Goal: Task Accomplishment & Management: Manage account settings

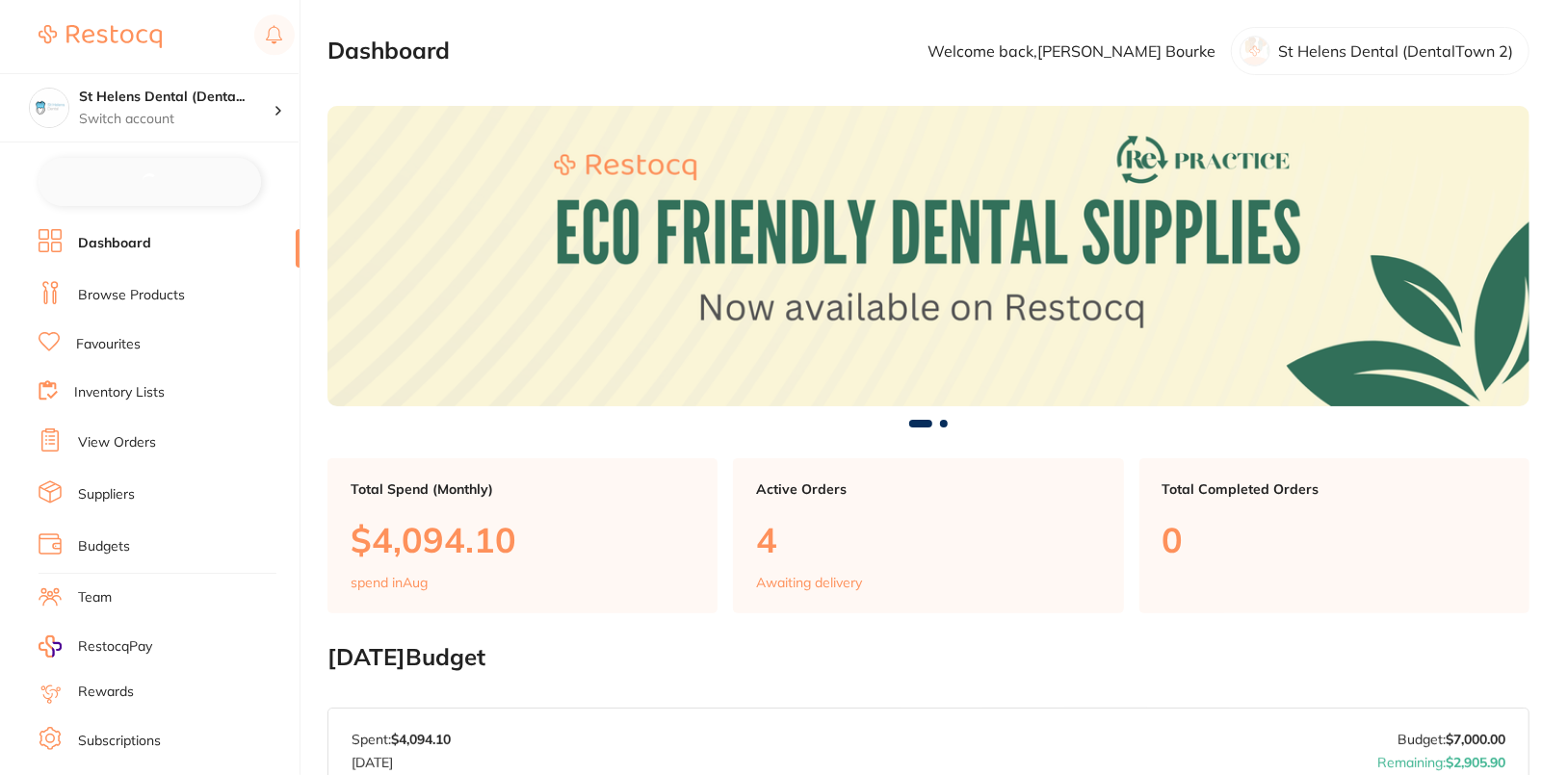
click at [141, 304] on li "Browse Products" at bounding box center [168, 296] width 261 height 29
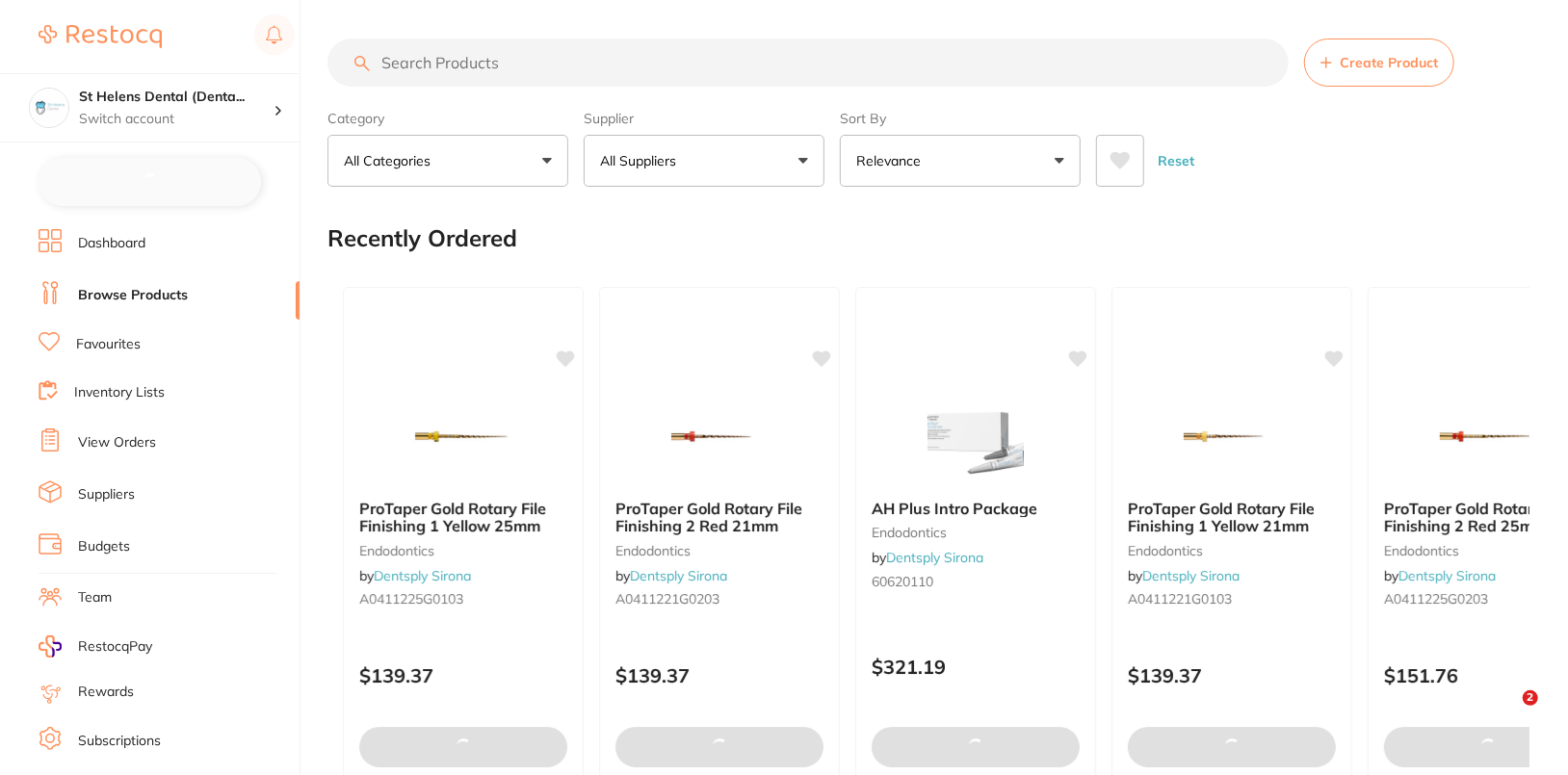
checkbox input "false"
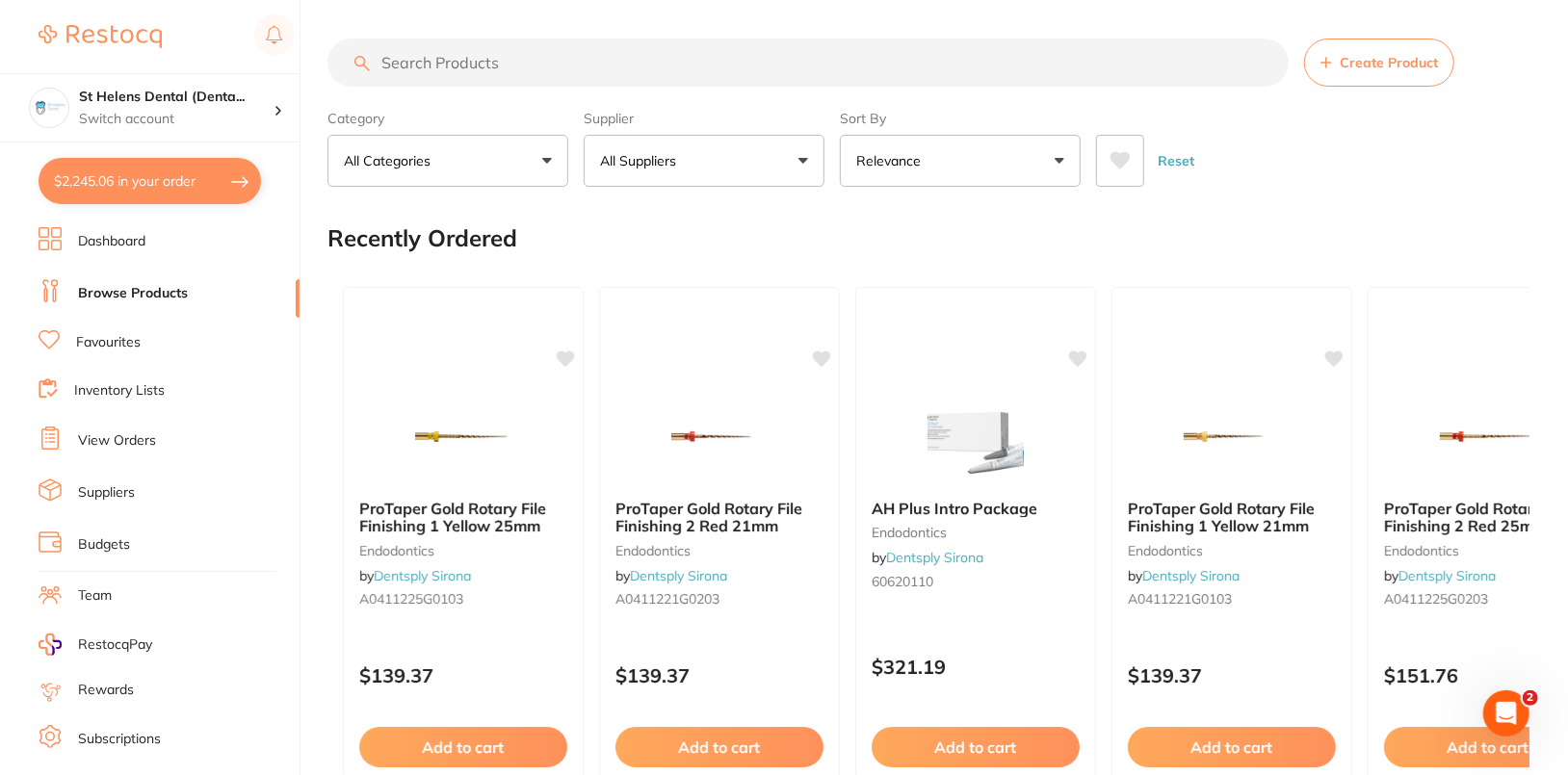
click at [704, 158] on button "All Suppliers" at bounding box center [704, 160] width 240 height 52
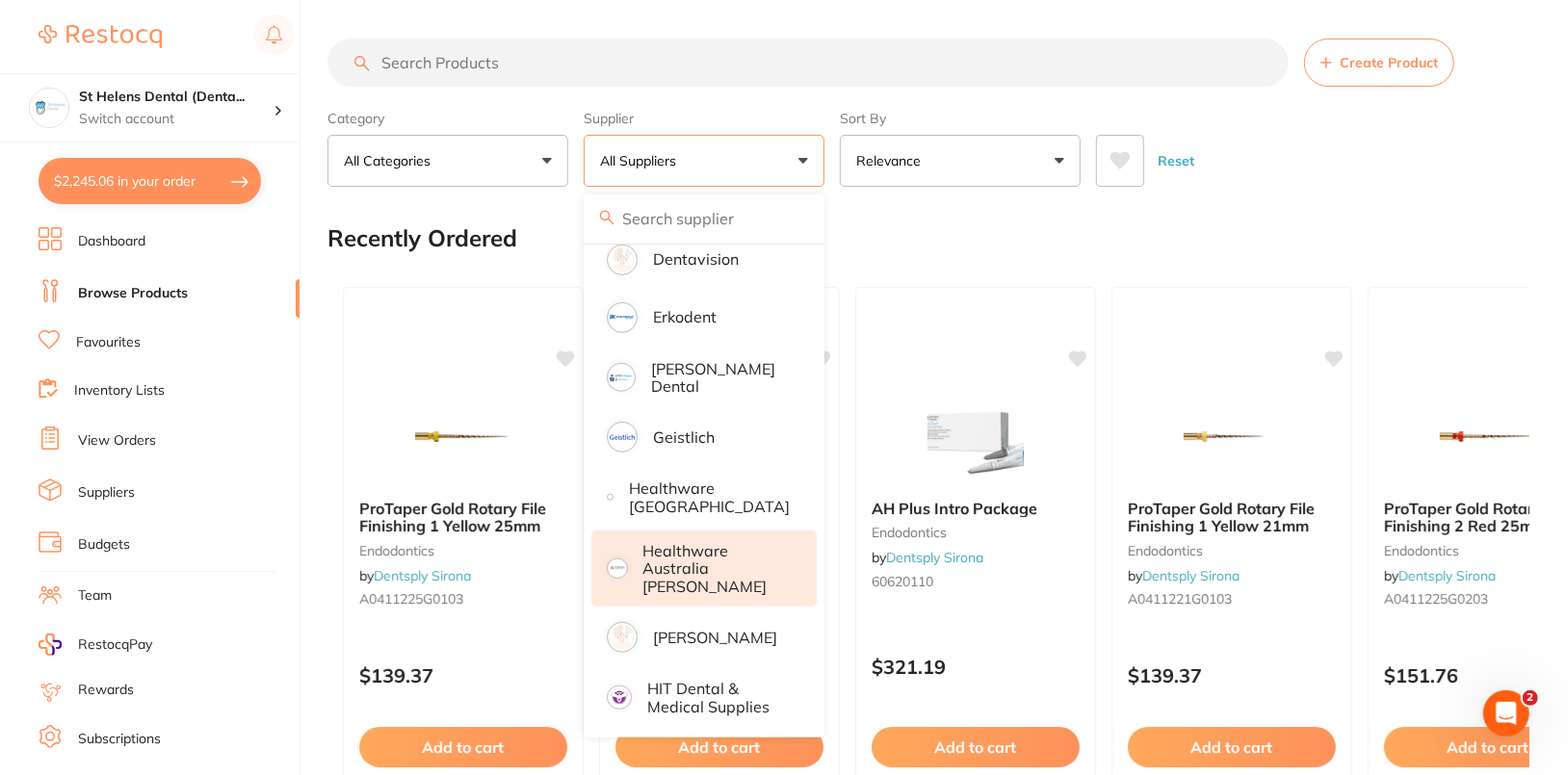
scroll to position [776, 0]
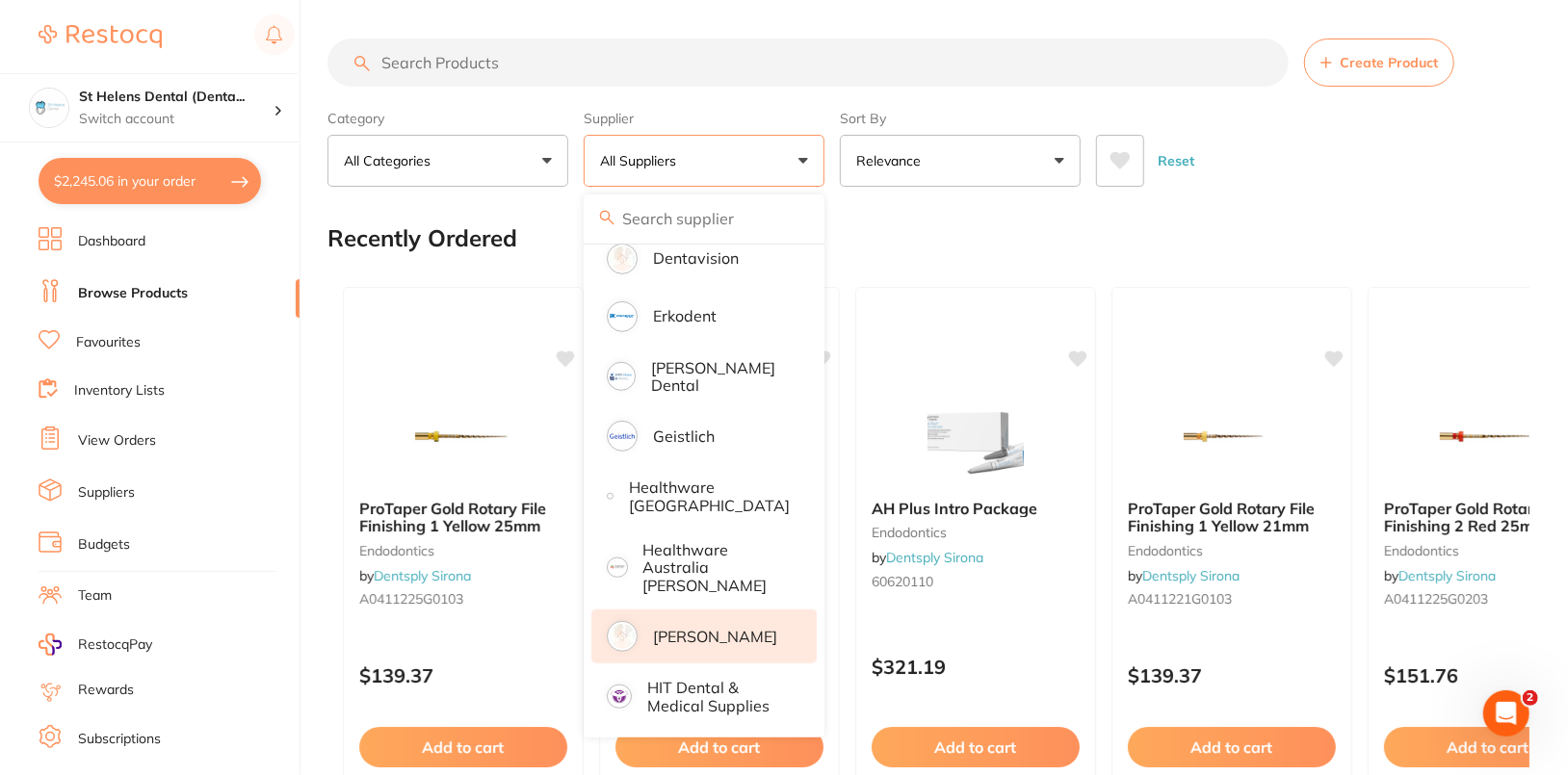
click at [697, 627] on p "[PERSON_NAME]" at bounding box center [715, 636] width 124 height 18
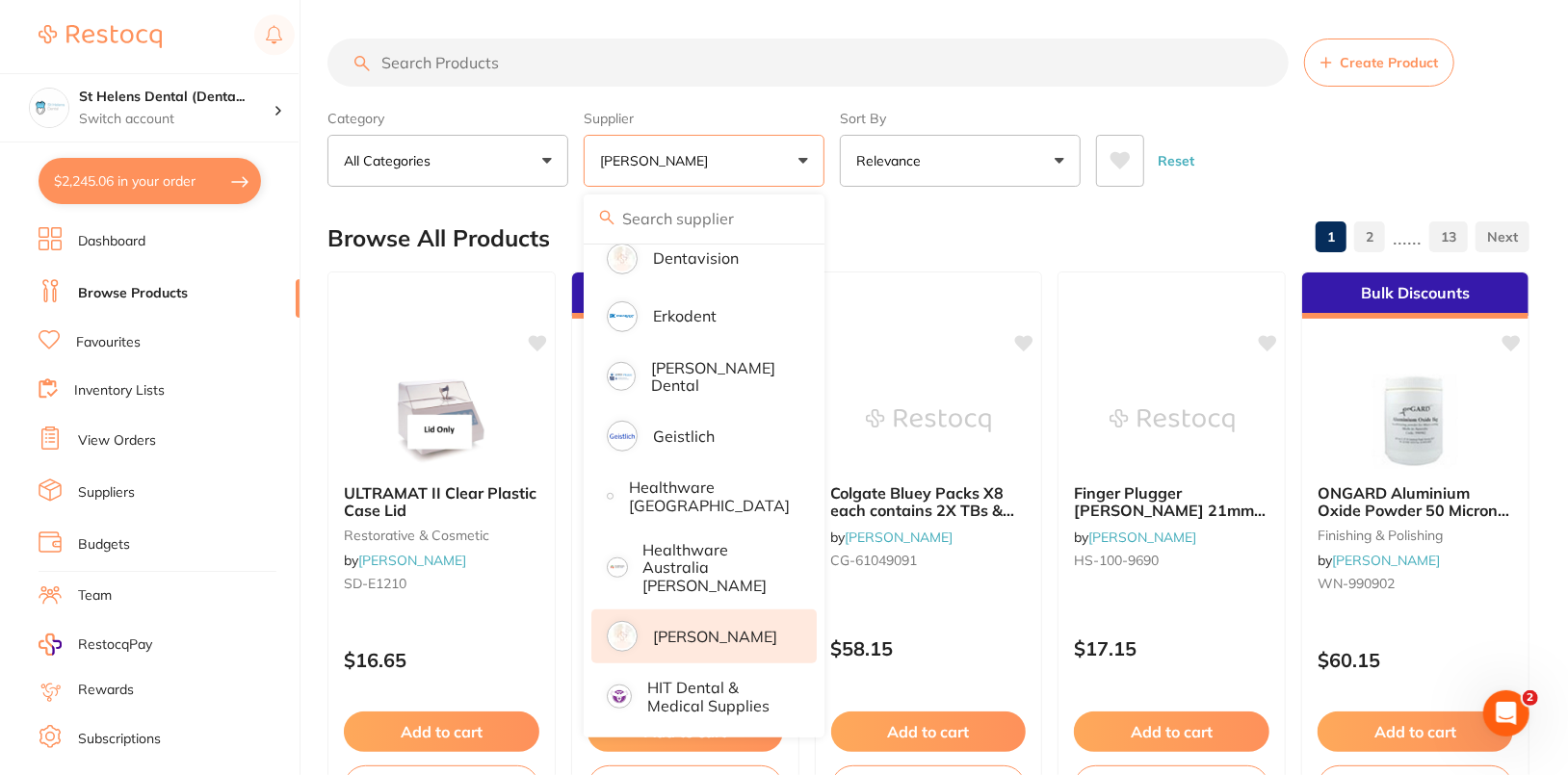
click at [1416, 135] on div "Reset" at bounding box center [1305, 152] width 418 height 67
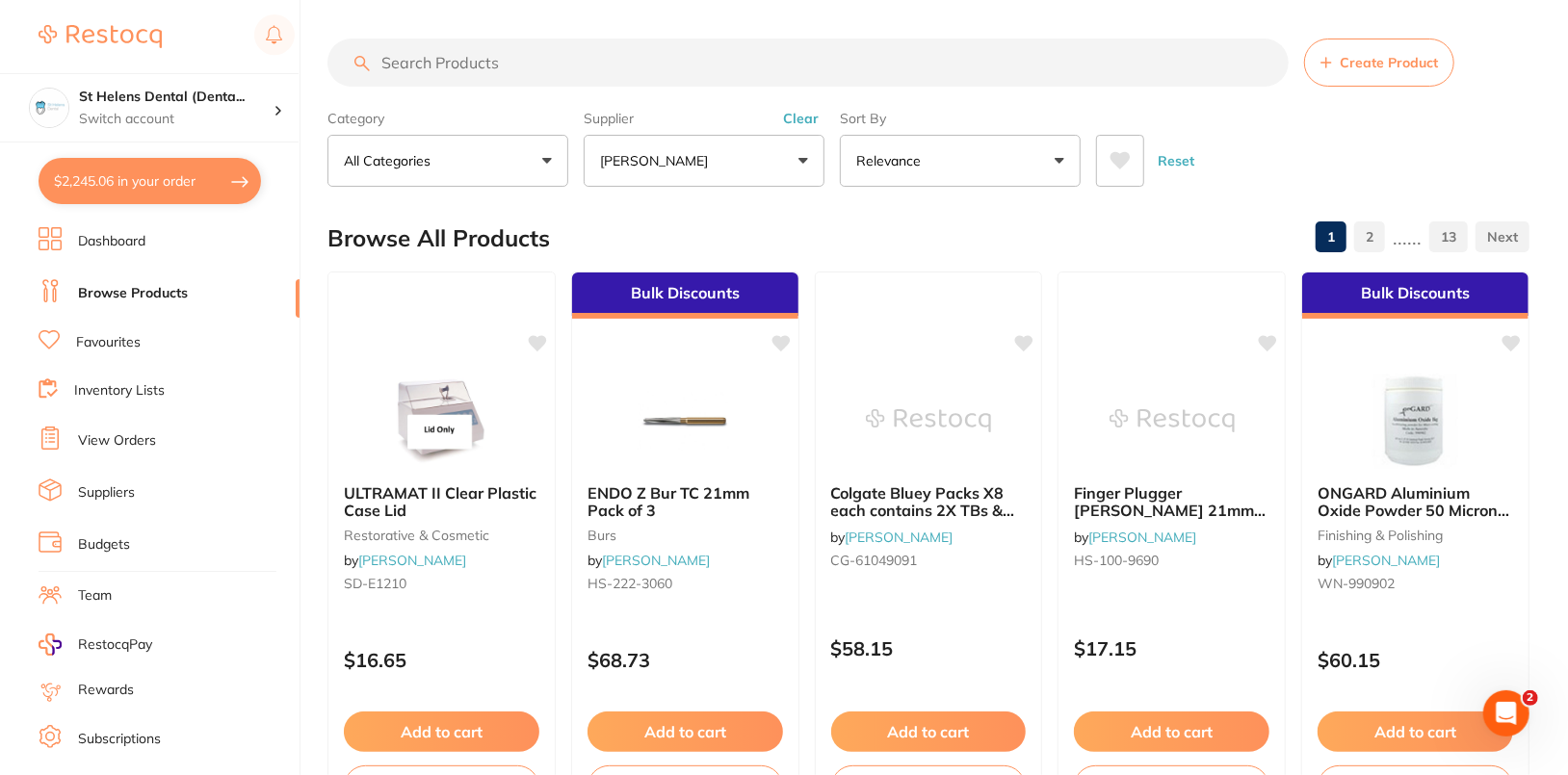
scroll to position [0, 0]
click at [597, 54] on input "search" at bounding box center [807, 62] width 961 height 48
click at [620, 63] on input "search" at bounding box center [807, 62] width 961 height 48
paste input "SD-E1210"
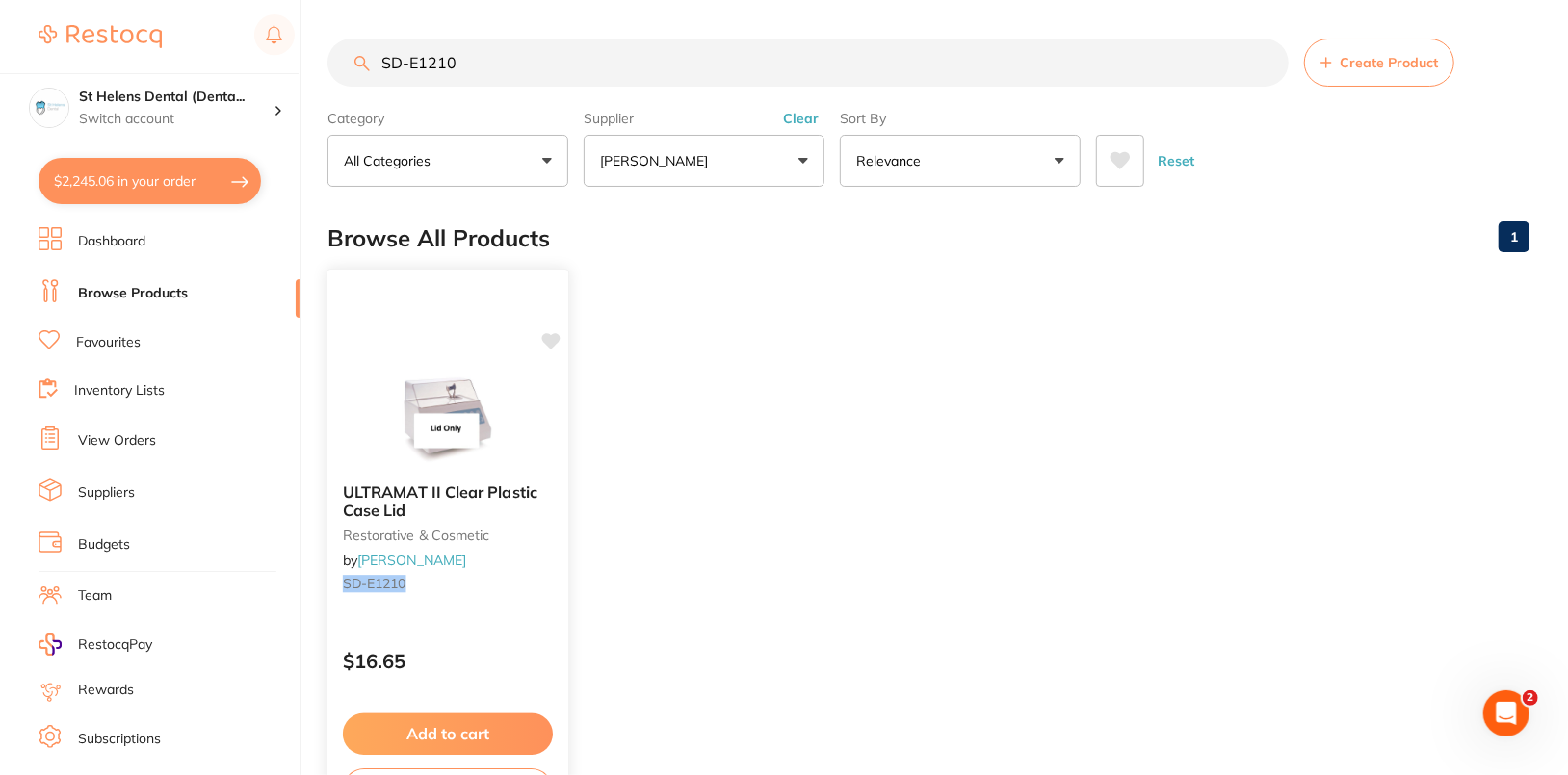
type input "SD-E1210"
click at [554, 340] on icon at bounding box center [551, 341] width 19 height 17
click at [969, 307] on ul "ULTRAMAT II Clear Plastic Case Lid restorative & cosmetic by Henry Schein Halas…" at bounding box center [929, 548] width 1202 height 553
click at [838, 284] on ul "ULTRAMAT II Clear Plastic Case Lid restorative & cosmetic by Henry Schein Halas…" at bounding box center [929, 548] width 1202 height 553
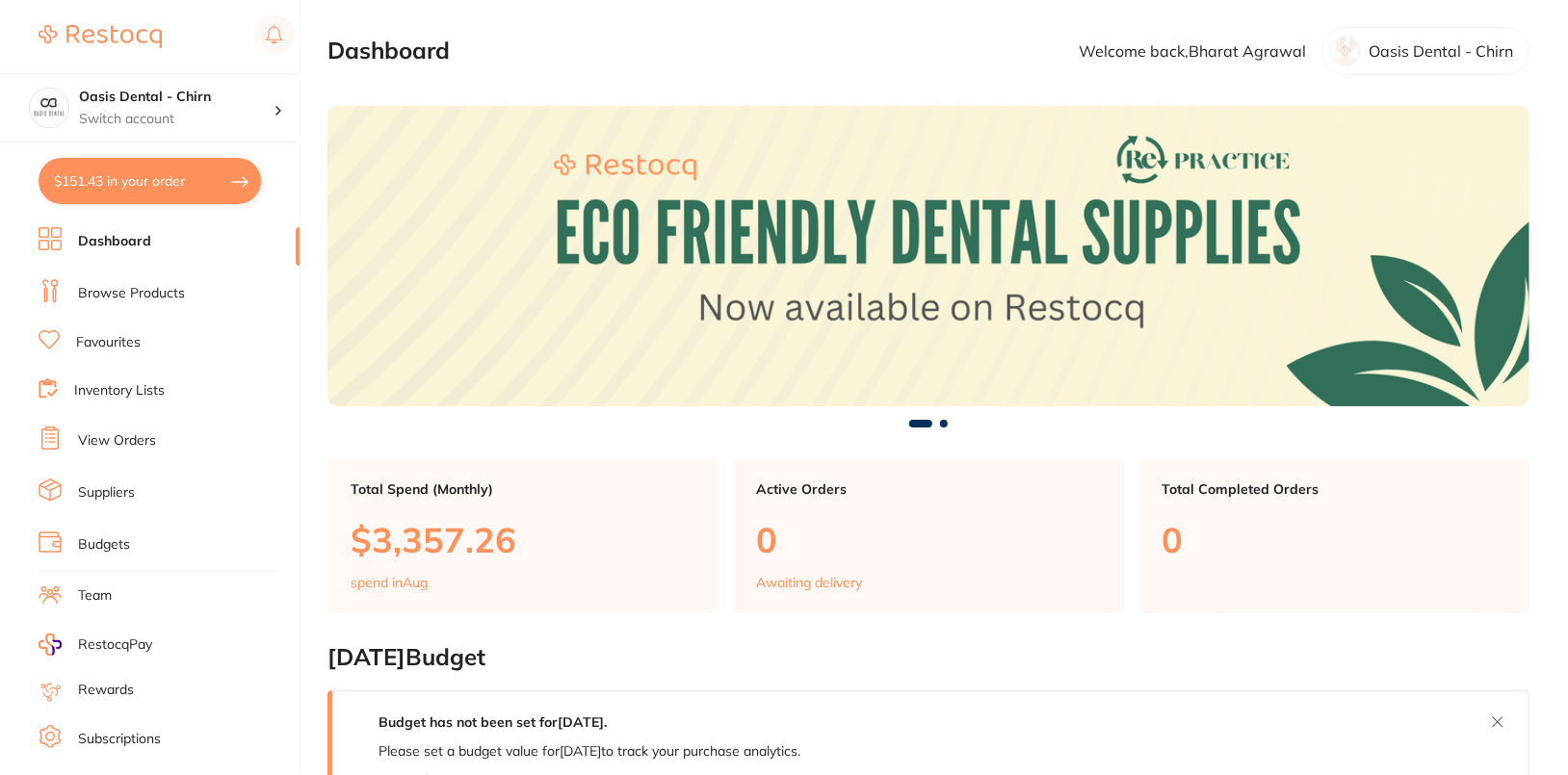
click at [190, 265] on ul "Dashboard Browse Products Favourites Inventory Lists View Orders Suppliers Budg…" at bounding box center [168, 560] width 261 height 665
click at [156, 294] on link "Browse Products" at bounding box center [131, 294] width 107 height 20
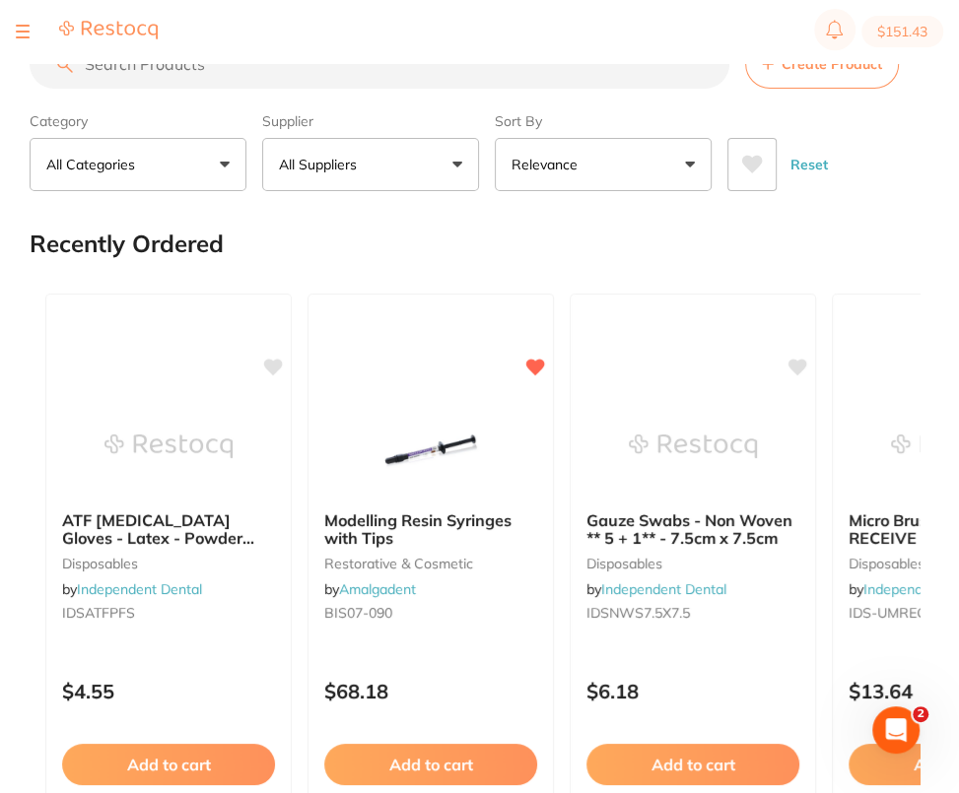
click at [852, 79] on button "Create Product" at bounding box center [822, 63] width 154 height 49
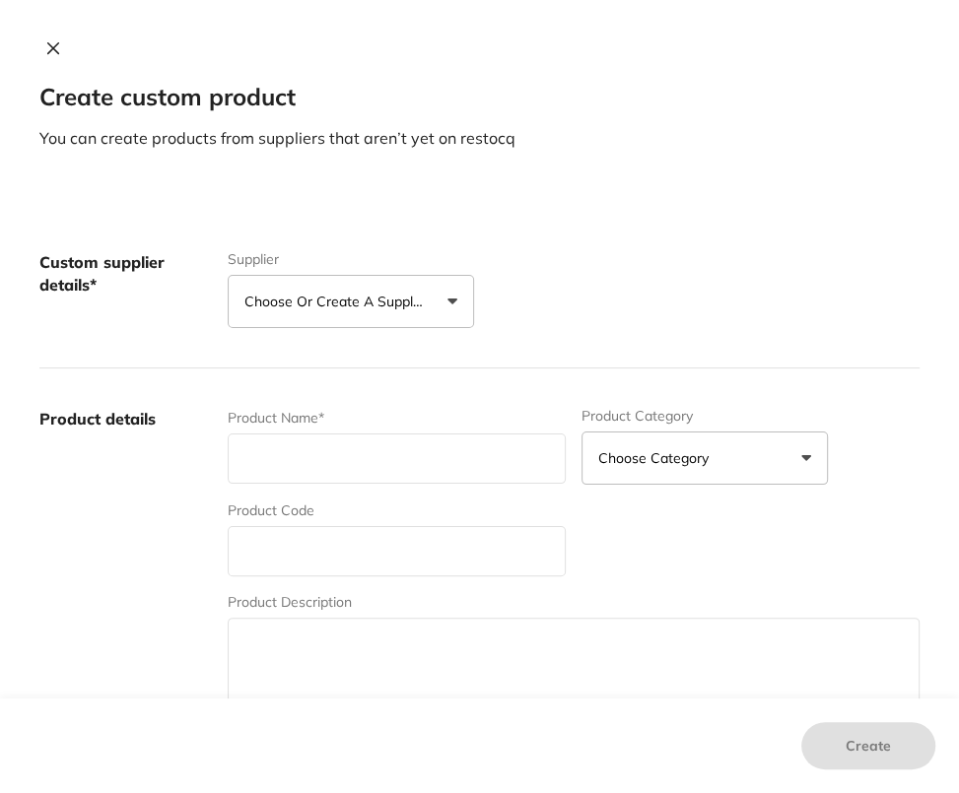
click at [376, 149] on div "Create custom product You can create products from suppliers that aren’t yet on…" at bounding box center [479, 396] width 959 height 793
click at [39, 47] on button at bounding box center [53, 49] width 28 height 21
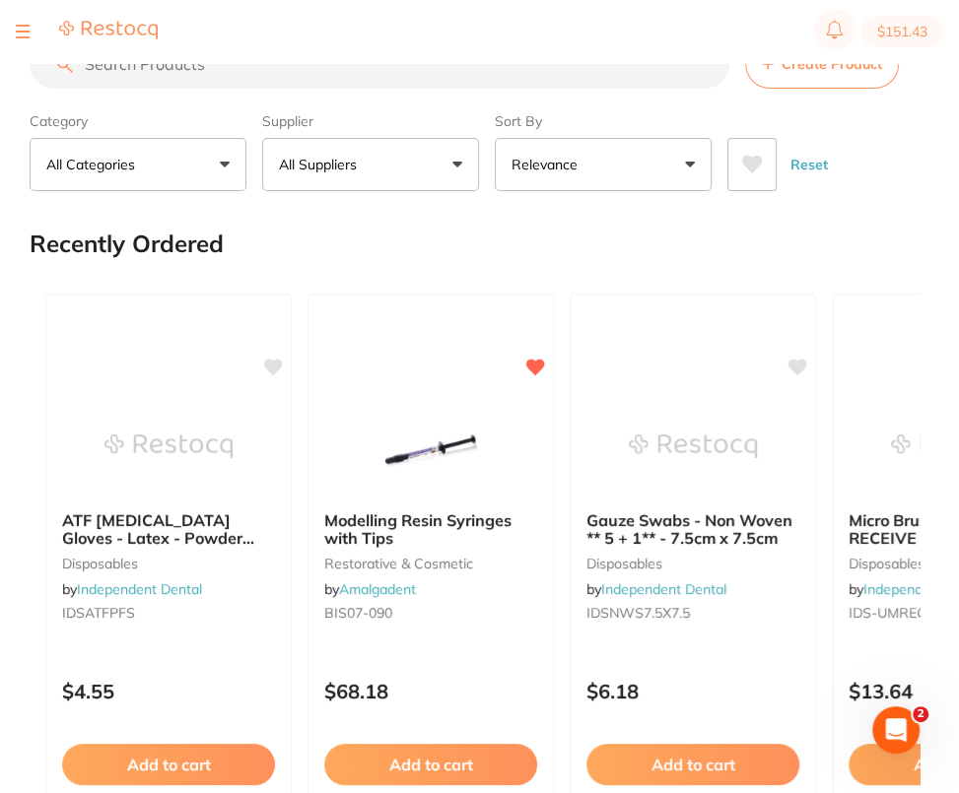
click at [364, 166] on p "All Suppliers" at bounding box center [322, 165] width 86 height 20
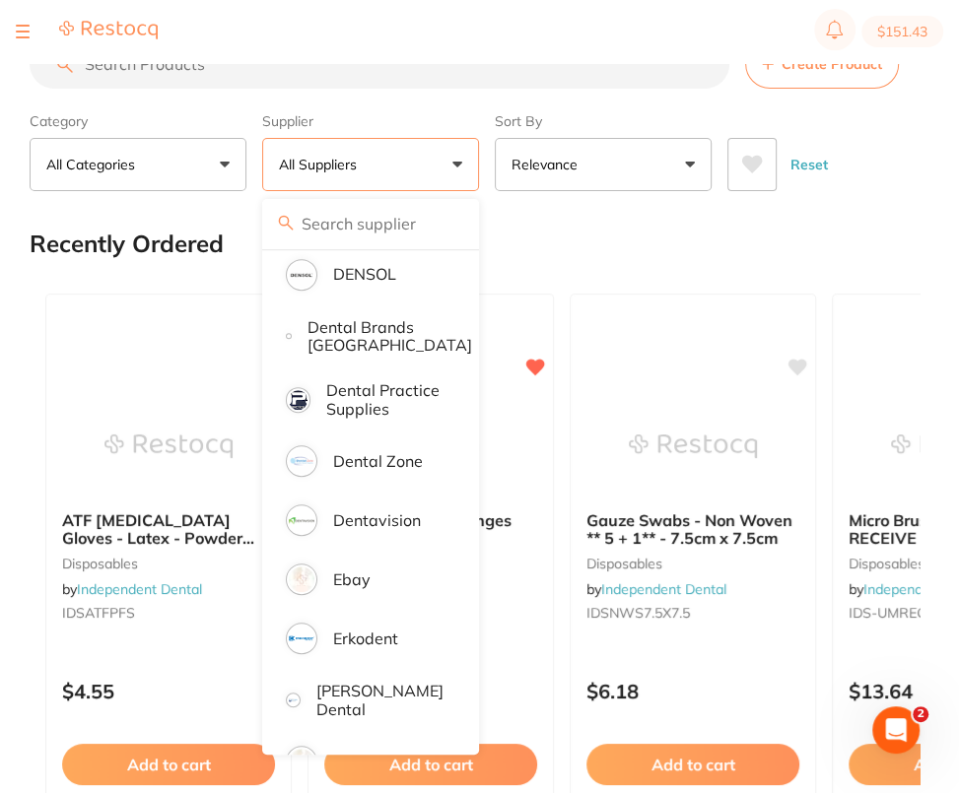
scroll to position [599, 0]
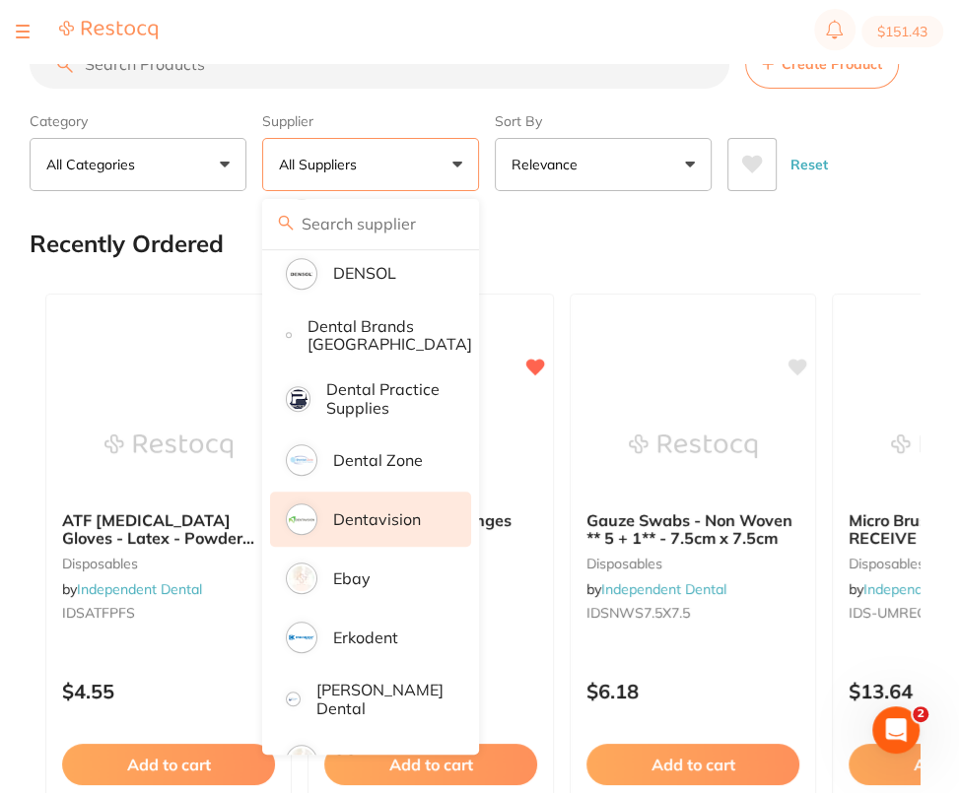
click at [383, 524] on p "Dentavision" at bounding box center [377, 519] width 88 height 18
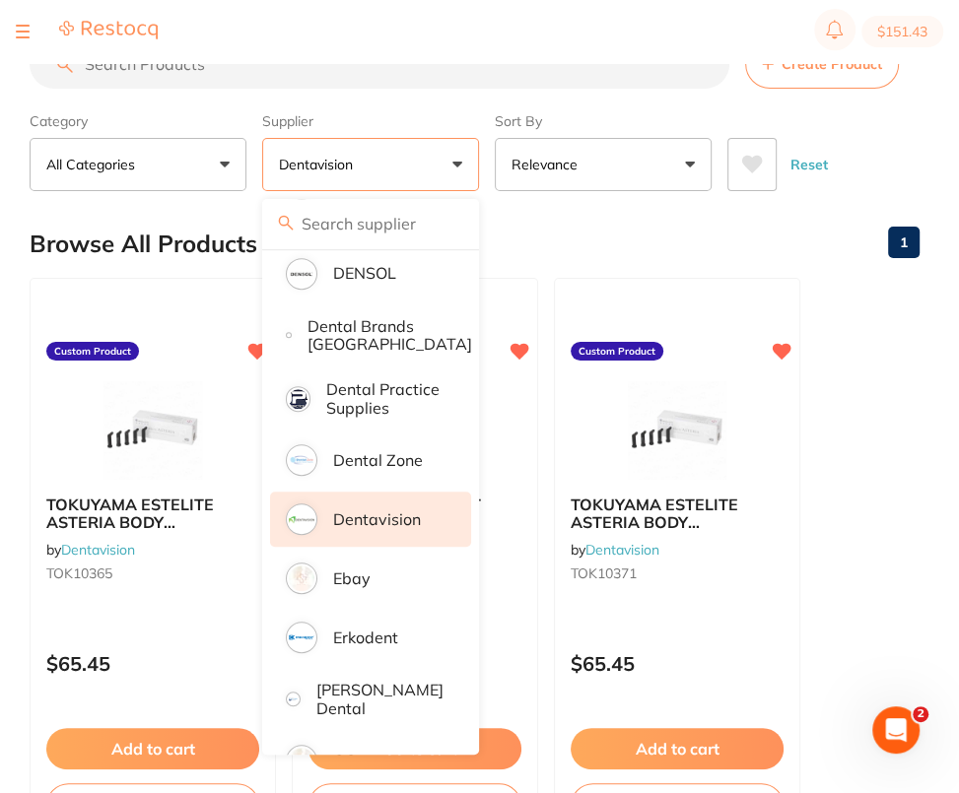
click at [916, 173] on div "Category All Categories All Categories No categories found Clear Category false…" at bounding box center [475, 147] width 890 height 87
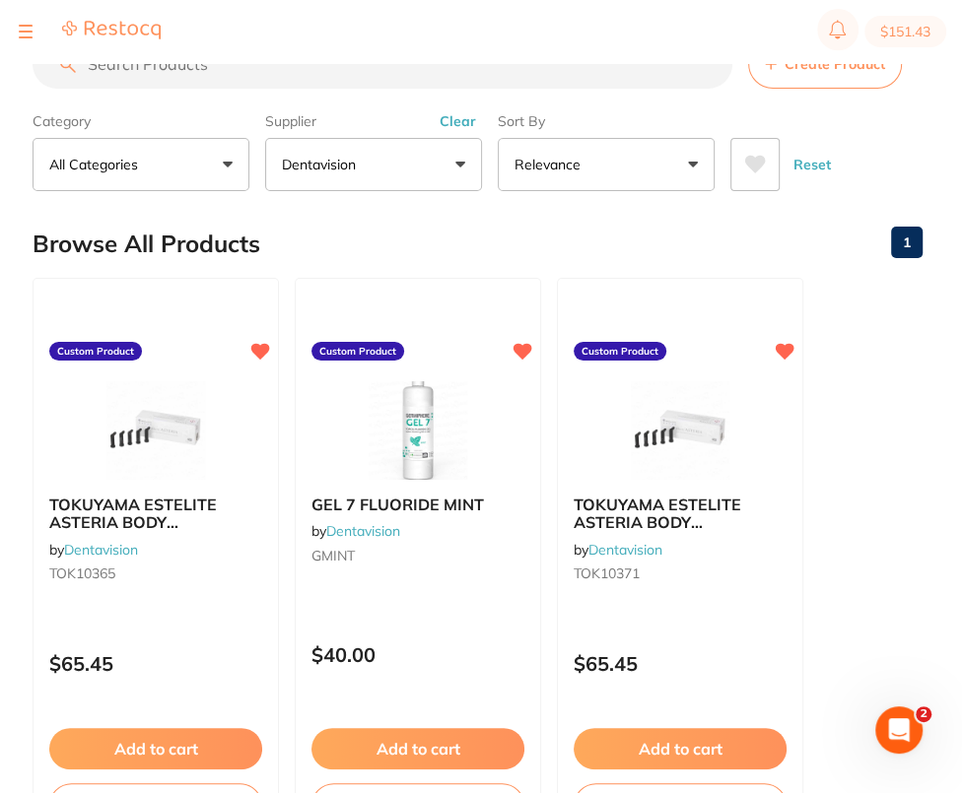
scroll to position [0, 0]
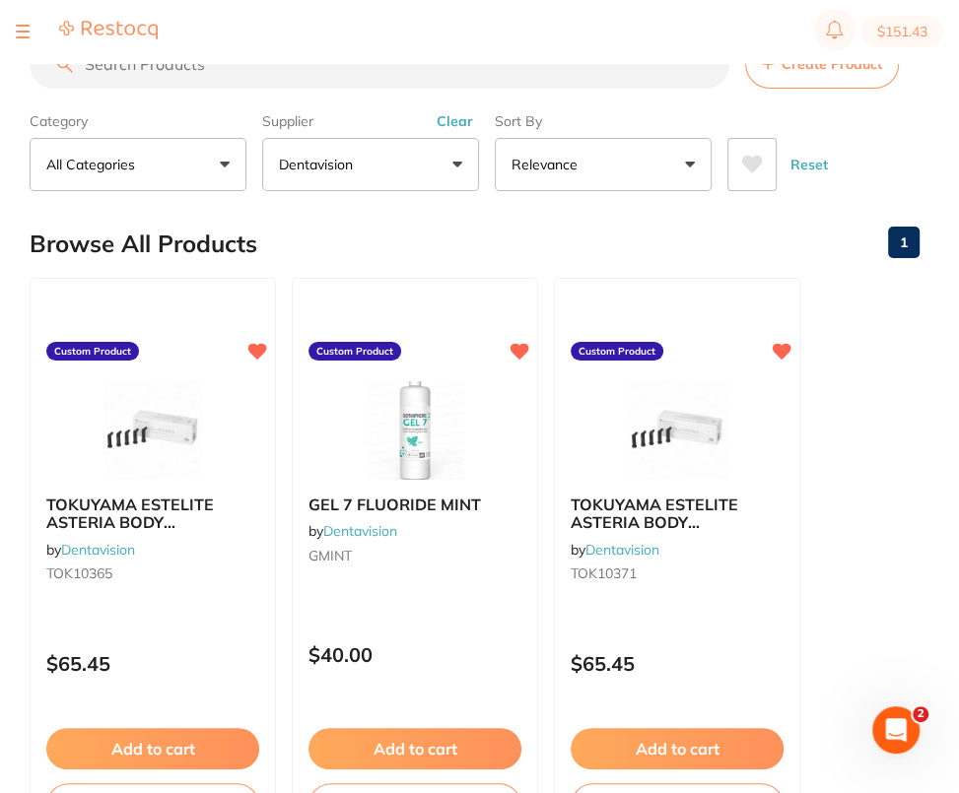
click at [302, 91] on section "Create Product Category All Categories All Categories No categories found Clear…" at bounding box center [475, 115] width 890 height 152
click at [301, 81] on input "search" at bounding box center [379, 63] width 699 height 49
paste input "DL2371"
type input "DL2371"
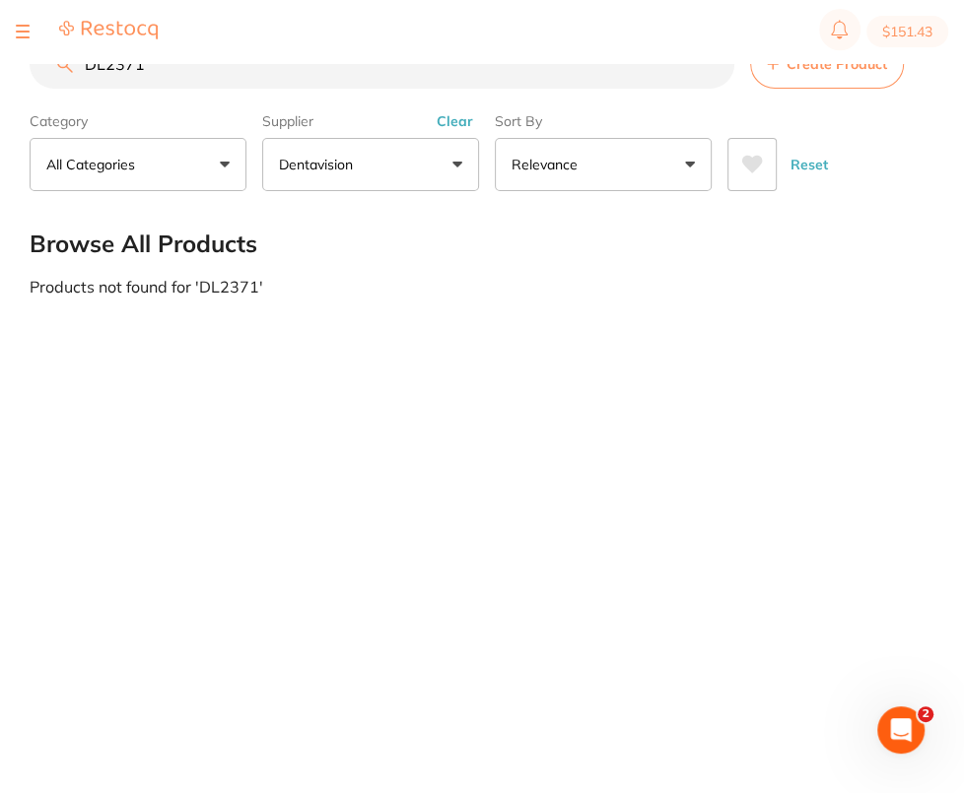
drag, startPoint x: 301, startPoint y: 81, endPoint x: 74, endPoint y: 62, distance: 228.4
click at [74, 62] on div "$151.43 Oasis Dental - Chirn Switch account Oasis Dental - Chirn $151.43 in you…" at bounding box center [482, 365] width 964 height 730
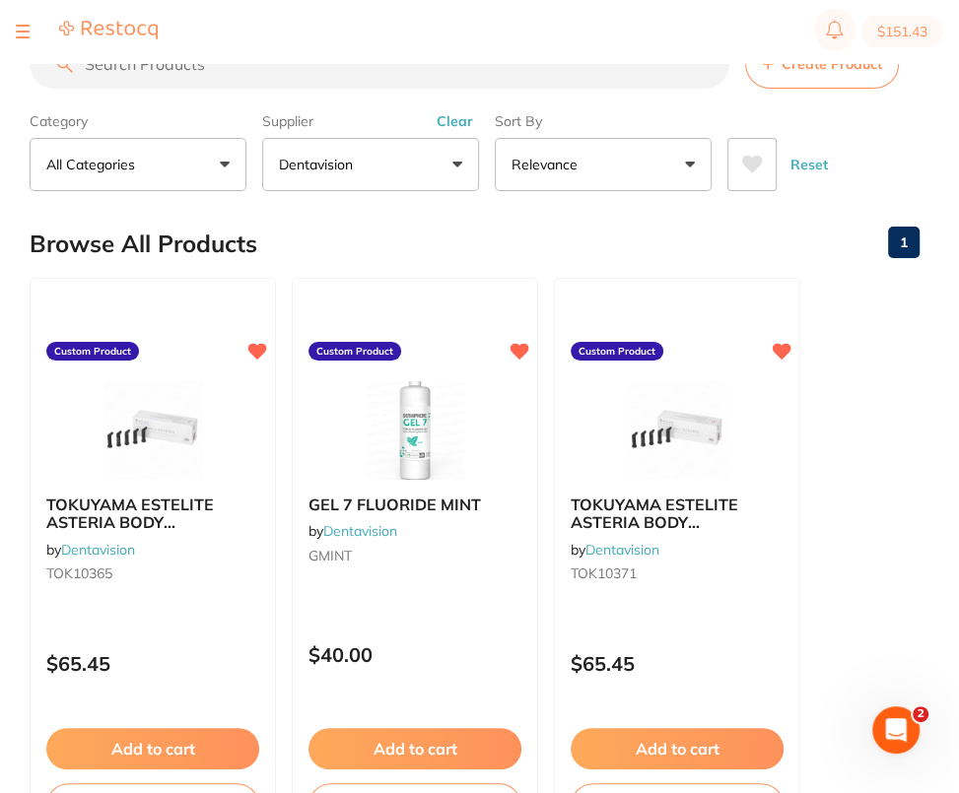
click at [870, 181] on div "Reset" at bounding box center [815, 156] width 176 height 69
click at [22, 34] on div at bounding box center [23, 32] width 14 height 24
click at [26, 32] on button at bounding box center [23, 32] width 14 height 2
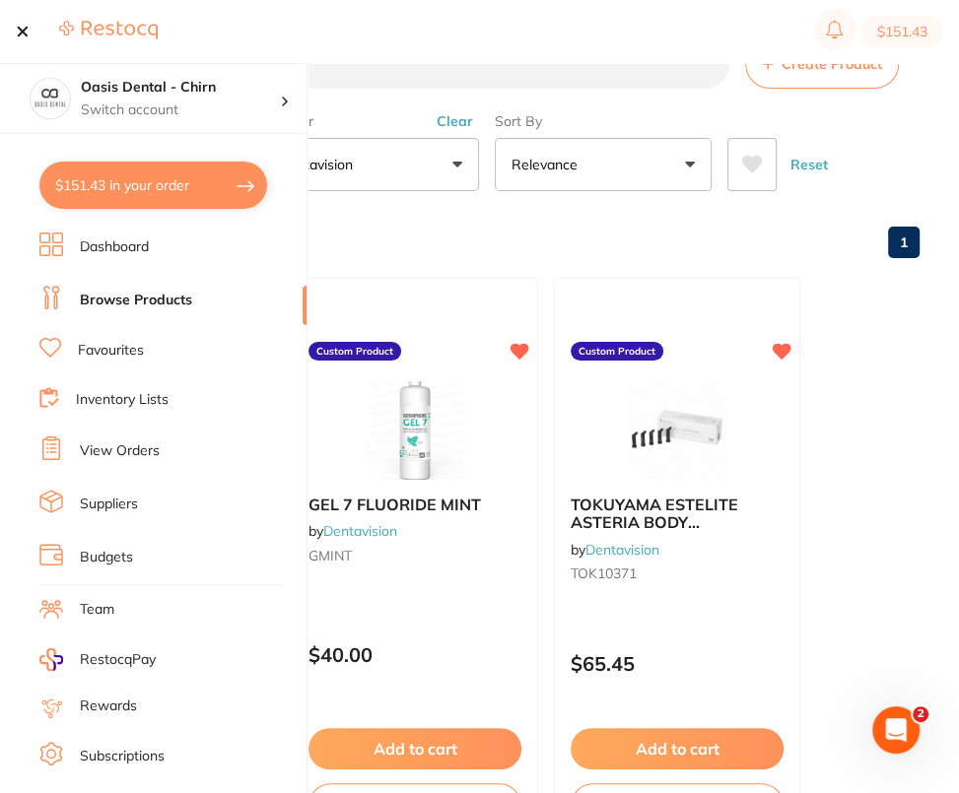
click at [26, 32] on button at bounding box center [23, 32] width 14 height 2
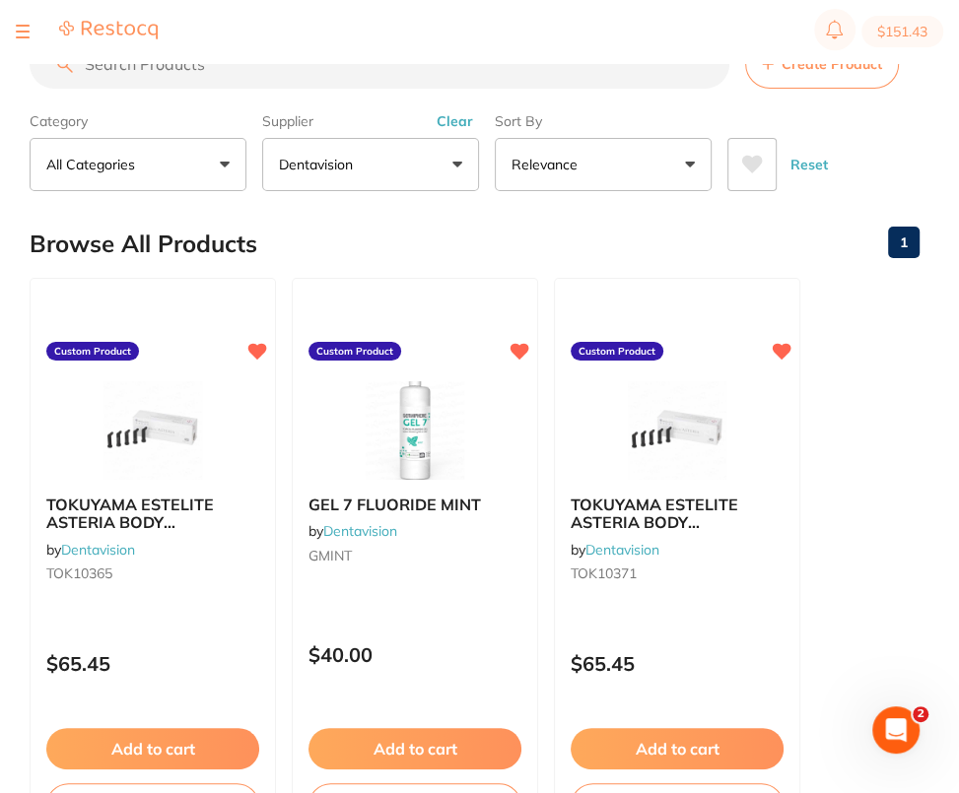
click at [847, 69] on span "Create Product" at bounding box center [831, 64] width 100 height 16
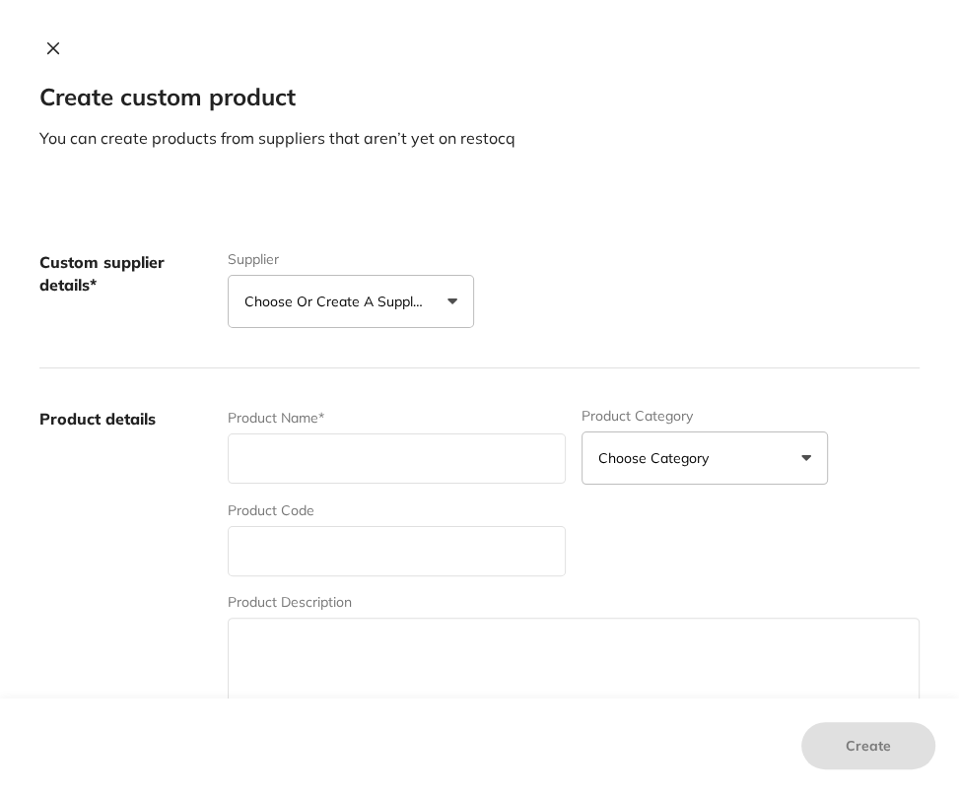
click at [415, 298] on p "Choose or create a supplier" at bounding box center [337, 302] width 187 height 20
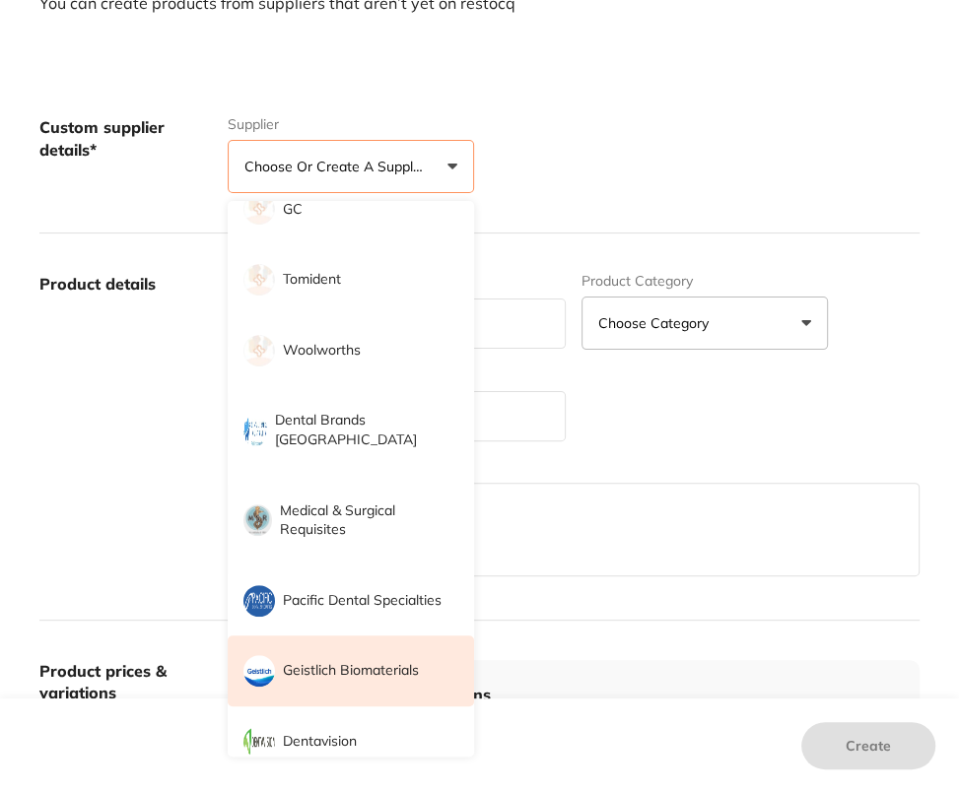
scroll to position [161, 0]
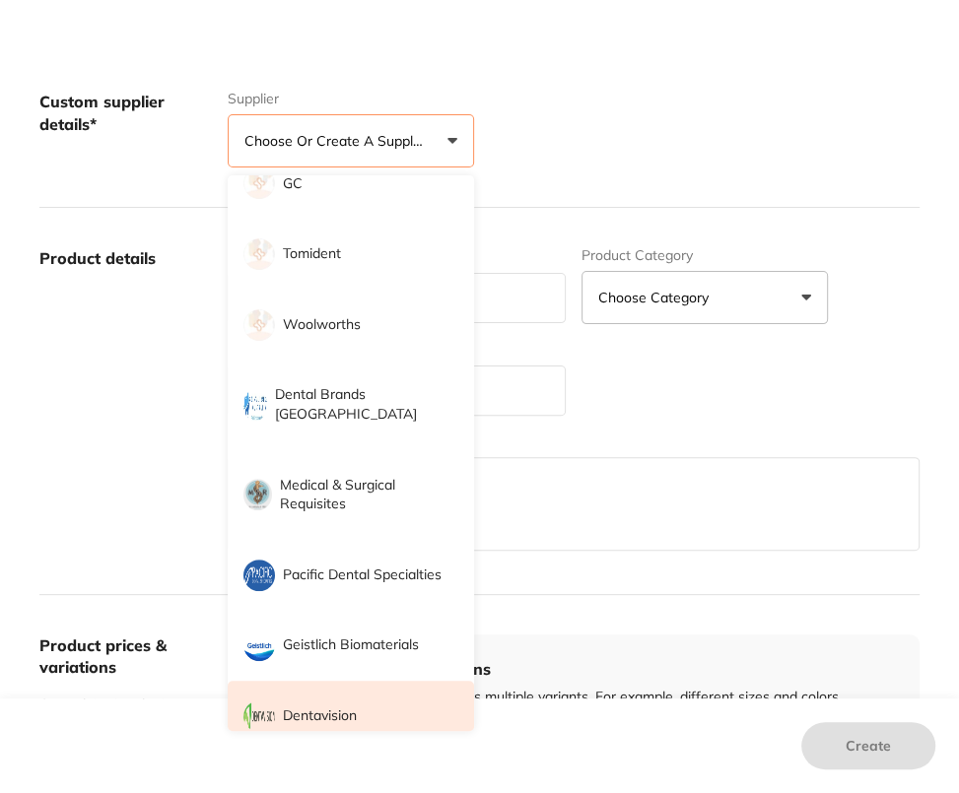
click at [309, 682] on li "Dentavision" at bounding box center [351, 716] width 246 height 71
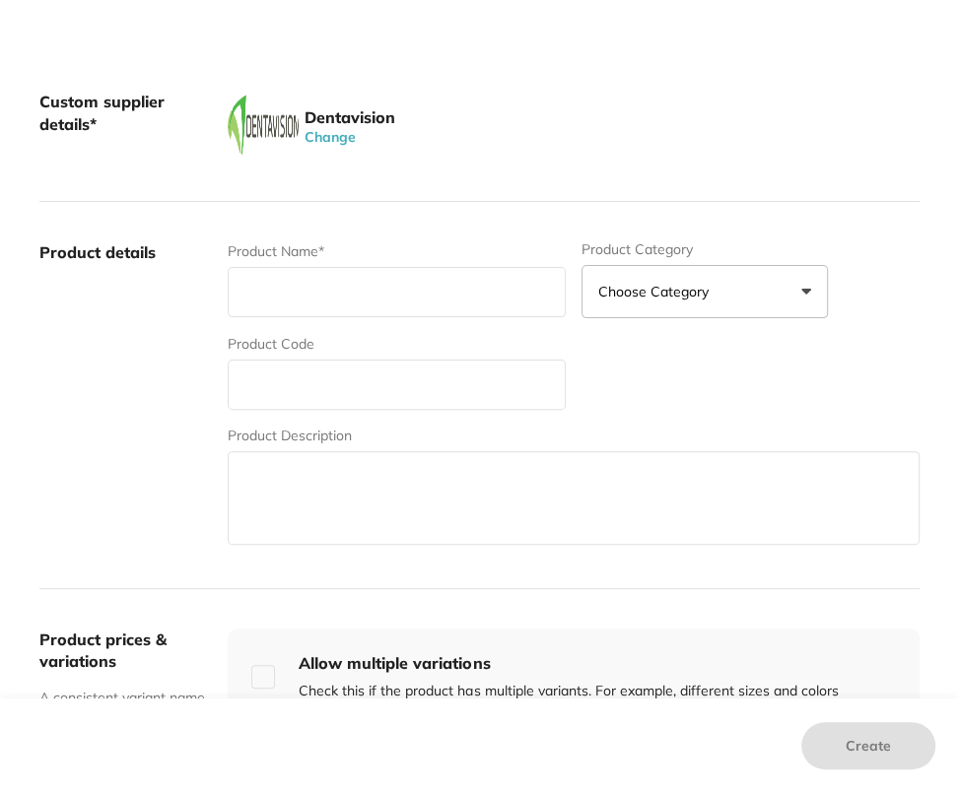
click at [99, 478] on label "Product details" at bounding box center [125, 394] width 172 height 307
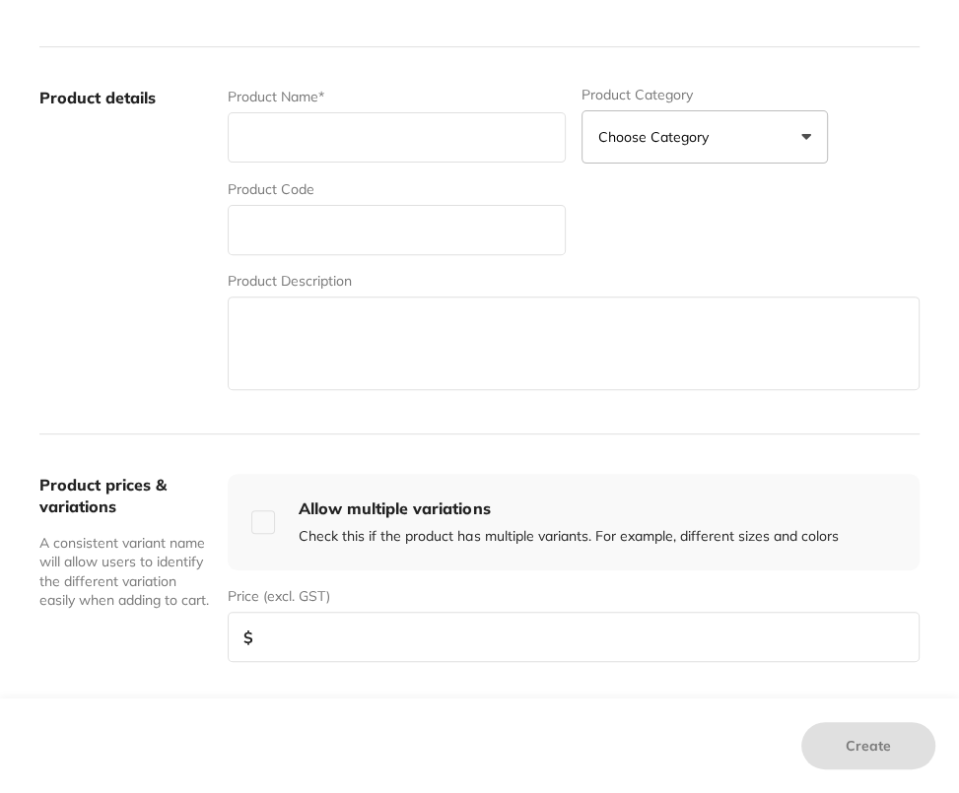
scroll to position [353, 0]
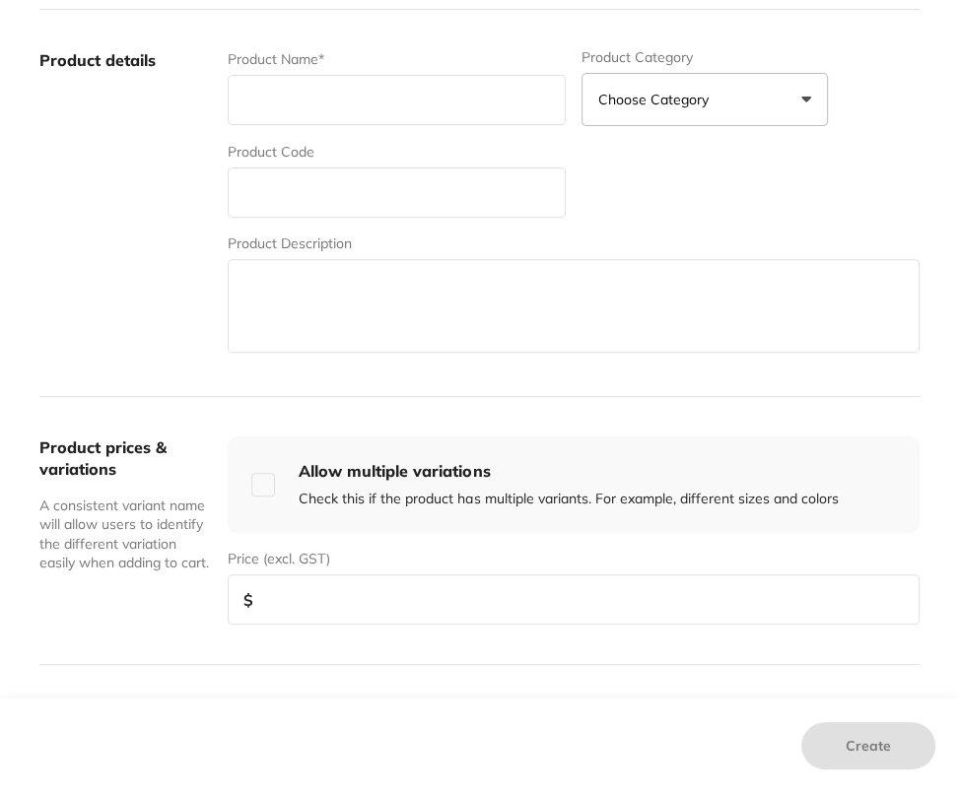
click at [357, 97] on input "text" at bounding box center [397, 100] width 338 height 50
paste input "Clinicare wipes Flat pack (6 x 200 wipes)"
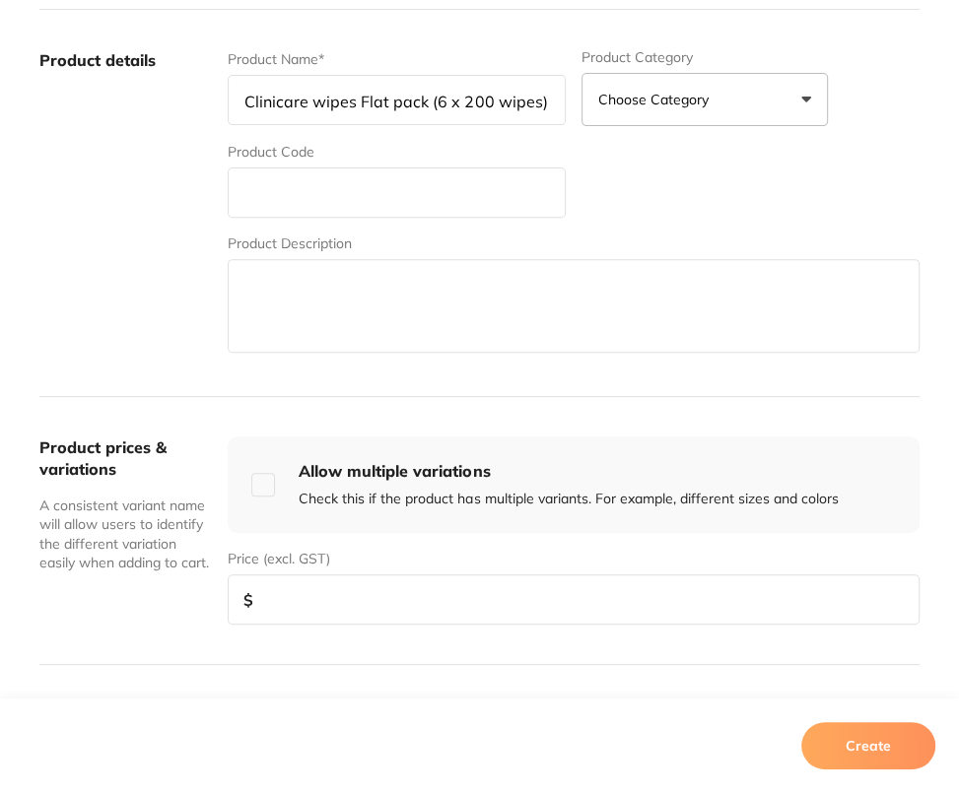
type input "Clinicare wipes Flat pack (6 x 200 wipes)"
click at [379, 200] on input "text" at bounding box center [397, 192] width 338 height 50
paste input "DL2371"
type input "DL2371"
click at [123, 284] on label "Product details" at bounding box center [125, 202] width 172 height 307
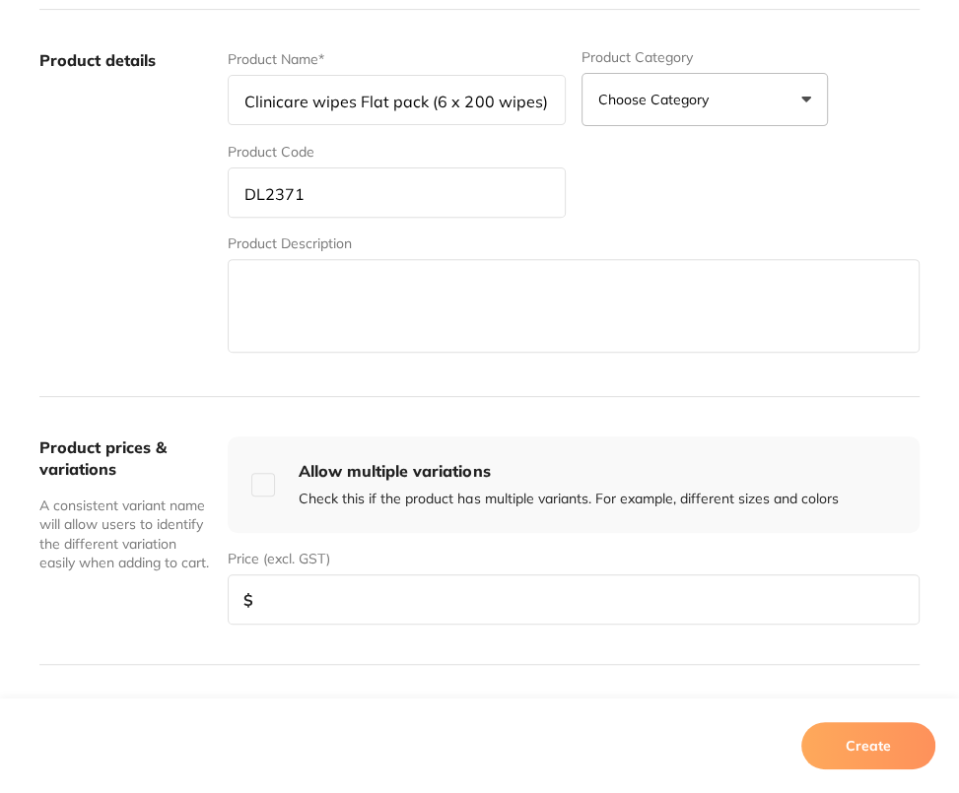
click at [157, 293] on label "Product details" at bounding box center [125, 202] width 172 height 307
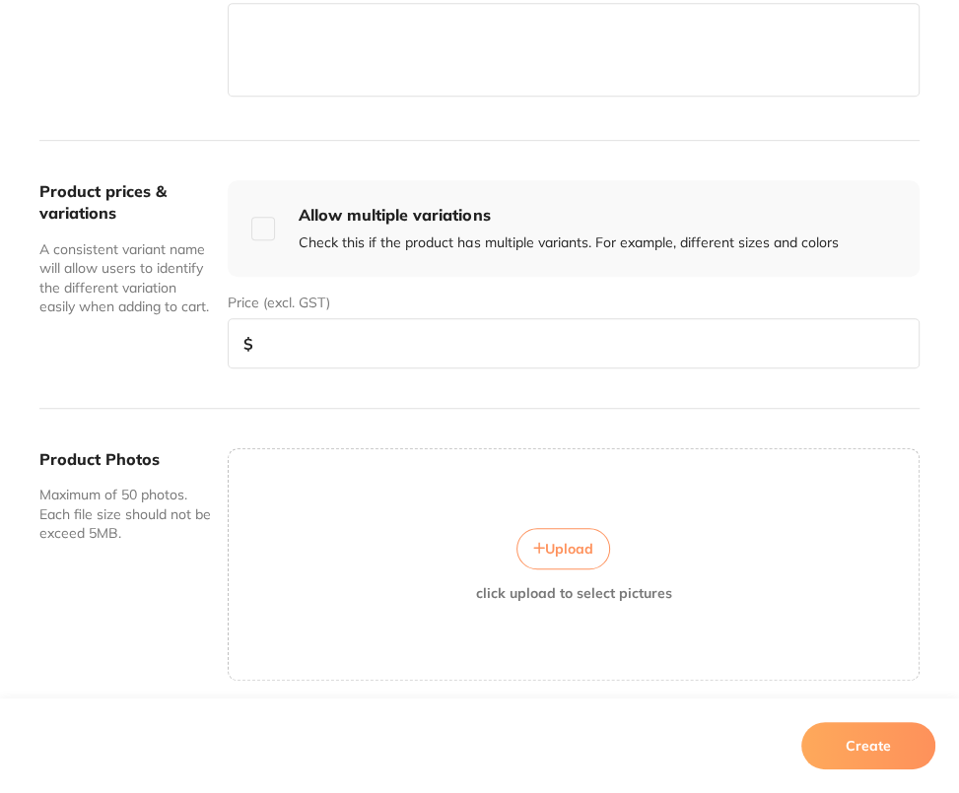
scroll to position [677, 0]
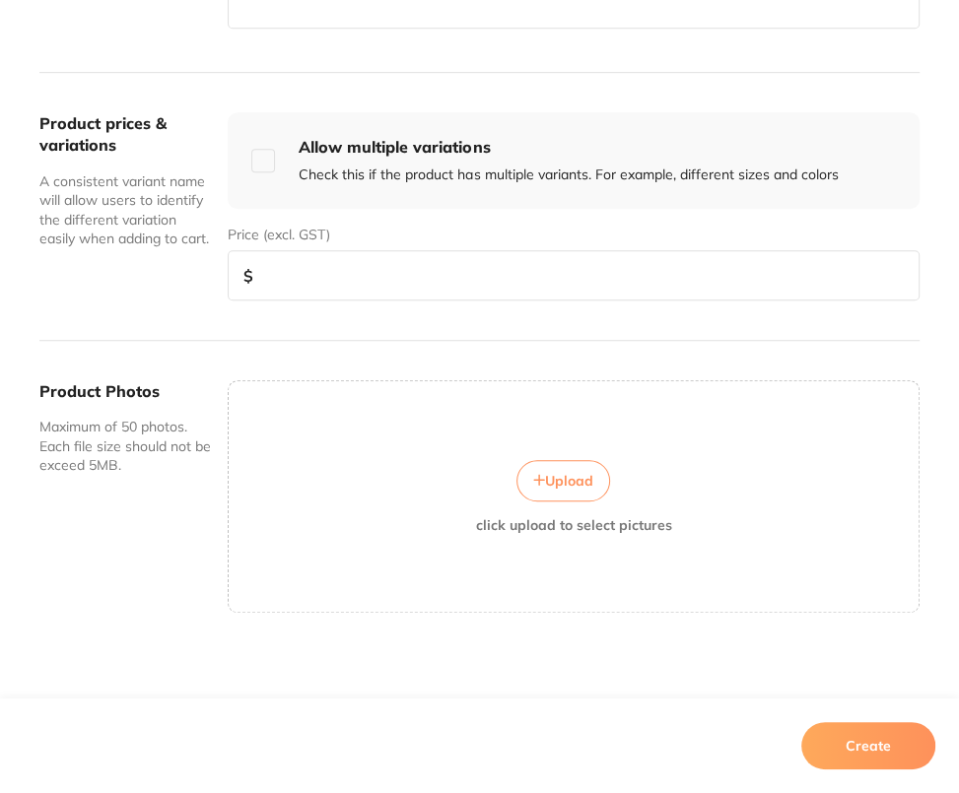
click at [267, 164] on input "checkbox" at bounding box center [263, 161] width 24 height 24
checkbox input "true"
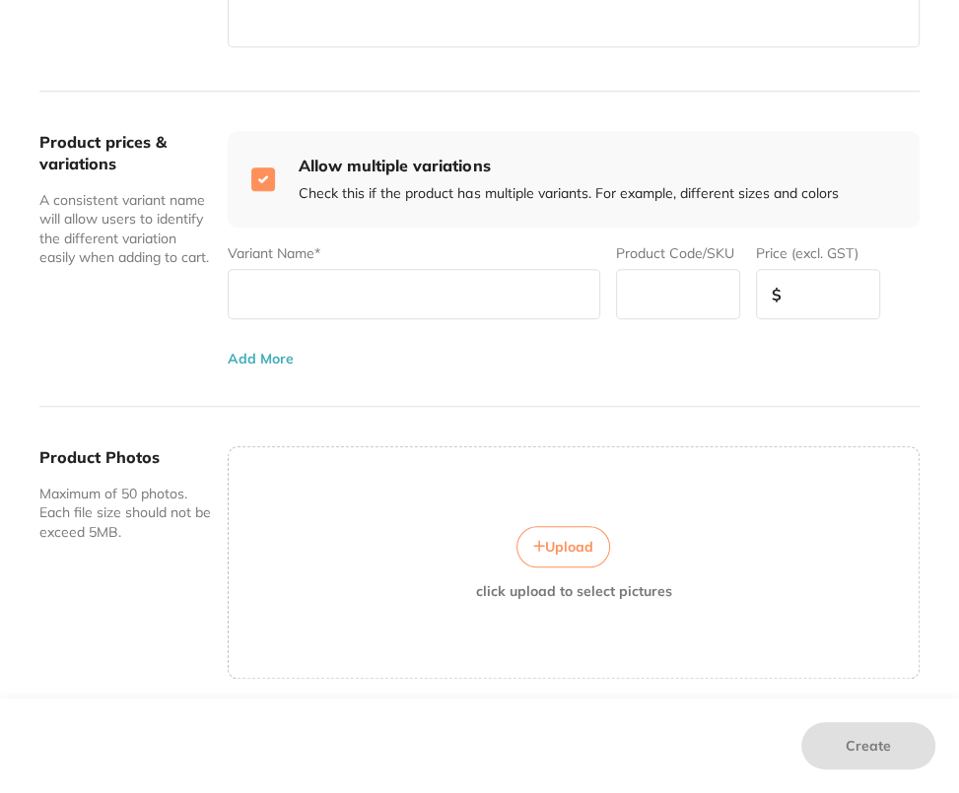
scroll to position [662, 0]
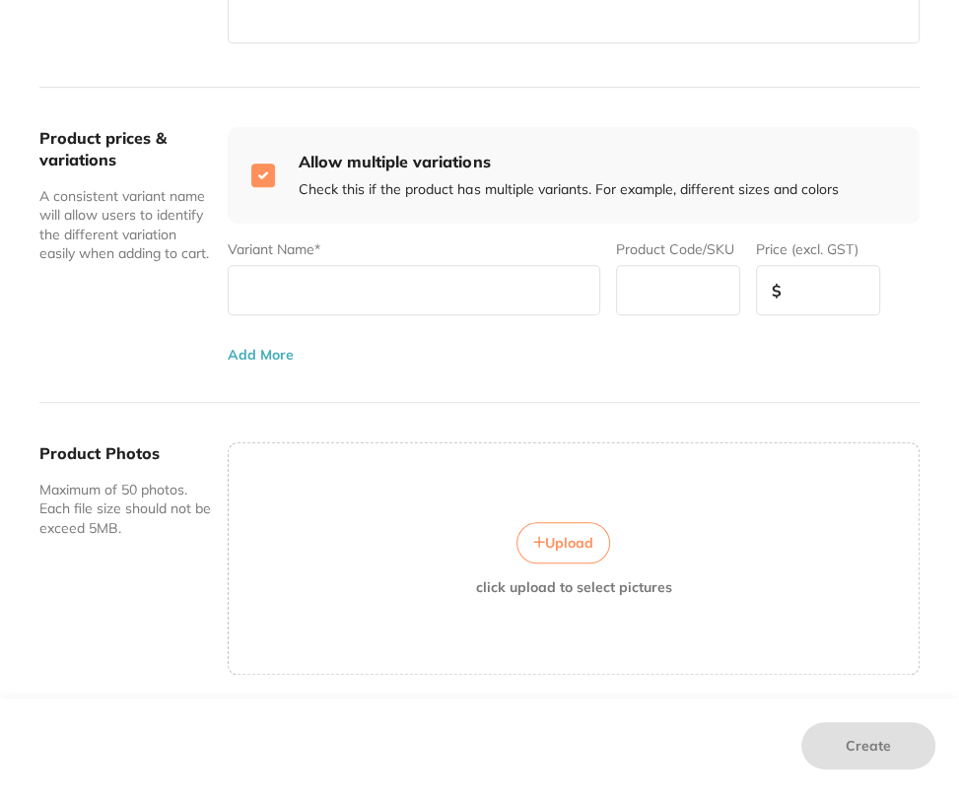
click at [252, 354] on button "Add More" at bounding box center [261, 355] width 66 height 16
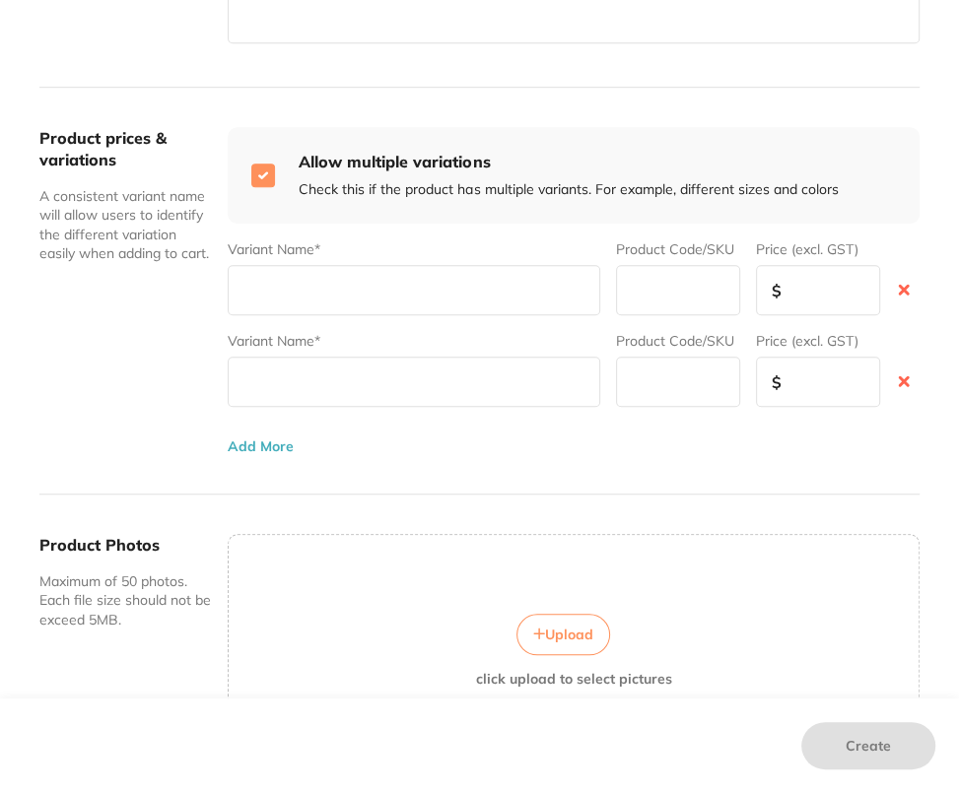
click at [295, 291] on input "text" at bounding box center [414, 290] width 372 height 50
paste input "Clinicare wipes Flat pack"
type input "Clinicare wipes Flat pack / carton"
click at [816, 276] on input "number" at bounding box center [818, 290] width 124 height 50
type input "90"
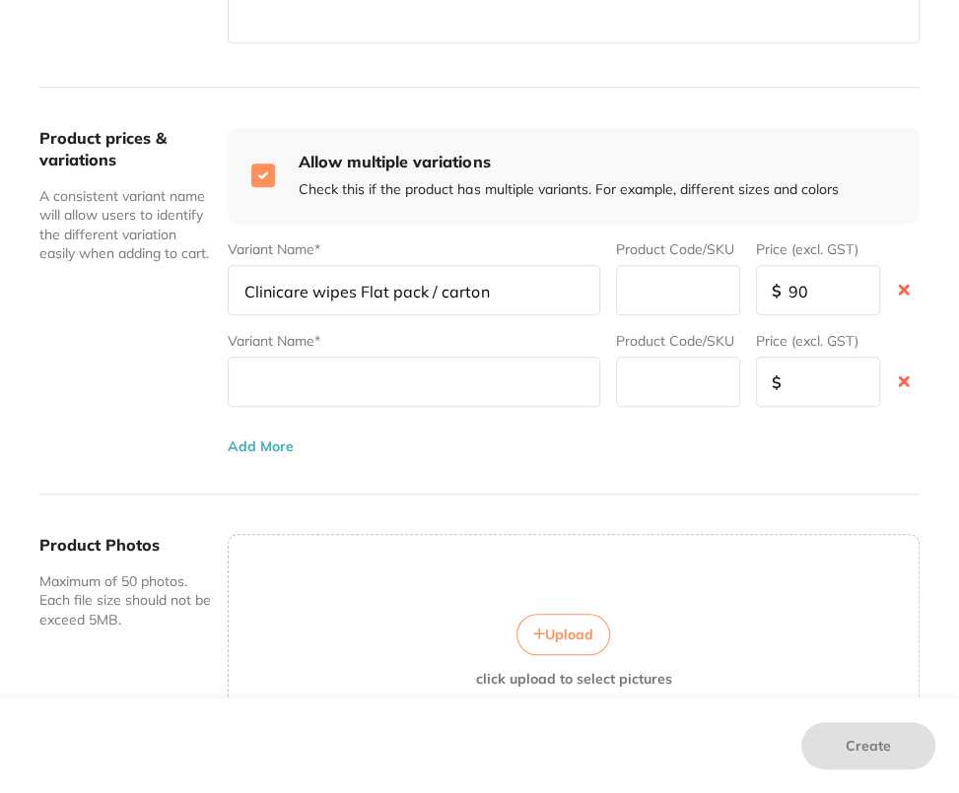
click at [418, 390] on input "text" at bounding box center [414, 382] width 372 height 50
paste input "Clinicare wipes Flat pack"
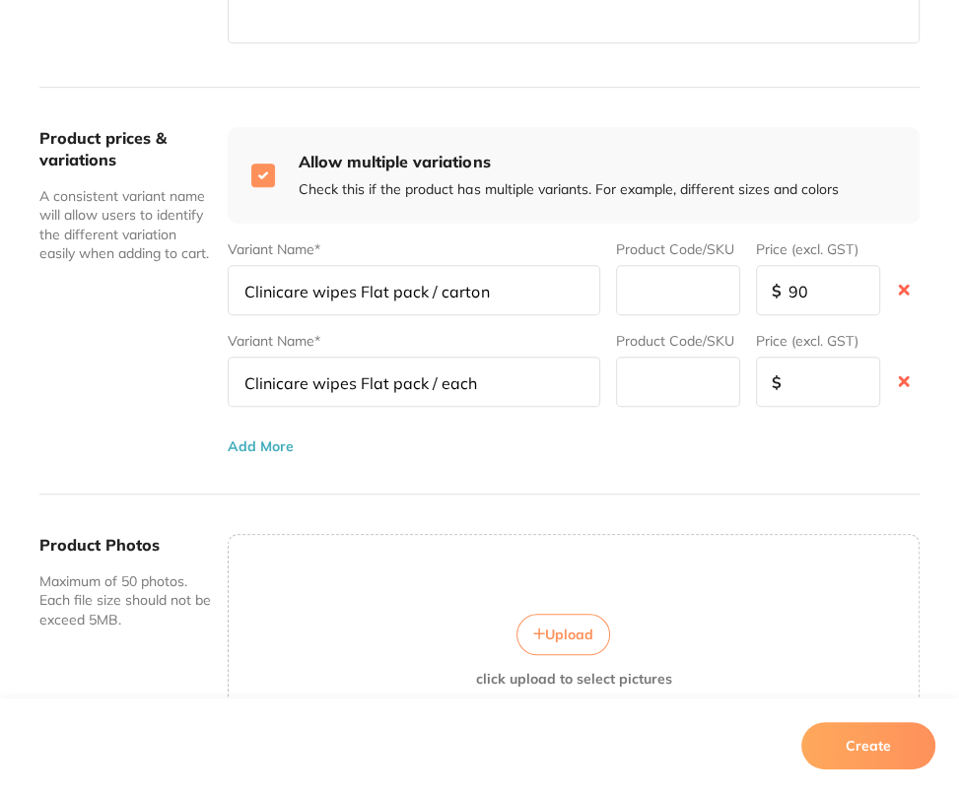
click at [808, 377] on input "number" at bounding box center [818, 382] width 124 height 50
click at [486, 382] on input "Clinicare wipes Flat pack / each" at bounding box center [414, 382] width 372 height 50
type input "Clinicare wipes Flat pack / pack"
click at [822, 390] on input "number" at bounding box center [818, 382] width 124 height 50
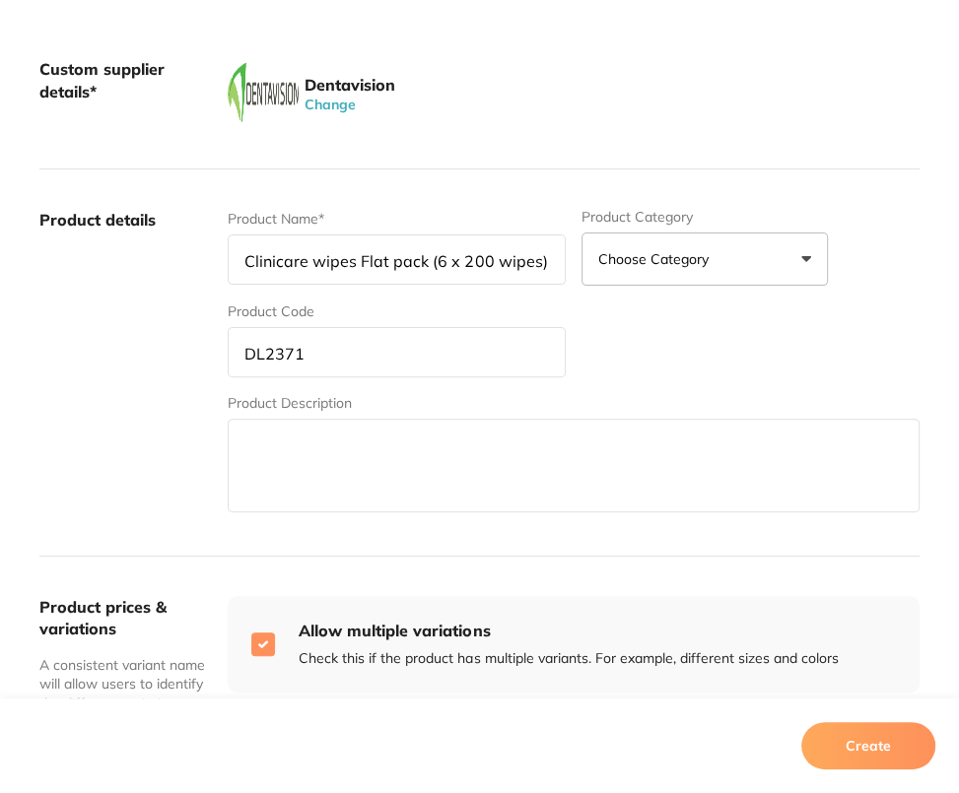
scroll to position [151, 0]
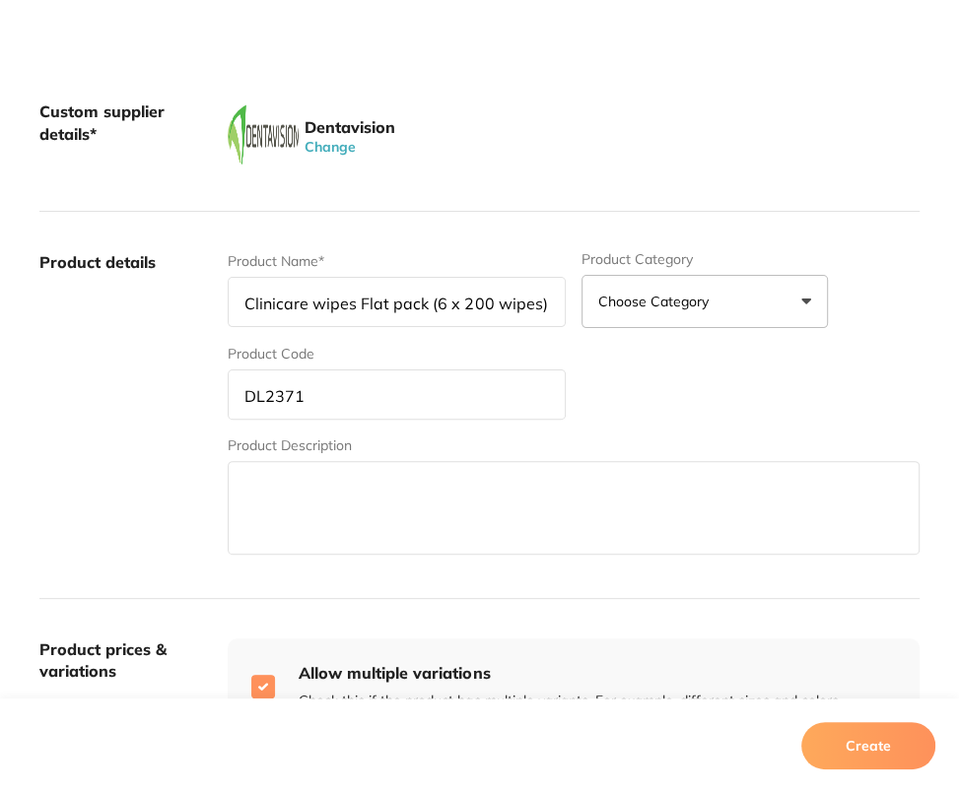
drag, startPoint x: 424, startPoint y: 309, endPoint x: 560, endPoint y: 313, distance: 136.0
click at [559, 314] on input "Clinicare wipes Flat pack (6 x 200 wipes)" at bounding box center [397, 302] width 338 height 50
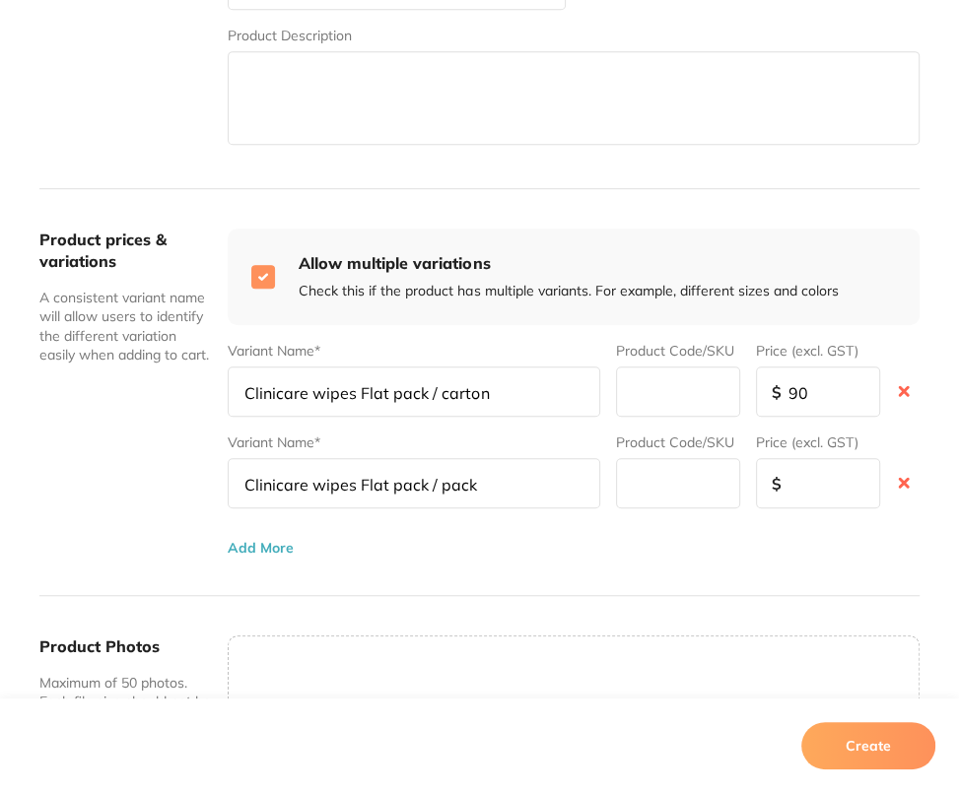
scroll to position [563, 0]
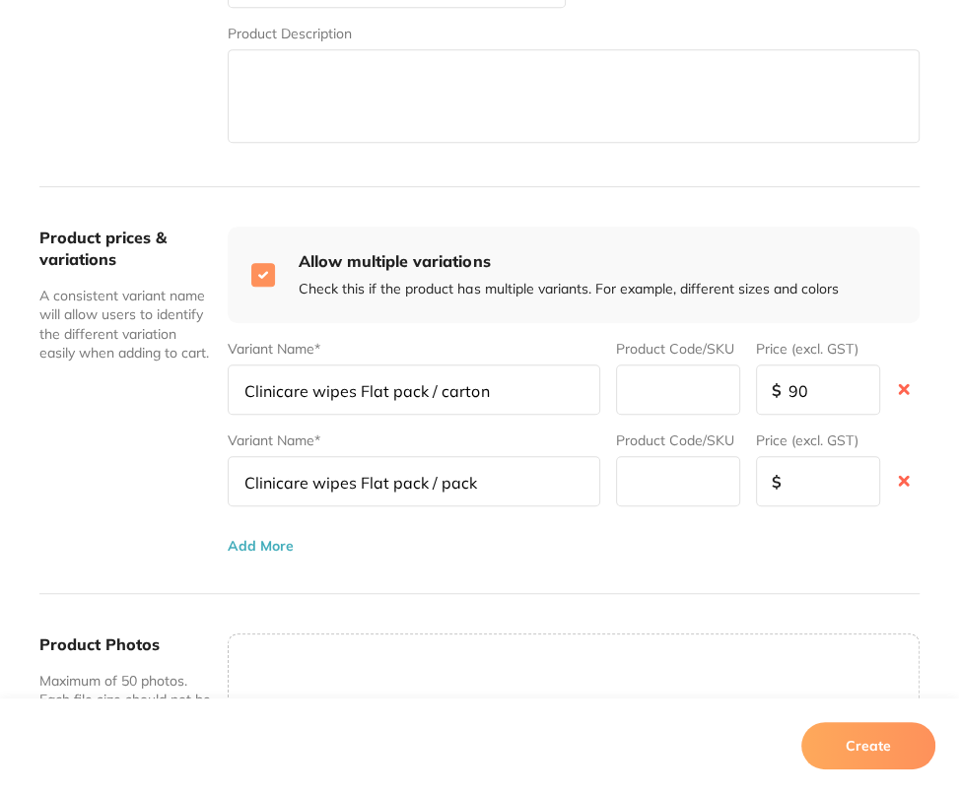
type input "Clinicare wipes Flat pack"
click at [532, 485] on input "Clinicare wipes Flat pack / pack" at bounding box center [414, 481] width 372 height 50
click at [786, 487] on input "number" at bounding box center [818, 481] width 124 height 50
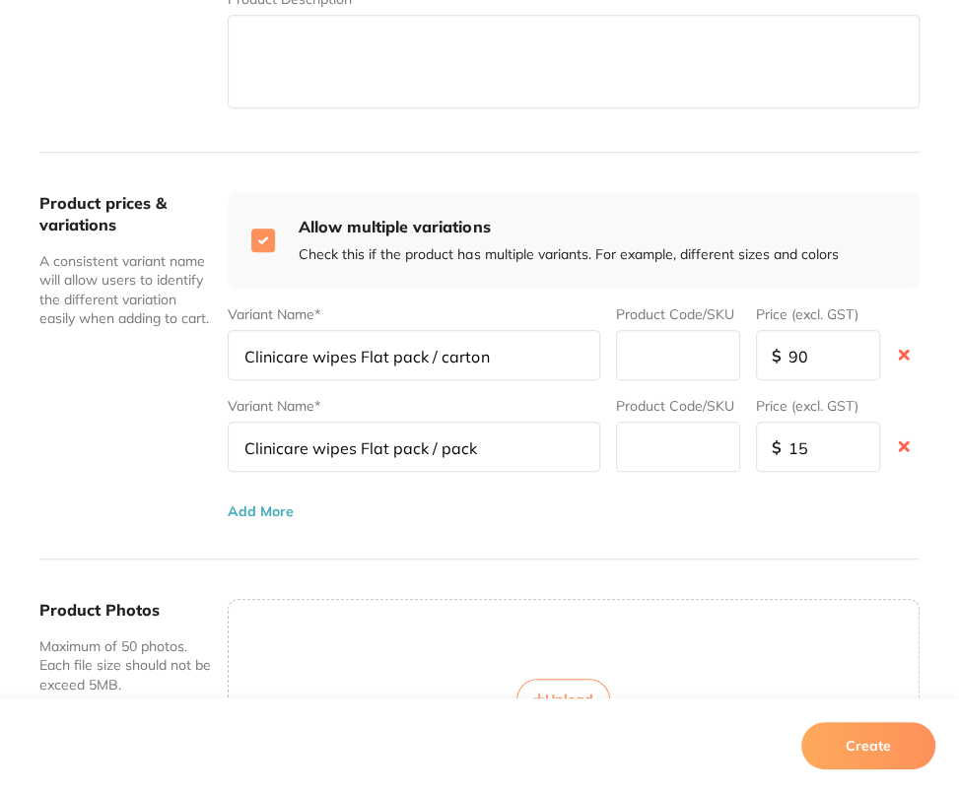
scroll to position [603, 0]
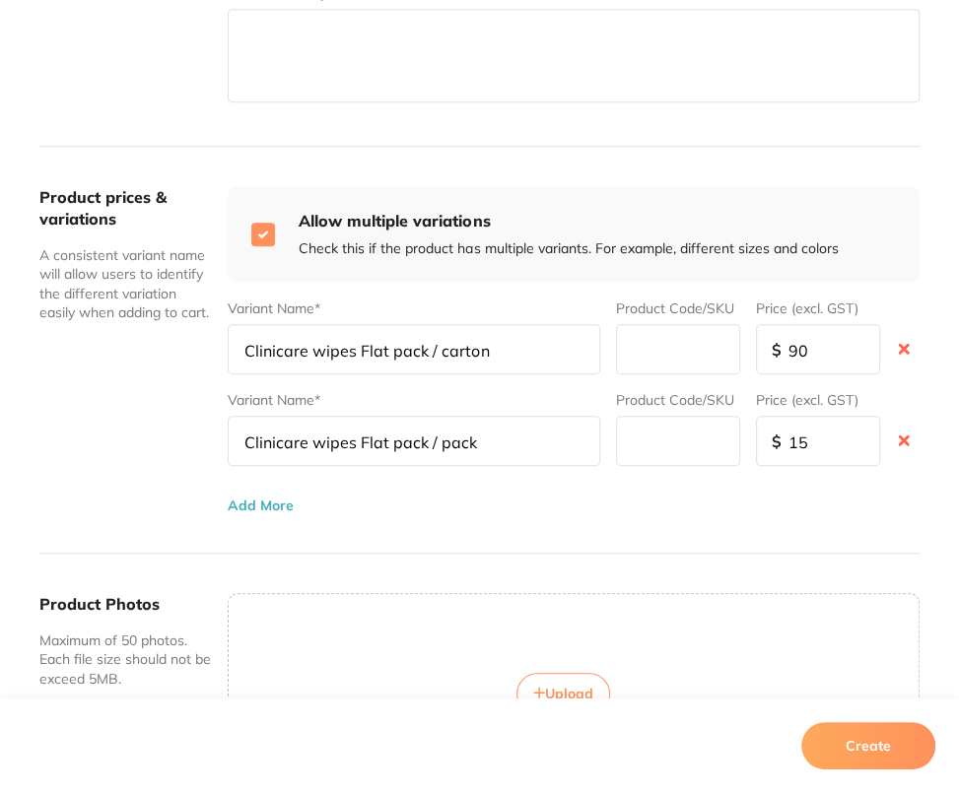
type input "15"
drag, startPoint x: 892, startPoint y: 750, endPoint x: 422, endPoint y: 511, distance: 527.0
click at [422, 511] on div "Create custom product You can create products from suppliers that aren’t yet on…" at bounding box center [479, 396] width 959 height 793
click at [430, 511] on div "Product prices & variations A consistent variant name will allow users to ident…" at bounding box center [479, 351] width 880 height 408
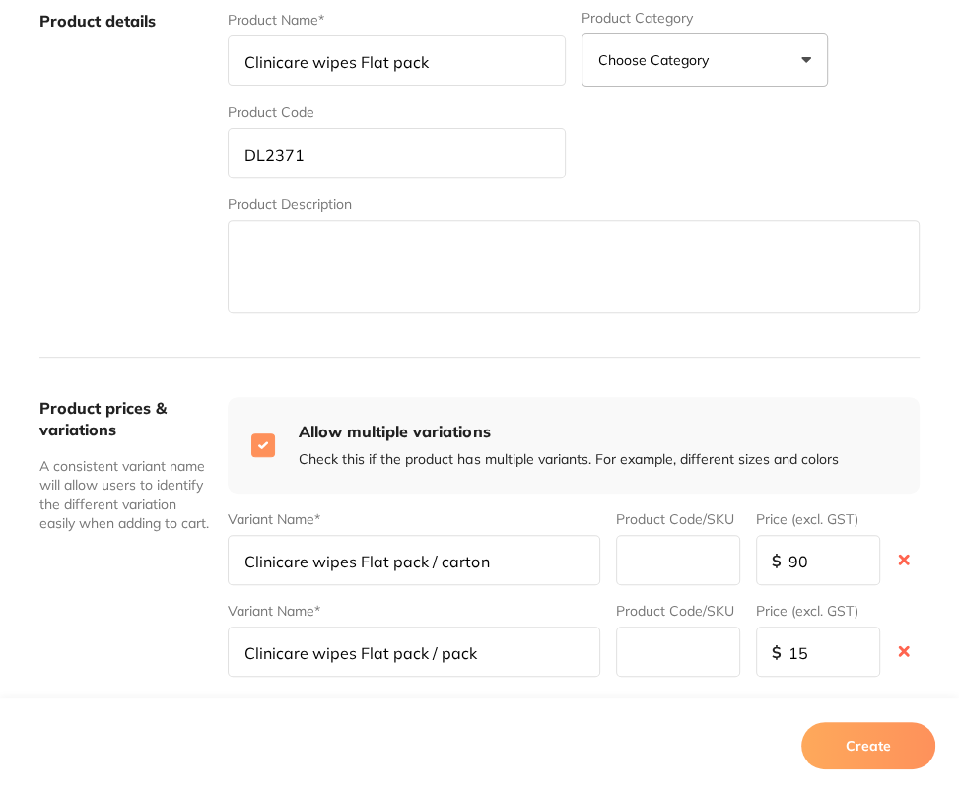
click at [267, 138] on input "DL2371" at bounding box center [397, 153] width 338 height 50
click at [693, 567] on input "text" at bounding box center [678, 560] width 124 height 50
paste input "DL2371"
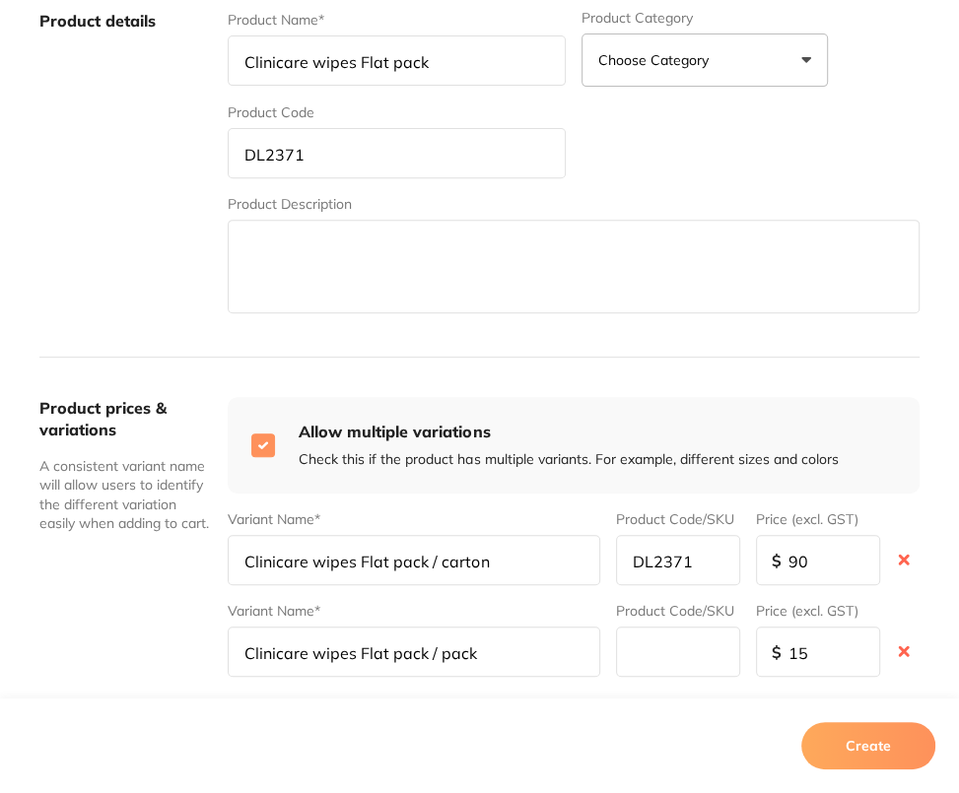
type input "DL2371"
click at [681, 637] on input "text" at bounding box center [678, 652] width 124 height 50
paste input "DL2371"
type input "DL2371"
click at [862, 737] on button "Create" at bounding box center [868, 745] width 134 height 47
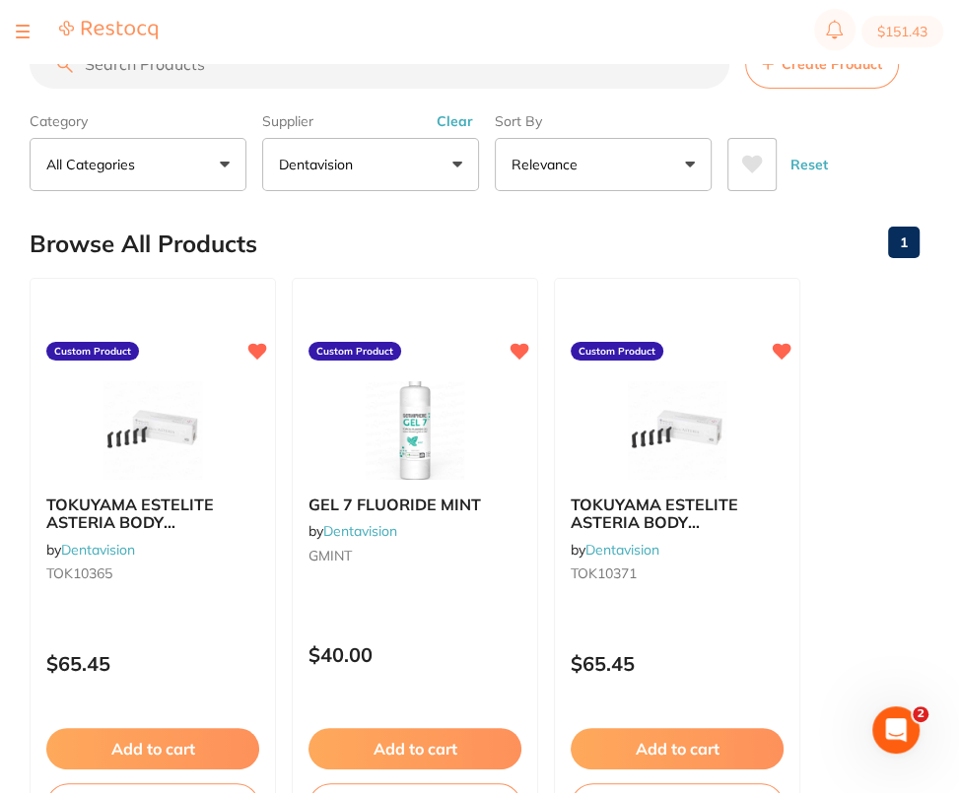
click at [349, 77] on input "search" at bounding box center [379, 63] width 699 height 49
paste input "DL2371"
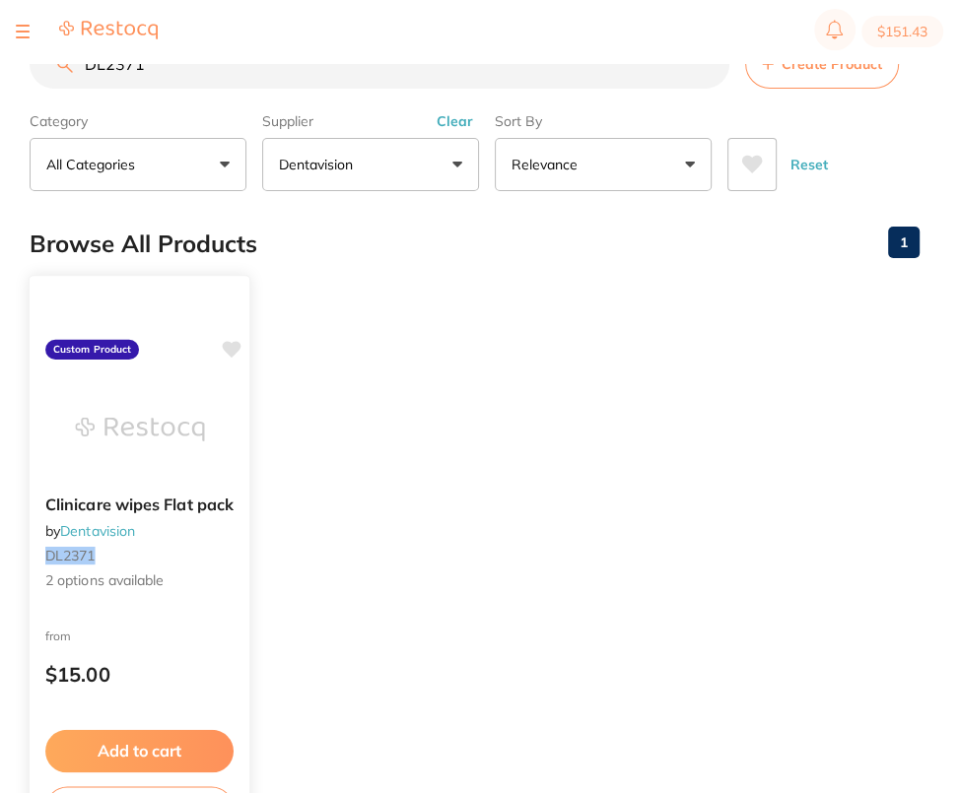
type input "DL2371"
click at [166, 410] on img at bounding box center [139, 429] width 129 height 100
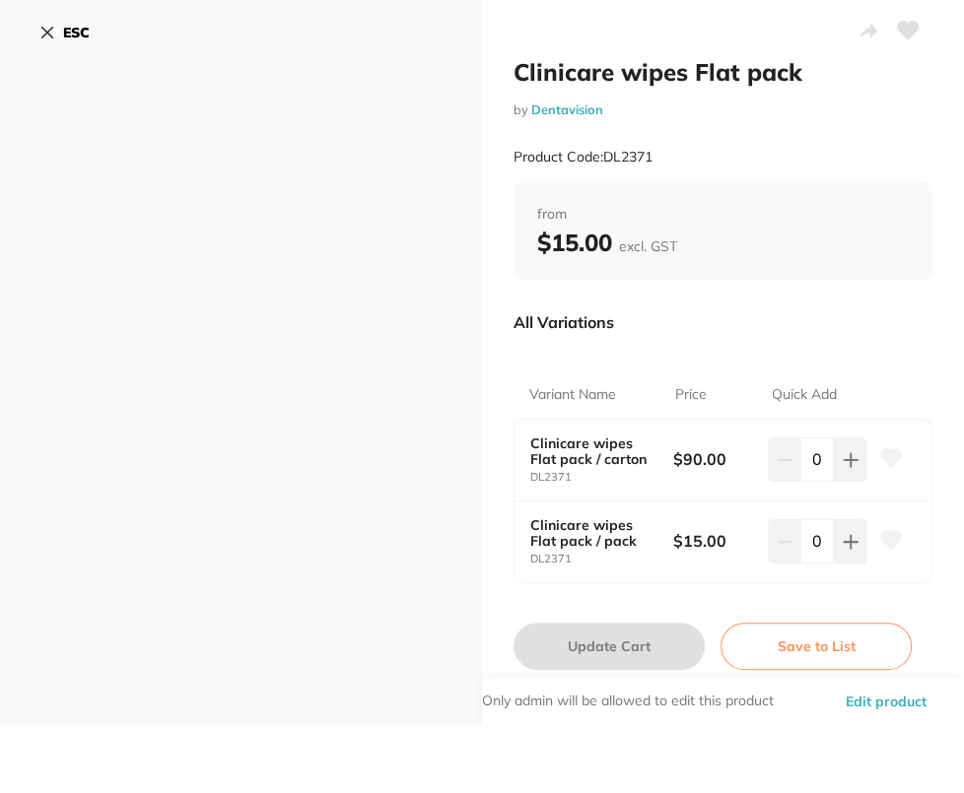
click at [904, 31] on icon at bounding box center [908, 31] width 21 height 18
click at [50, 28] on icon at bounding box center [47, 33] width 16 height 16
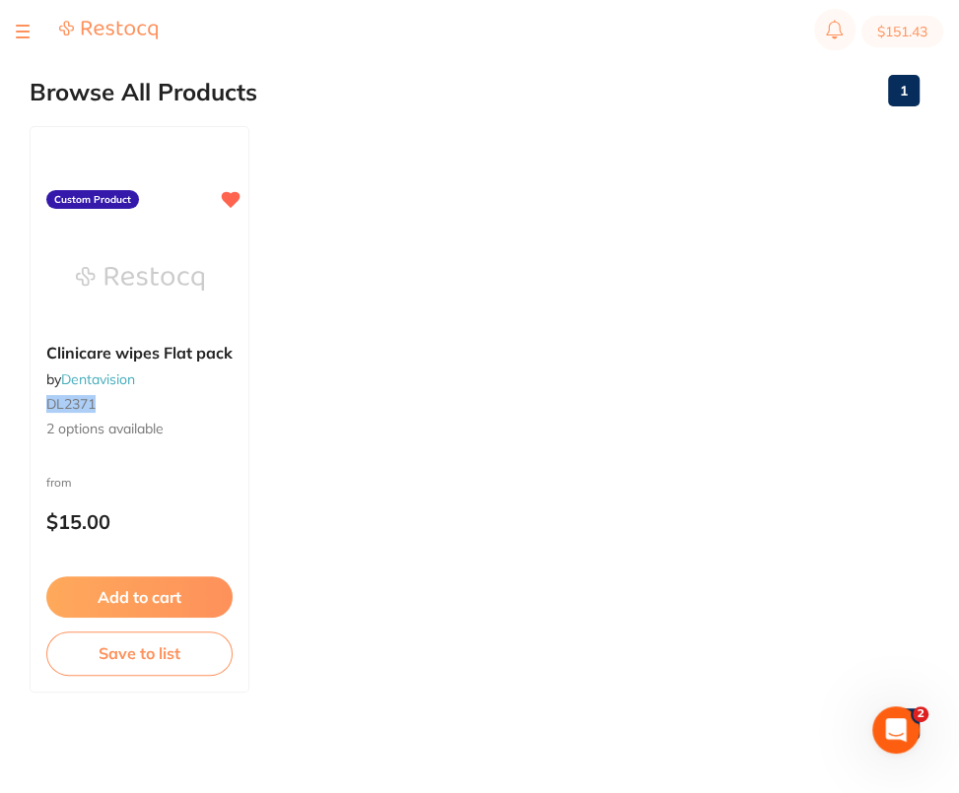
click at [812, 356] on ul "Clinicare wipes Flat pack by Dentavision DL2371 2 options available Custom Prod…" at bounding box center [475, 409] width 890 height 566
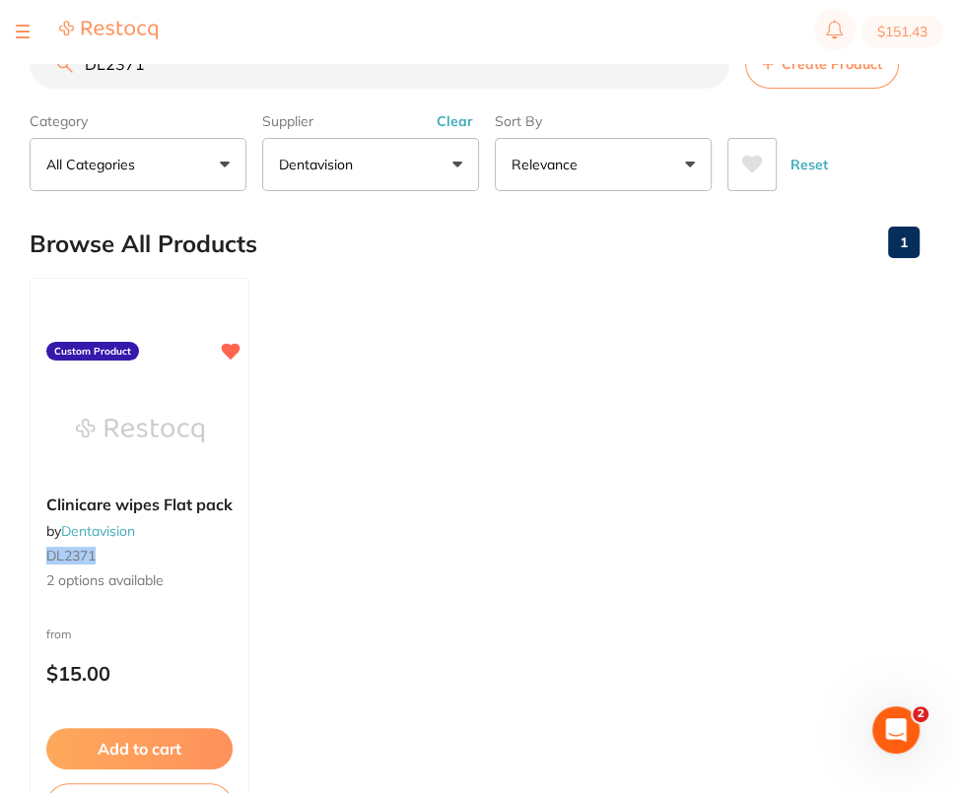
click at [663, 64] on input "DL2371" at bounding box center [379, 63] width 699 height 49
click at [706, 68] on input "DL2371" at bounding box center [379, 63] width 699 height 49
click at [842, 72] on span "Create Product" at bounding box center [831, 64] width 100 height 16
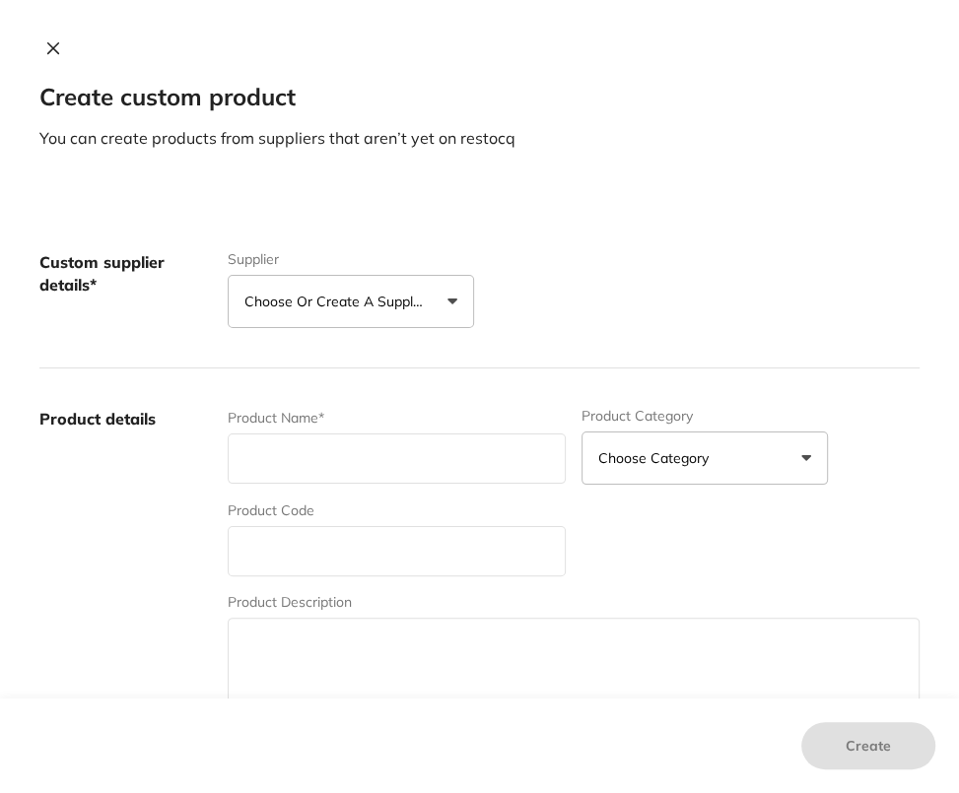
drag, startPoint x: 402, startPoint y: 354, endPoint x: 393, endPoint y: 319, distance: 35.6
click at [402, 352] on div "Custom supplier details* Supplier Choose or create a supplier Create custom sup…" at bounding box center [479, 290] width 880 height 157
click at [392, 308] on p "Choose or create a supplier" at bounding box center [337, 302] width 187 height 20
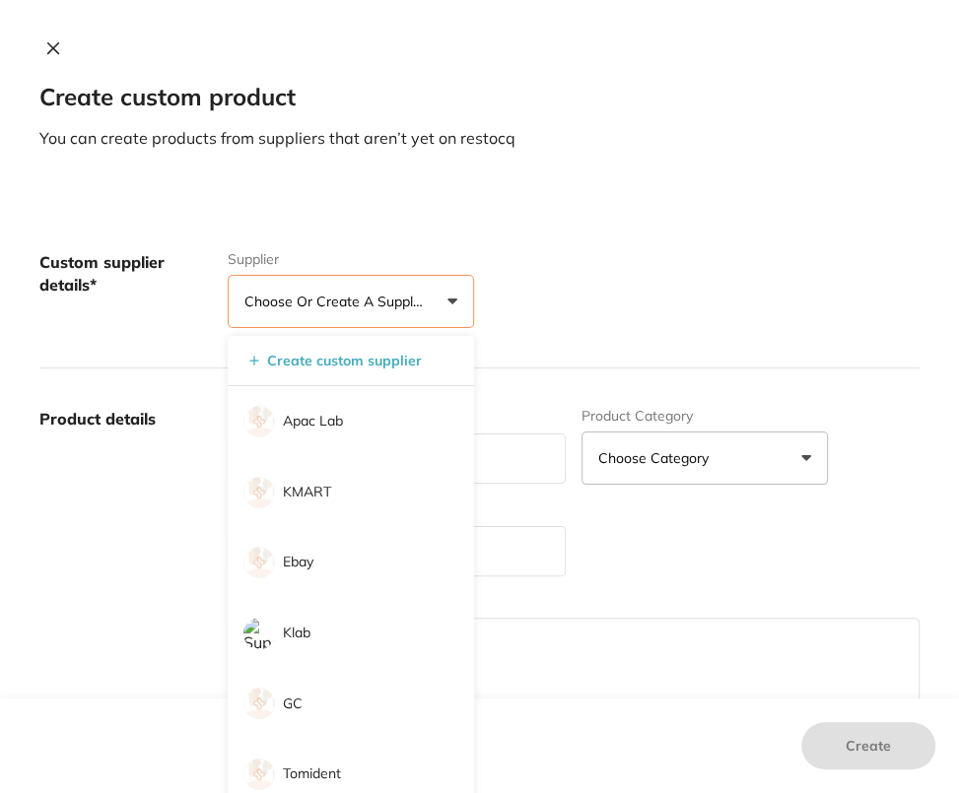
click at [48, 51] on icon at bounding box center [53, 48] width 16 height 16
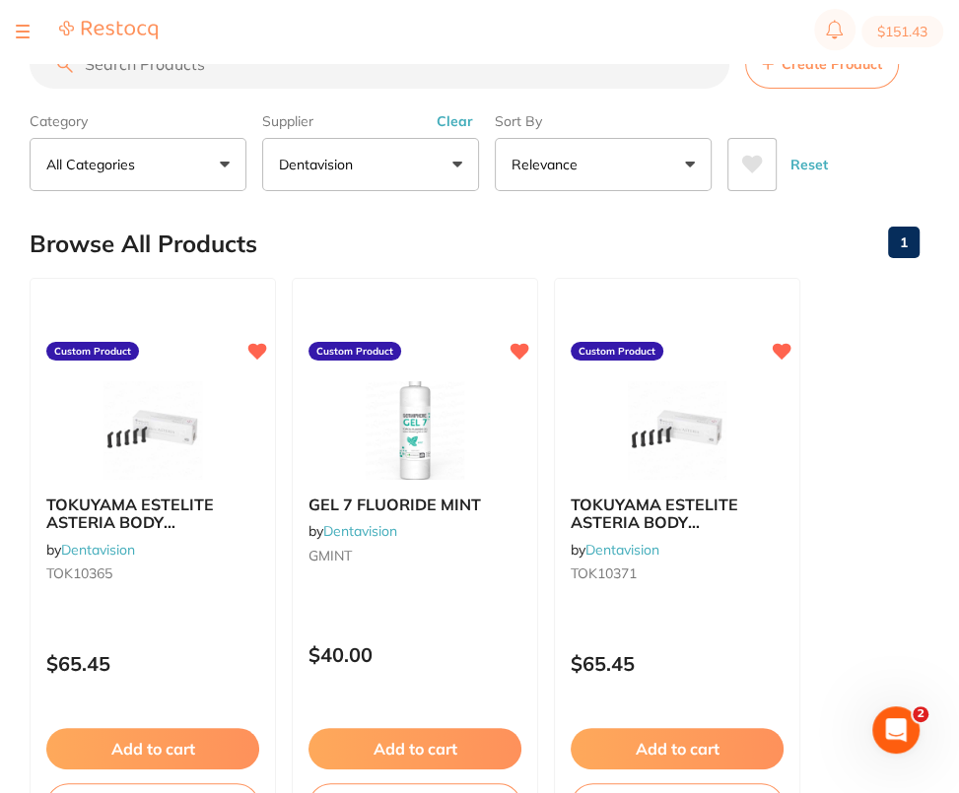
click at [216, 63] on input "search" at bounding box center [379, 63] width 699 height 49
paste input "DL2321"
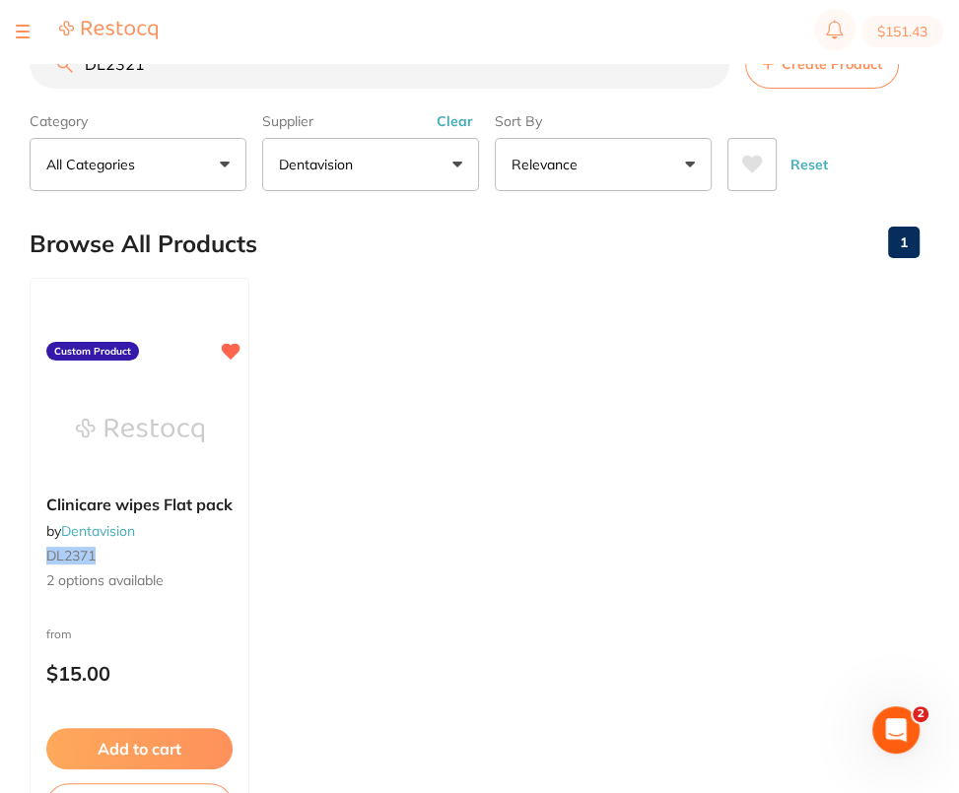
type input "DL2321"
click at [529, 449] on ul "Clinicare wipes Flat pack by Dentavision DL2371 2 options available Custom Prod…" at bounding box center [475, 561] width 890 height 566
click at [864, 77] on button "Create Product" at bounding box center [822, 63] width 154 height 49
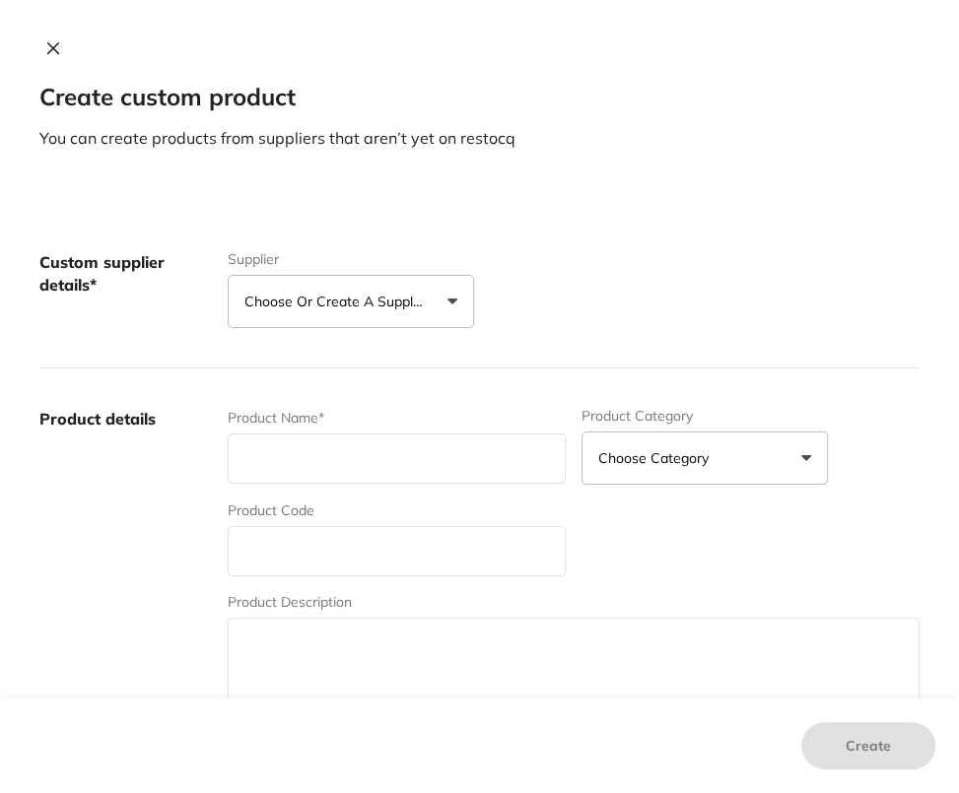
click at [449, 291] on button "Choose or create a supplier" at bounding box center [351, 301] width 246 height 53
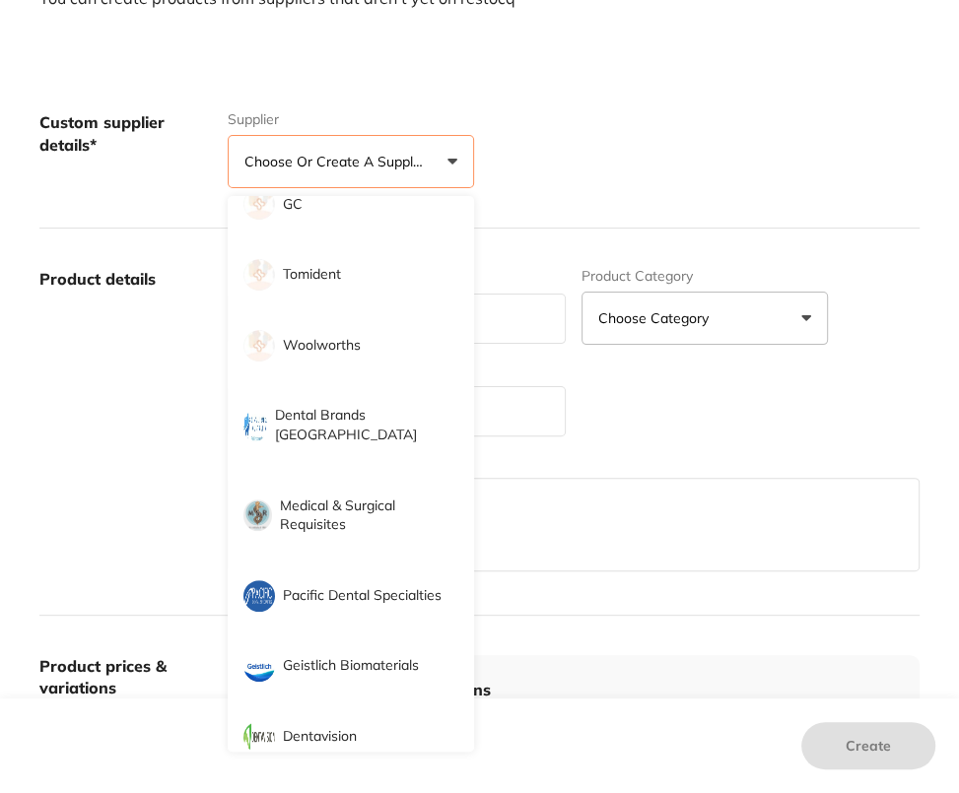
scroll to position [298, 0]
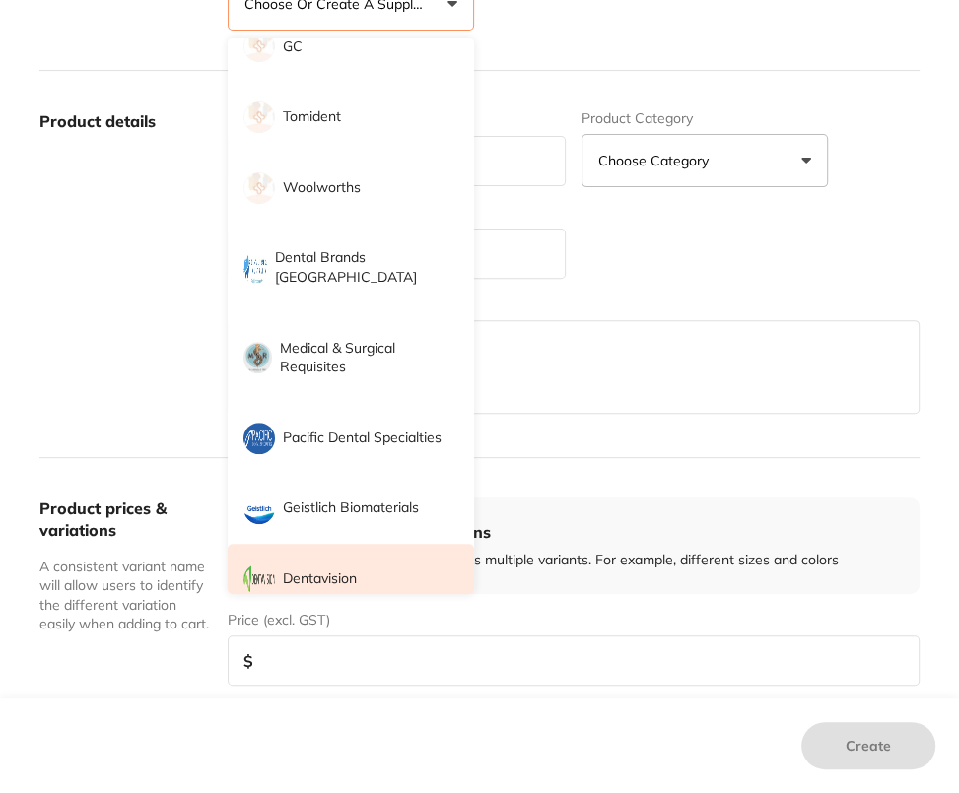
click at [344, 569] on p "Dentavision" at bounding box center [320, 579] width 74 height 20
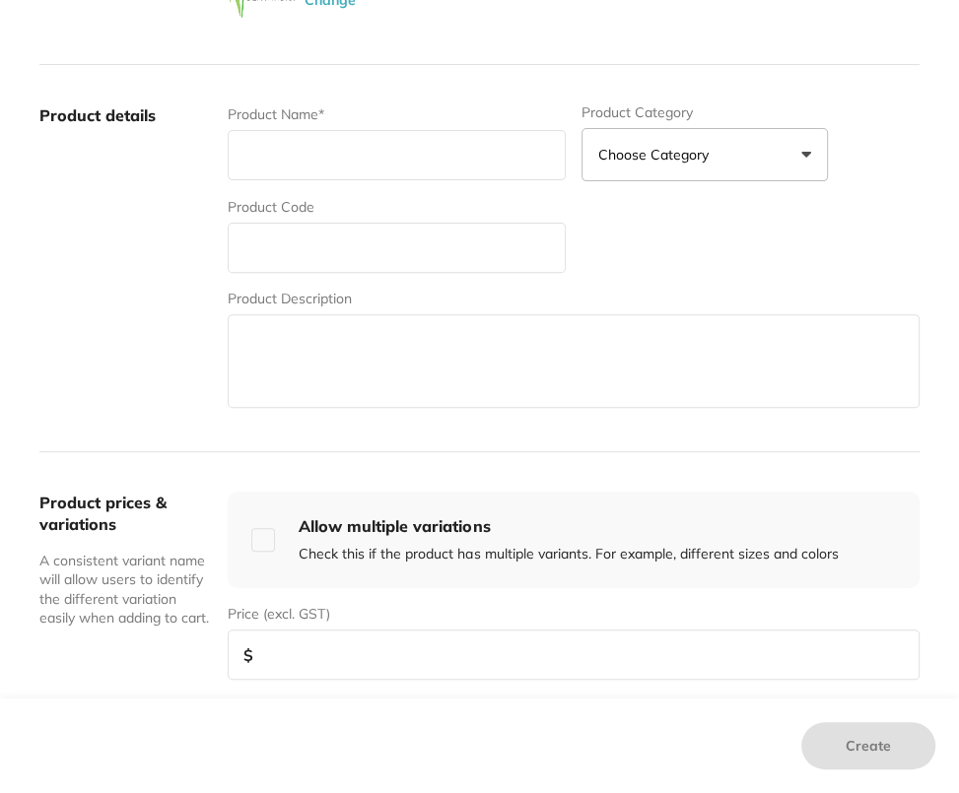
click at [706, 316] on textarea at bounding box center [574, 361] width 692 height 94
click at [325, 254] on input "text" at bounding box center [397, 248] width 338 height 50
paste input "DL2321"
type input "DL2321"
click at [369, 162] on input "text" at bounding box center [397, 155] width 338 height 50
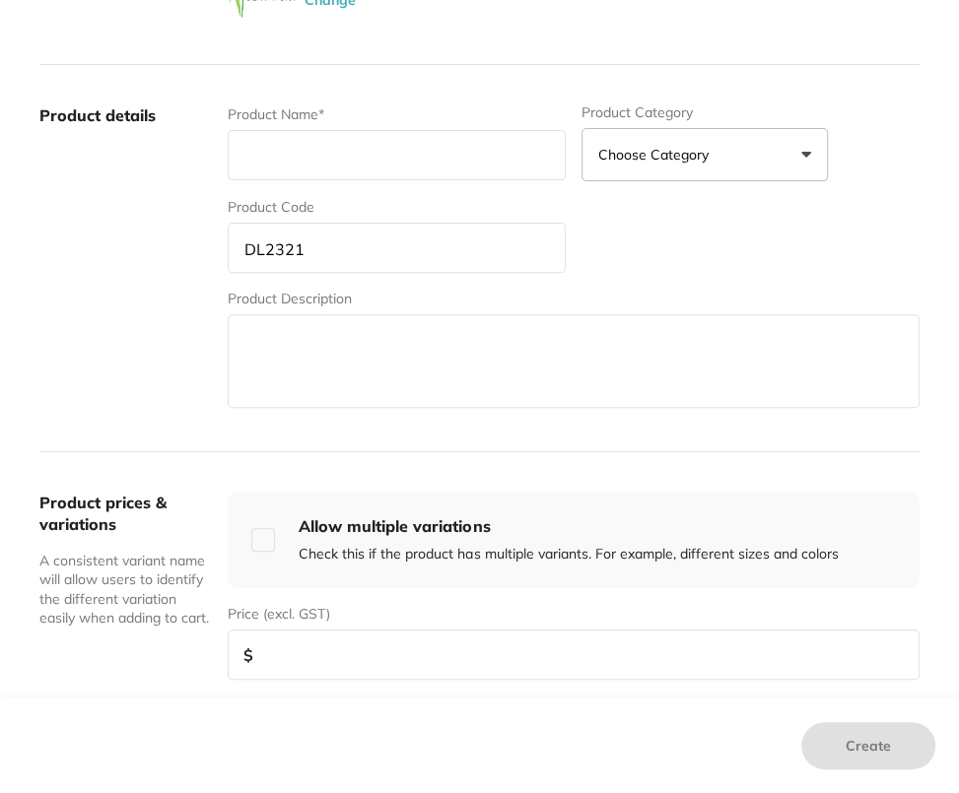
paste input "Clinicare Cannisters (160 wipes)"
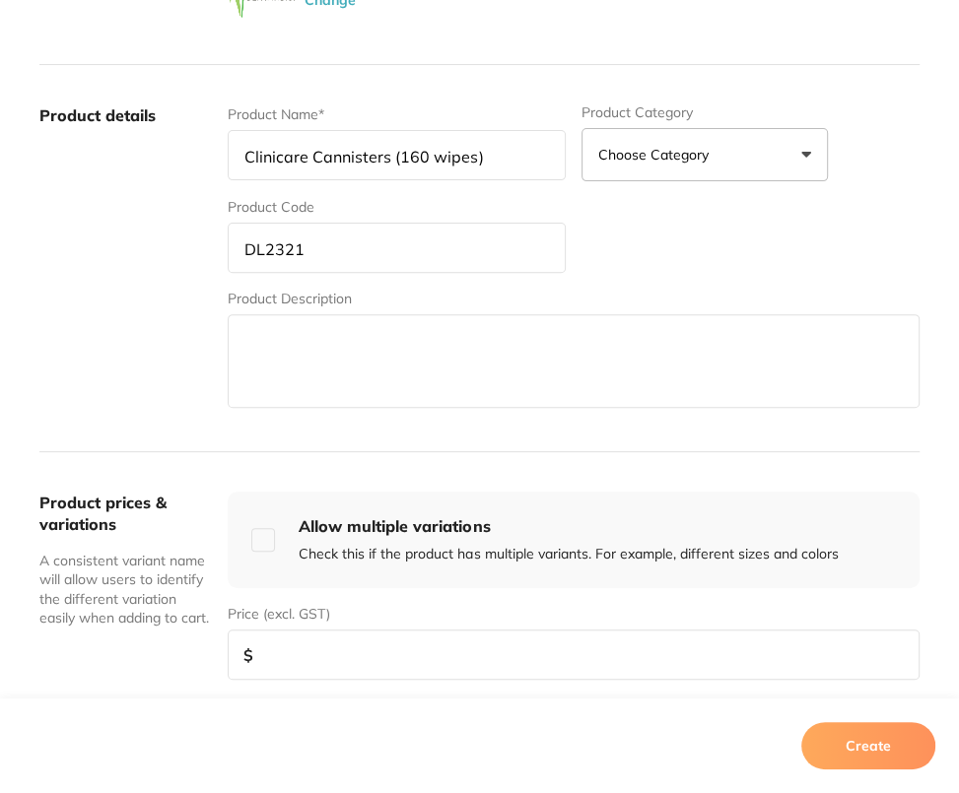
type input "Clinicare Cannisters (160 wipes)"
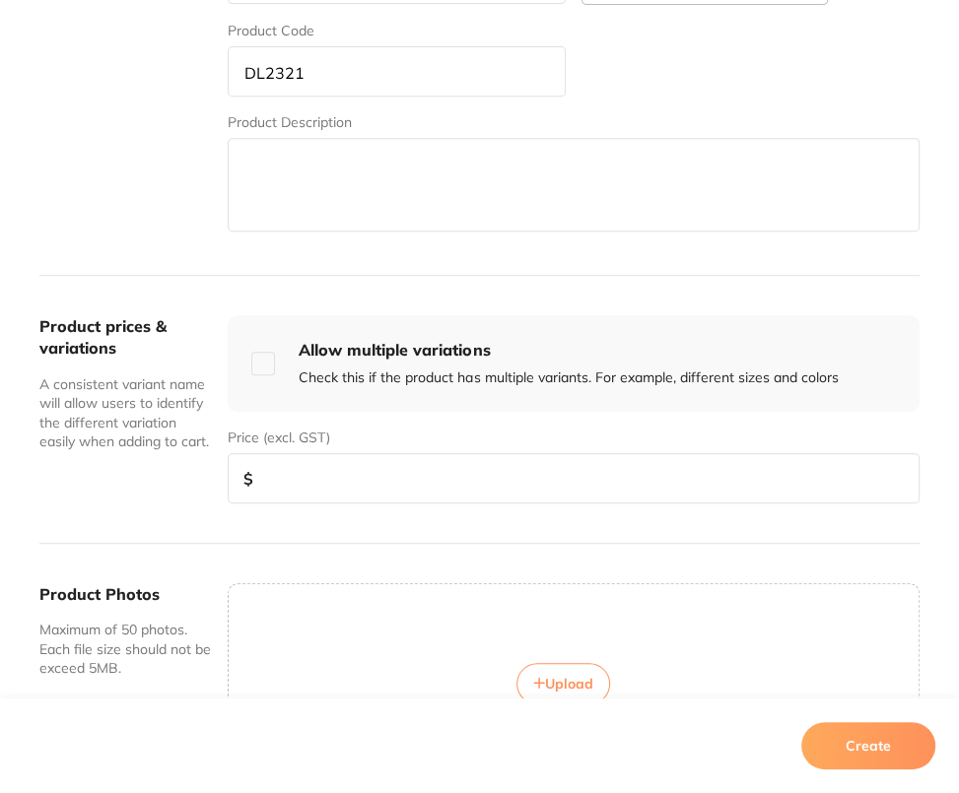
scroll to position [562, 0]
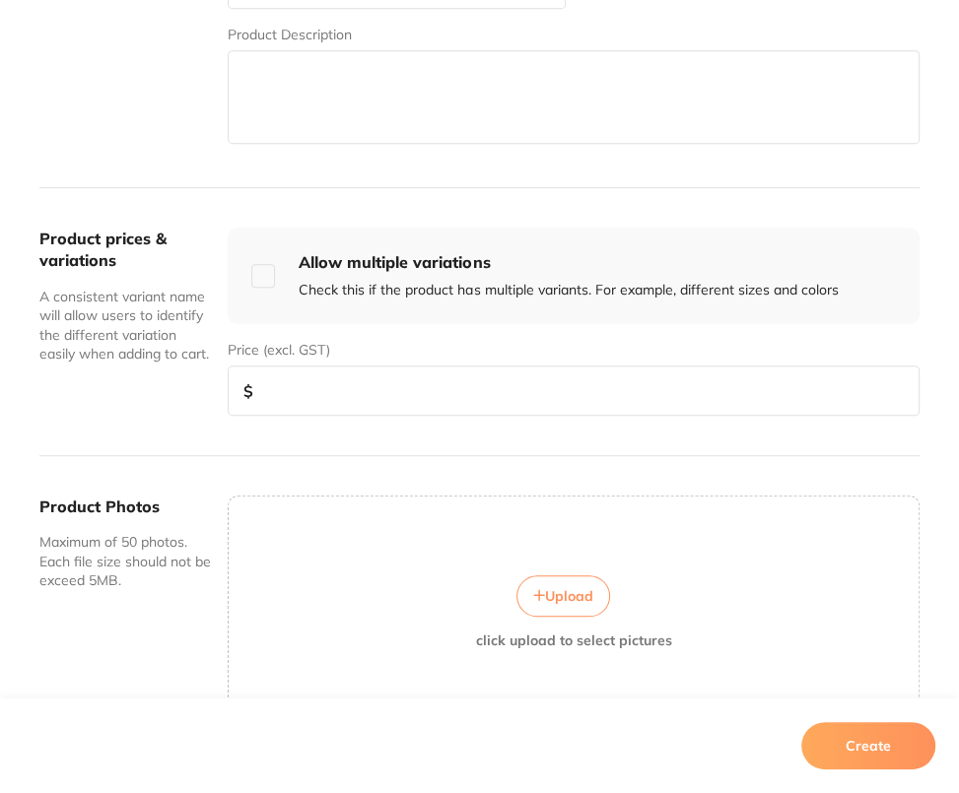
click at [317, 384] on input "number" at bounding box center [574, 391] width 692 height 50
type input "15"
click at [905, 753] on button "Create" at bounding box center [868, 745] width 134 height 47
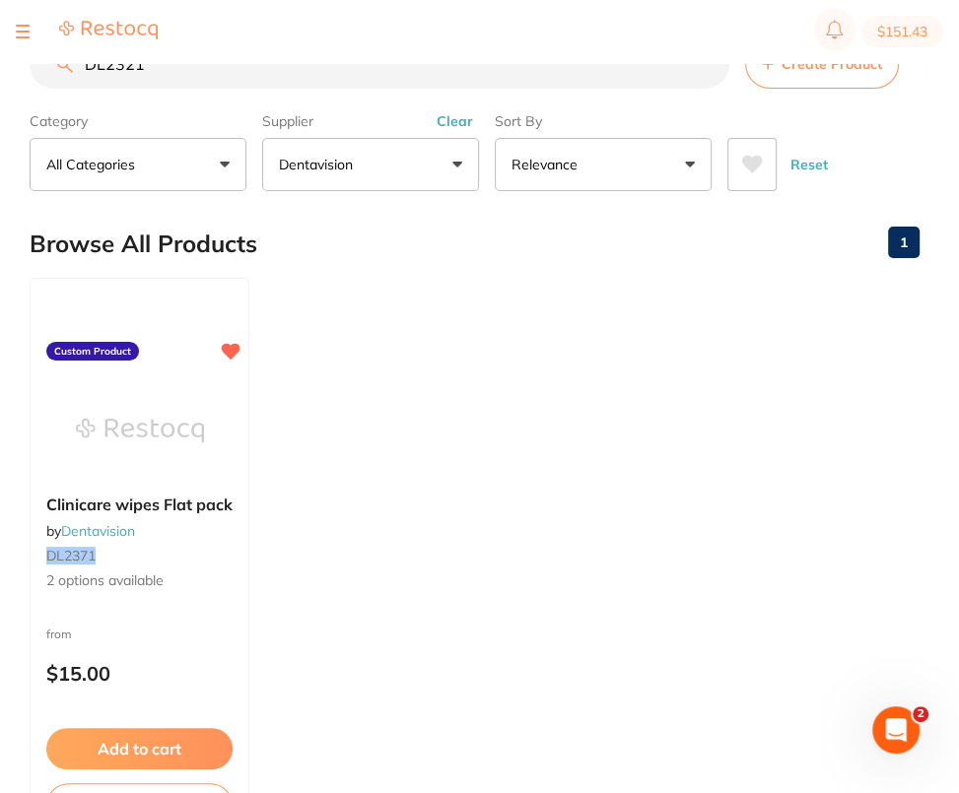
click at [550, 492] on ul "Clinicare wipes Flat pack by Dentavision DL2371 2 options available Custom Prod…" at bounding box center [475, 561] width 890 height 566
click at [707, 68] on input "DL2321" at bounding box center [379, 63] width 699 height 49
click at [527, 69] on input "search" at bounding box center [379, 63] width 699 height 49
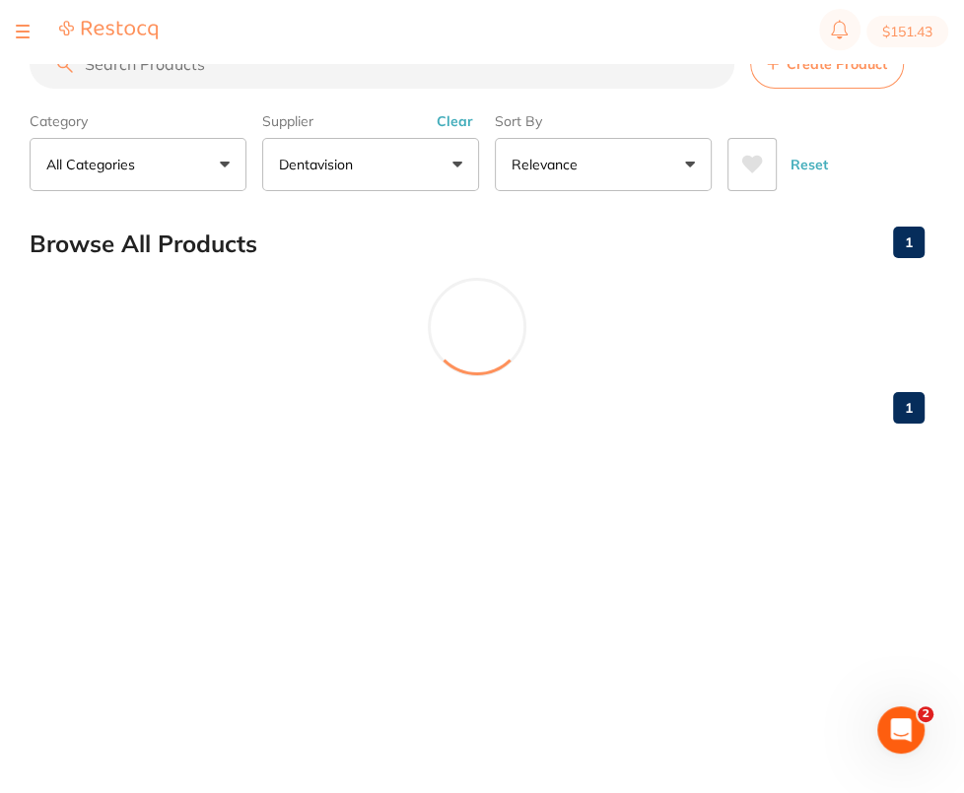
paste input "Clinicare Cannisters (160 wipes)"
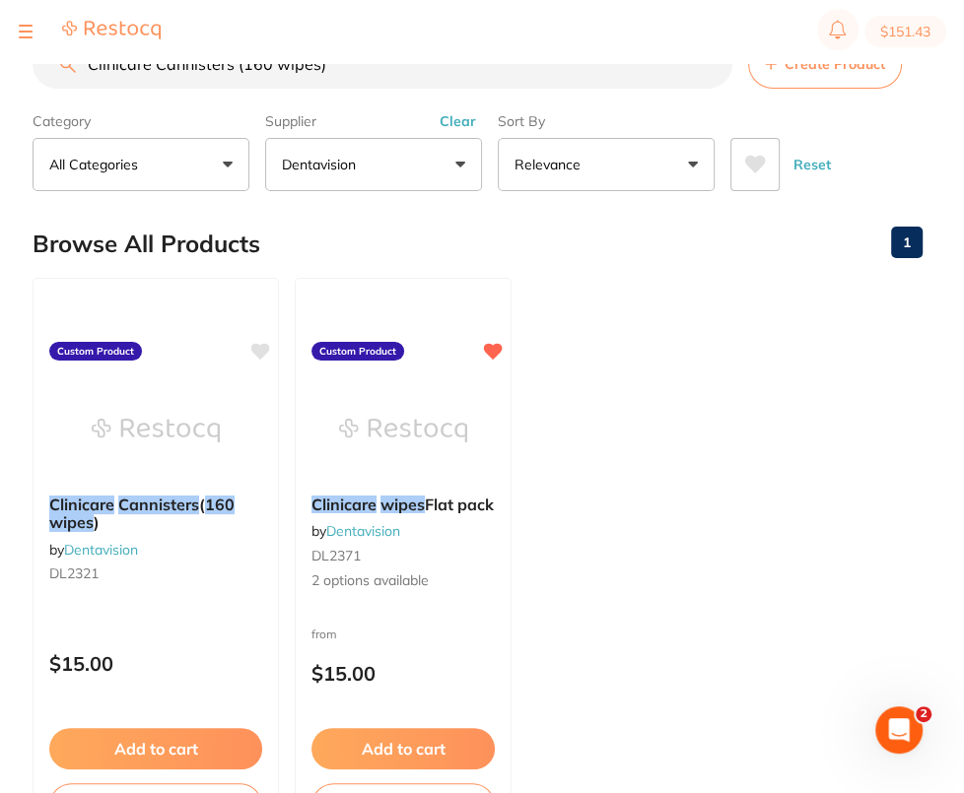
scroll to position [0, 0]
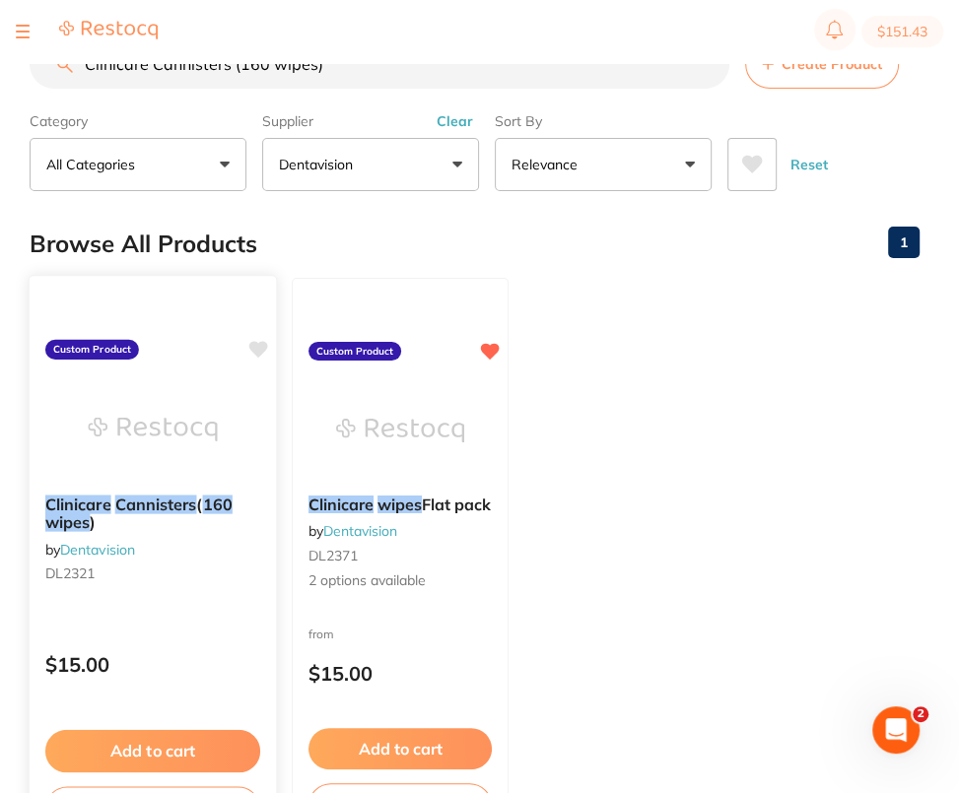
type input "Clinicare Cannisters (160 wipes)"
click at [266, 345] on icon at bounding box center [258, 349] width 19 height 17
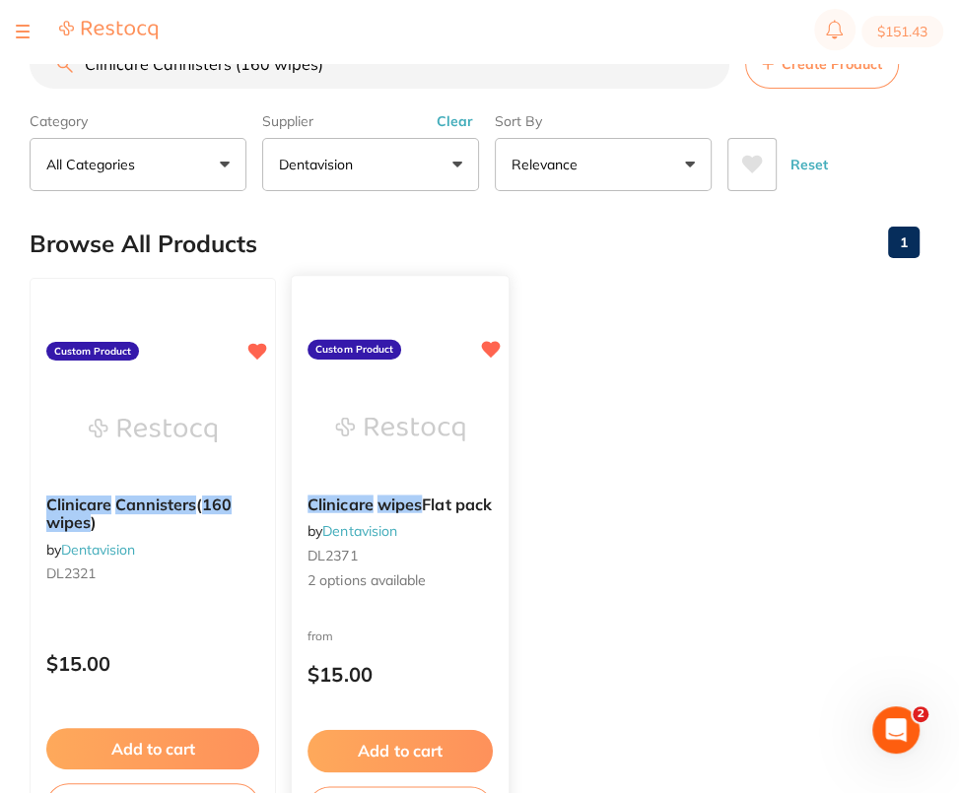
click at [383, 448] on img at bounding box center [399, 429] width 129 height 100
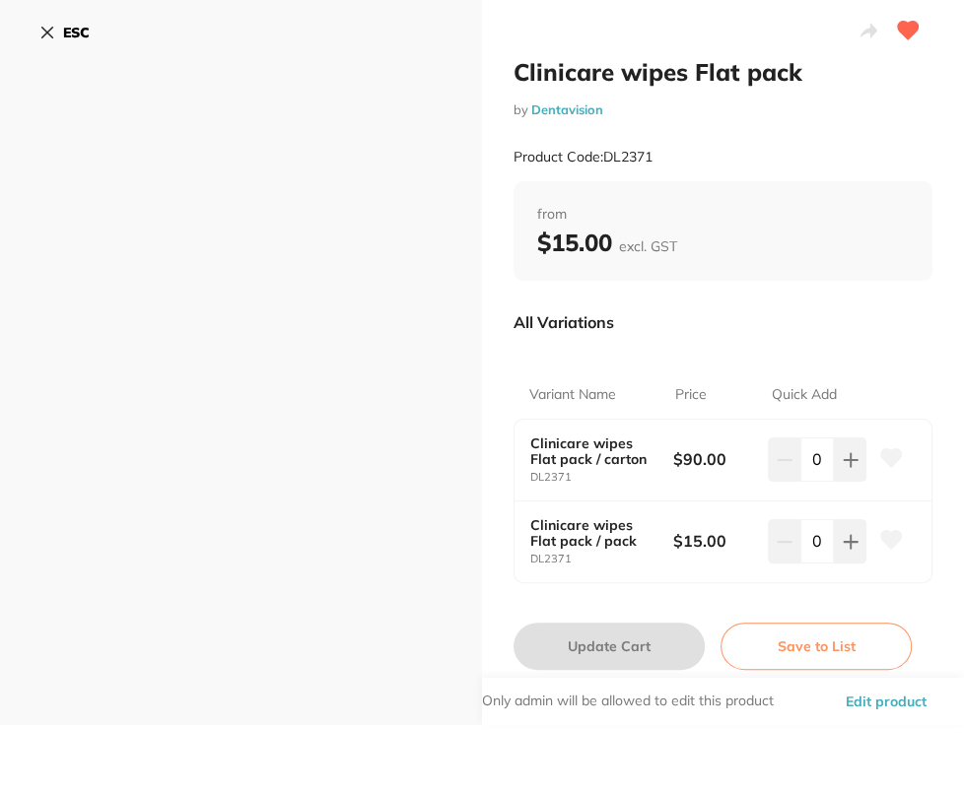
click at [877, 702] on button "Edit product" at bounding box center [885, 701] width 93 height 47
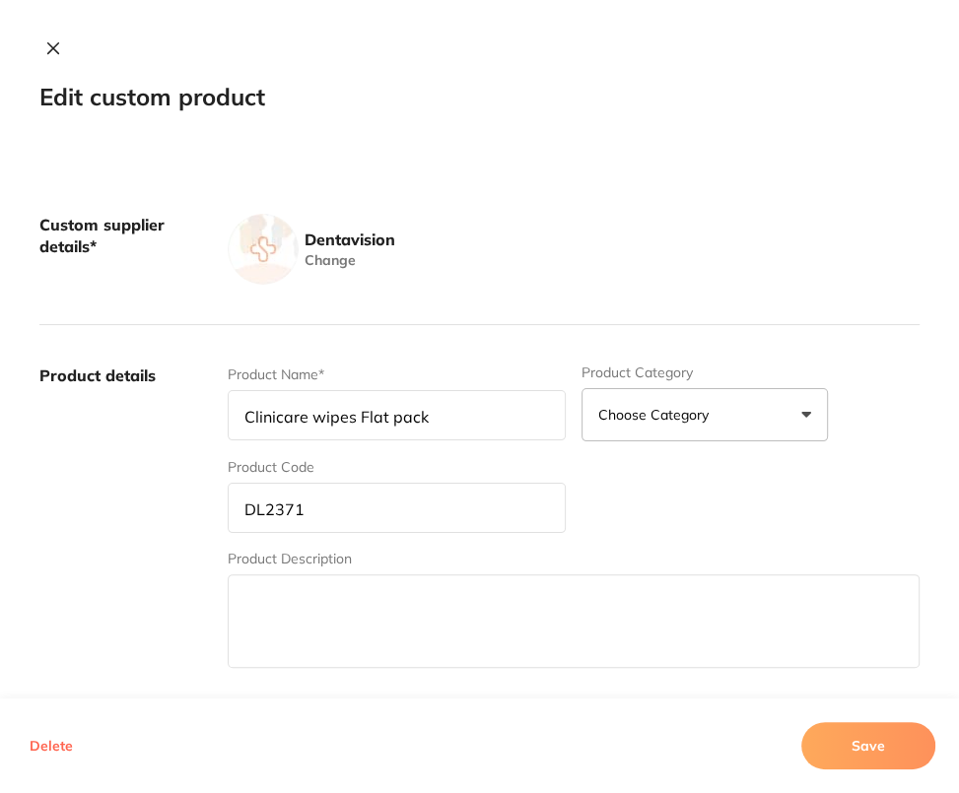
click at [488, 433] on input "Clinicare wipes Flat pack" at bounding box center [397, 415] width 338 height 50
type input "Clinicare wipes Flat pack (200 wipes)"
click at [888, 727] on button "Save" at bounding box center [868, 745] width 134 height 47
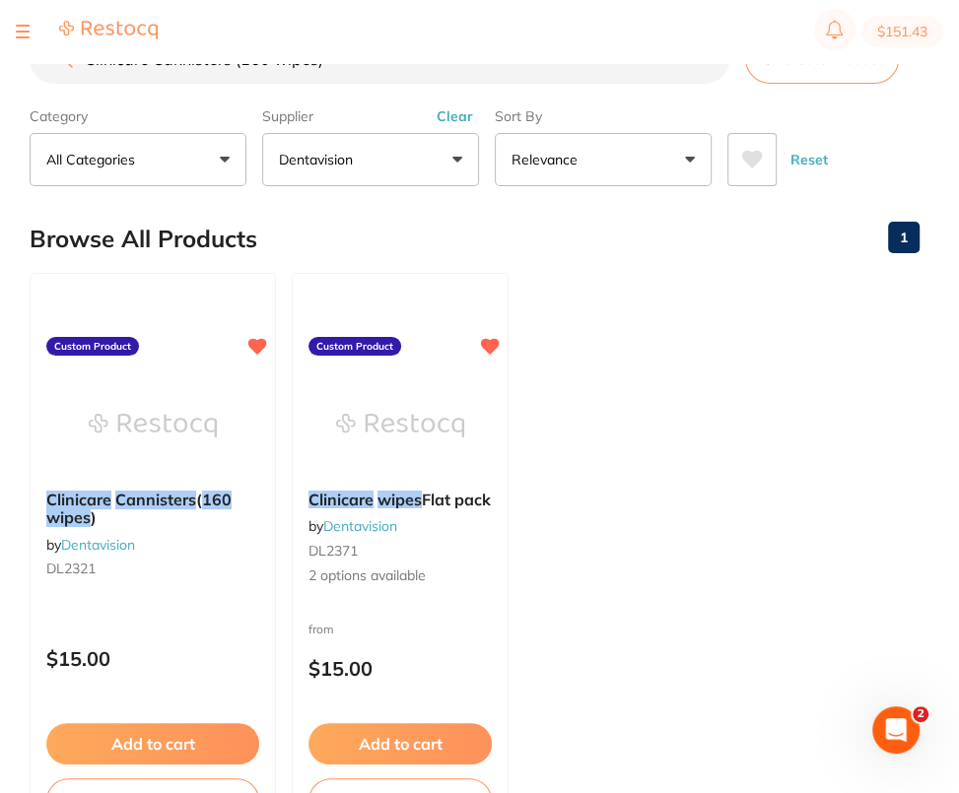
click at [727, 370] on ul "Clinicare Cannisters ( 160 wipes ) by Dentavision DL2321 Custom Product $15.00 …" at bounding box center [475, 556] width 890 height 566
click at [411, 434] on img at bounding box center [399, 424] width 129 height 100
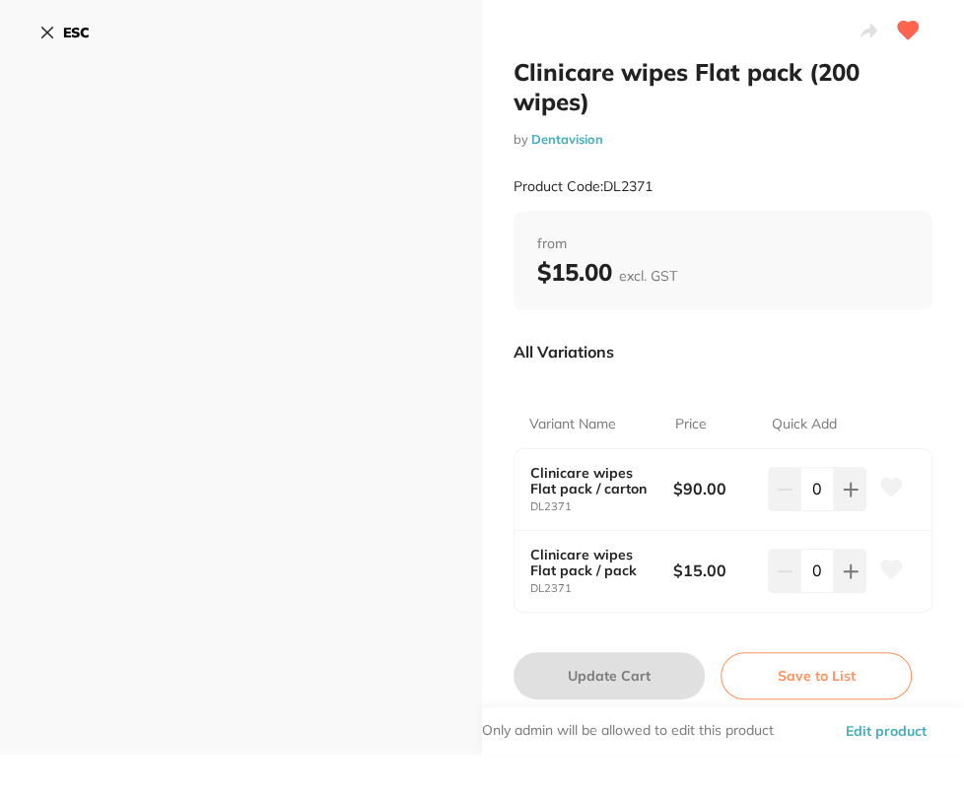
click at [60, 33] on button "ESC" at bounding box center [64, 32] width 50 height 33
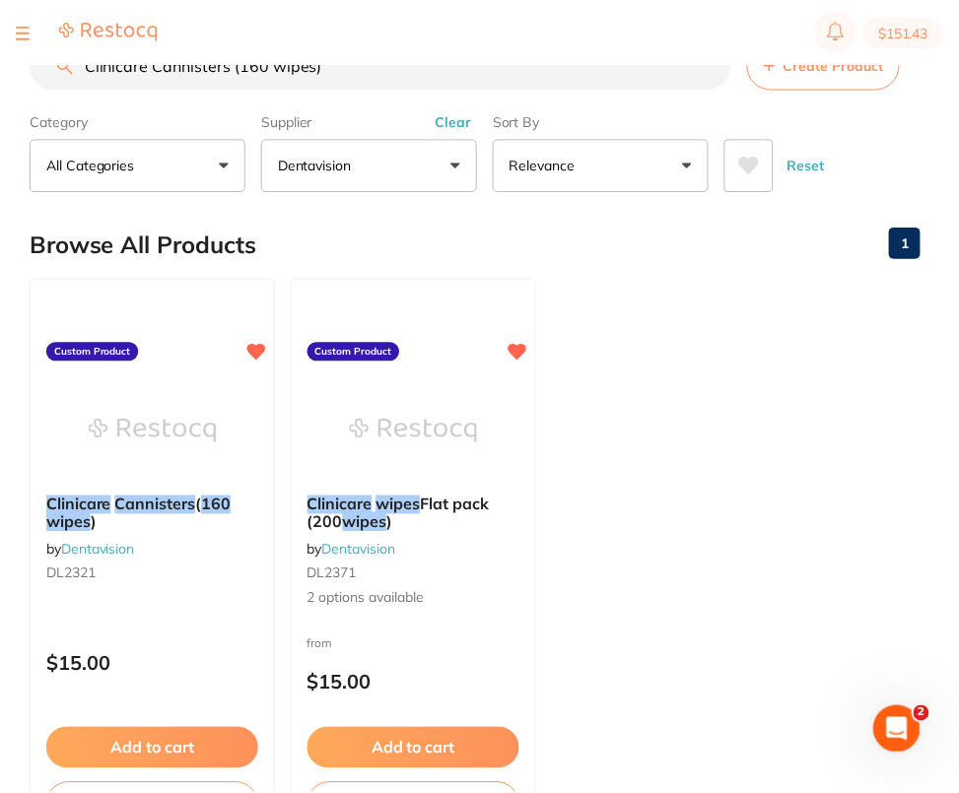
scroll to position [5, 0]
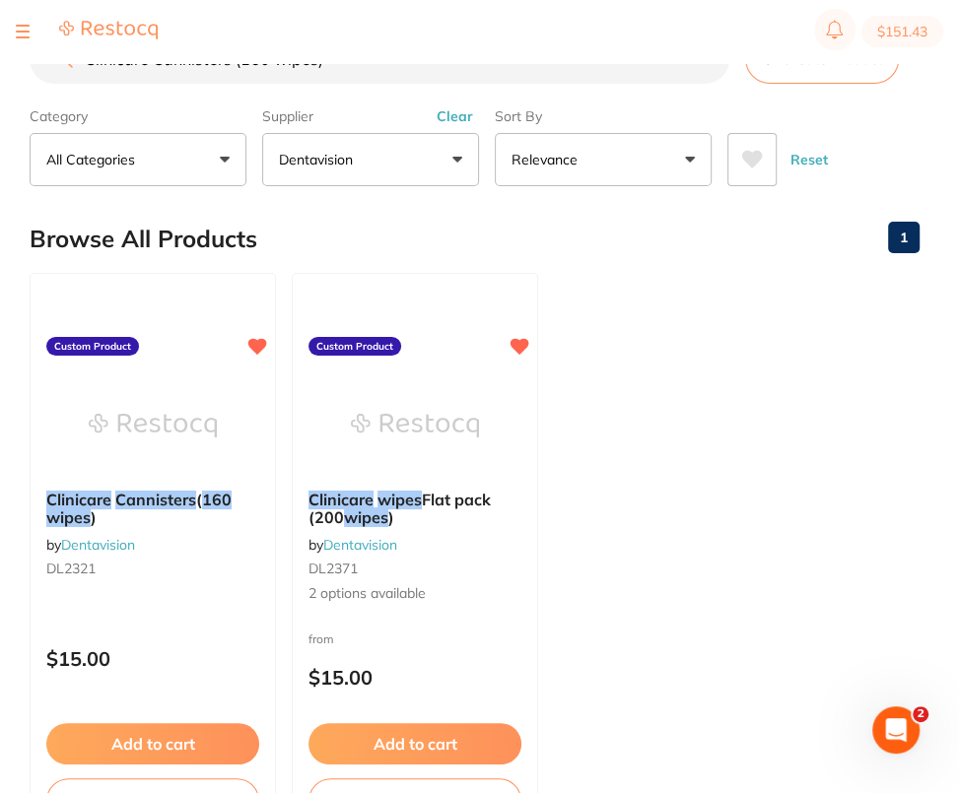
click at [844, 459] on ul "Clinicare Cannisters ( 160 wipes ) by Dentavision DL2321 Custom Product $15.00 …" at bounding box center [475, 556] width 890 height 566
click at [729, 455] on ul "Clinicare Cannisters ( 160 wipes ) by Dentavision DL2321 Custom Product $15.00 …" at bounding box center [475, 556] width 890 height 566
click at [433, 73] on input "Clinicare Cannisters (160 wipes)" at bounding box center [379, 58] width 699 height 49
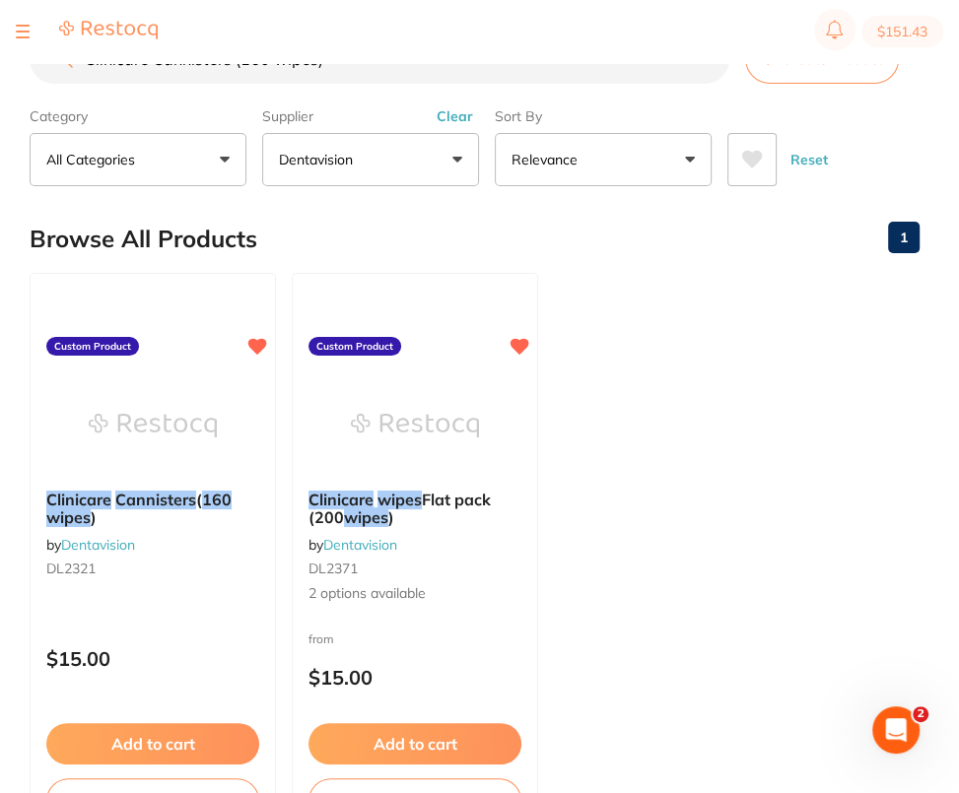
paste input "DL2321R"
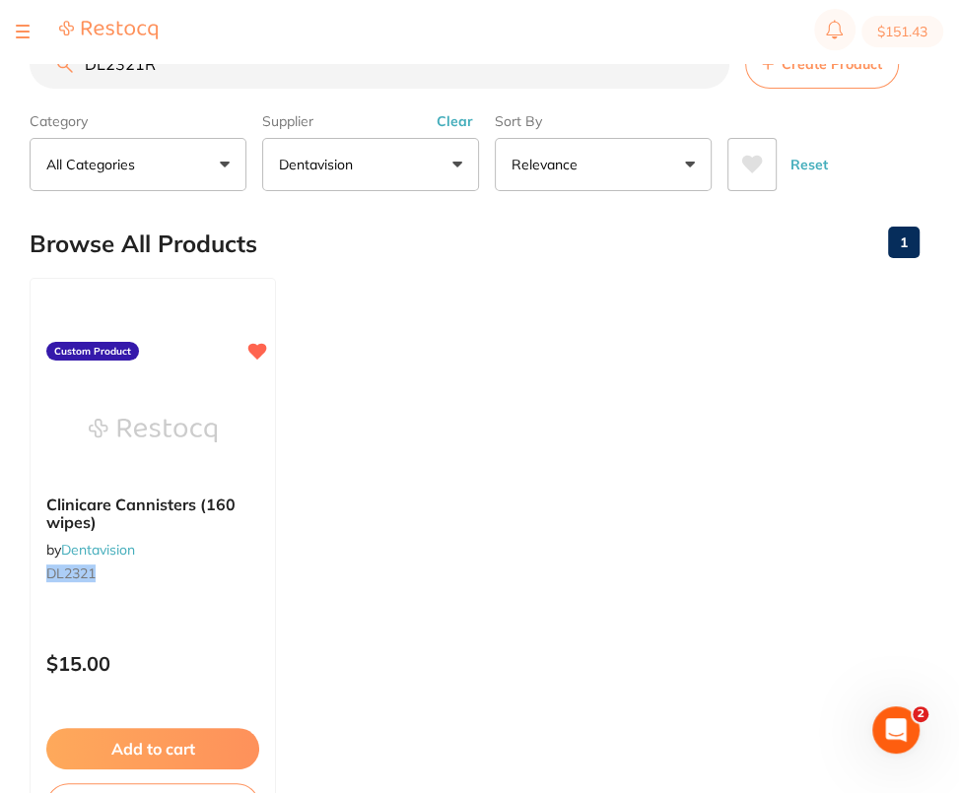
scroll to position [0, 0]
type input "DL2321R"
click at [824, 69] on span "Create Product" at bounding box center [831, 64] width 100 height 16
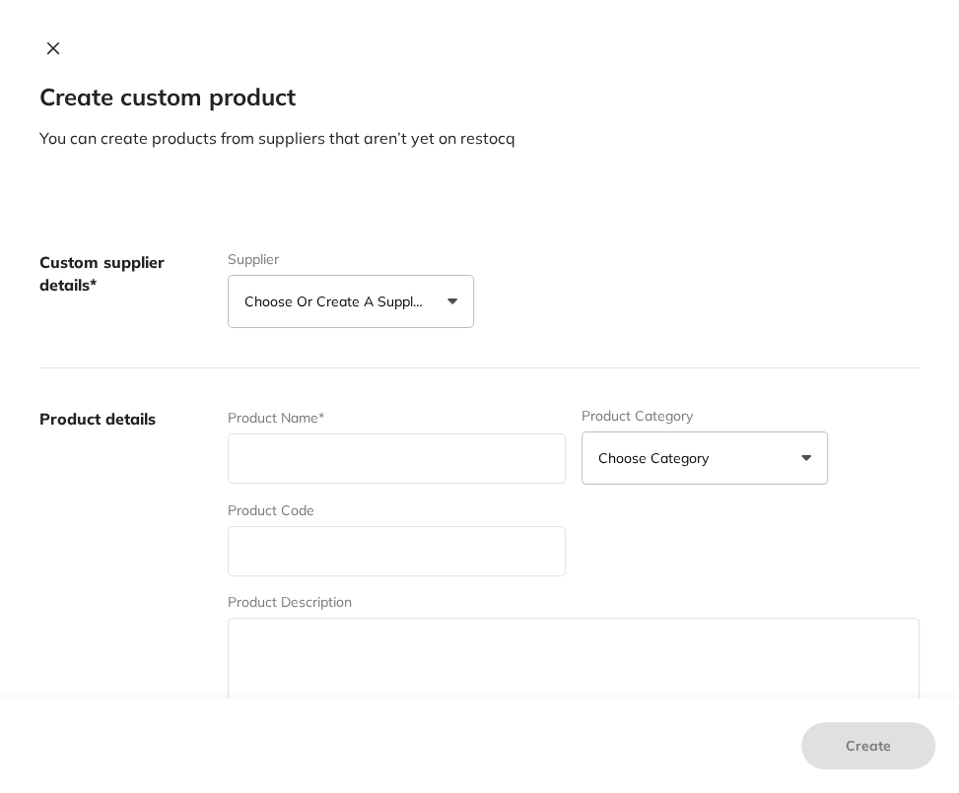
click at [385, 307] on p "Choose or create a supplier" at bounding box center [337, 302] width 187 height 20
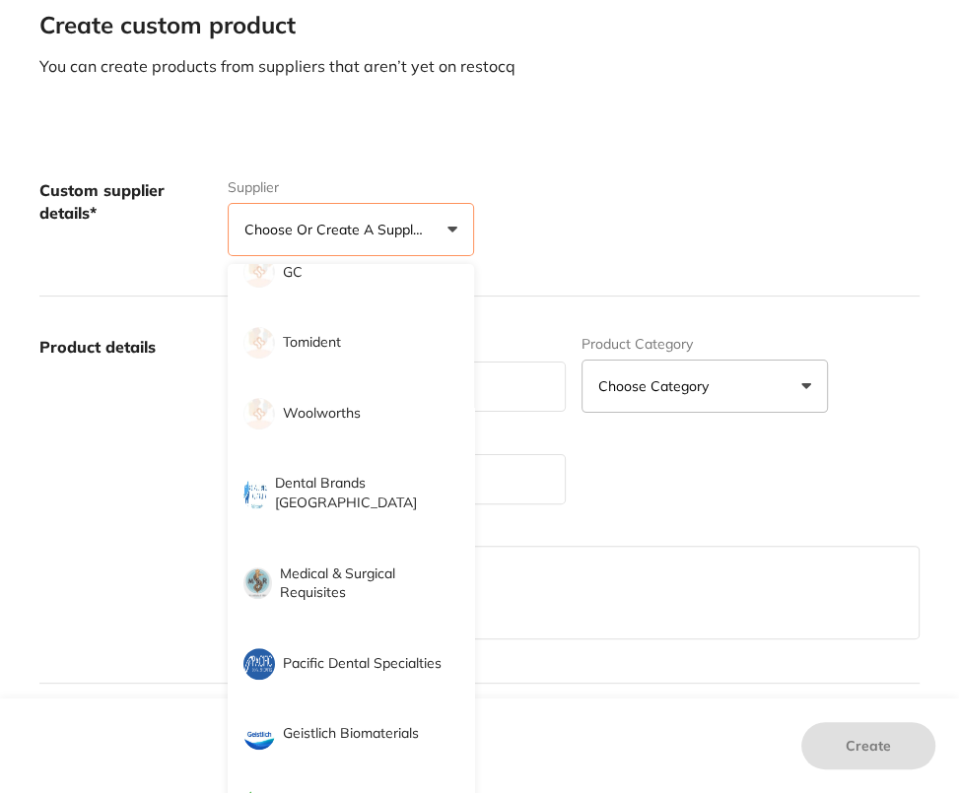
scroll to position [287, 0]
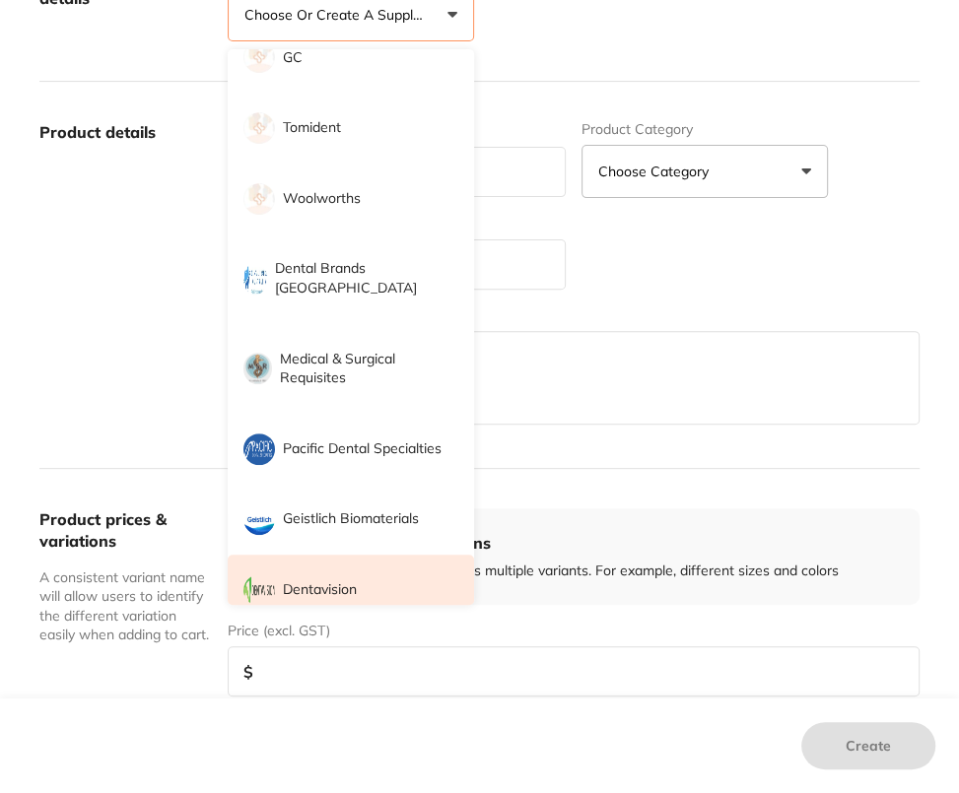
click at [352, 580] on p "Dentavision" at bounding box center [320, 590] width 74 height 20
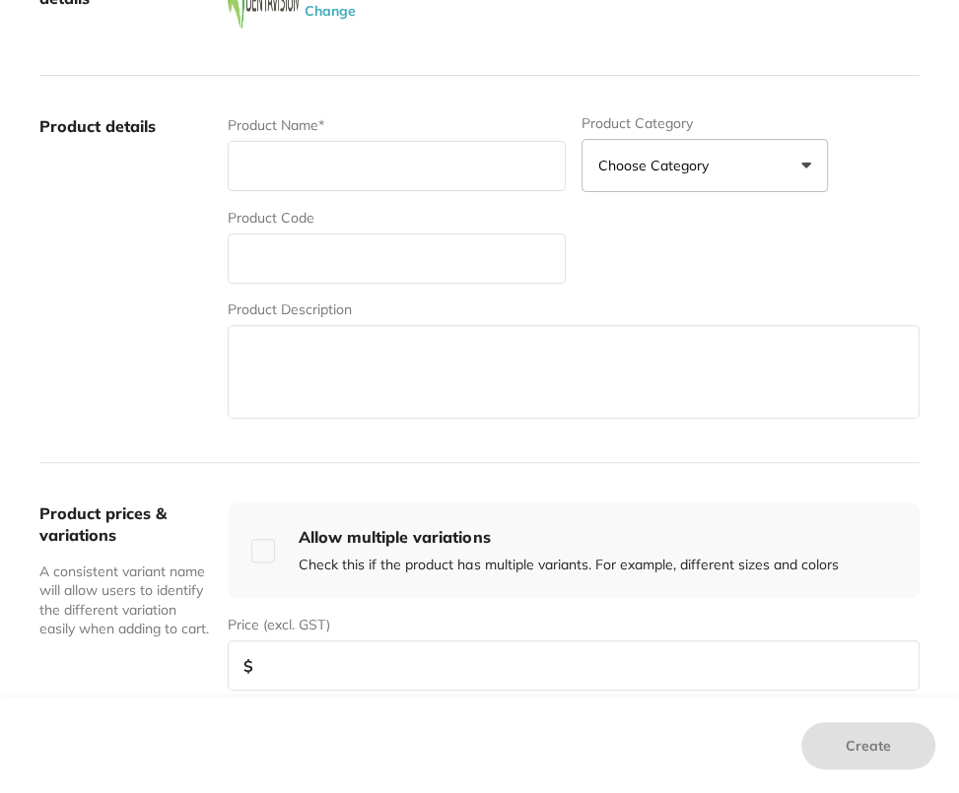
click at [282, 281] on input "text" at bounding box center [397, 258] width 338 height 50
paste input "DL2321R"
type input "DL2321R"
click at [506, 176] on input "text" at bounding box center [397, 166] width 338 height 50
paste input "Clinicare Refills (12 x 160 wipes)"
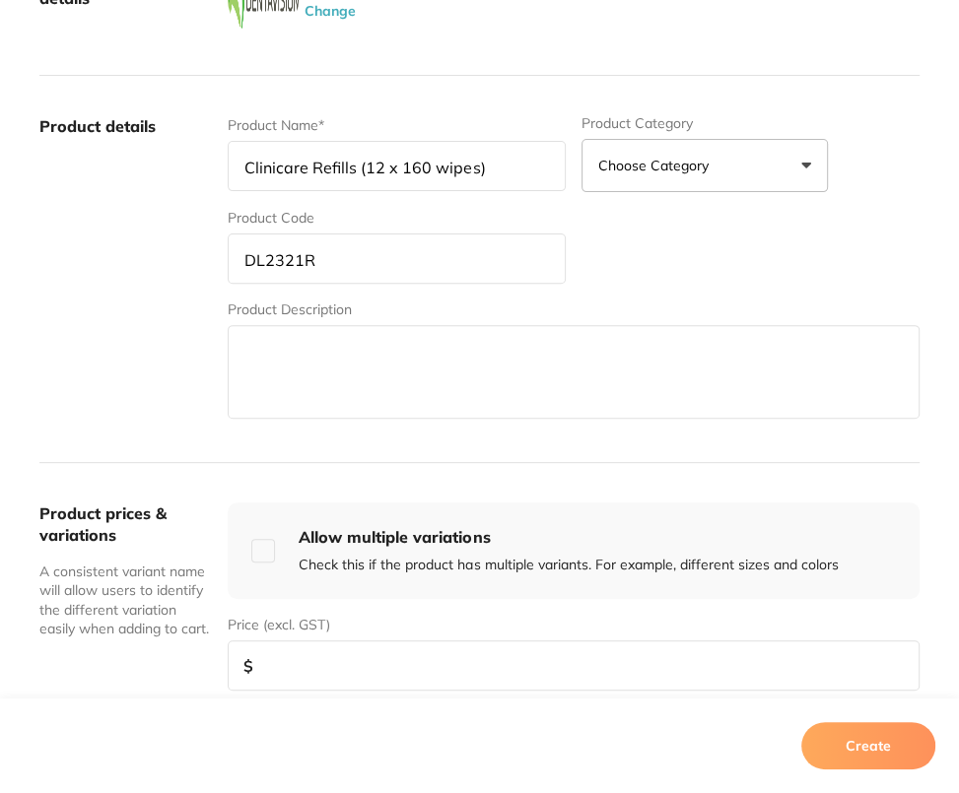
drag, startPoint x: 393, startPoint y: 168, endPoint x: 435, endPoint y: 199, distance: 52.2
click at [396, 169] on input "Clinicare Refills (12 x 160 wipes)" at bounding box center [397, 166] width 338 height 50
type input "Clinicare Refills (160 wipes)"
click at [155, 317] on label "Product details" at bounding box center [125, 268] width 172 height 307
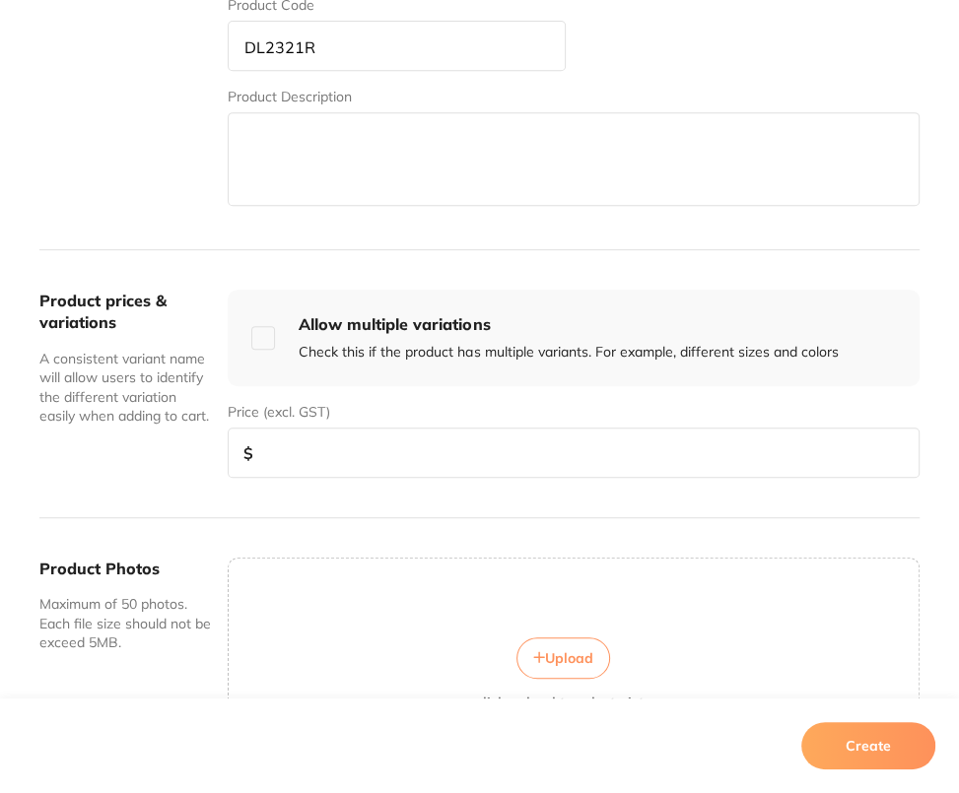
scroll to position [500, 0]
click at [264, 328] on input "checkbox" at bounding box center [263, 337] width 24 height 24
checkbox input "true"
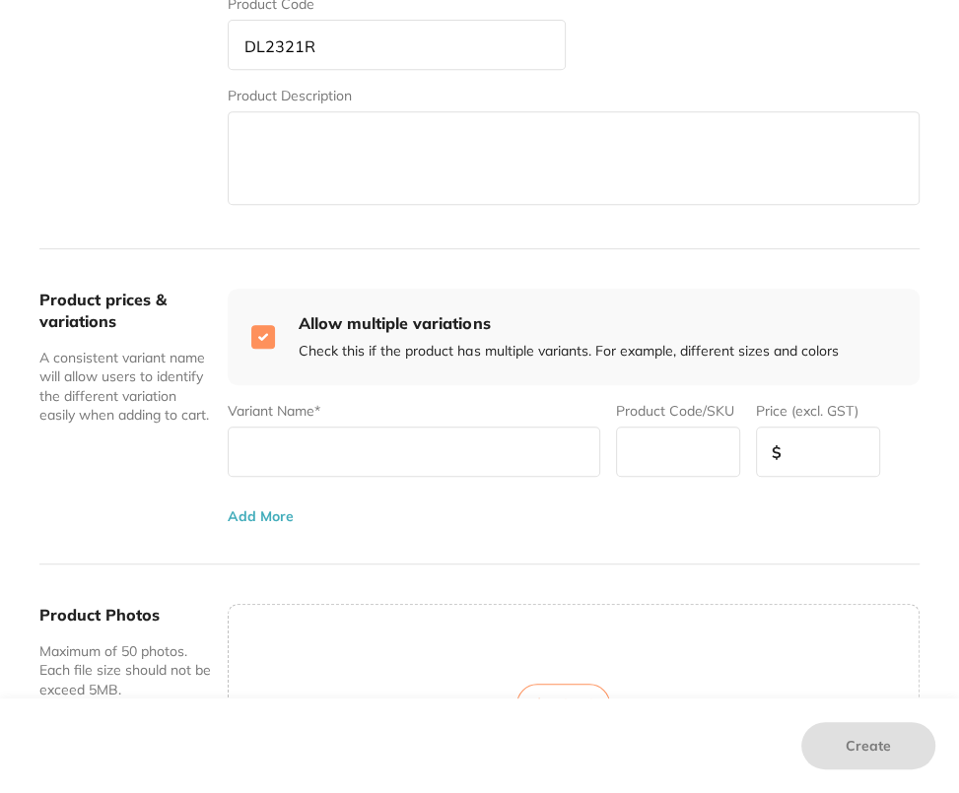
click at [264, 517] on button "Add More" at bounding box center [261, 516] width 66 height 16
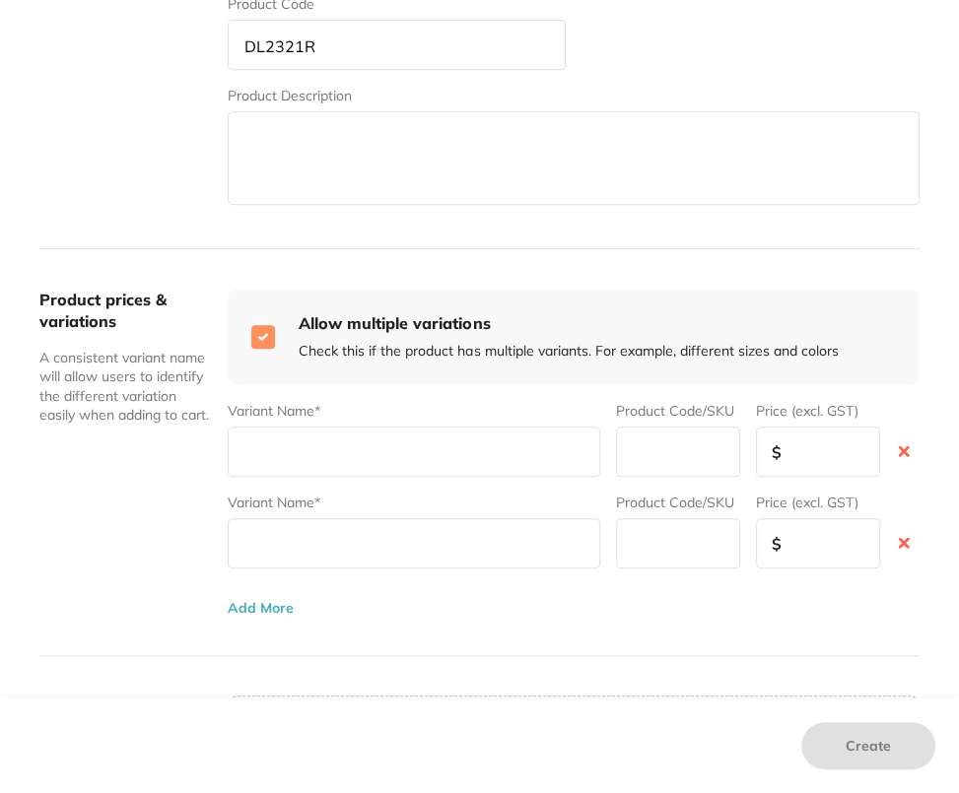
click at [633, 452] on input "text" at bounding box center [678, 452] width 124 height 50
paste input "Clinicare Refills (12 x 160 wipes)"
type input "Clinicare Refills (12 x 160 wipes)"
click at [289, 64] on input "DL2321R" at bounding box center [397, 45] width 338 height 50
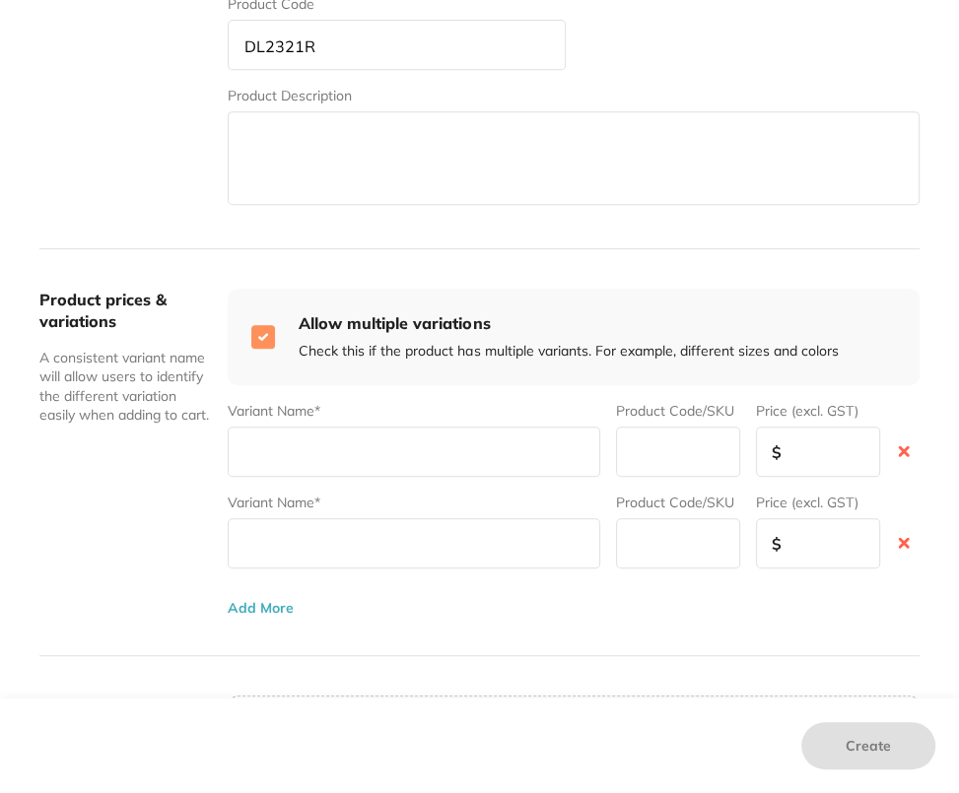
click at [271, 39] on input "DL2321R" at bounding box center [397, 45] width 338 height 50
drag, startPoint x: 743, startPoint y: 547, endPoint x: 649, endPoint y: 456, distance: 130.3
click at [742, 547] on div "Variant Name* Product Code/SKU Price (excl. GST) $" at bounding box center [574, 531] width 692 height 76
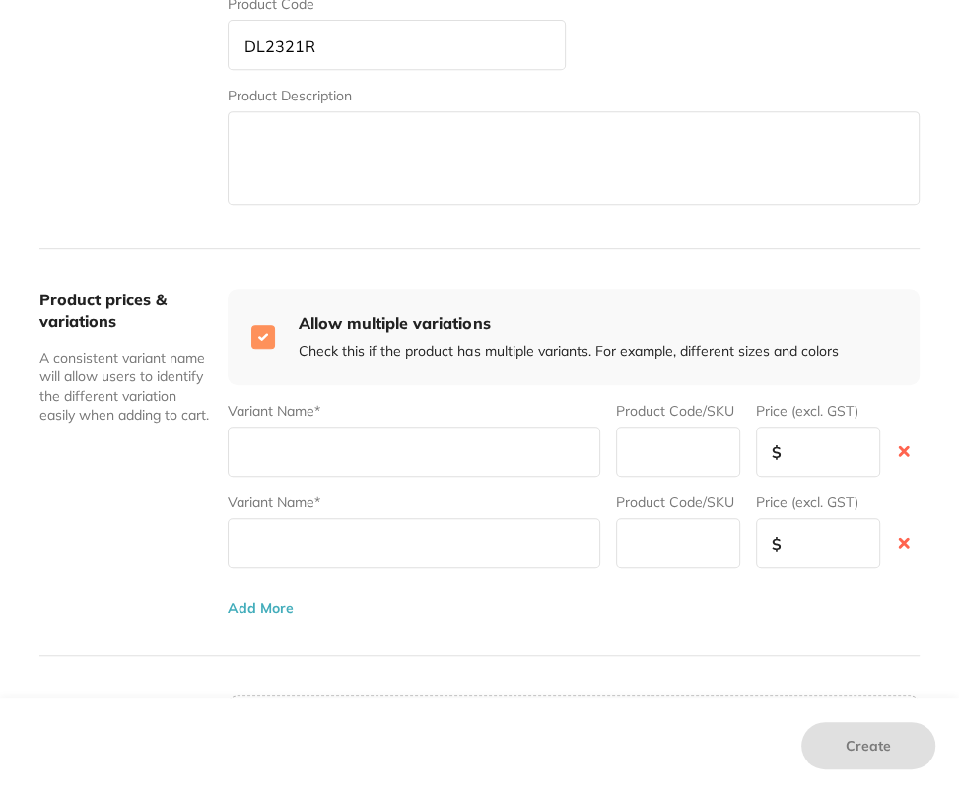
click at [649, 445] on input "text" at bounding box center [678, 452] width 124 height 50
paste input "DL2321R"
type input "DL2321R"
click at [664, 587] on div "Variant Name* Product Code/SKU DL2321R Price (excl. GST) $ Variant Name* Produc…" at bounding box center [574, 501] width 692 height 232
click at [658, 555] on input "text" at bounding box center [678, 543] width 124 height 50
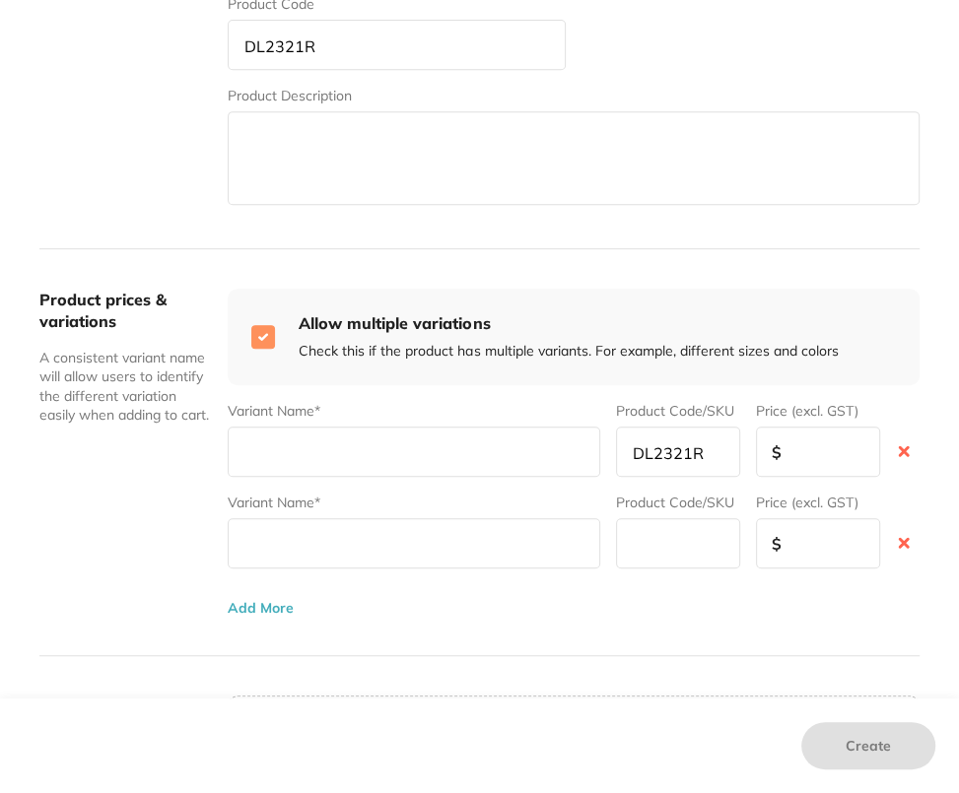
paste input "DL2321R"
type input "DL2321R"
click at [465, 568] on input "text" at bounding box center [414, 543] width 372 height 50
click at [239, 455] on input "text" at bounding box center [414, 452] width 372 height 50
click at [407, 448] on input "text" at bounding box center [414, 452] width 372 height 50
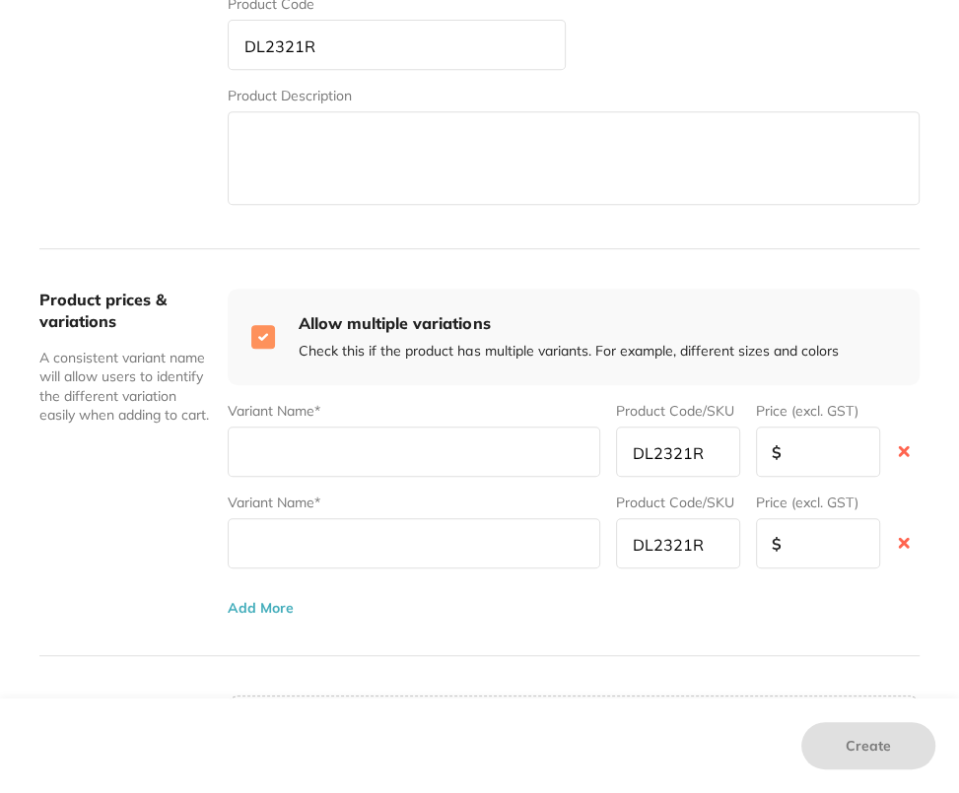
paste input "Clinicare Refills"
type input "Clinicare Refills / carton"
click at [823, 456] on input "number" at bounding box center [818, 452] width 124 height 50
paste input "154.45"
type input "154.45"
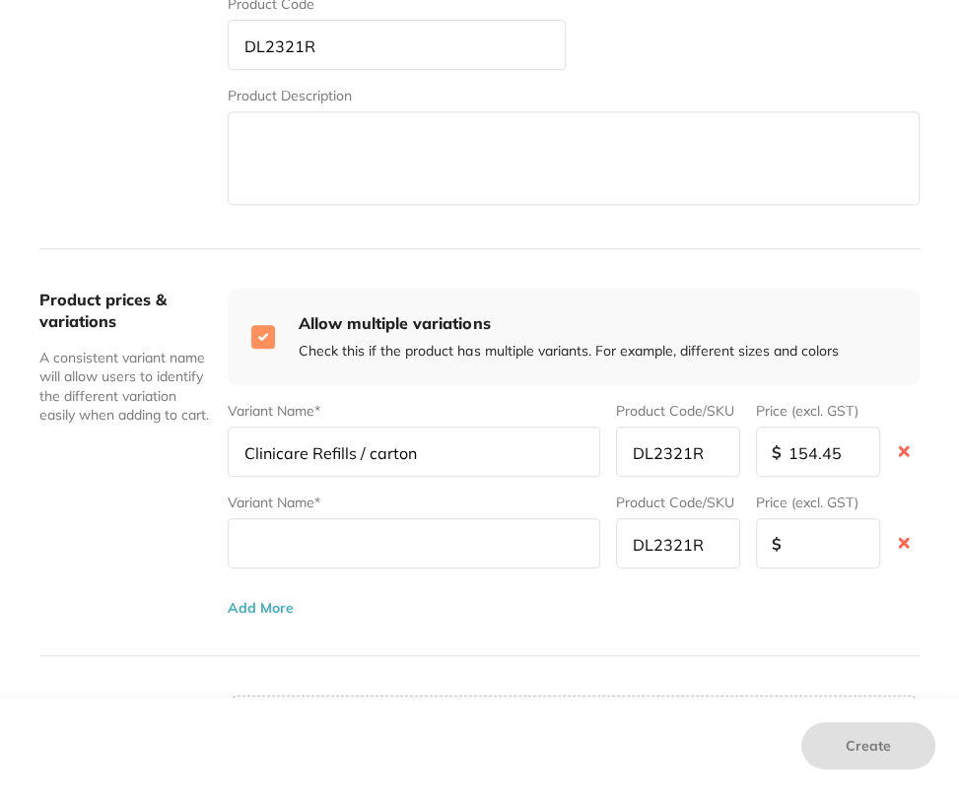
click at [400, 451] on input "Clinicare Refills / carton" at bounding box center [414, 452] width 372 height 50
drag, startPoint x: 240, startPoint y: 448, endPoint x: 360, endPoint y: 453, distance: 119.3
click at [360, 453] on input "Clinicare Refills / carton" at bounding box center [414, 452] width 372 height 50
click at [300, 528] on input "text" at bounding box center [414, 543] width 372 height 50
paste input "Clinicare Refills /"
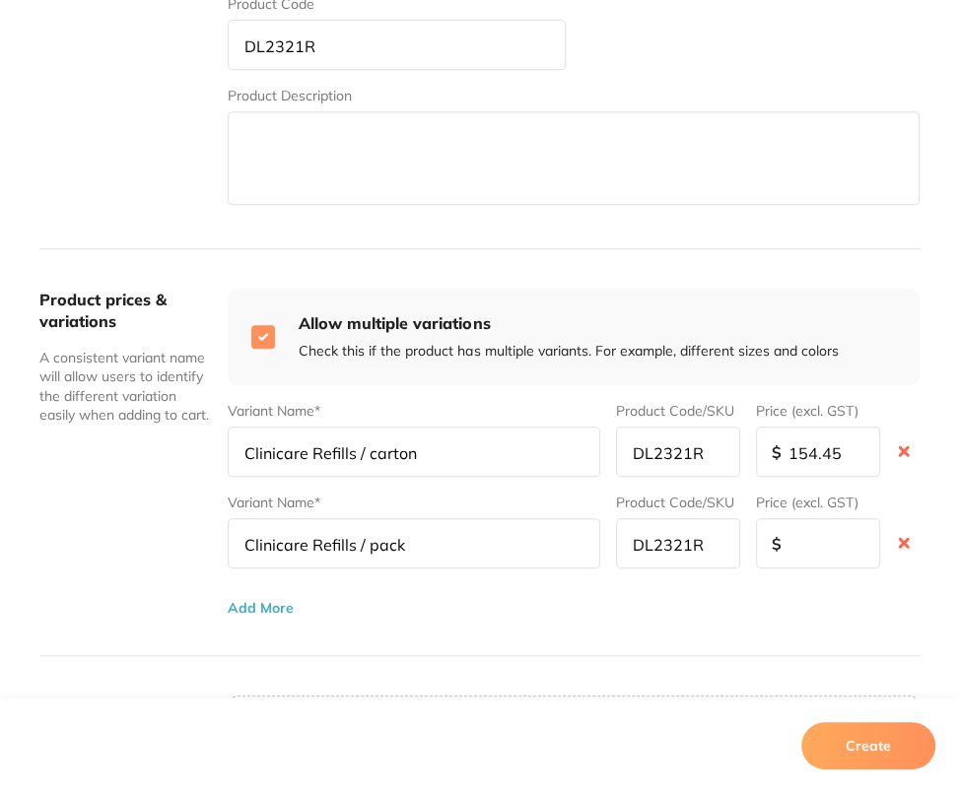
type input "Clinicare Refills / pack"
click at [803, 549] on input "number" at bounding box center [818, 543] width 124 height 50
paste input "12.87"
type input "12.87"
click at [684, 606] on div "Variant Name* Clinicare Refills / carton Product Code/SKU DL2321R Price (excl. …" at bounding box center [574, 501] width 692 height 232
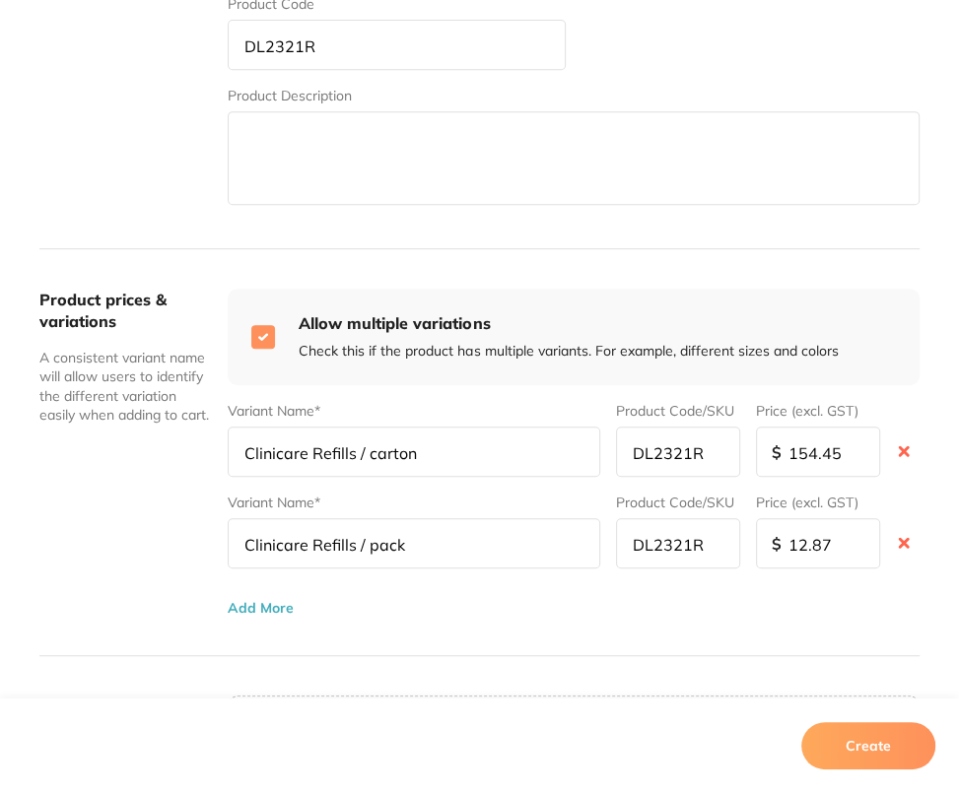
click at [844, 742] on button "Create" at bounding box center [868, 745] width 134 height 47
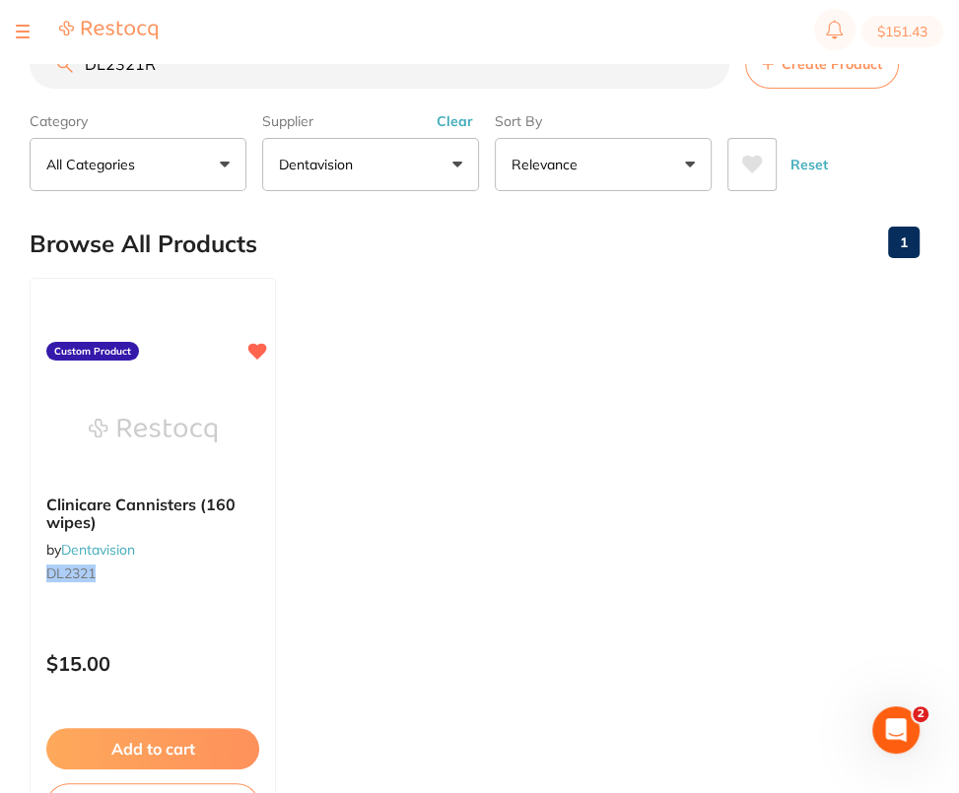
click at [632, 408] on ul "Clinicare Cannisters (160 wipes) by Dentavision DL2321 Custom Product $15.00 Ad…" at bounding box center [475, 561] width 890 height 566
click at [291, 78] on input "DL2321R" at bounding box center [379, 63] width 699 height 49
paste input "12.87"
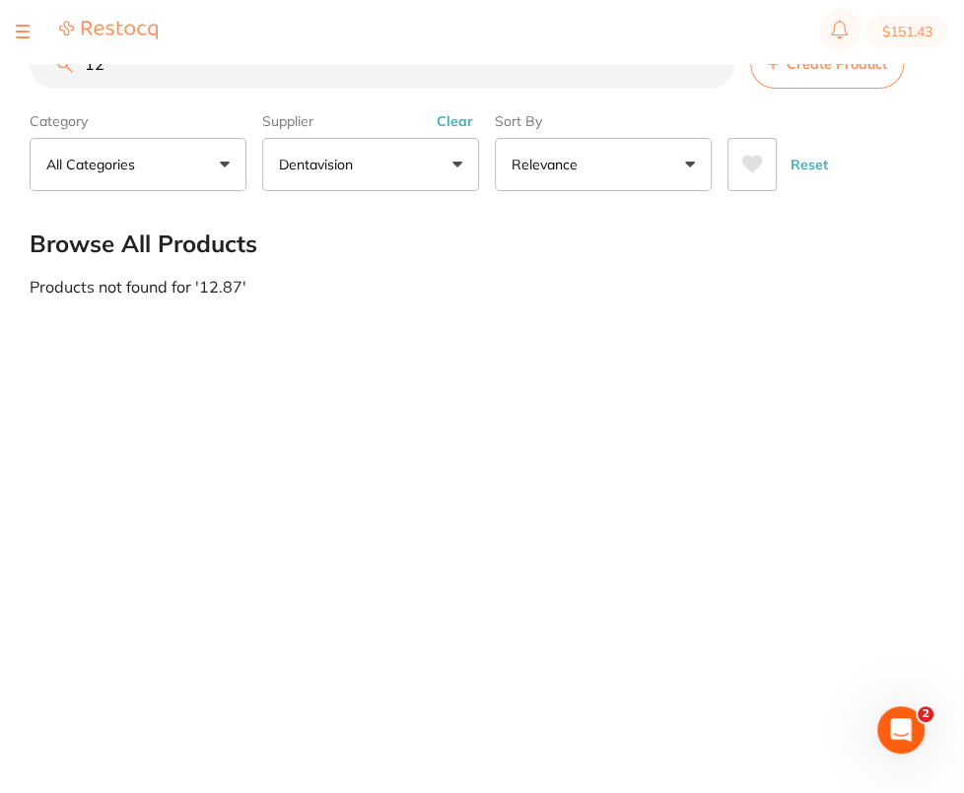
type input "1"
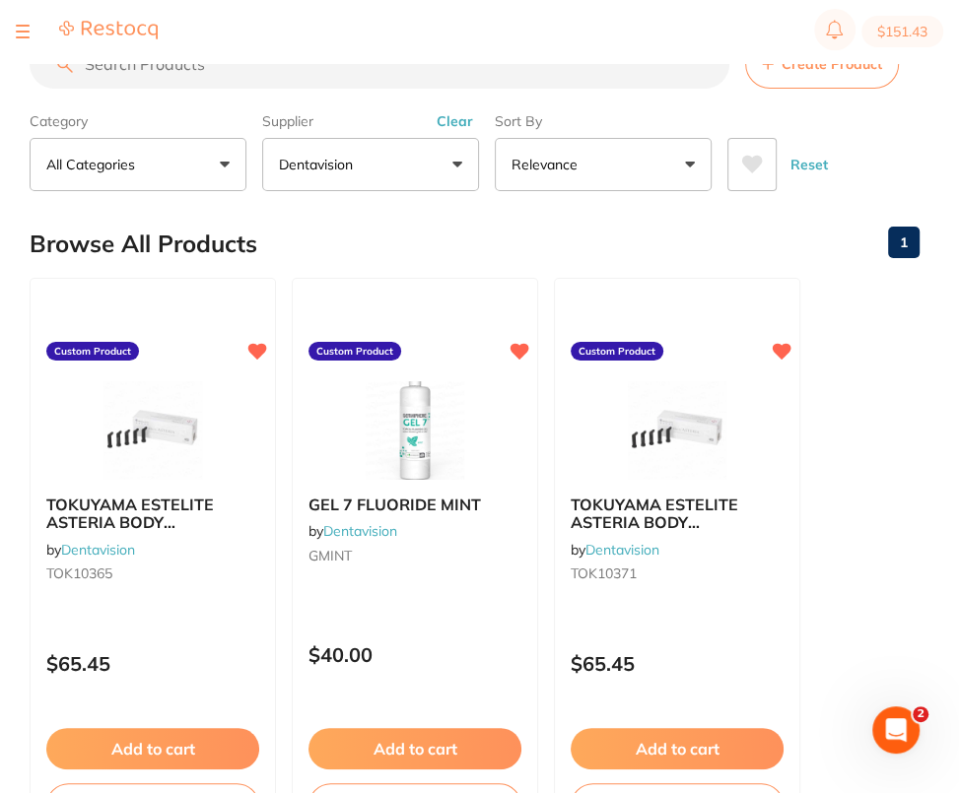
click at [360, 76] on input "search" at bounding box center [379, 63] width 699 height 49
paste input "DL2321R"
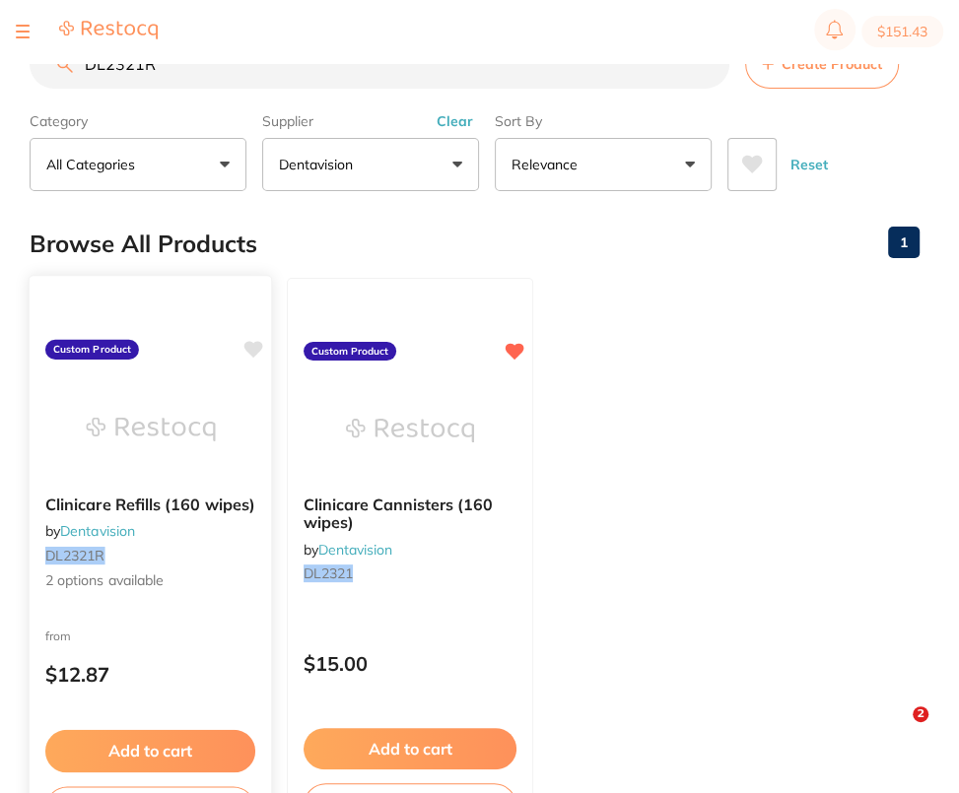
type input "DL2321R"
click at [192, 380] on img at bounding box center [150, 429] width 129 height 100
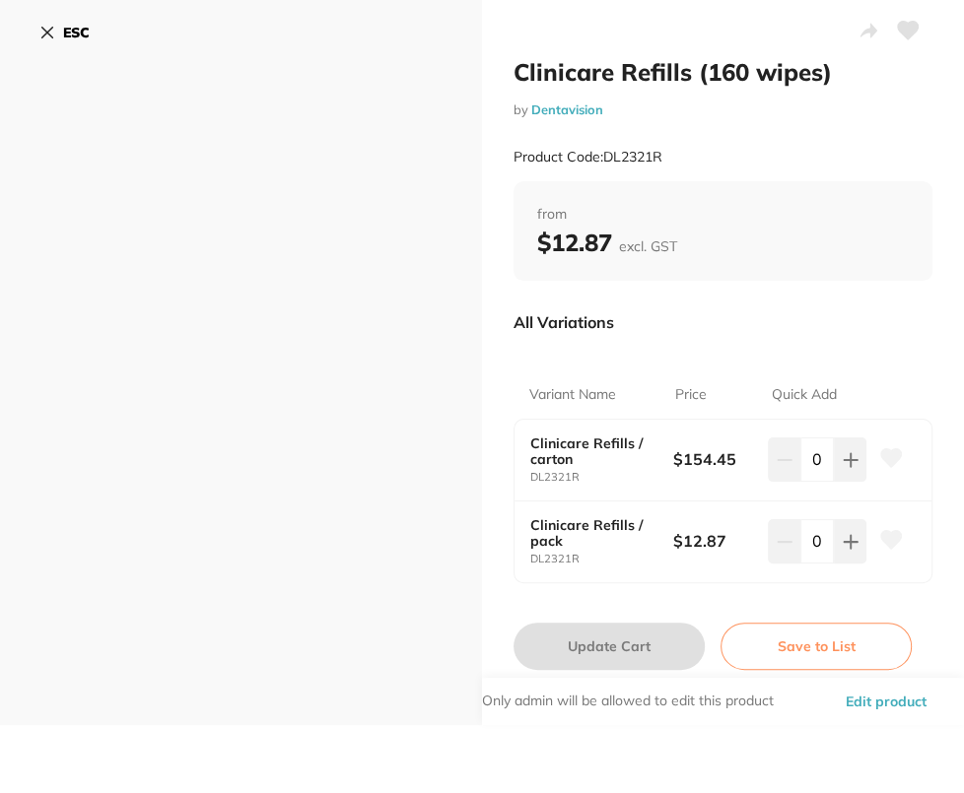
click at [881, 129] on div "Clinicare Refills (160 wipes) by Dentavision Product Code: DL2321R" at bounding box center [722, 119] width 419 height 124
click at [907, 32] on icon at bounding box center [908, 31] width 21 height 18
click at [89, 33] on b "ESC" at bounding box center [76, 33] width 27 height 18
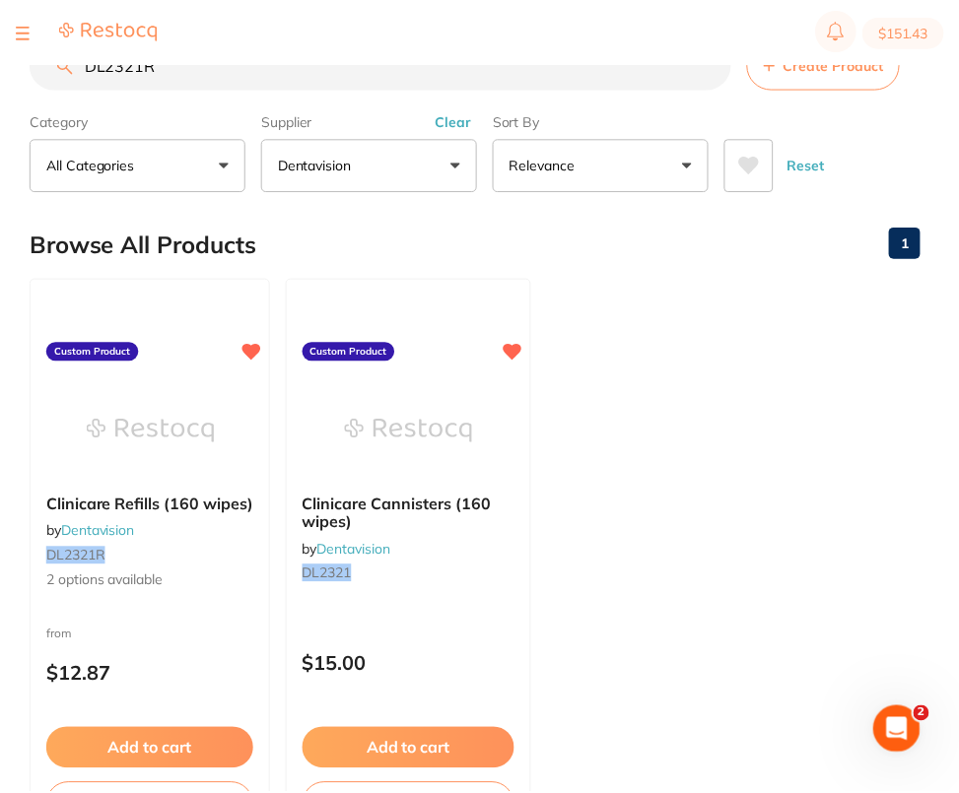
scroll to position [5, 0]
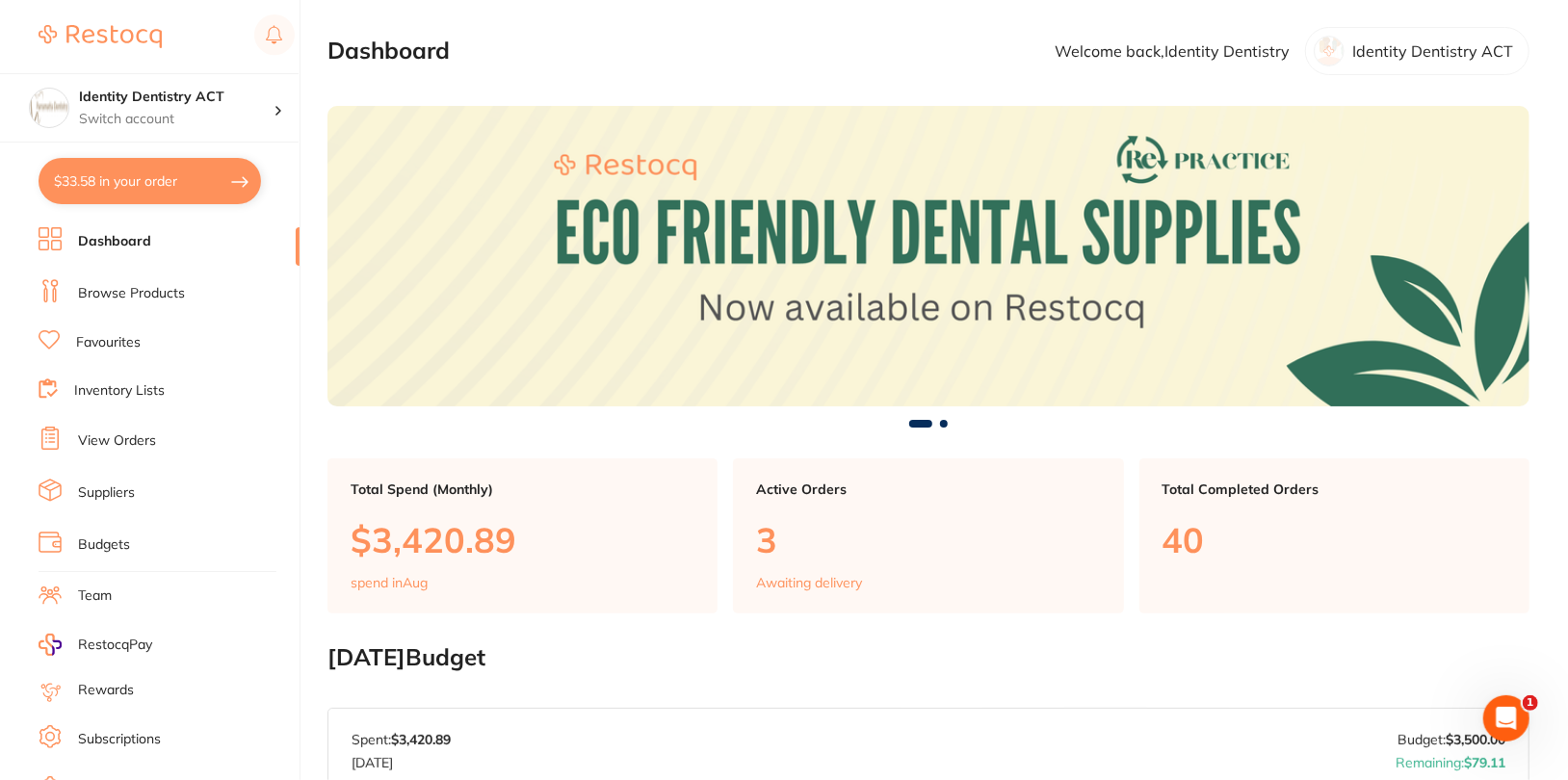
click at [141, 293] on link "Browse Products" at bounding box center [131, 294] width 107 height 20
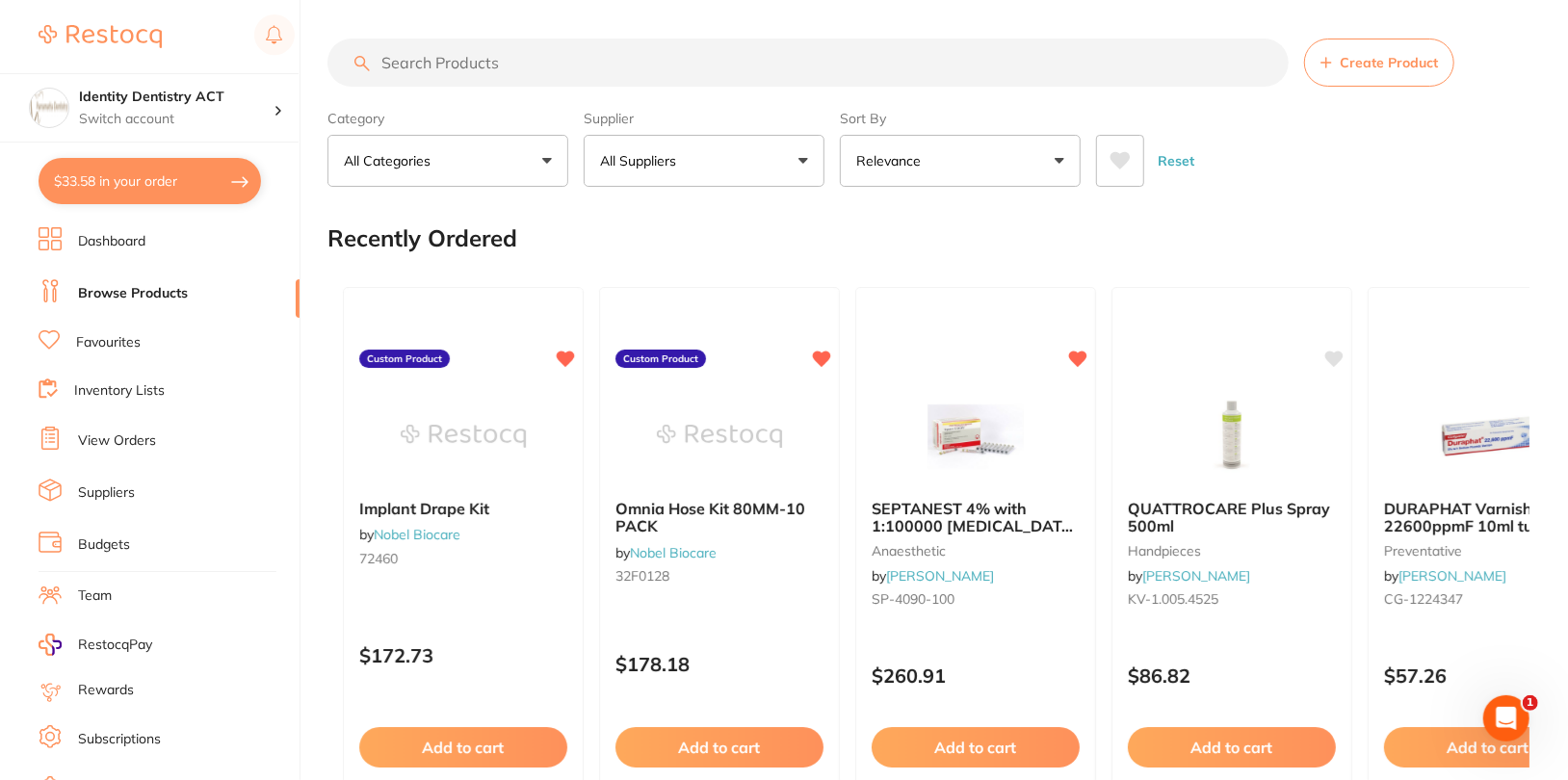
click at [759, 65] on input "search" at bounding box center [807, 62] width 961 height 48
paste input "SD-E1210"
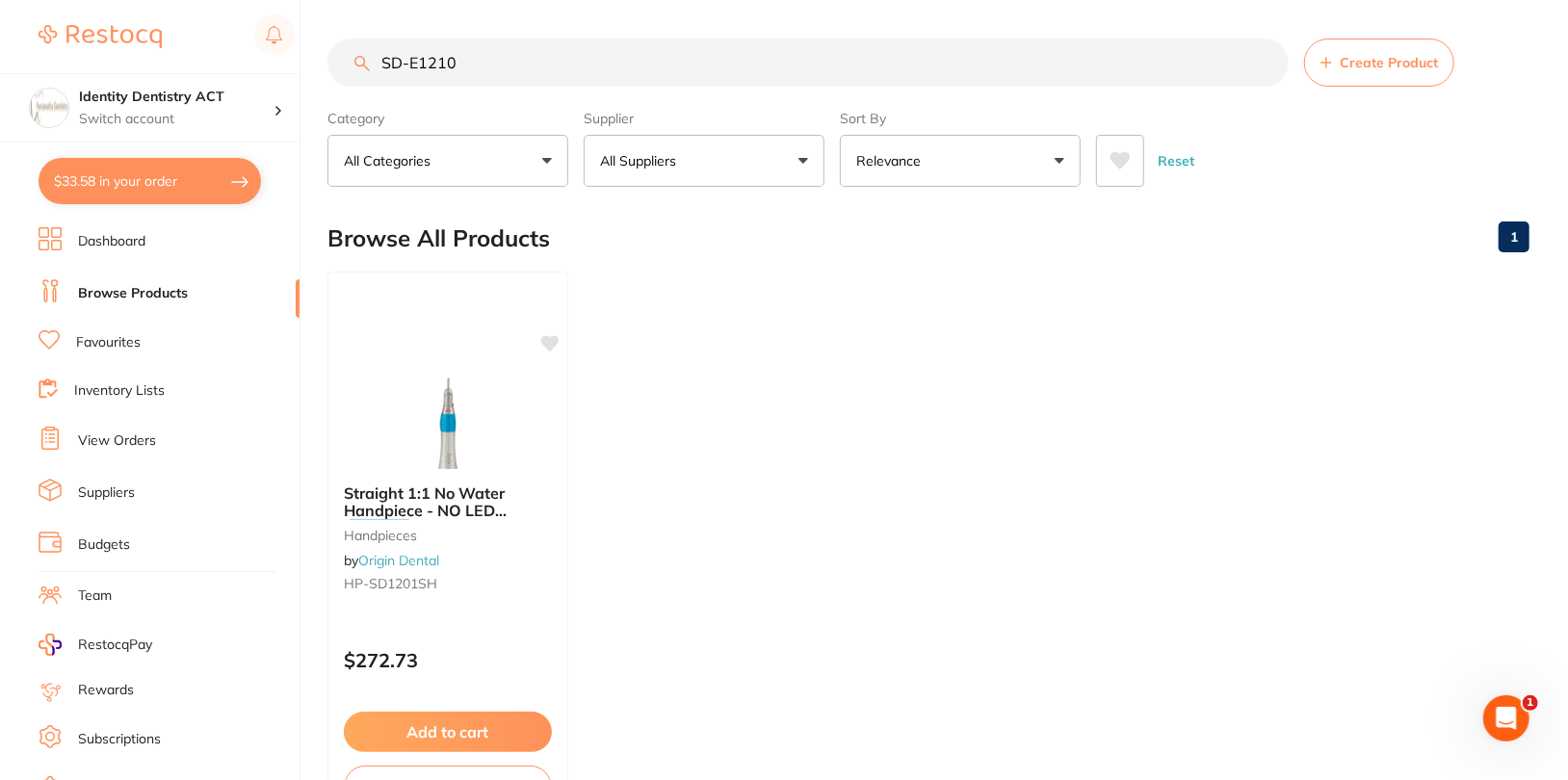
type input "SD-E1210"
click at [89, 238] on link "Dashboard" at bounding box center [111, 241] width 67 height 20
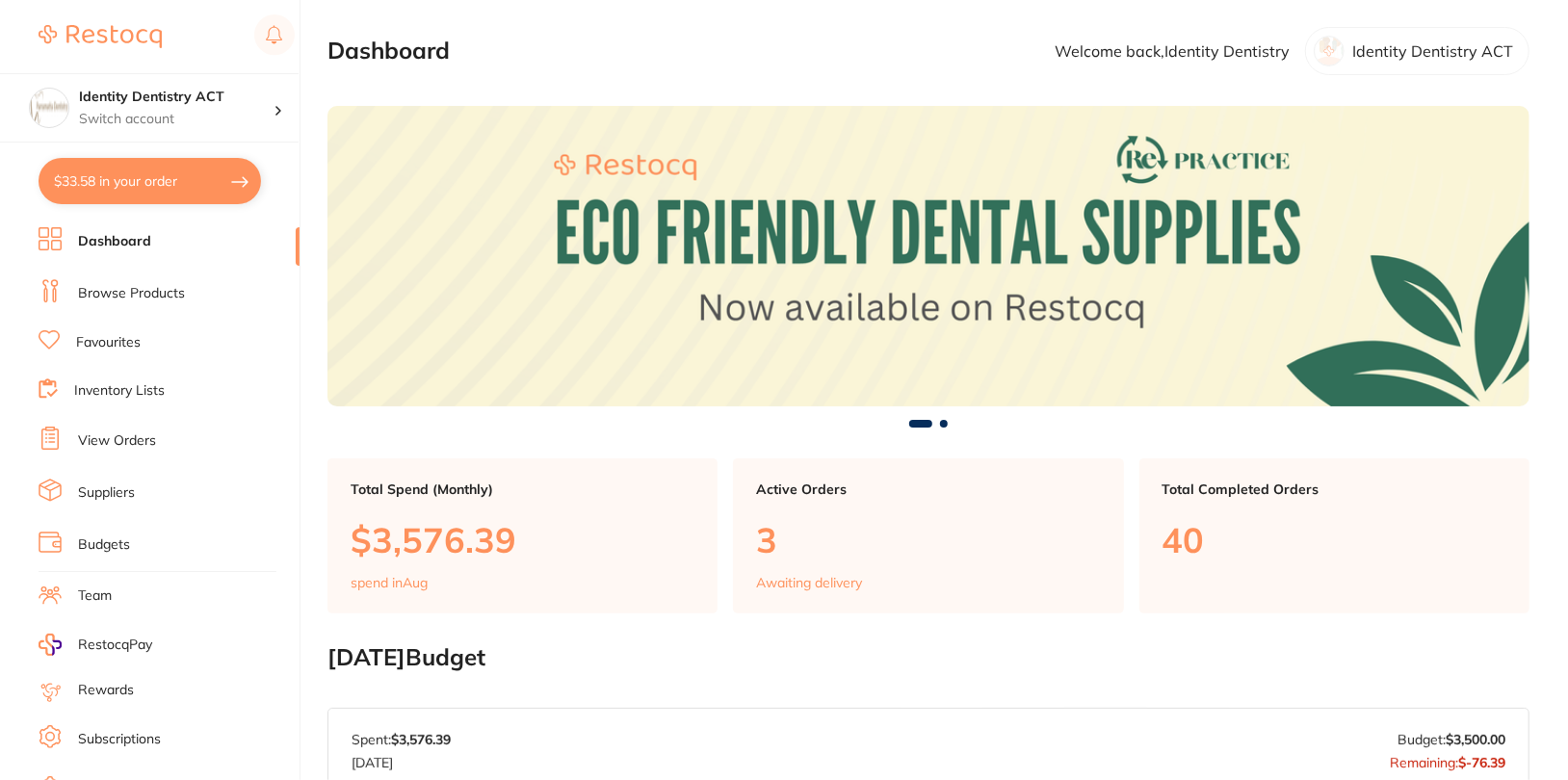
click at [134, 302] on li "Browse Products" at bounding box center [168, 294] width 261 height 29
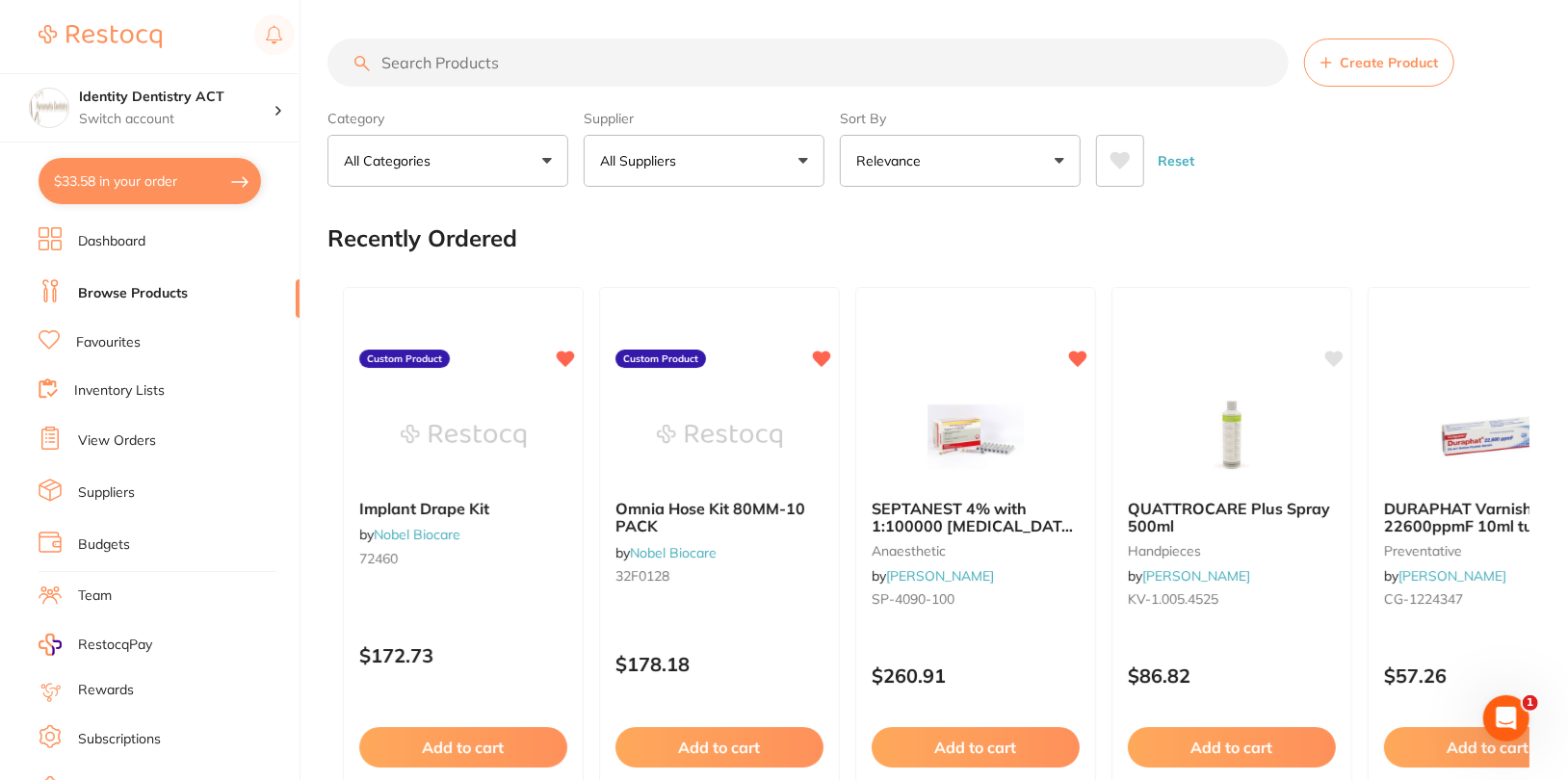
click at [532, 66] on input "search" at bounding box center [807, 62] width 961 height 48
click at [615, 69] on input "search" at bounding box center [807, 62] width 961 height 48
paste input "SD-E1210"
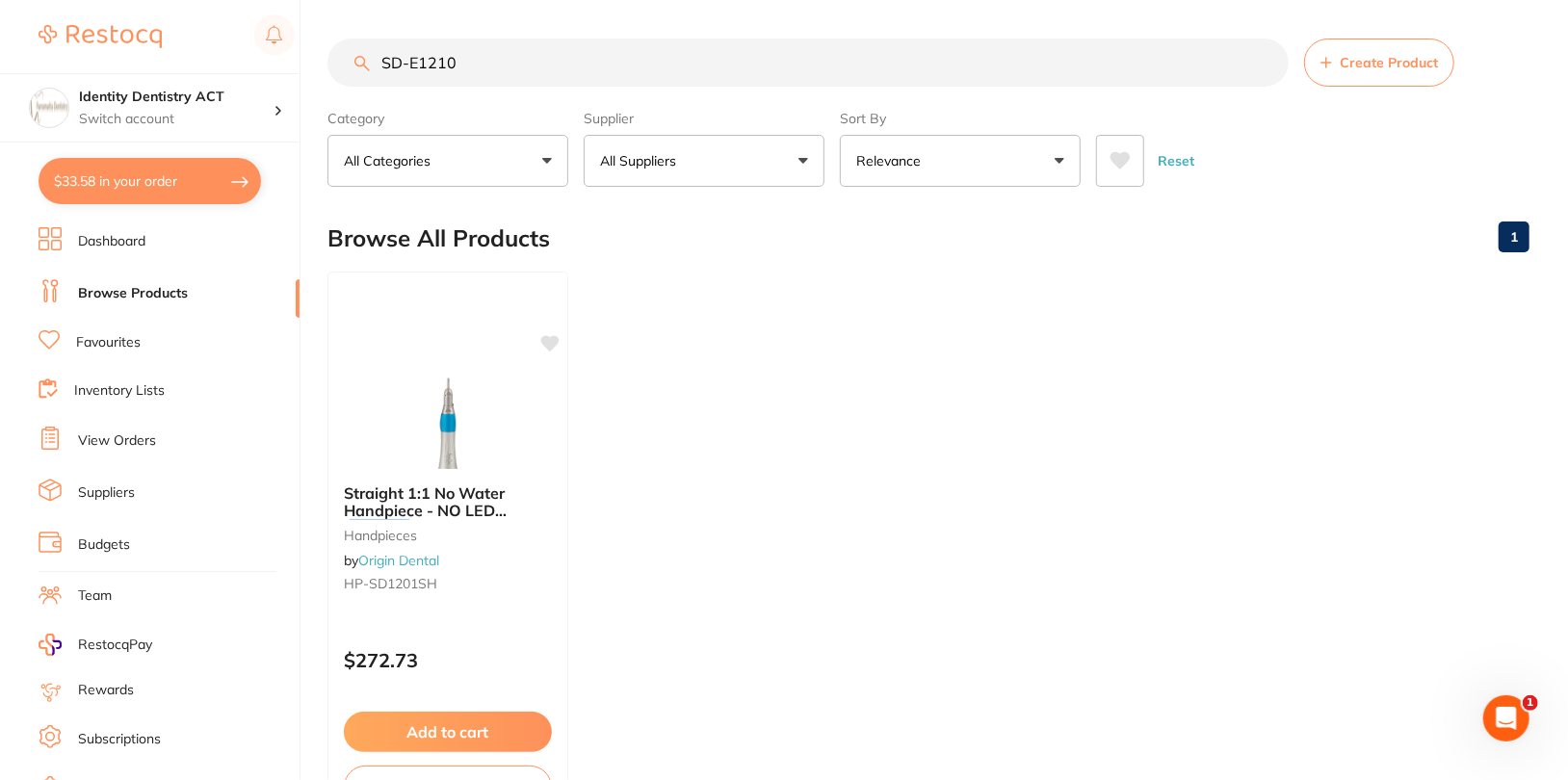
type input "SD-E1210"
click at [1266, 63] on input "SD-E1210" at bounding box center [807, 62] width 961 height 48
click at [707, 155] on button "All Suppliers" at bounding box center [704, 160] width 240 height 52
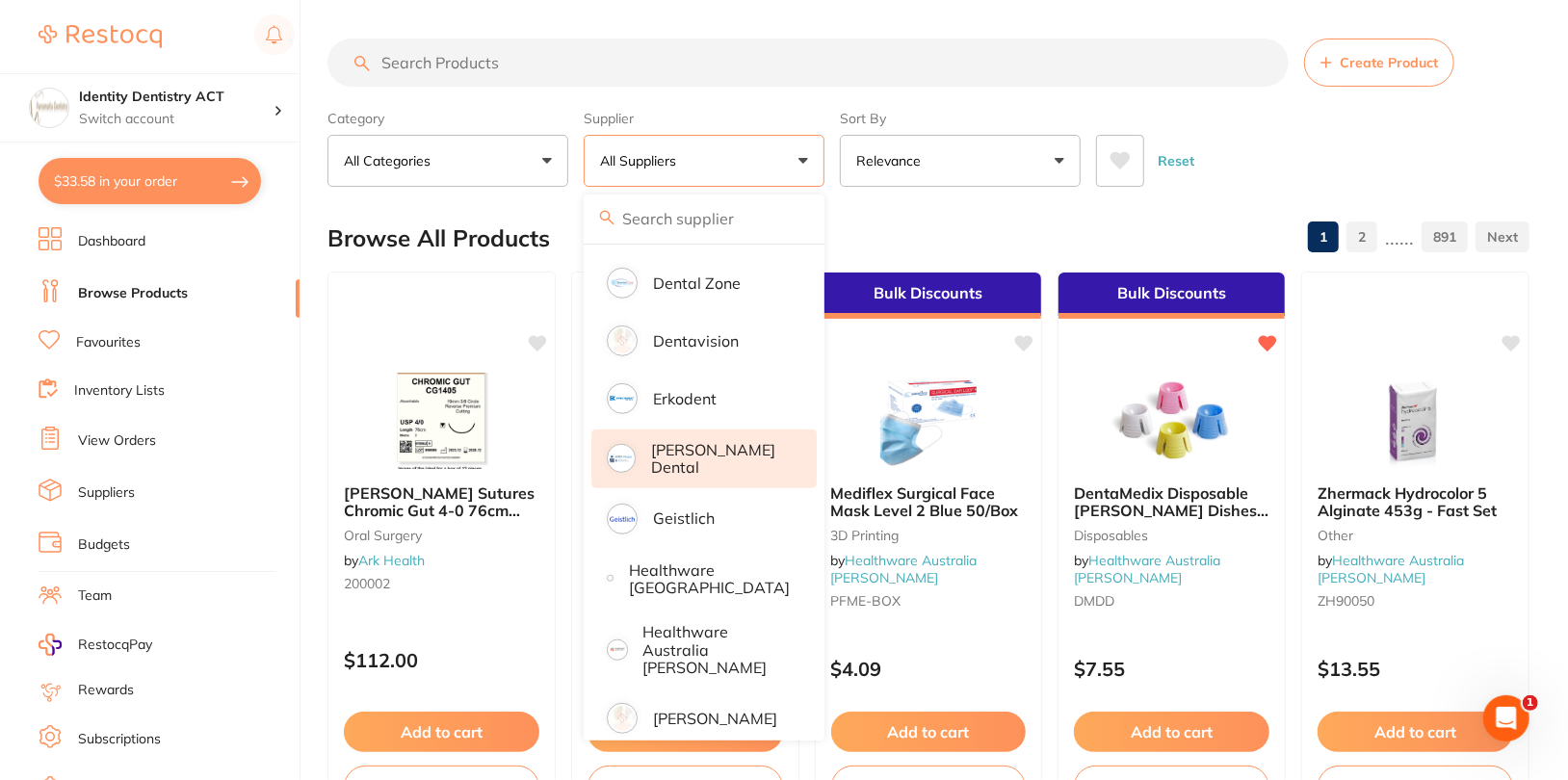
scroll to position [878, 0]
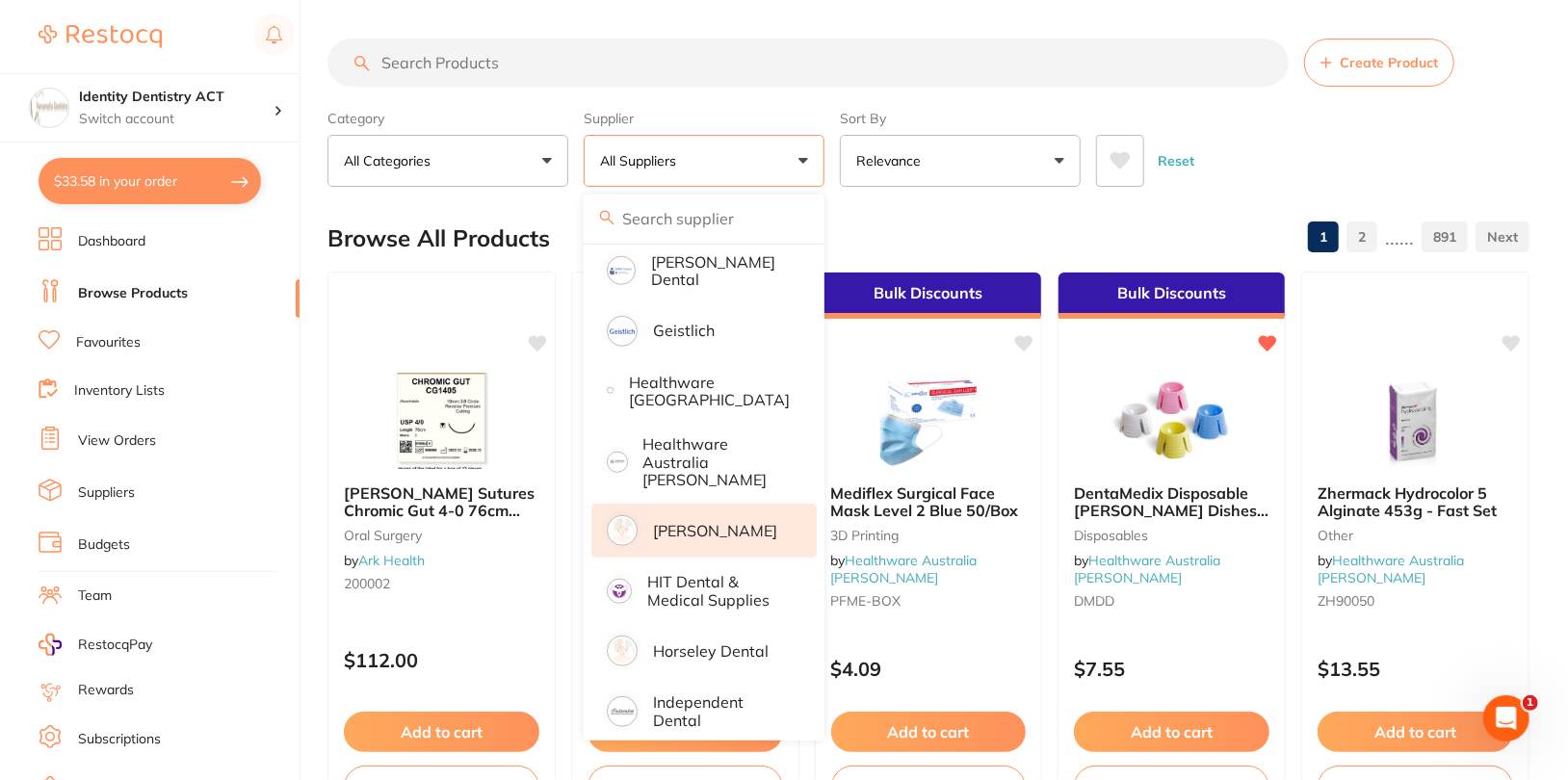
click at [681, 522] on p "[PERSON_NAME]" at bounding box center [715, 531] width 124 height 18
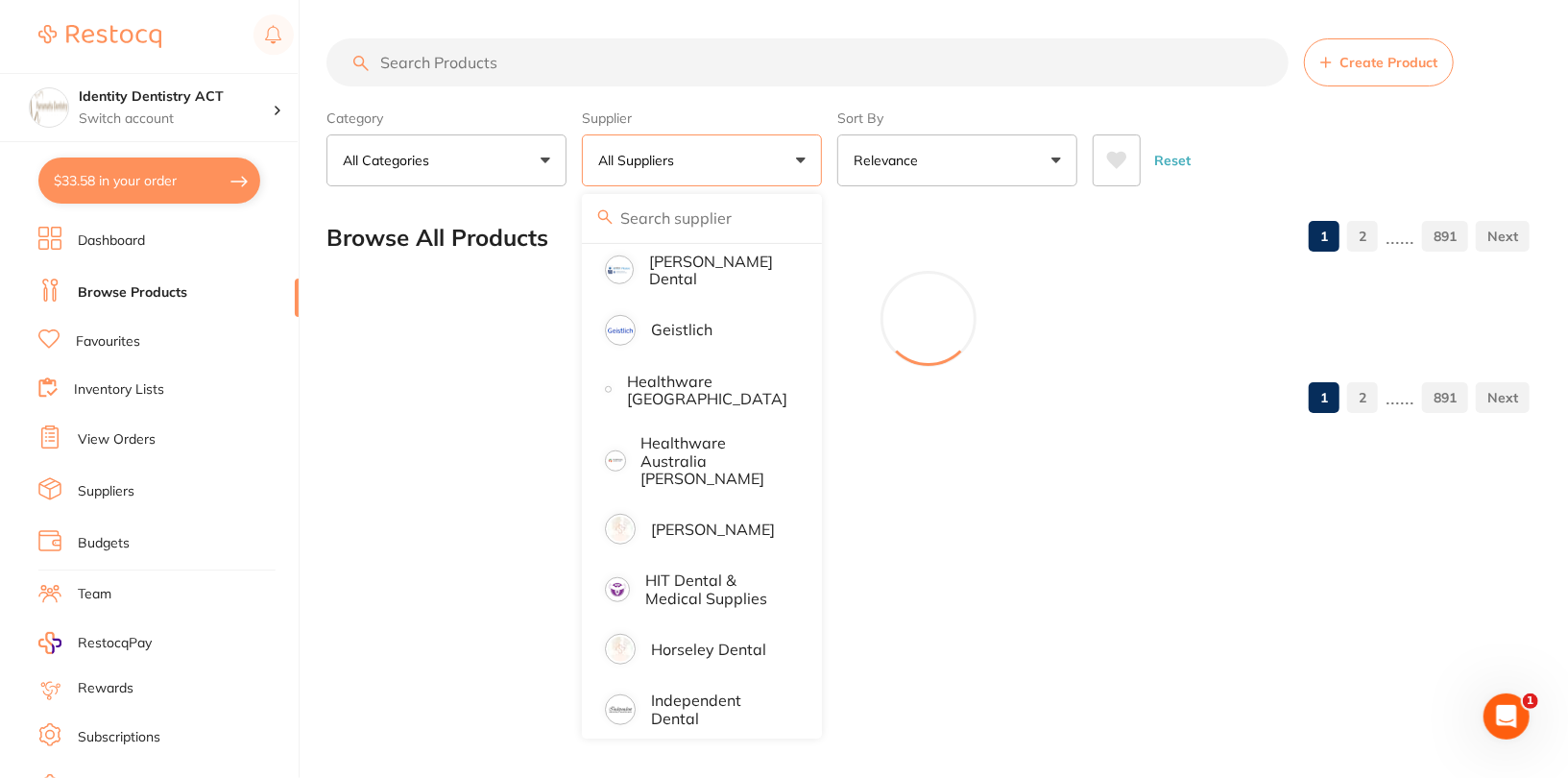
click at [1405, 129] on div "Reset" at bounding box center [1303, 152] width 422 height 67
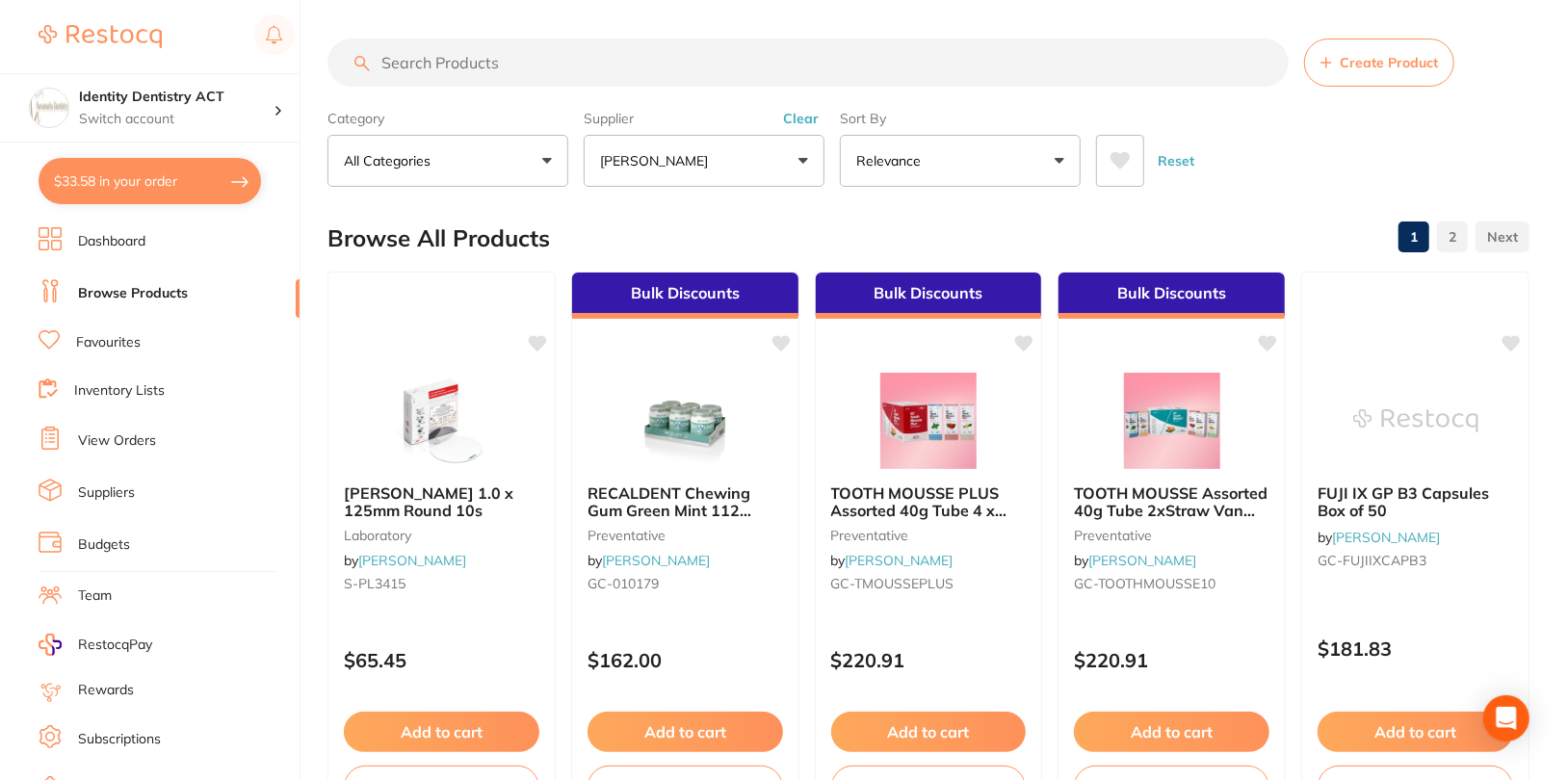
click at [795, 88] on section "Create Product Category All Categories All Categories anaesthetic burs CAD/CAM …" at bounding box center [929, 112] width 1202 height 149
click at [801, 56] on input "search" at bounding box center [807, 62] width 961 height 48
paste input "SD-E1210"
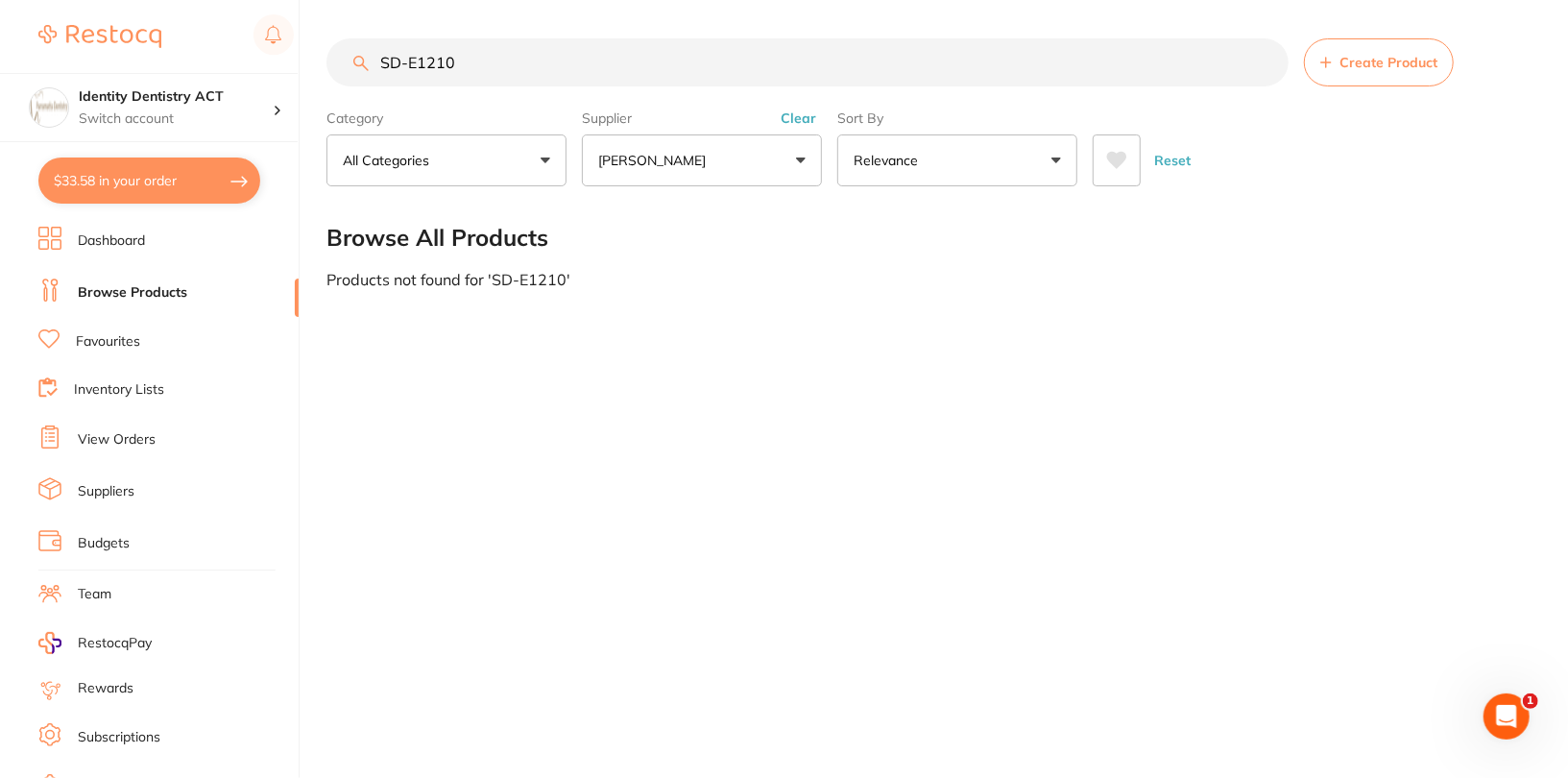
type input "SD-E1210"
drag, startPoint x: 695, startPoint y: 505, endPoint x: 609, endPoint y: 480, distance: 89.6
click at [690, 506] on div "SD-E1210 Create Product Category All Categories All Categories No categories fo…" at bounding box center [947, 389] width 1242 height 778
click at [110, 229] on li "Dashboard" at bounding box center [168, 242] width 260 height 29
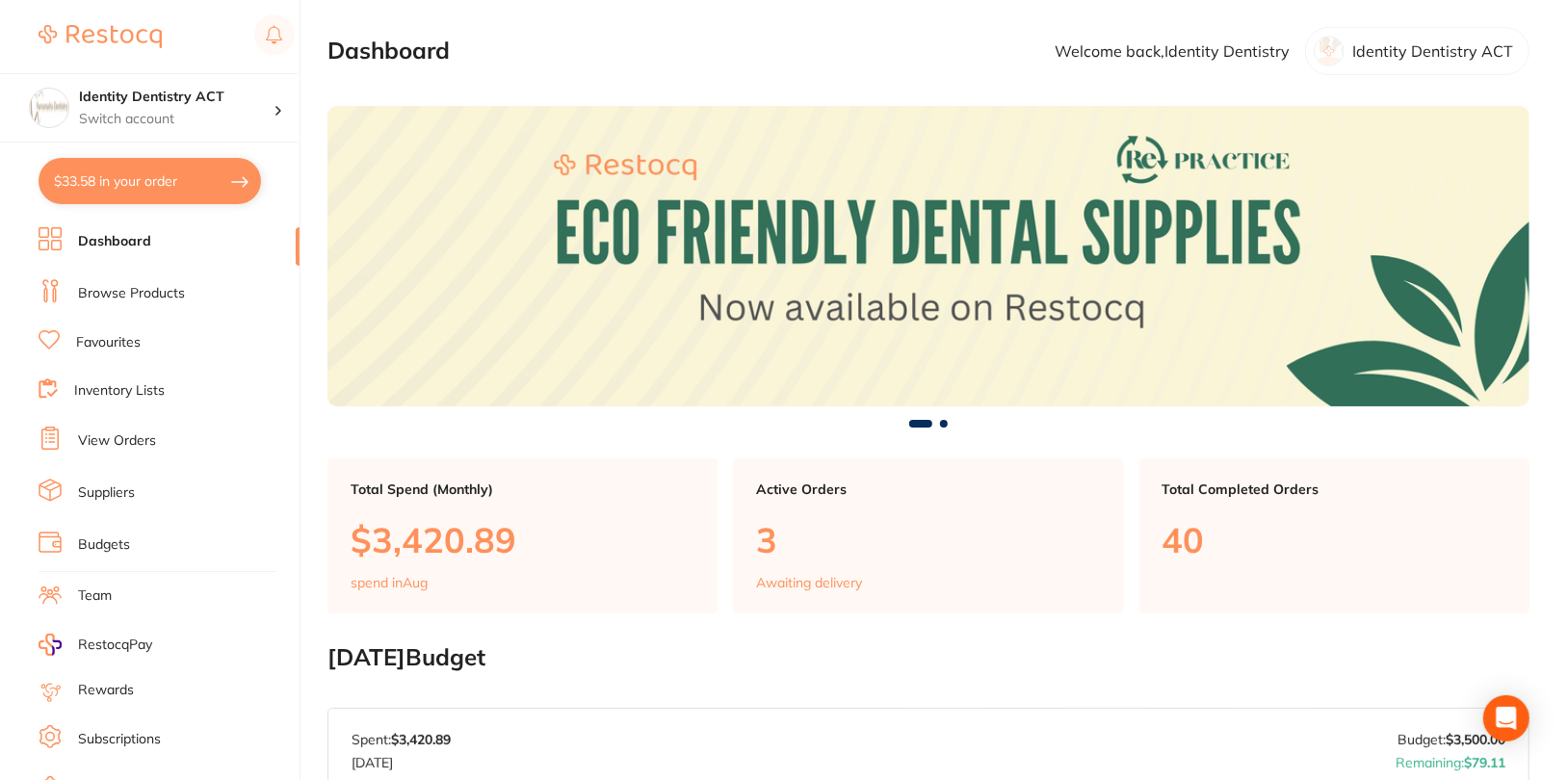
click at [110, 290] on link "Browse Products" at bounding box center [131, 294] width 107 height 20
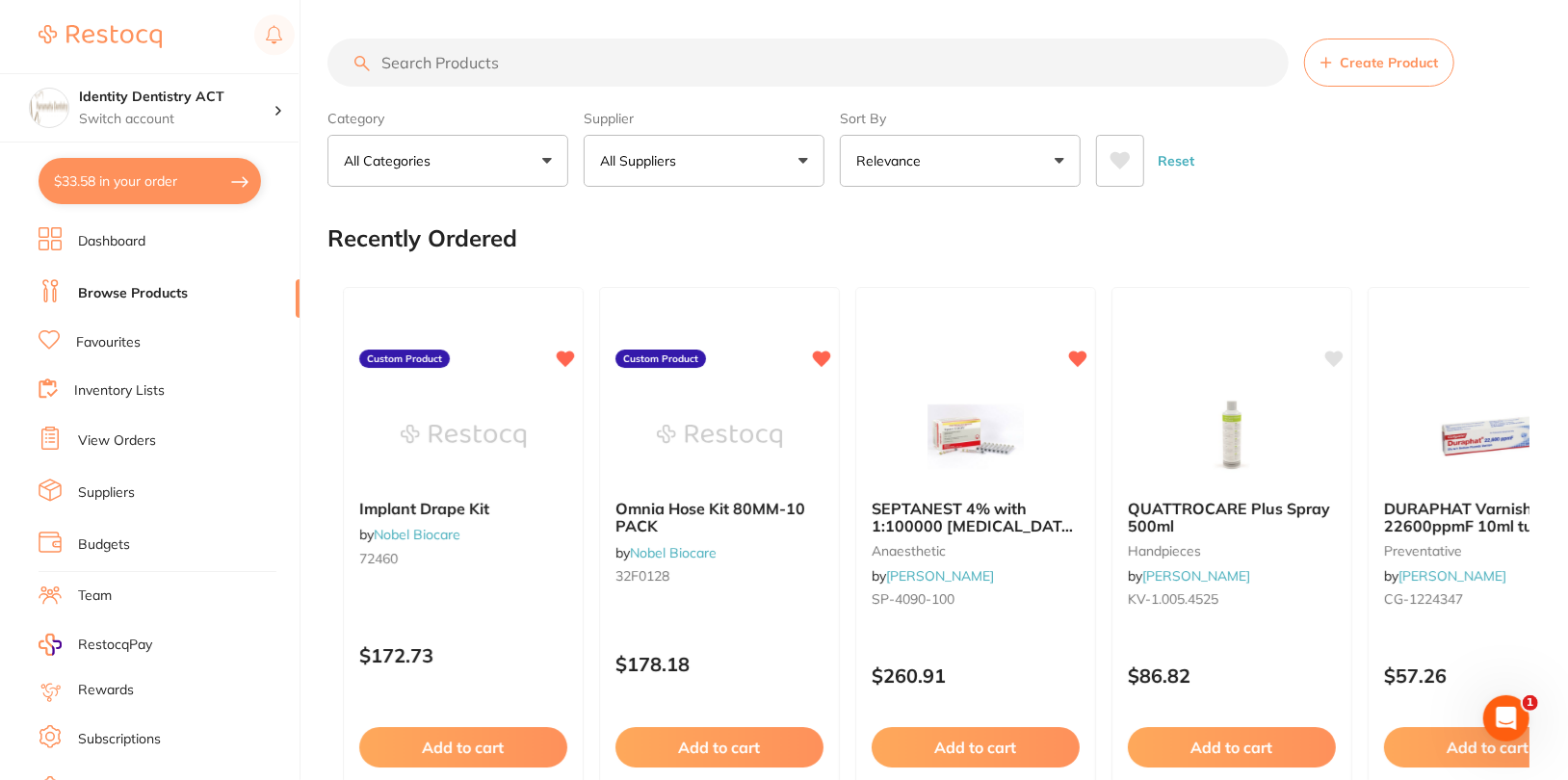
click at [689, 57] on input "search" at bounding box center [807, 62] width 961 height 48
paste input "SD-E1210"
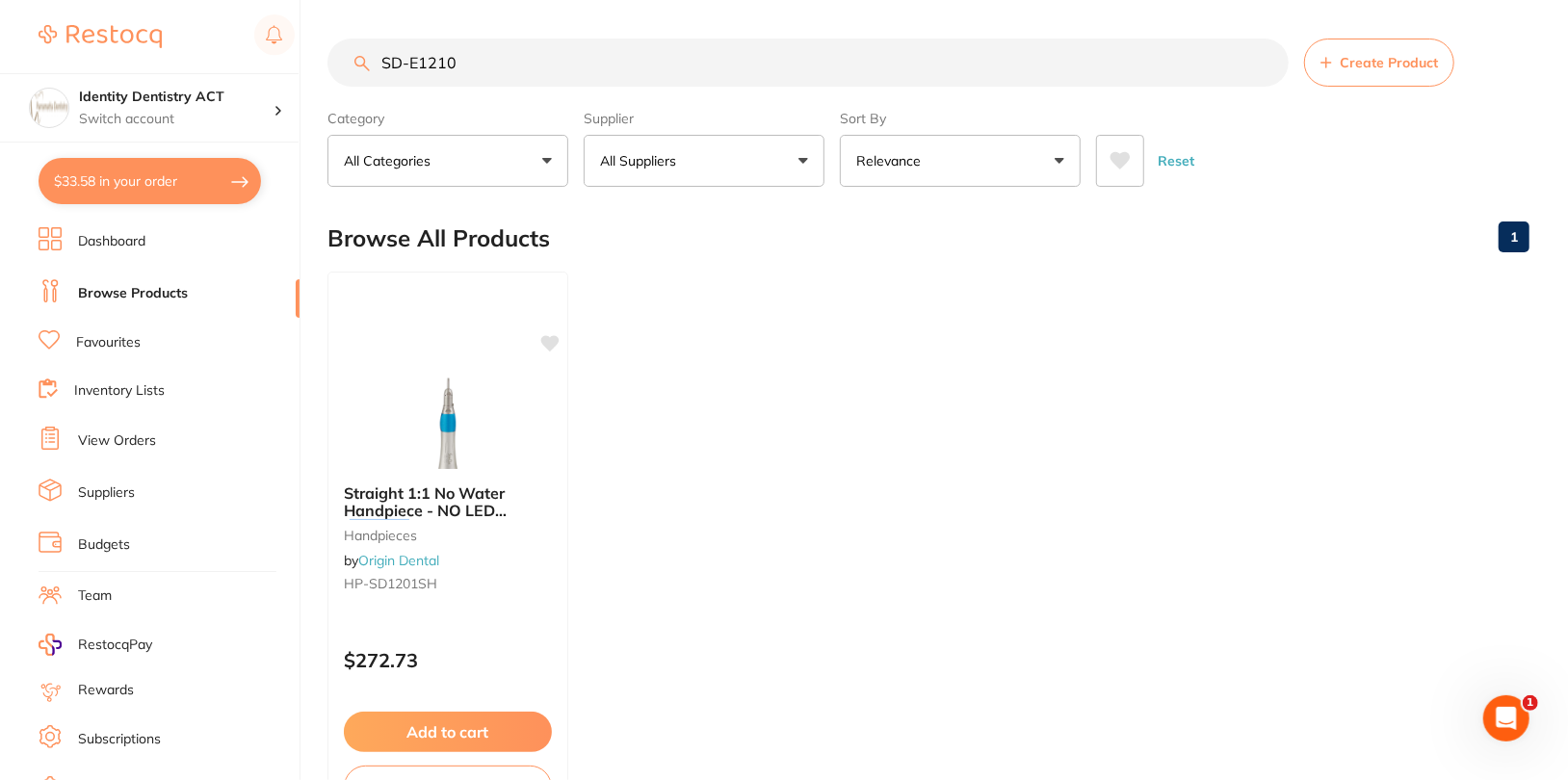
type input "SD-E1210"
click at [892, 403] on ul "Straight 1:1 No Water Handpiece - NO LED ( SD1201 SH) handpieces by Origin Dent…" at bounding box center [929, 548] width 1202 height 553
drag, startPoint x: 1034, startPoint y: 368, endPoint x: 982, endPoint y: 335, distance: 61.6
click at [1034, 368] on ul "Straight 1:1 No Water Handpiece - NO LED ( SD1201 SH) handpieces by Origin Dent…" at bounding box center [929, 548] width 1202 height 553
click at [720, 53] on input "SD-E1210" at bounding box center [807, 62] width 961 height 48
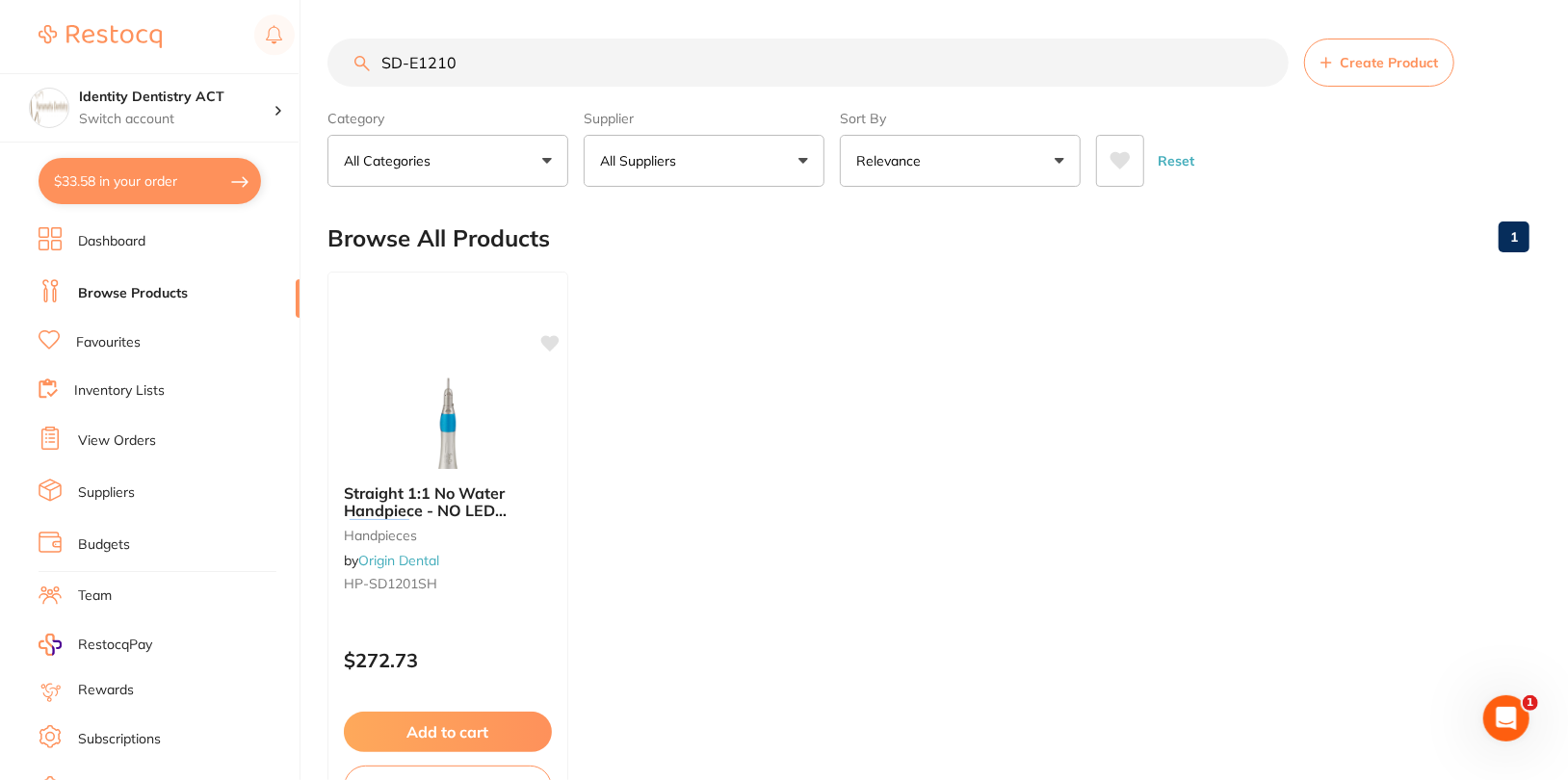
click at [720, 53] on input "SD-E1210" at bounding box center [807, 62] width 961 height 48
click at [109, 238] on link "Dashboard" at bounding box center [111, 241] width 67 height 20
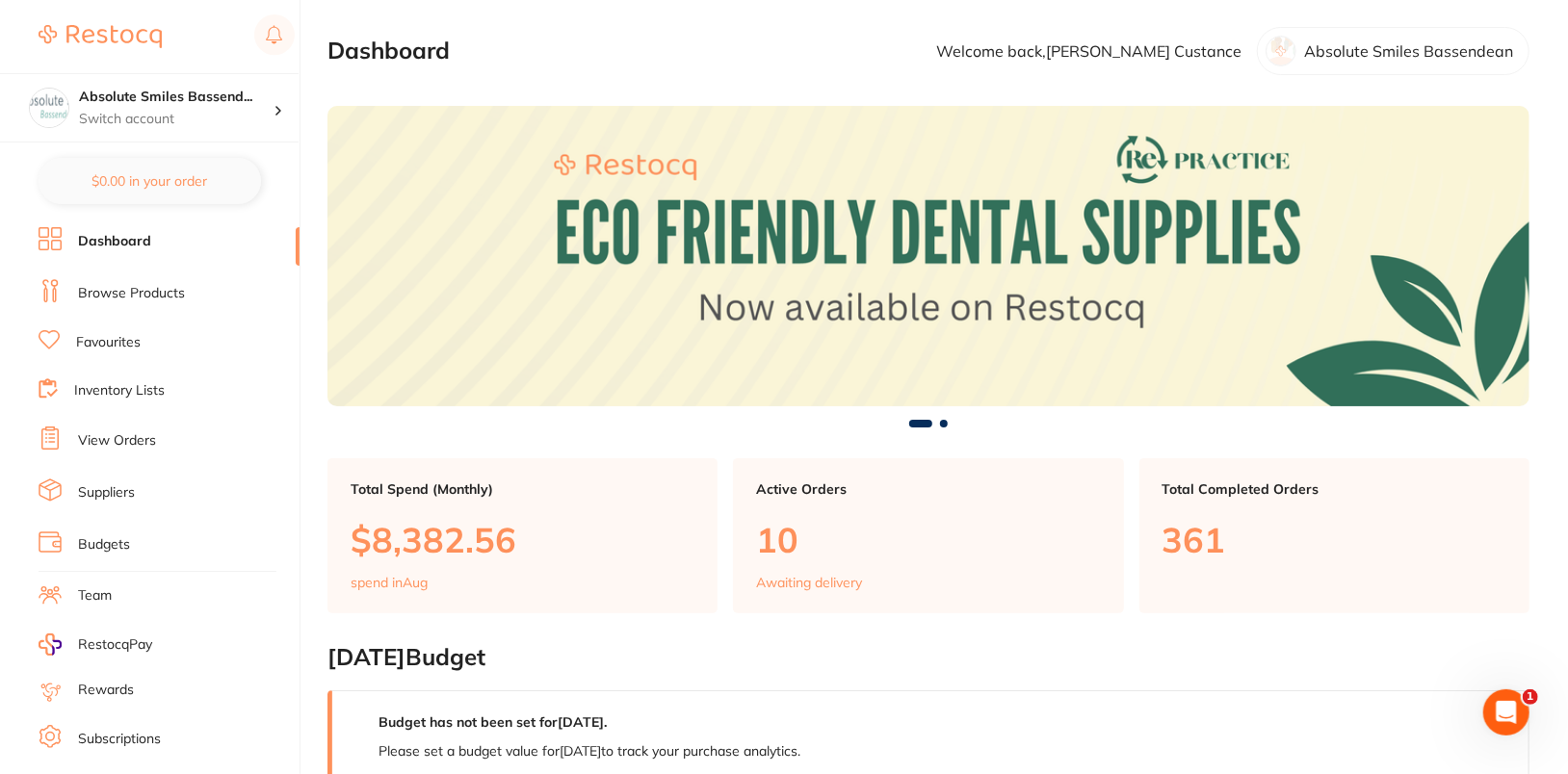
click at [161, 280] on li "Browse Products" at bounding box center [168, 294] width 261 height 29
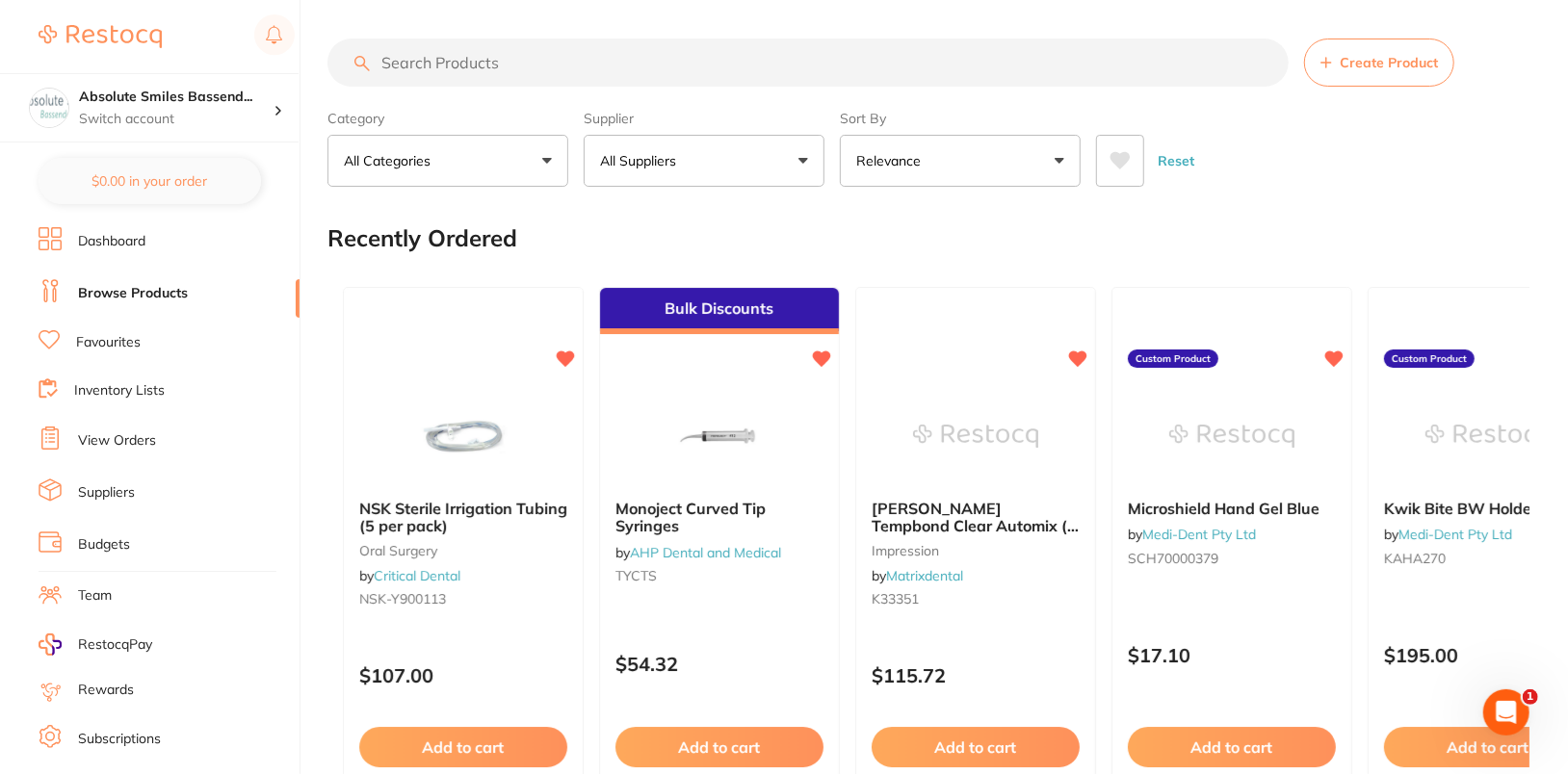
click at [562, 62] on input "search" at bounding box center [807, 62] width 961 height 48
paste input "TM-7571"
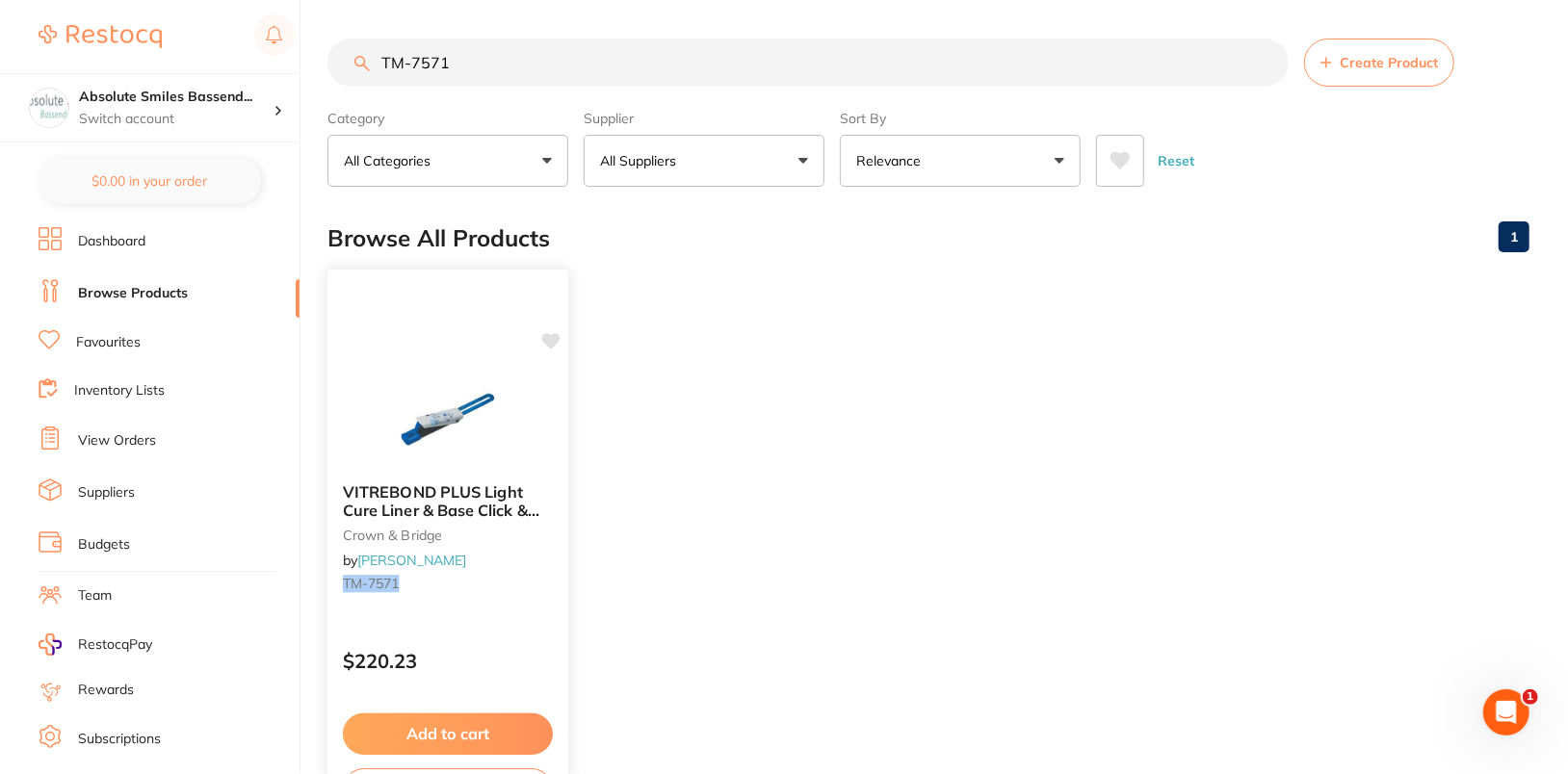
type input "TM-7571"
click at [552, 338] on icon at bounding box center [551, 341] width 19 height 17
click at [869, 324] on ul "VITREBOND PLUS Light Cure Liner & Base Click & Mix crown & bridge by Henry Sche…" at bounding box center [929, 548] width 1202 height 553
click at [277, 114] on div at bounding box center [286, 108] width 25 height 18
click at [1235, 358] on ul "VITREBOND PLUS Light Cure Liner & Base Click & Mix crown & bridge by Henry Sche…" at bounding box center [929, 548] width 1202 height 553
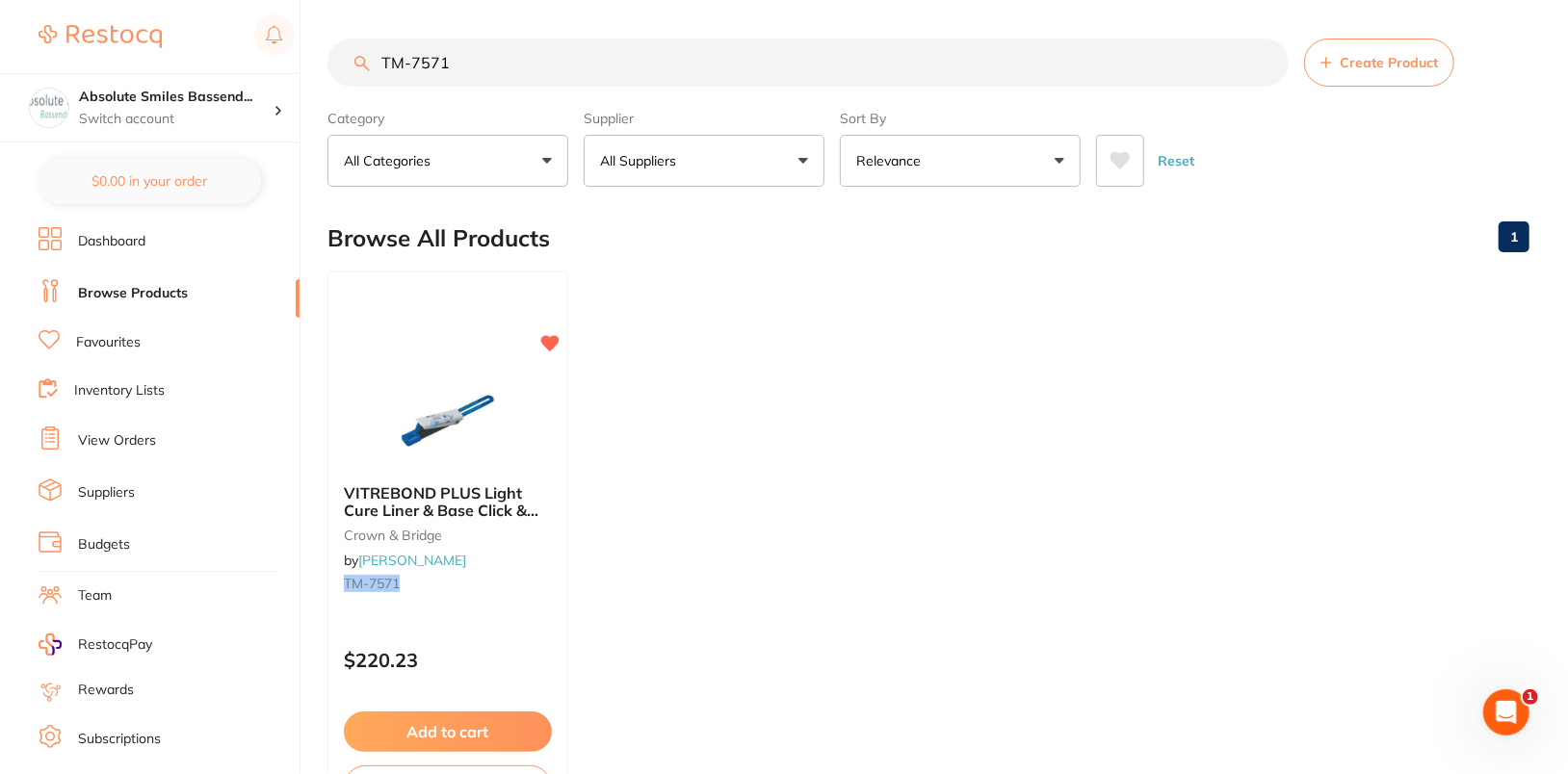
click at [1187, 384] on ul "VITREBOND PLUS Light Cure Liner & Base Click & Mix crown & bridge by Henry Sche…" at bounding box center [929, 548] width 1202 height 553
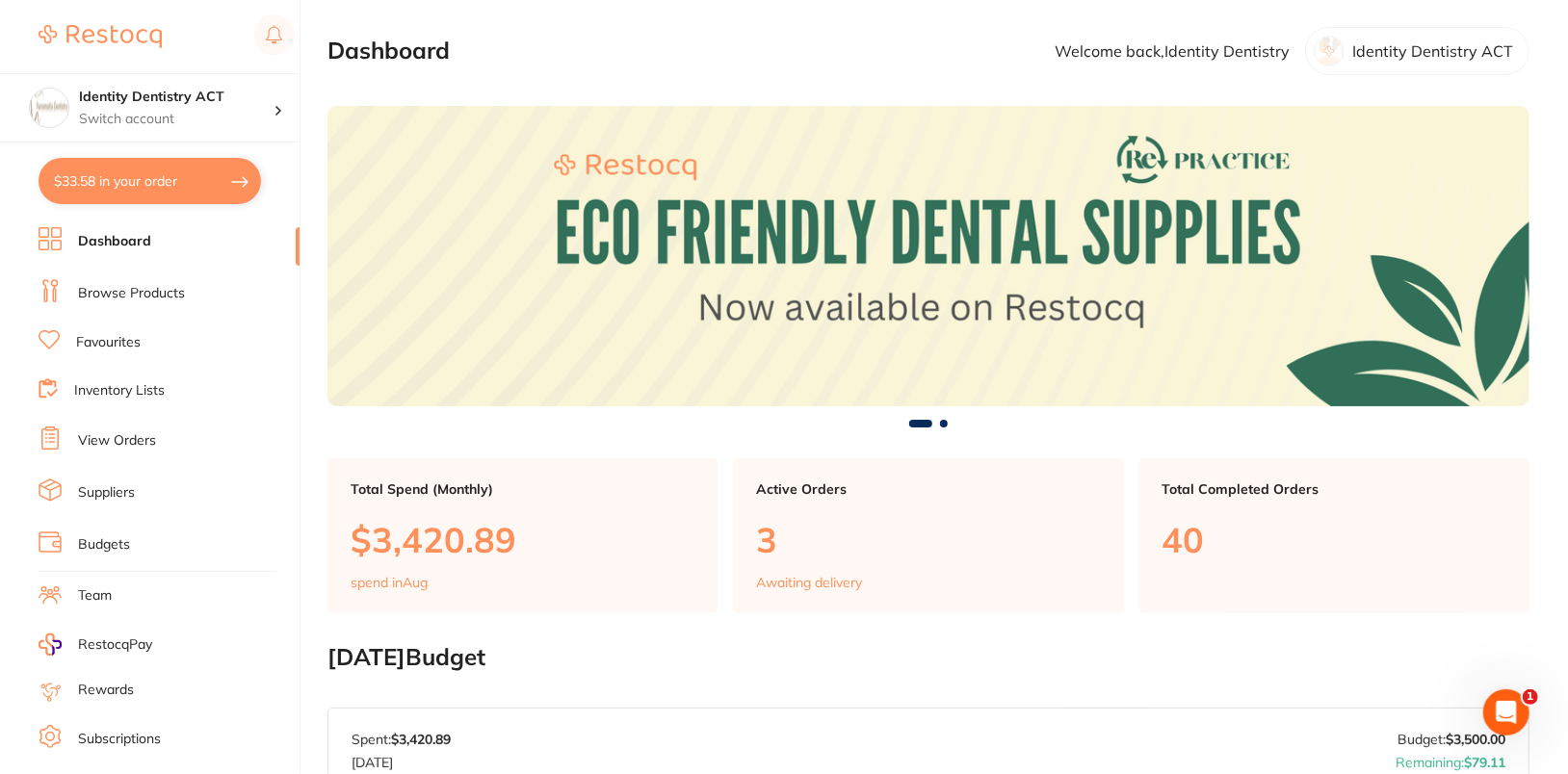
click at [135, 288] on link "Browse Products" at bounding box center [131, 294] width 107 height 20
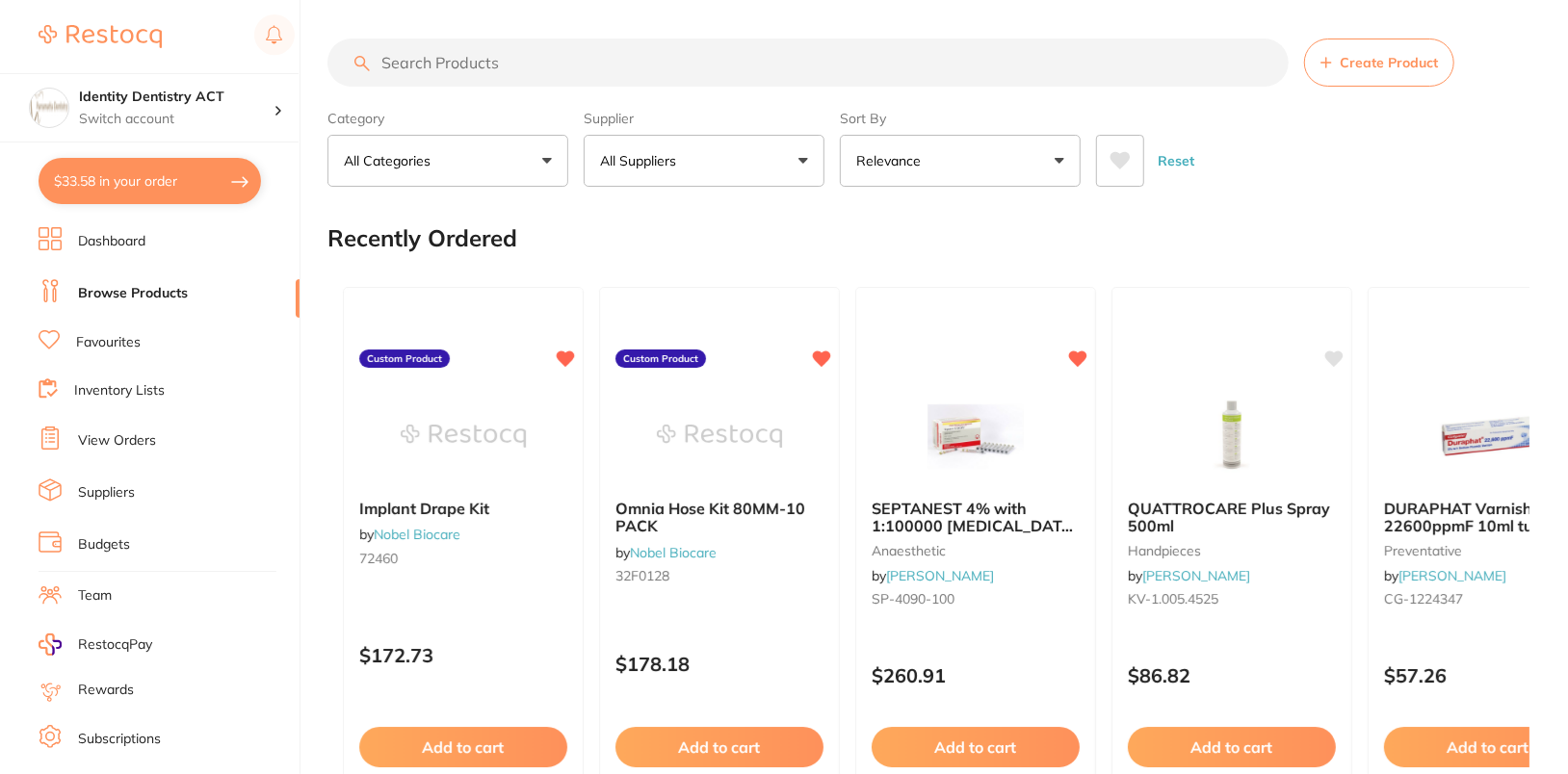
click at [936, 49] on input "search" at bounding box center [807, 62] width 961 height 48
click at [758, 62] on input "search" at bounding box center [807, 62] width 961 height 48
paste input "S-PL3415"
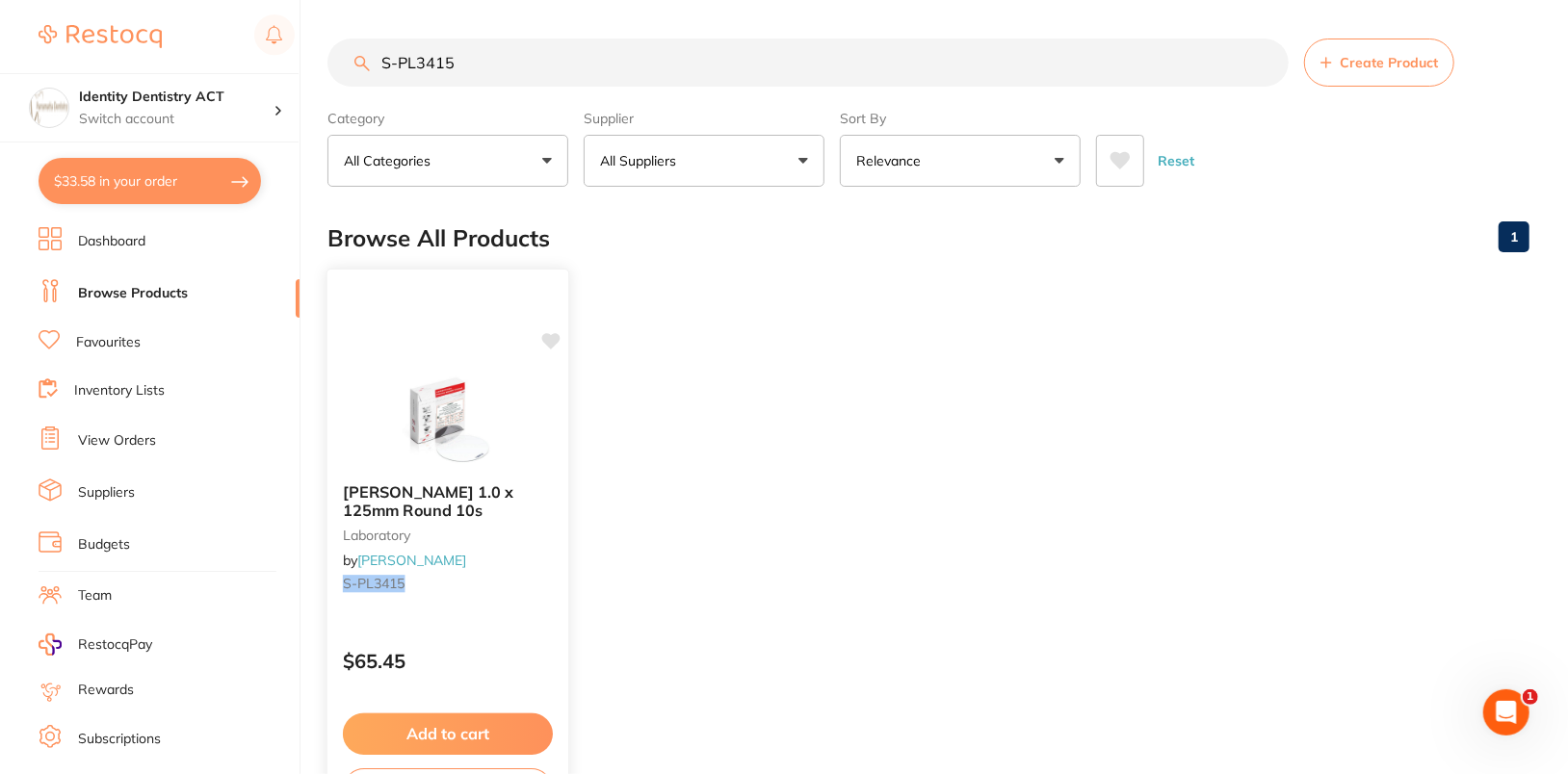
type input "S-PL3415"
click at [550, 342] on icon at bounding box center [551, 341] width 19 height 17
click at [789, 333] on ul "[PERSON_NAME] 1.0 x 125mm Round 10s laboratory by [PERSON_NAME] S-PL3415 $65.45…" at bounding box center [929, 548] width 1202 height 553
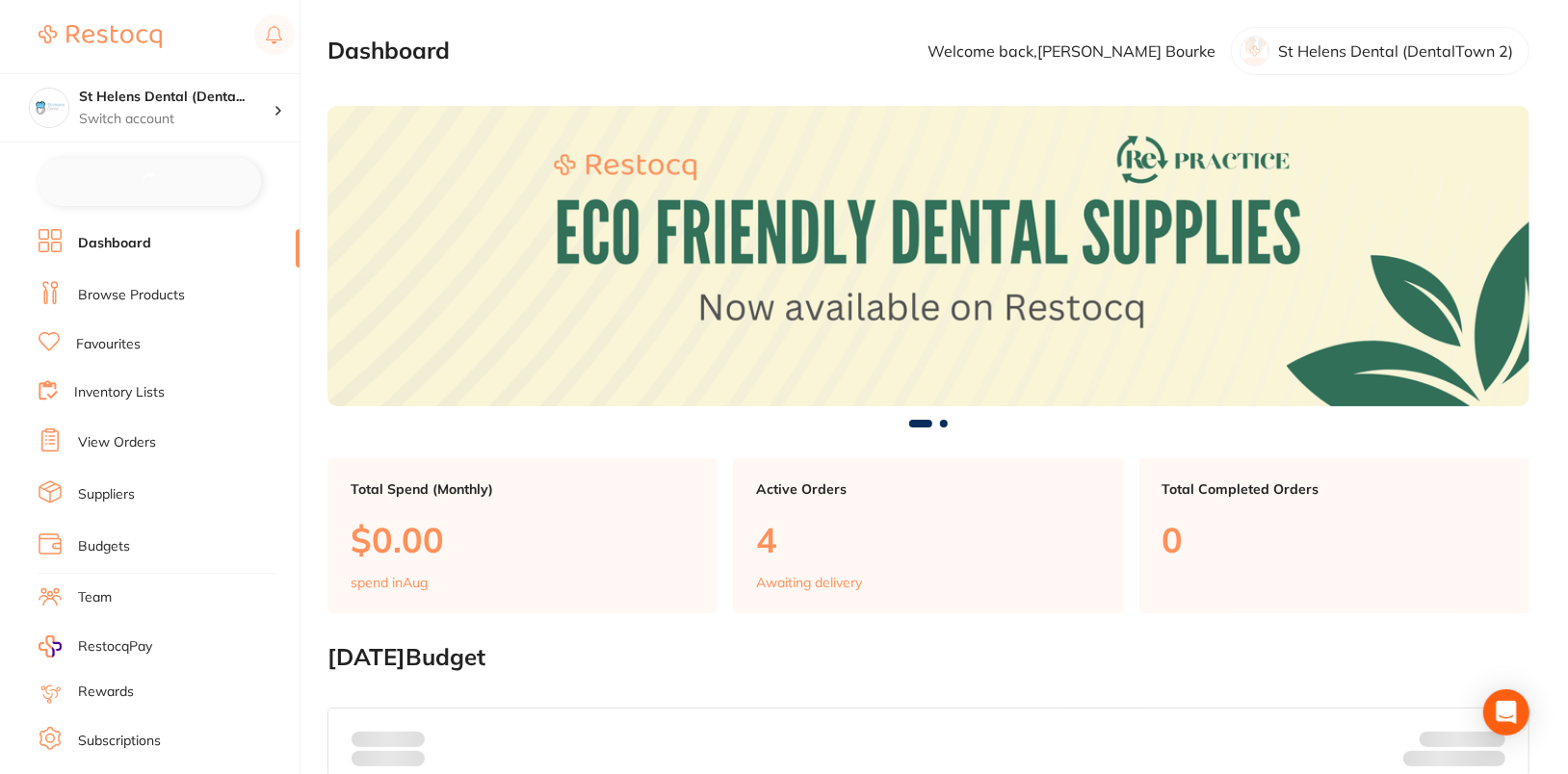
checkbox input "false"
click at [108, 431] on link "View Orders" at bounding box center [117, 441] width 78 height 20
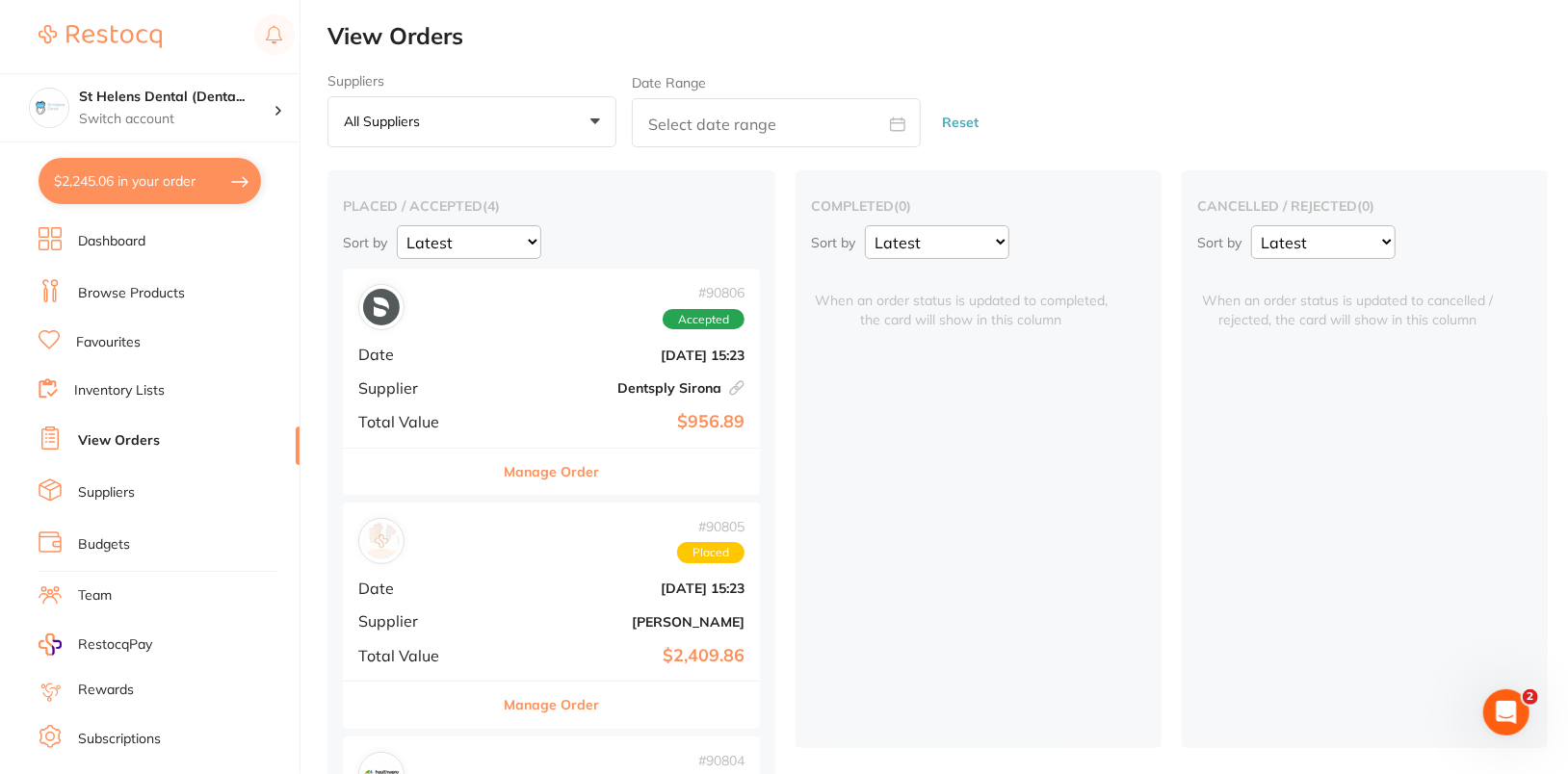
click at [1295, 67] on main "View Orders Suppliers All suppliers +0 All suppliers AB Orthodontics [PERSON_NA…" at bounding box center [947, 616] width 1241 height 1231
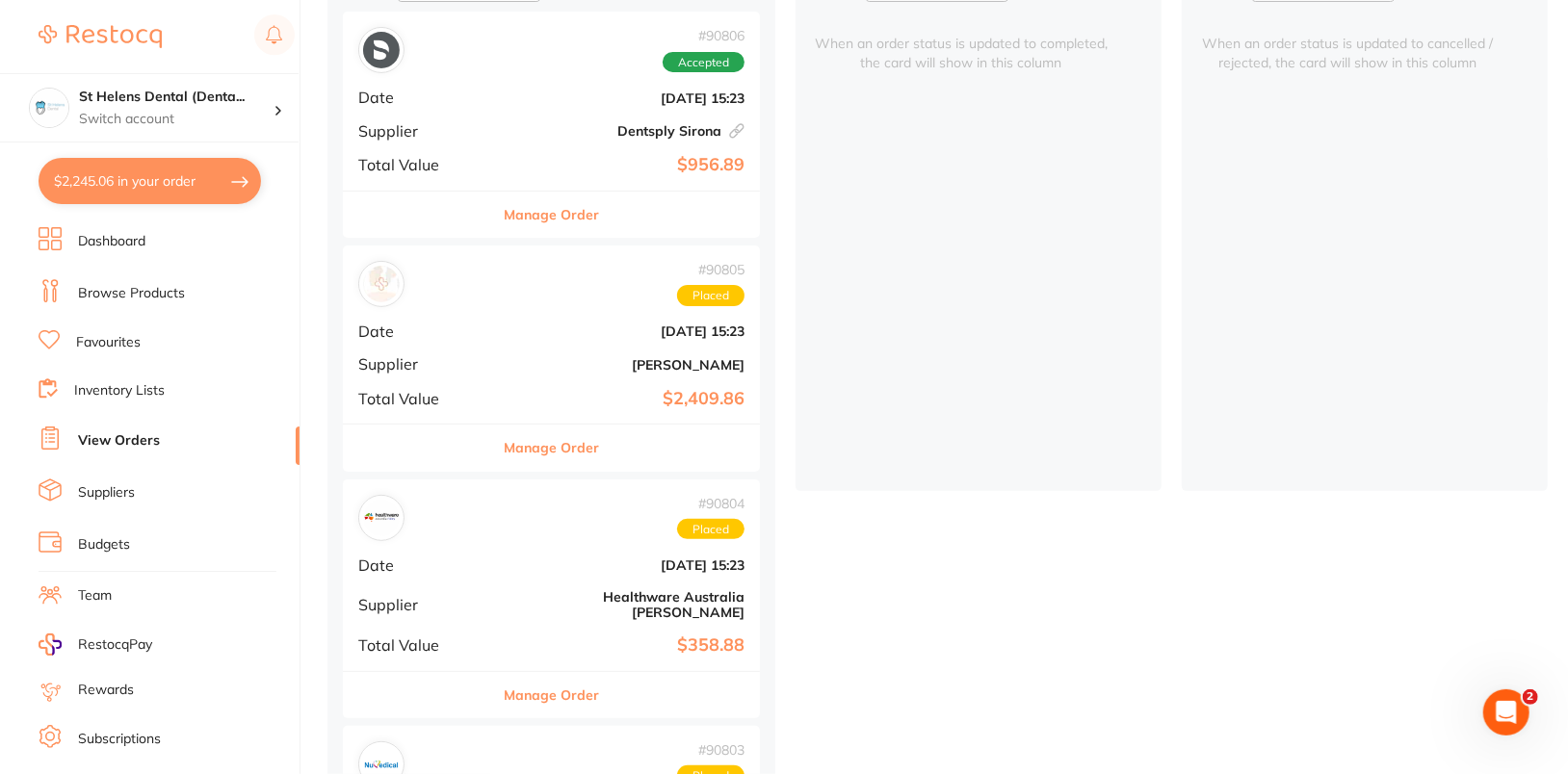
scroll to position [285, 0]
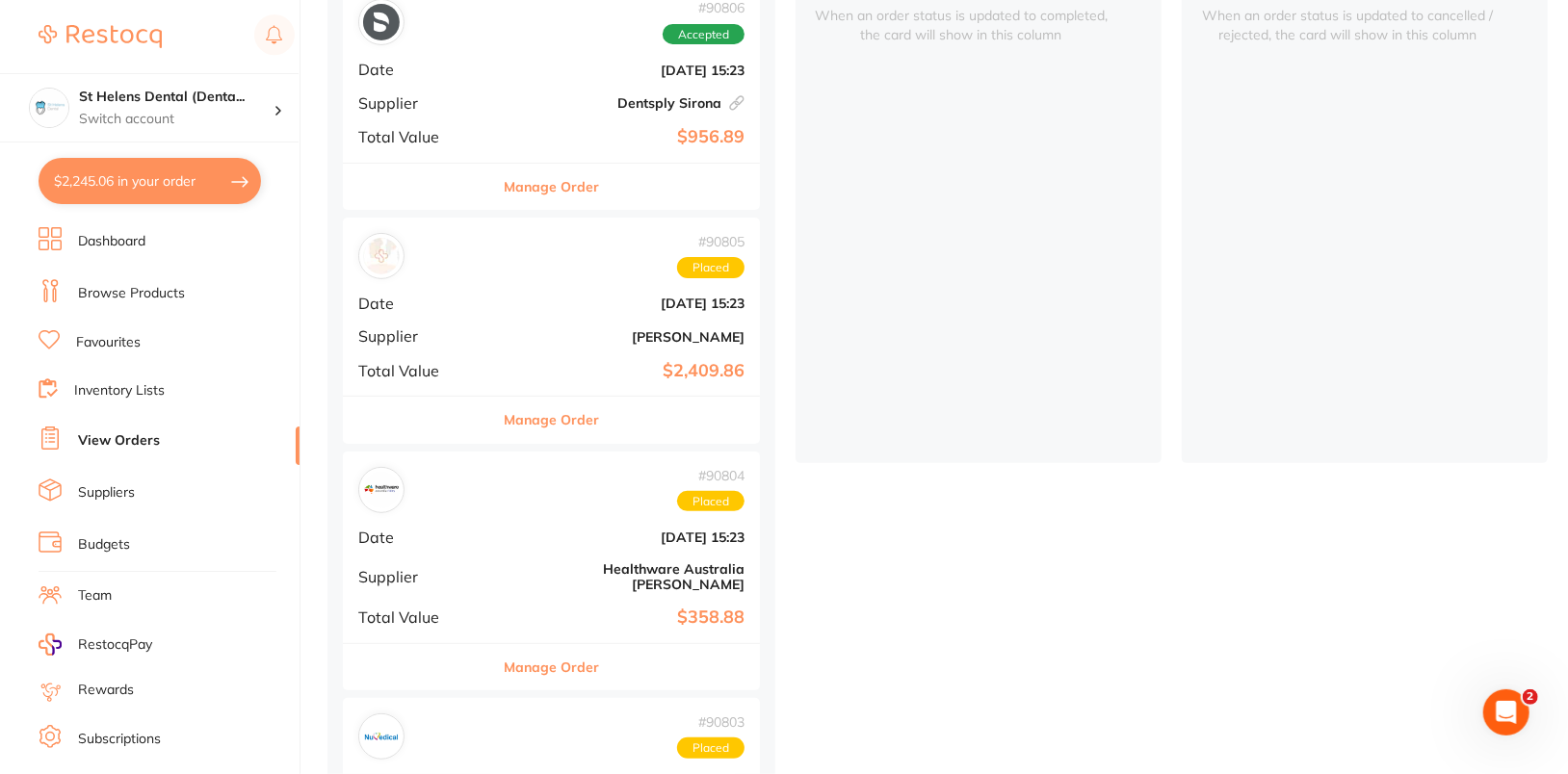
click at [504, 422] on button "Manage Order" at bounding box center [551, 419] width 96 height 46
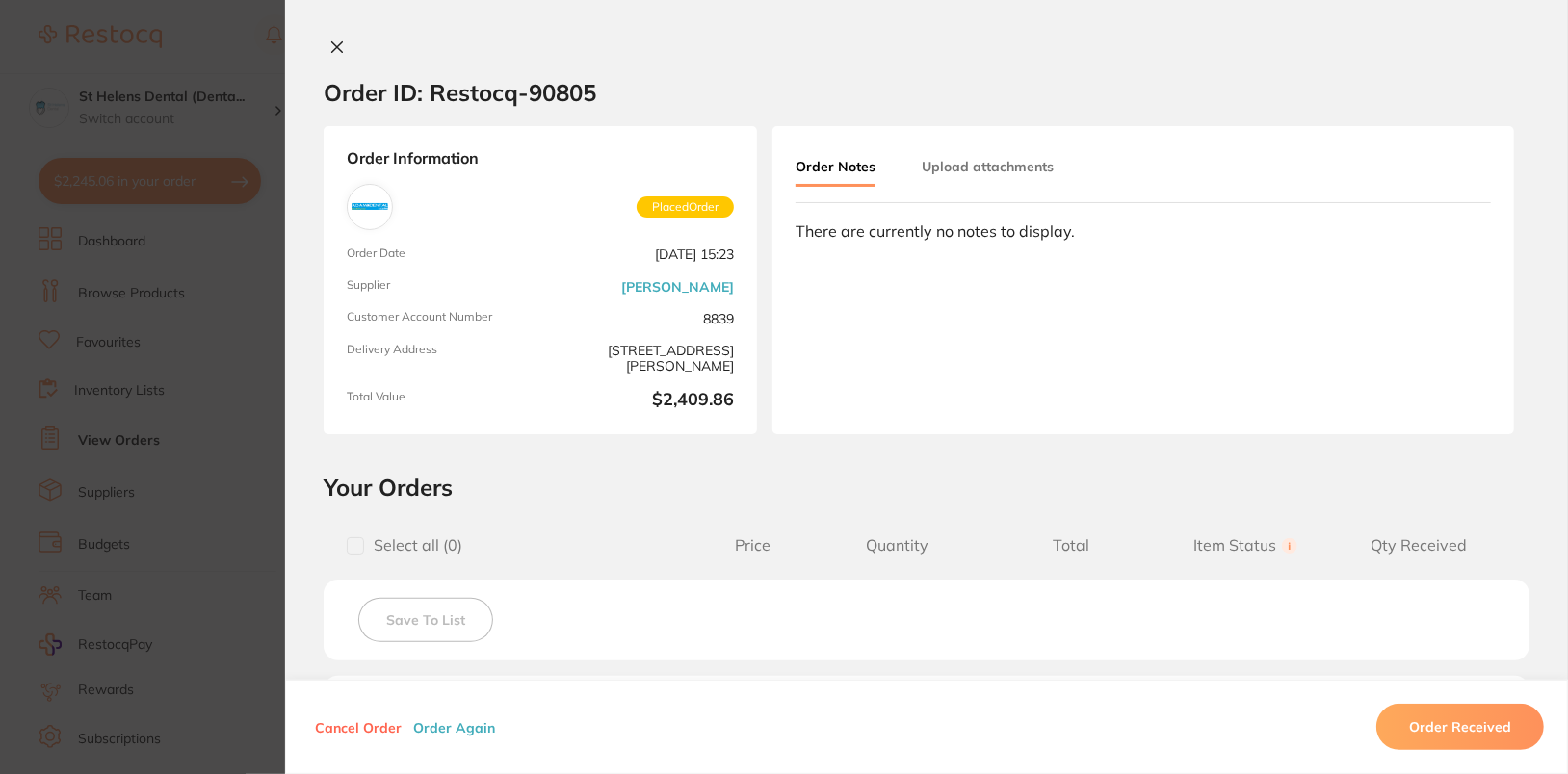
click at [197, 330] on section "Order ID: Restocq- 90805 Order Information Placed Order Order Date [DATE] 15:23…" at bounding box center [784, 387] width 1568 height 774
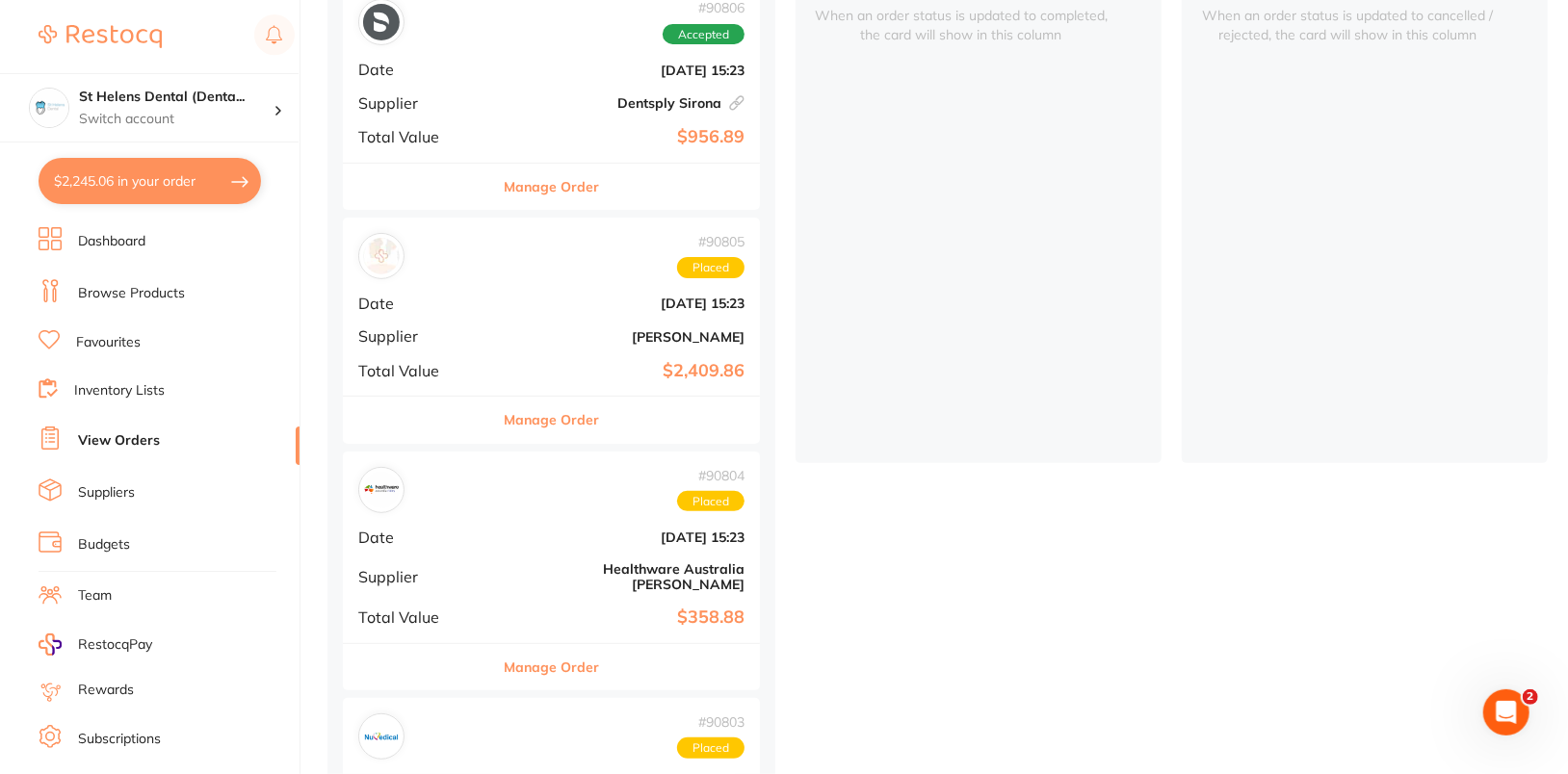
click at [503, 416] on button "Manage Order" at bounding box center [551, 419] width 96 height 46
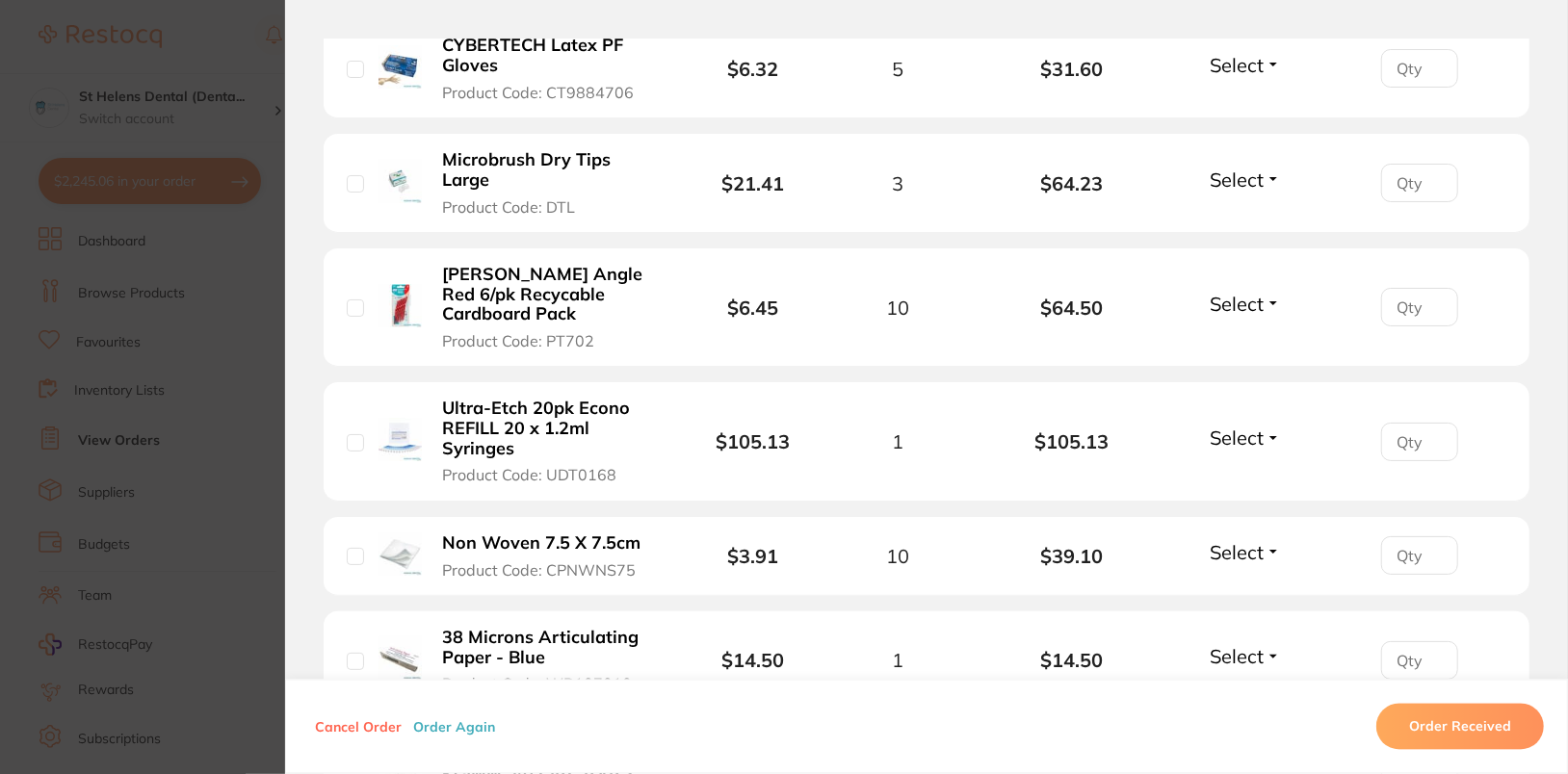
scroll to position [1993, 0]
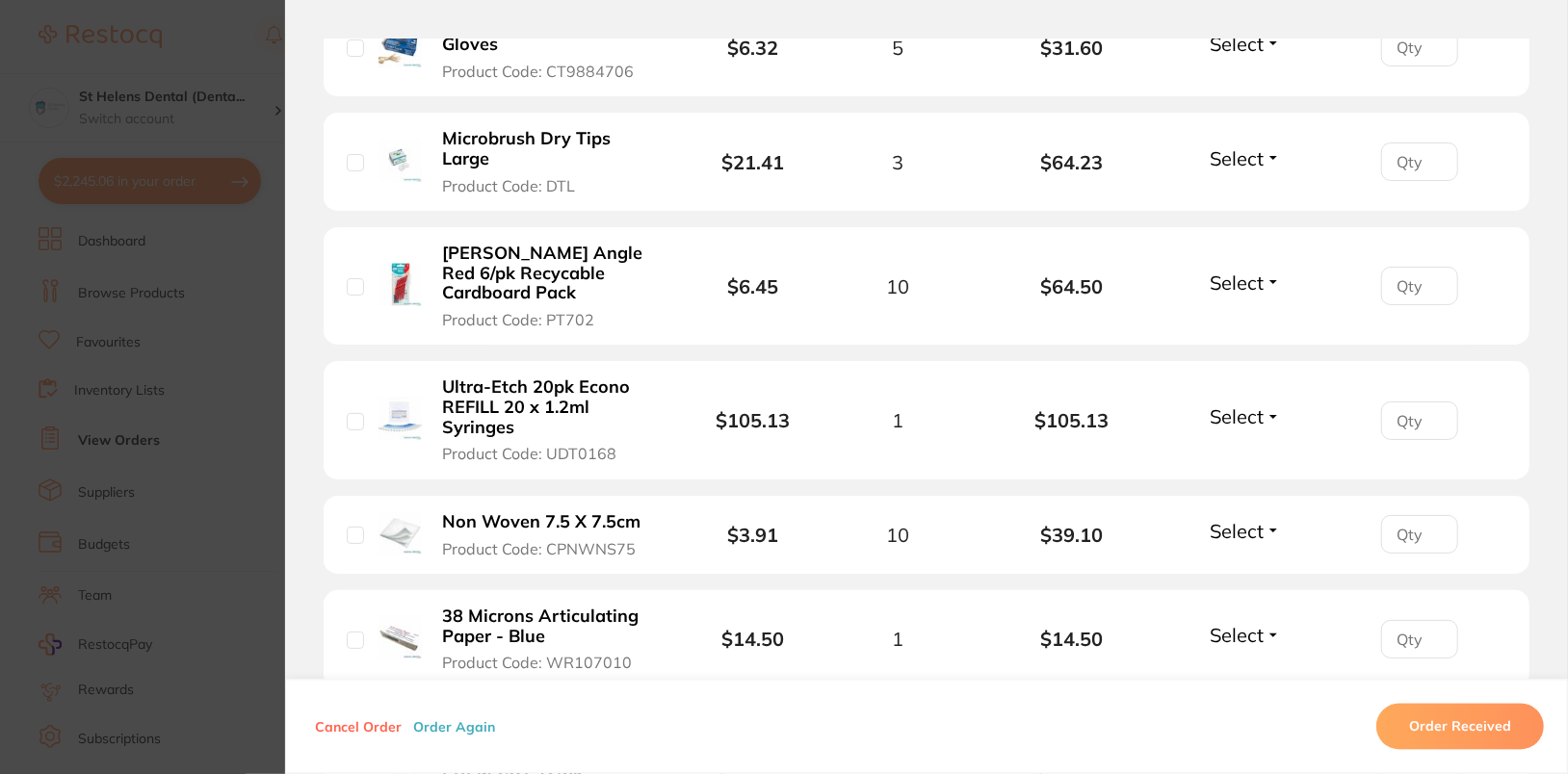
click at [544, 445] on span "Product Code: UDT0168" at bounding box center [529, 453] width 174 height 18
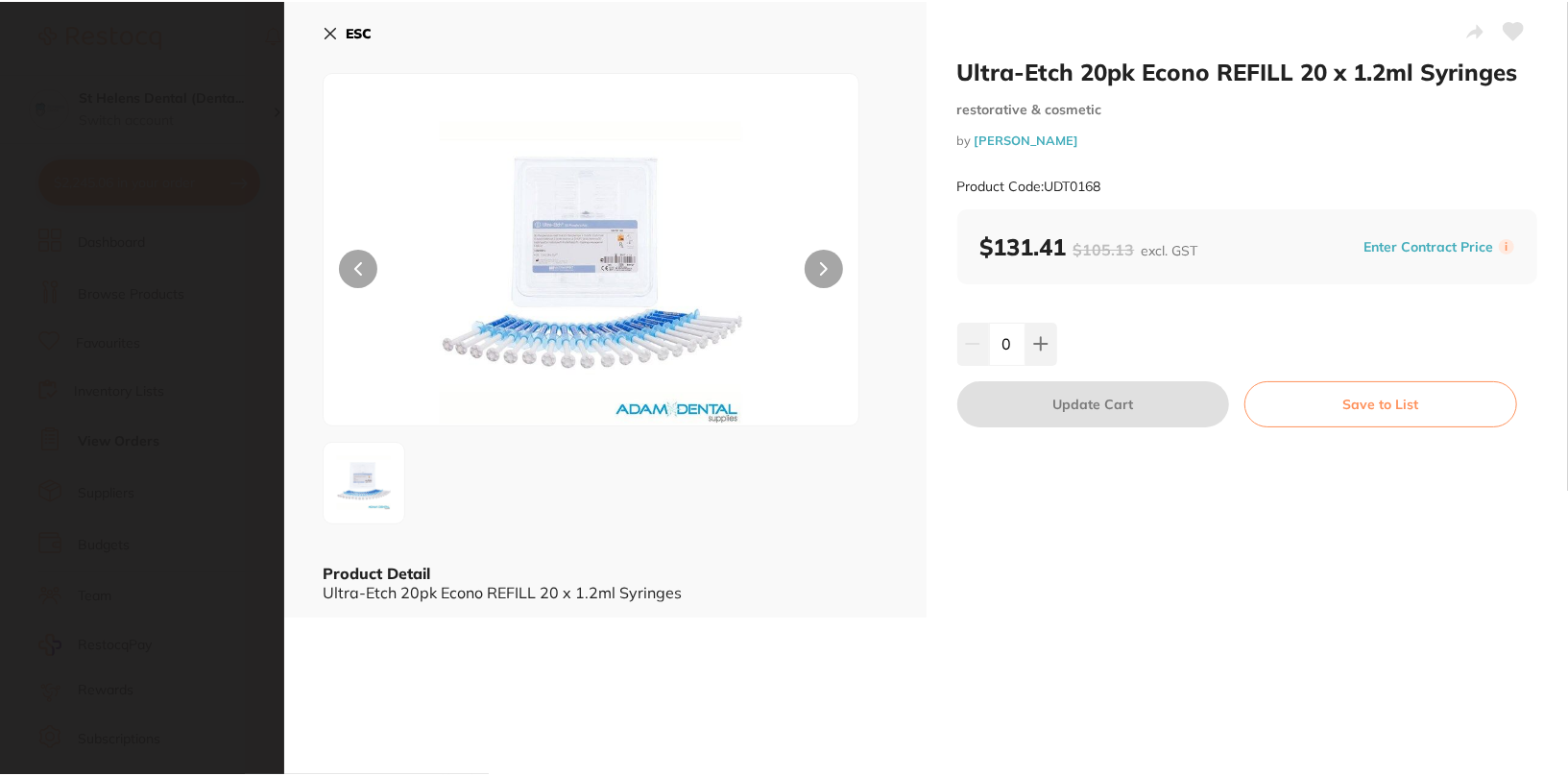
scroll to position [0, 0]
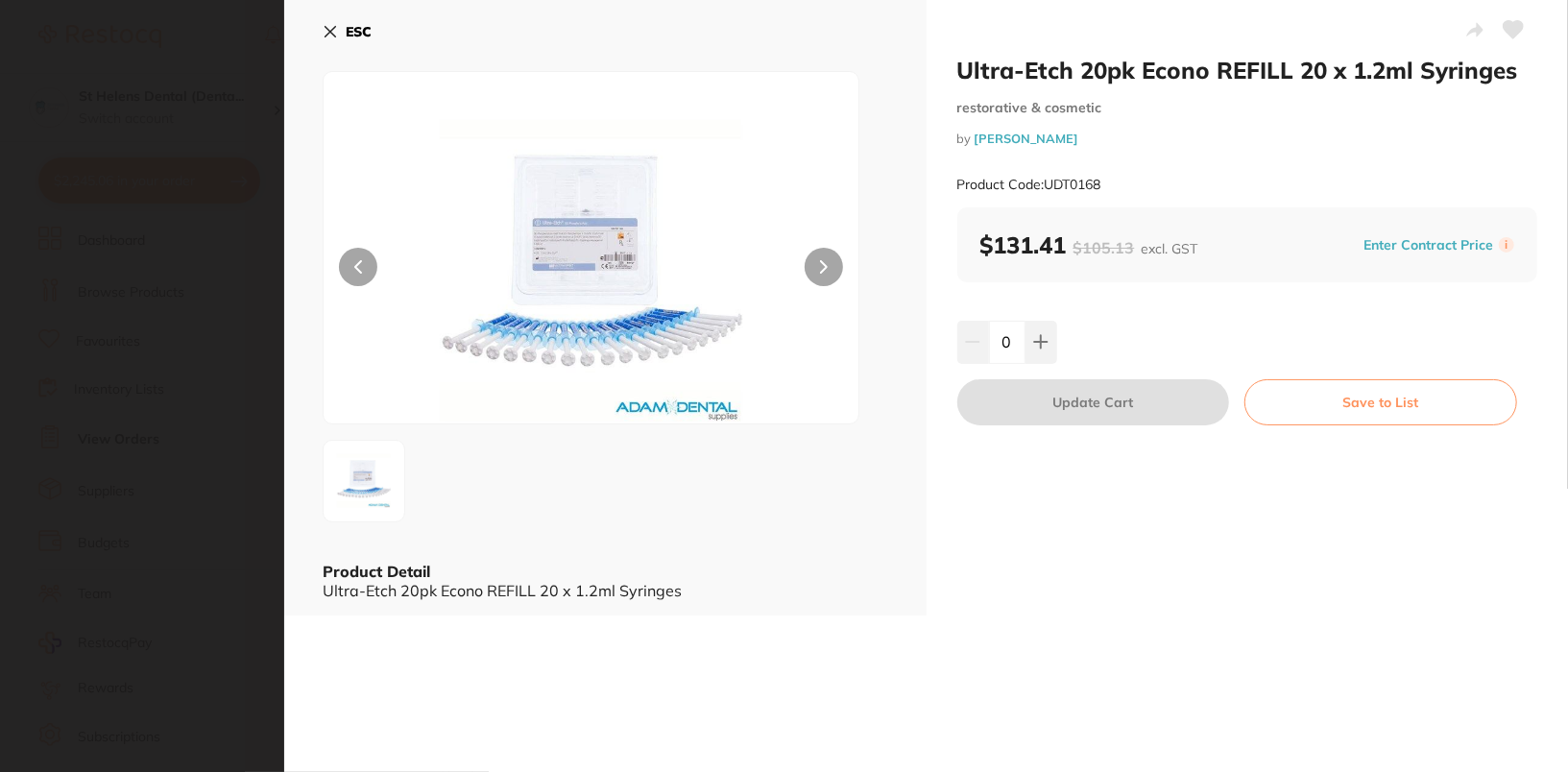
click at [1347, 168] on div "Product Code: UDT0168" at bounding box center [1247, 185] width 581 height 47
drag, startPoint x: 1047, startPoint y: 183, endPoint x: 1151, endPoint y: 184, distance: 104.0
click at [1151, 184] on div "Product Code: UDT0168" at bounding box center [1247, 185] width 581 height 47
copy small "UDT0168"
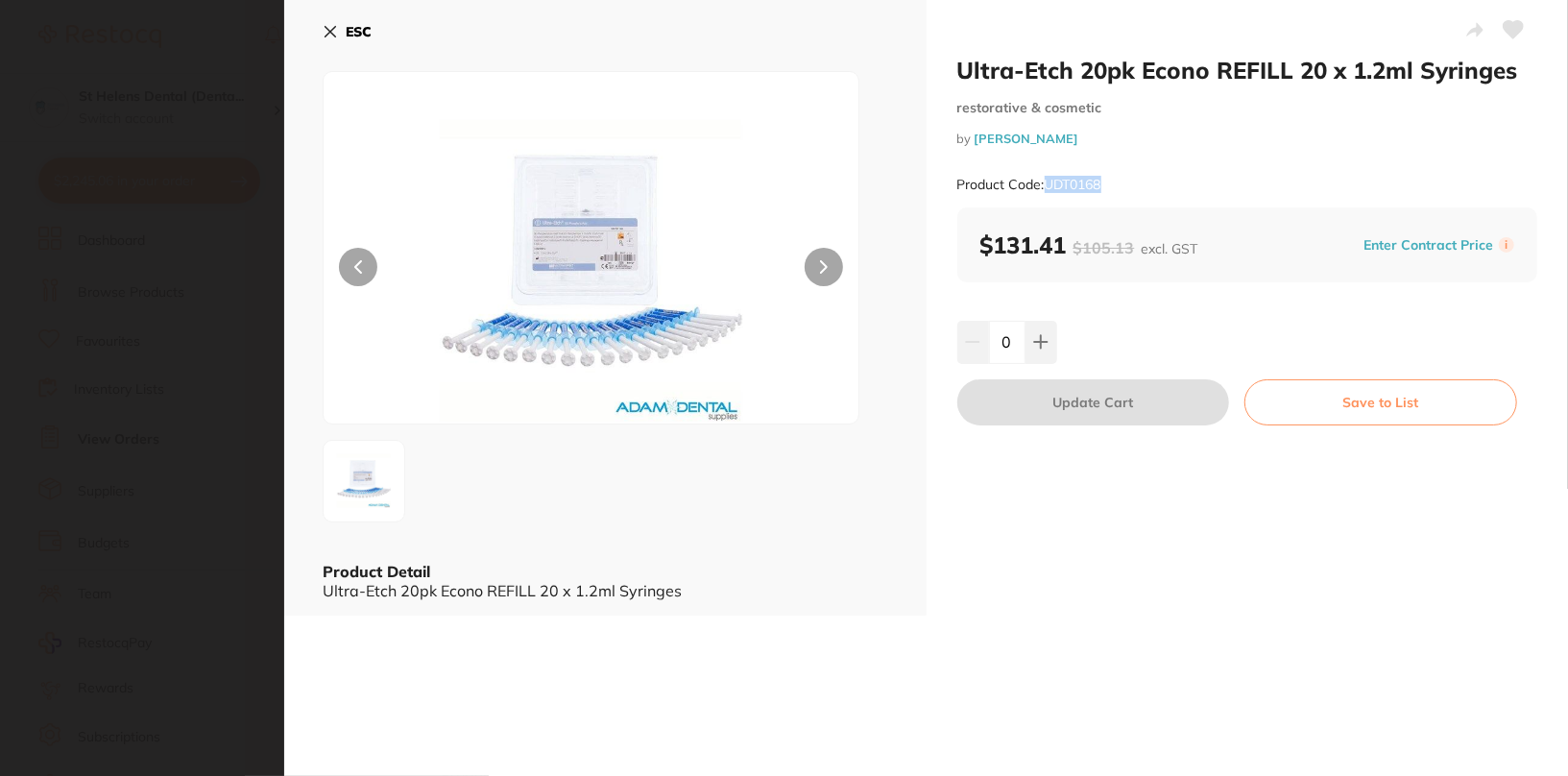
click at [356, 30] on b "ESC" at bounding box center [359, 32] width 26 height 18
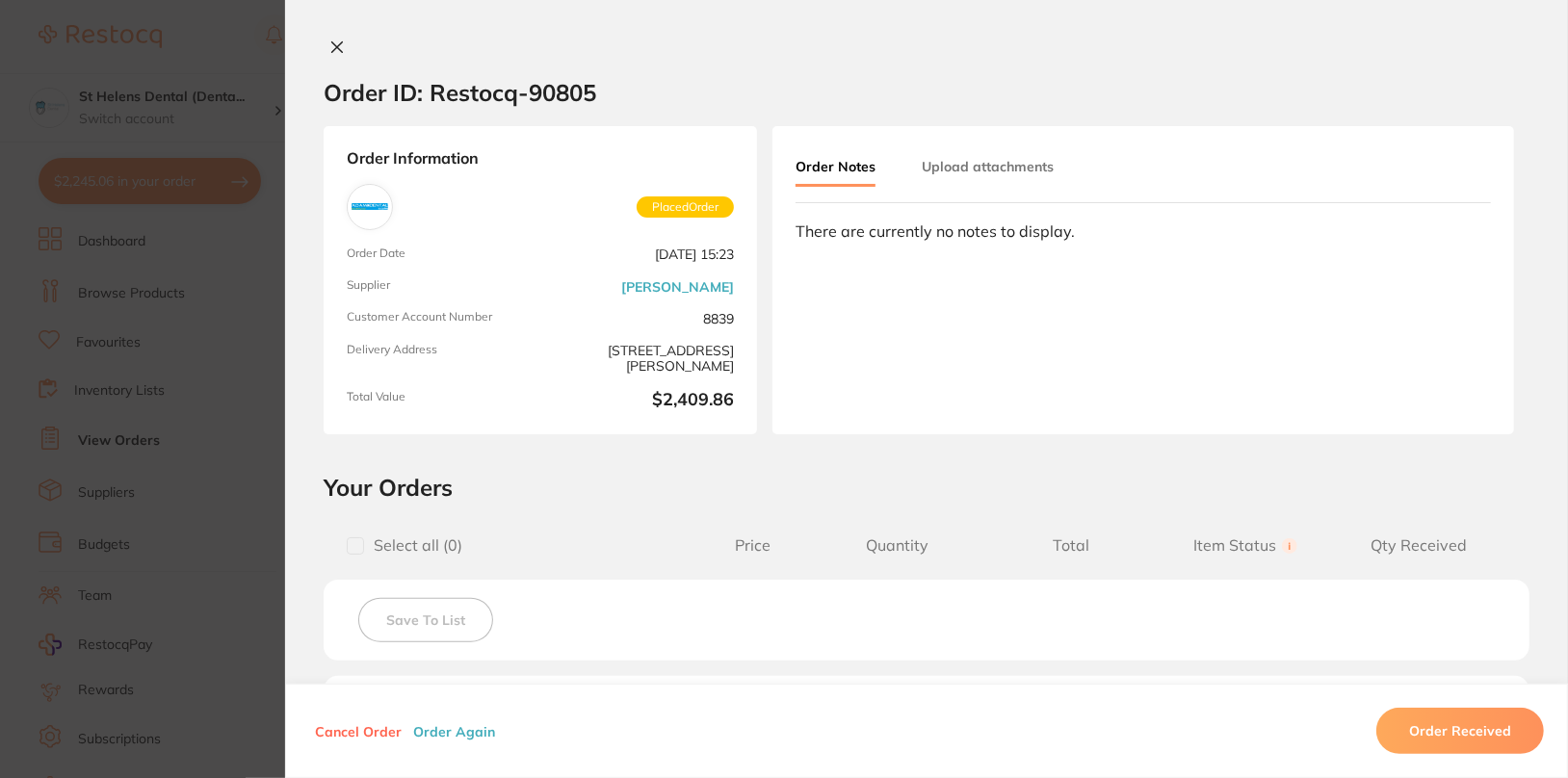
click at [329, 48] on icon at bounding box center [337, 47] width 16 height 16
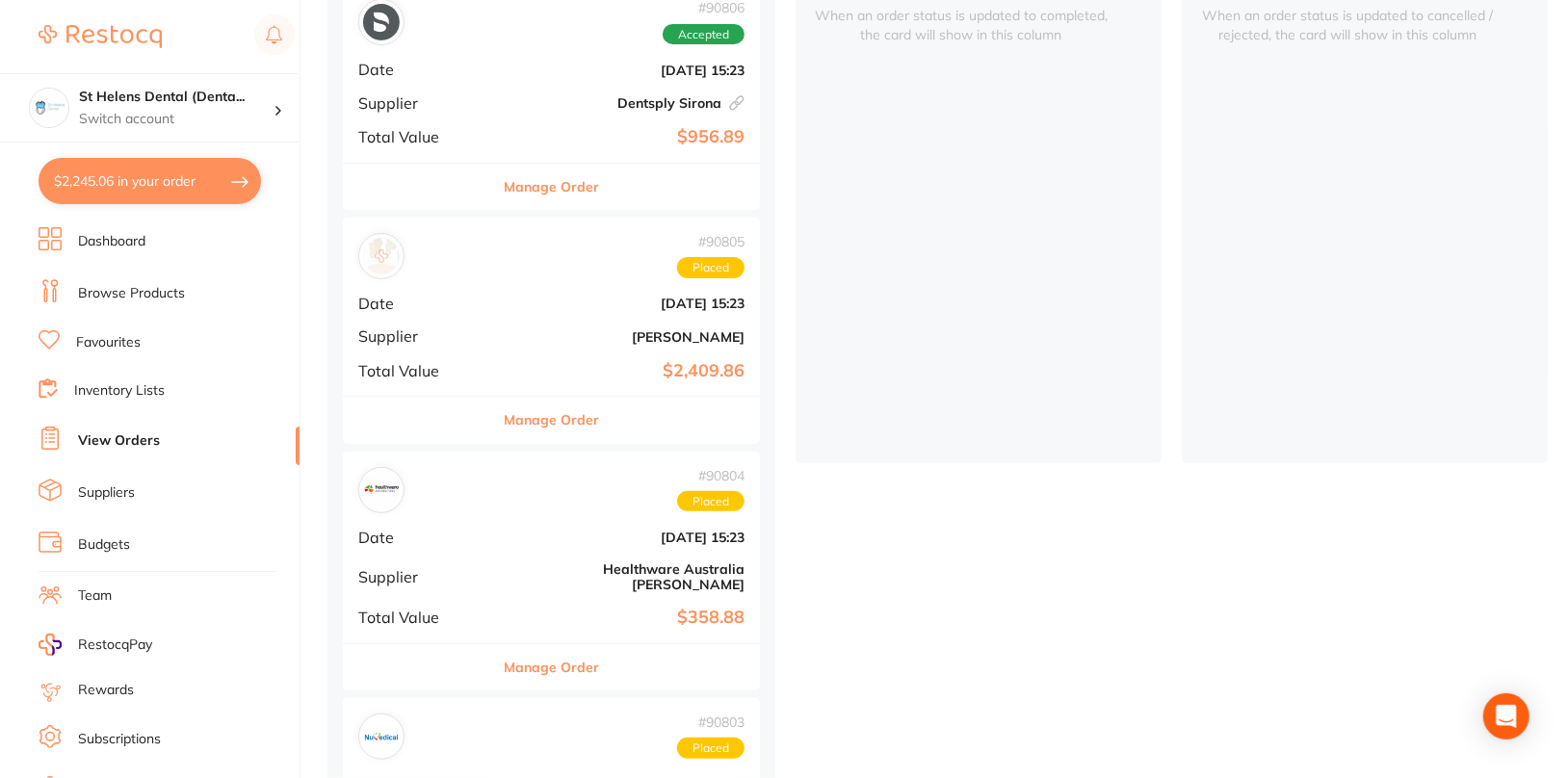
click at [1084, 584] on div "placed / accepted ( 4 ) Sort by Latest Notification # 90806 Accepted Date Aug 2…" at bounding box center [947, 416] width 1241 height 1061
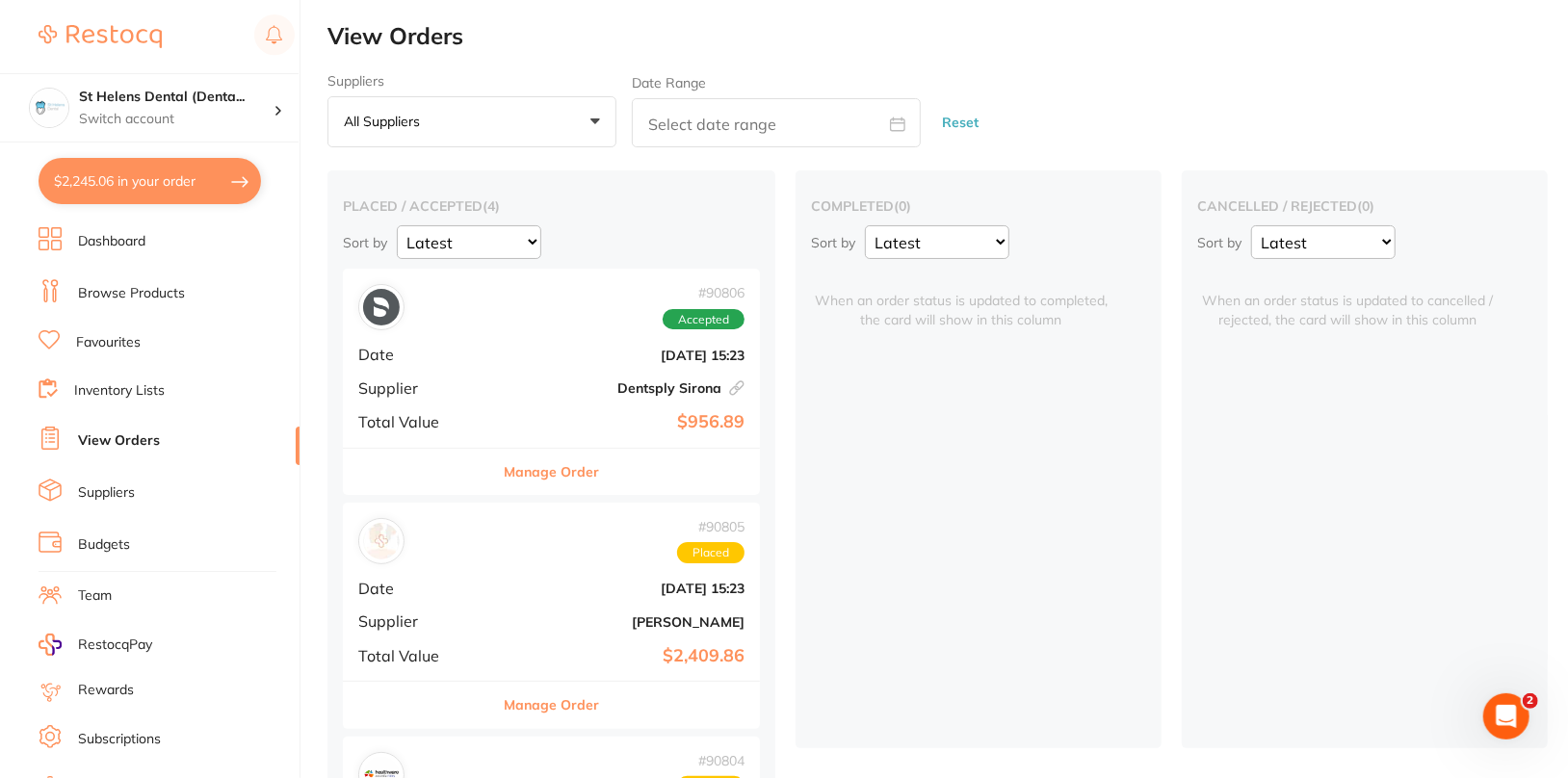
click at [1082, 106] on div "Suppliers All suppliers +0 All suppliers AB Orthodontics Adam Dental AHP Dental…" at bounding box center [947, 110] width 1241 height 75
click at [138, 244] on link "Dashboard" at bounding box center [111, 241] width 67 height 20
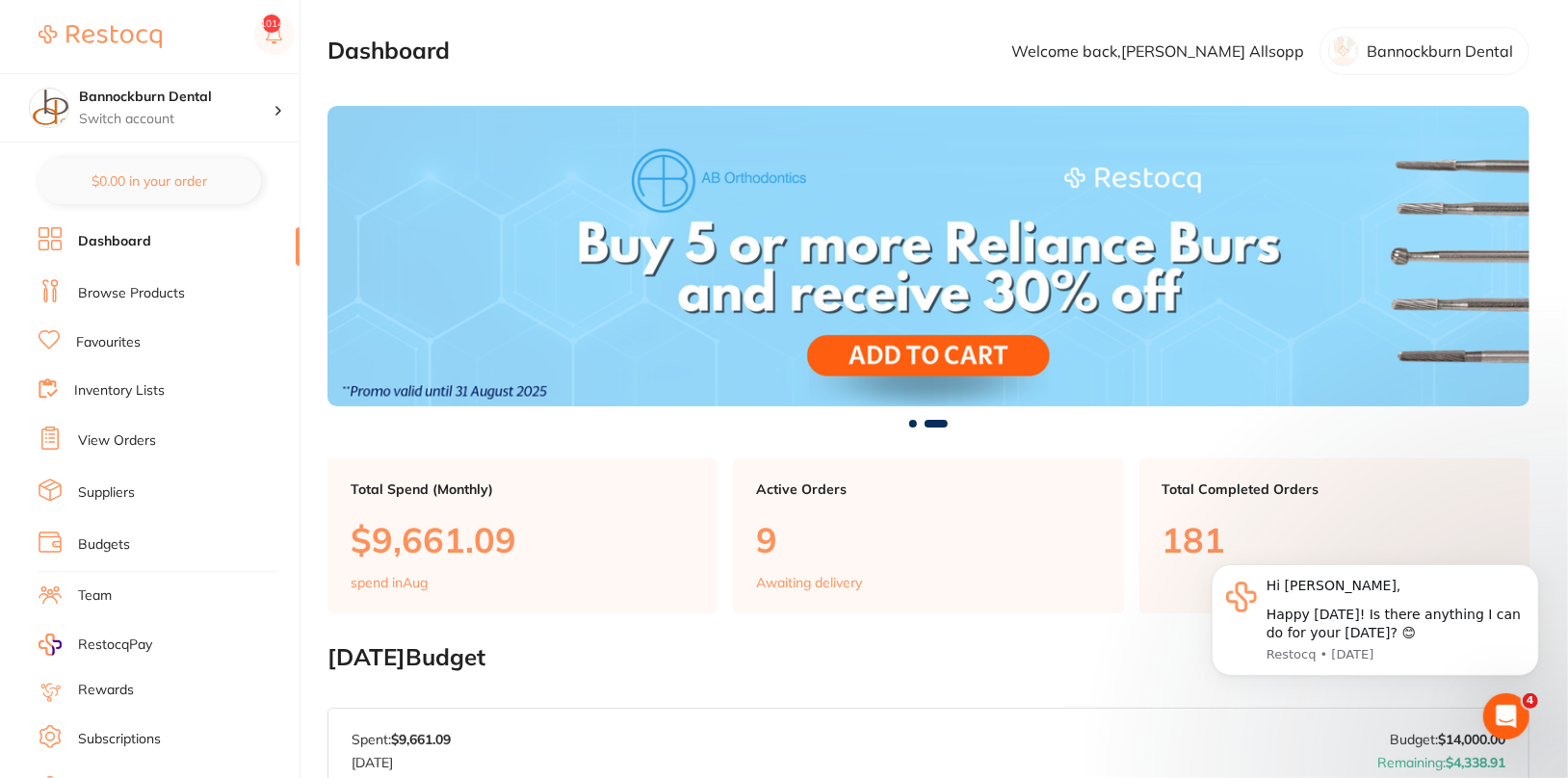
click at [162, 291] on link "Browse Products" at bounding box center [131, 294] width 107 height 20
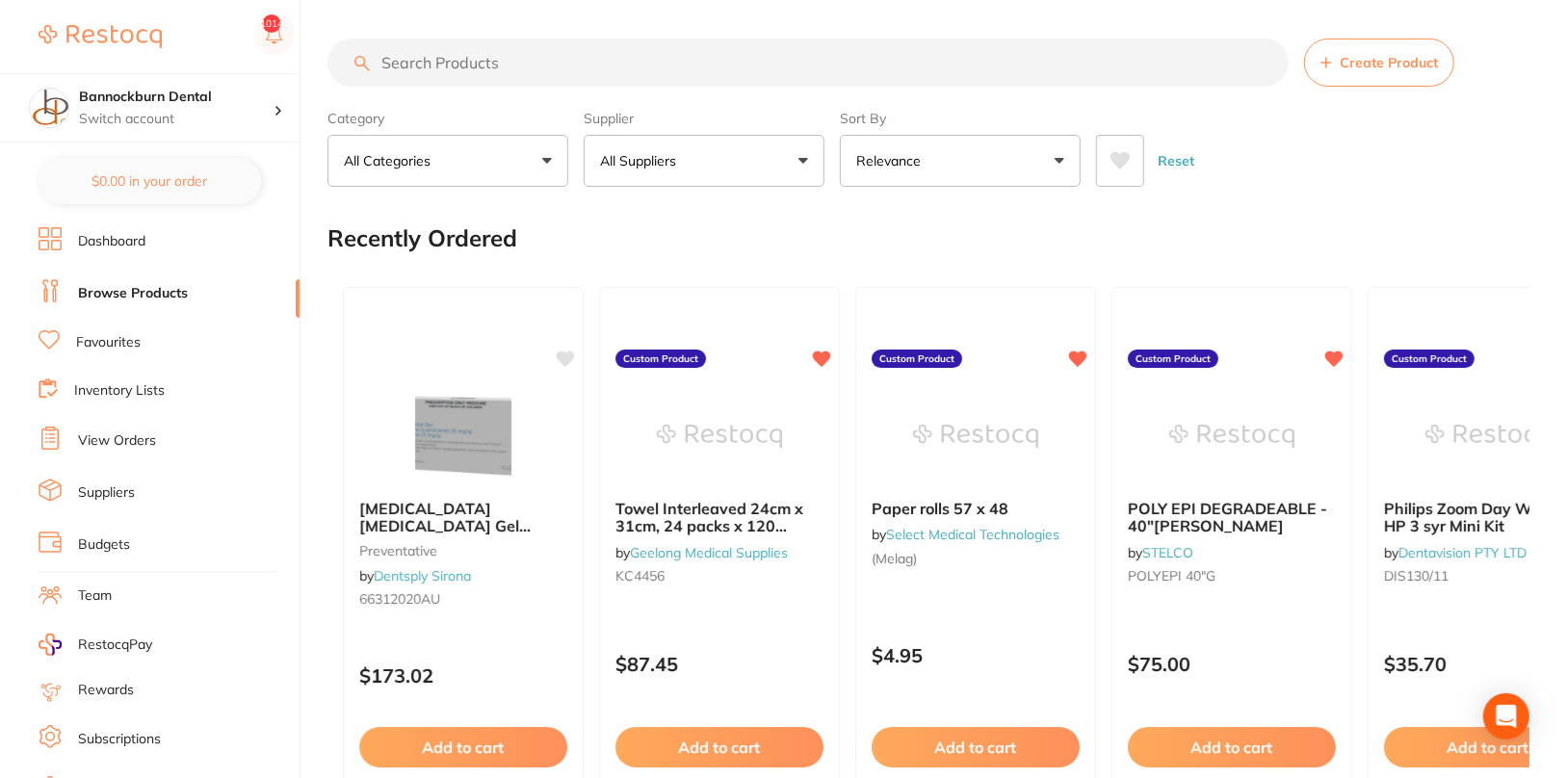
click at [683, 159] on p "All Suppliers" at bounding box center [642, 161] width 84 height 20
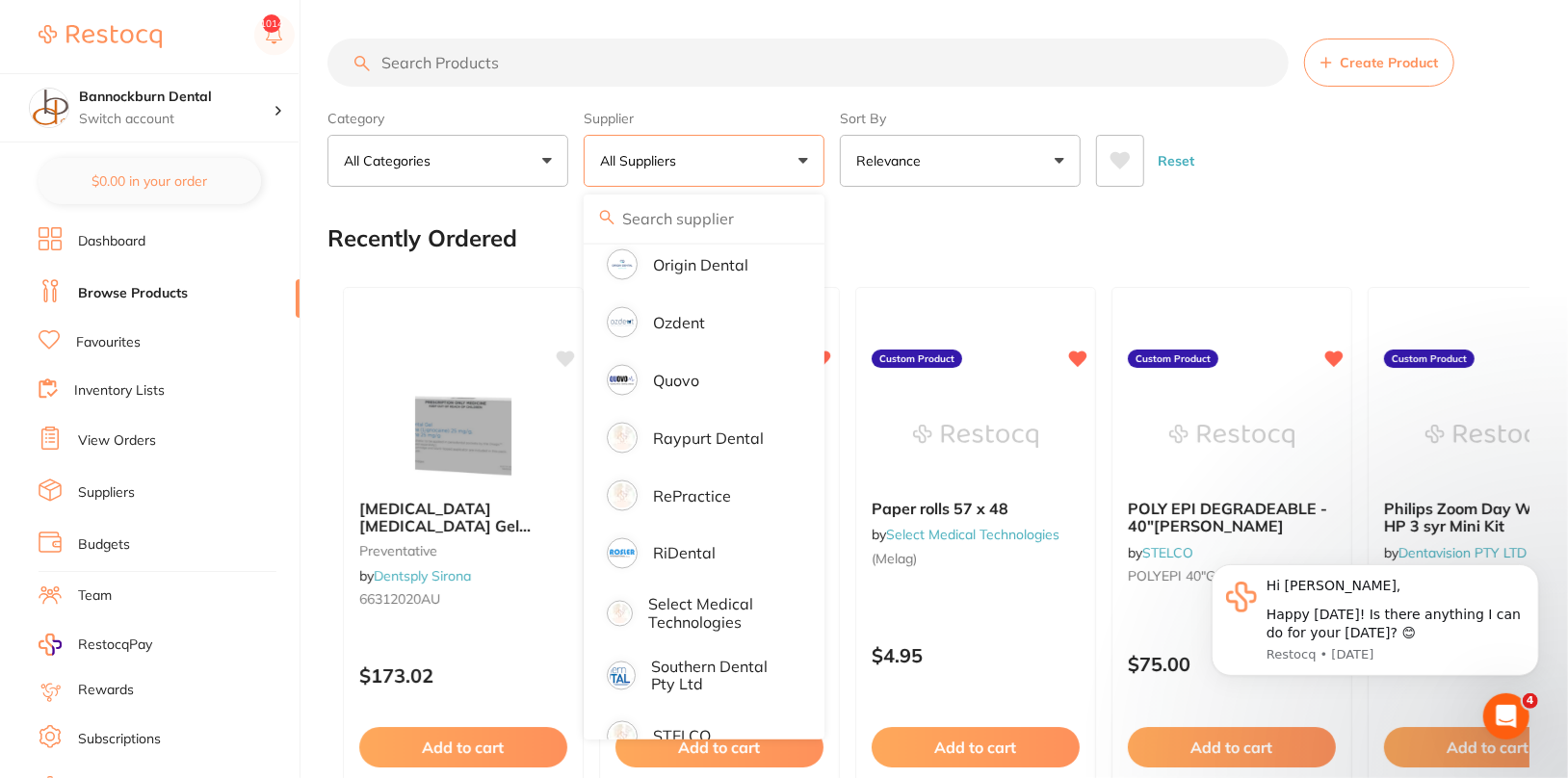
scroll to position [2037, 0]
click at [707, 470] on li "RePractice" at bounding box center [704, 497] width 226 height 54
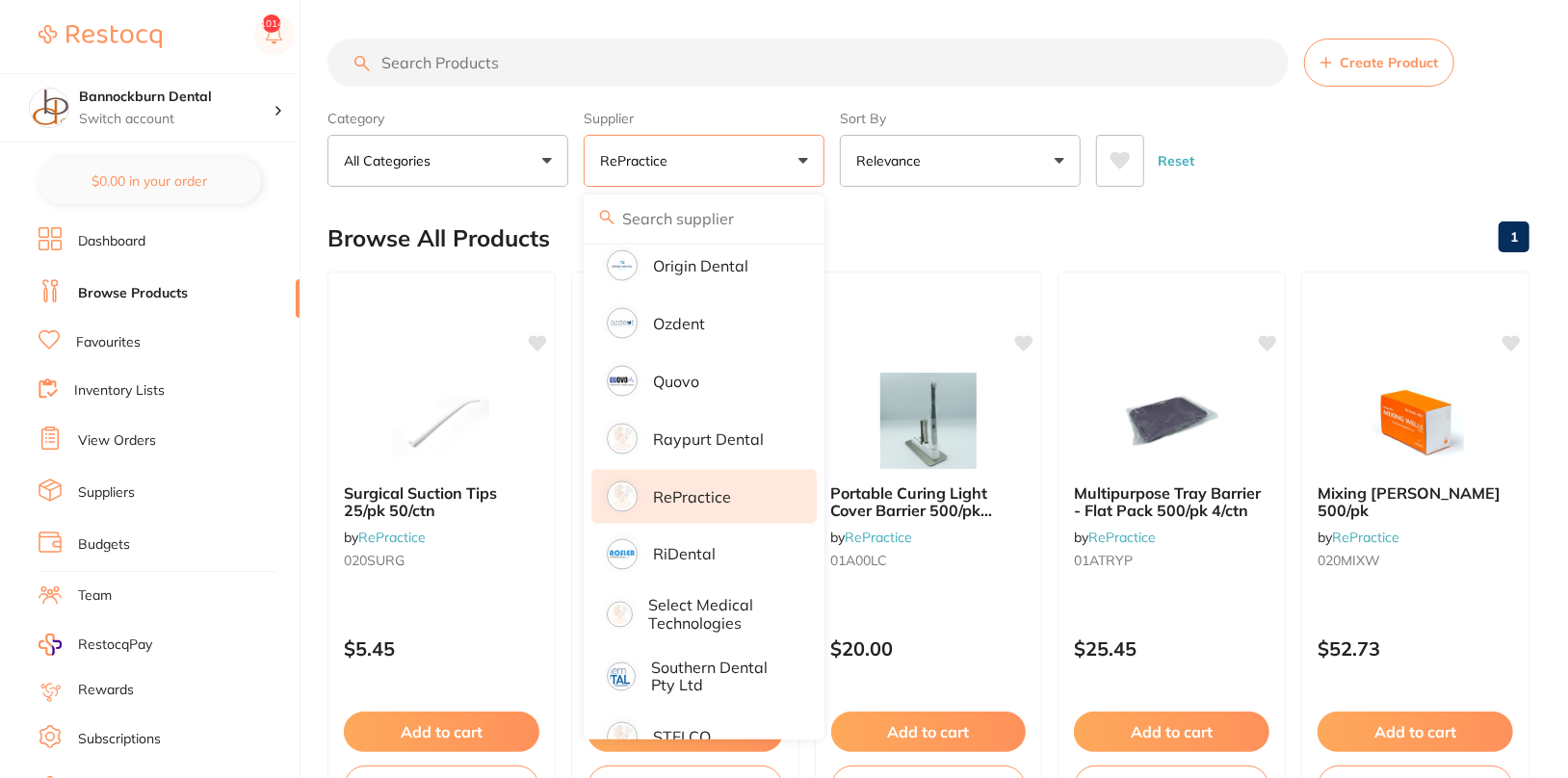
click at [1314, 154] on div "Reset" at bounding box center [1305, 152] width 418 height 67
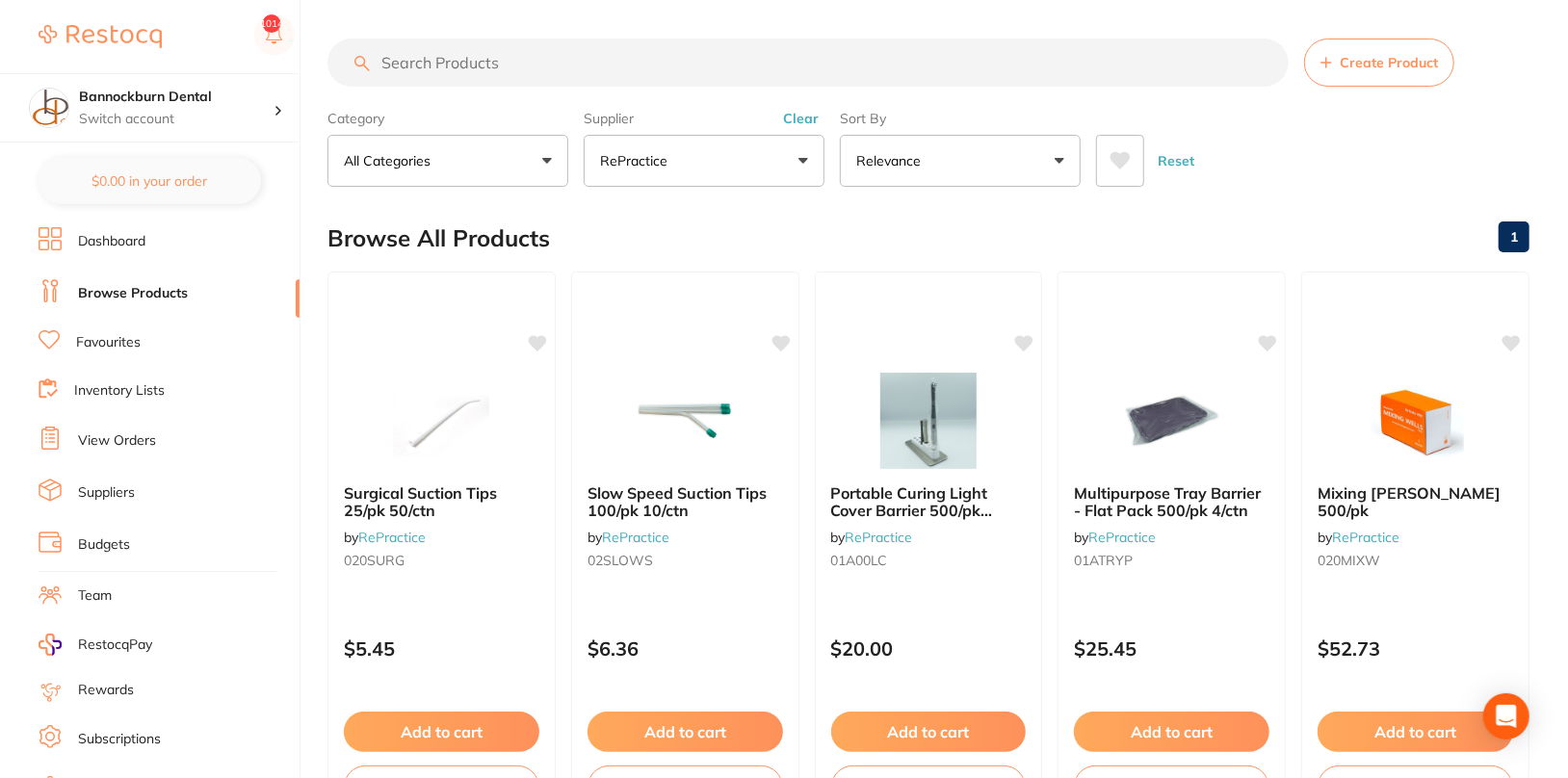
click at [780, 74] on input "search" at bounding box center [807, 62] width 961 height 48
paste input "UDT0168"
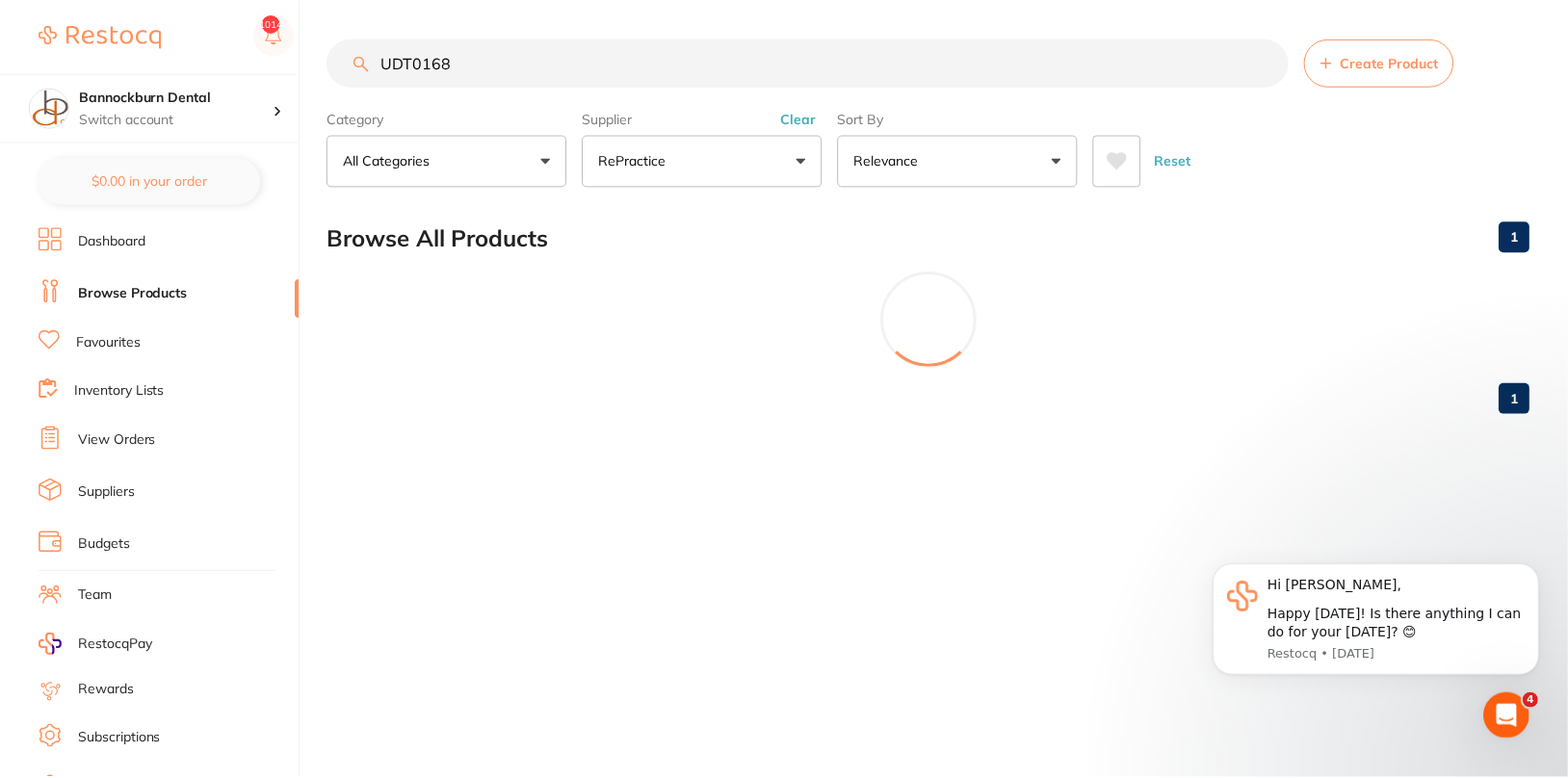
scroll to position [0, 0]
type input "U"
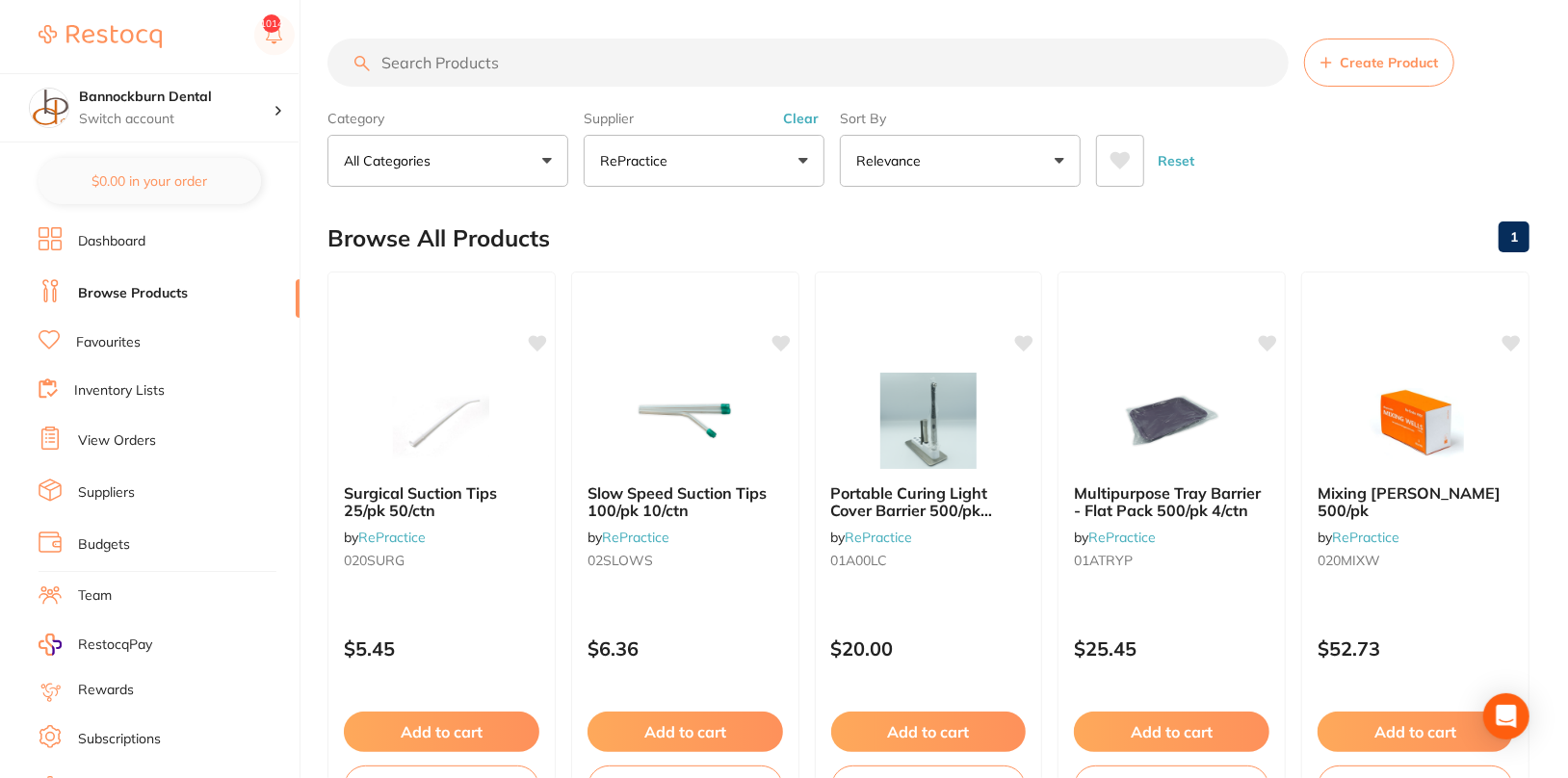
click at [1396, 168] on div "Reset" at bounding box center [1305, 152] width 418 height 67
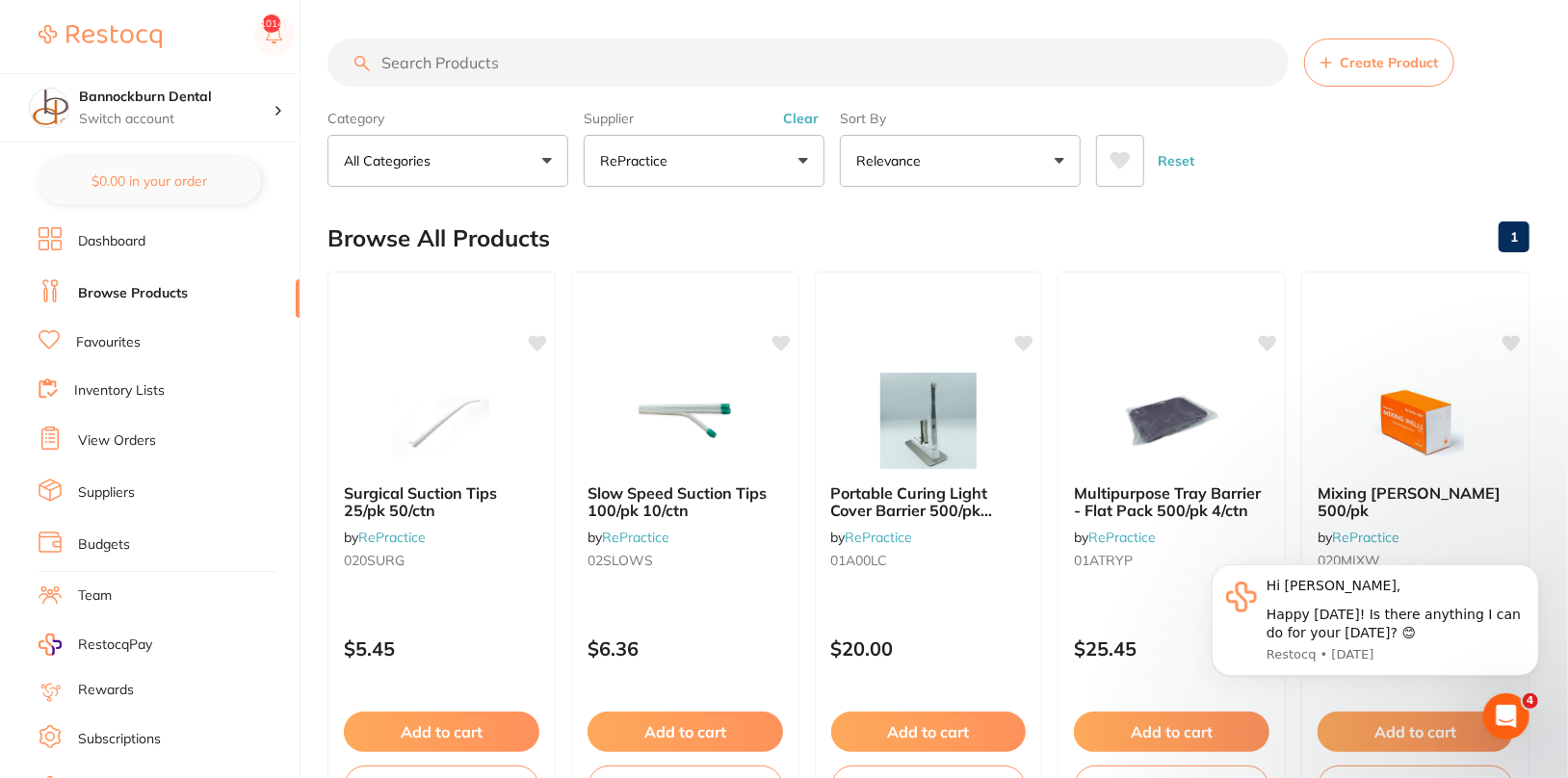
click at [798, 115] on button "Clear" at bounding box center [801, 118] width 47 height 18
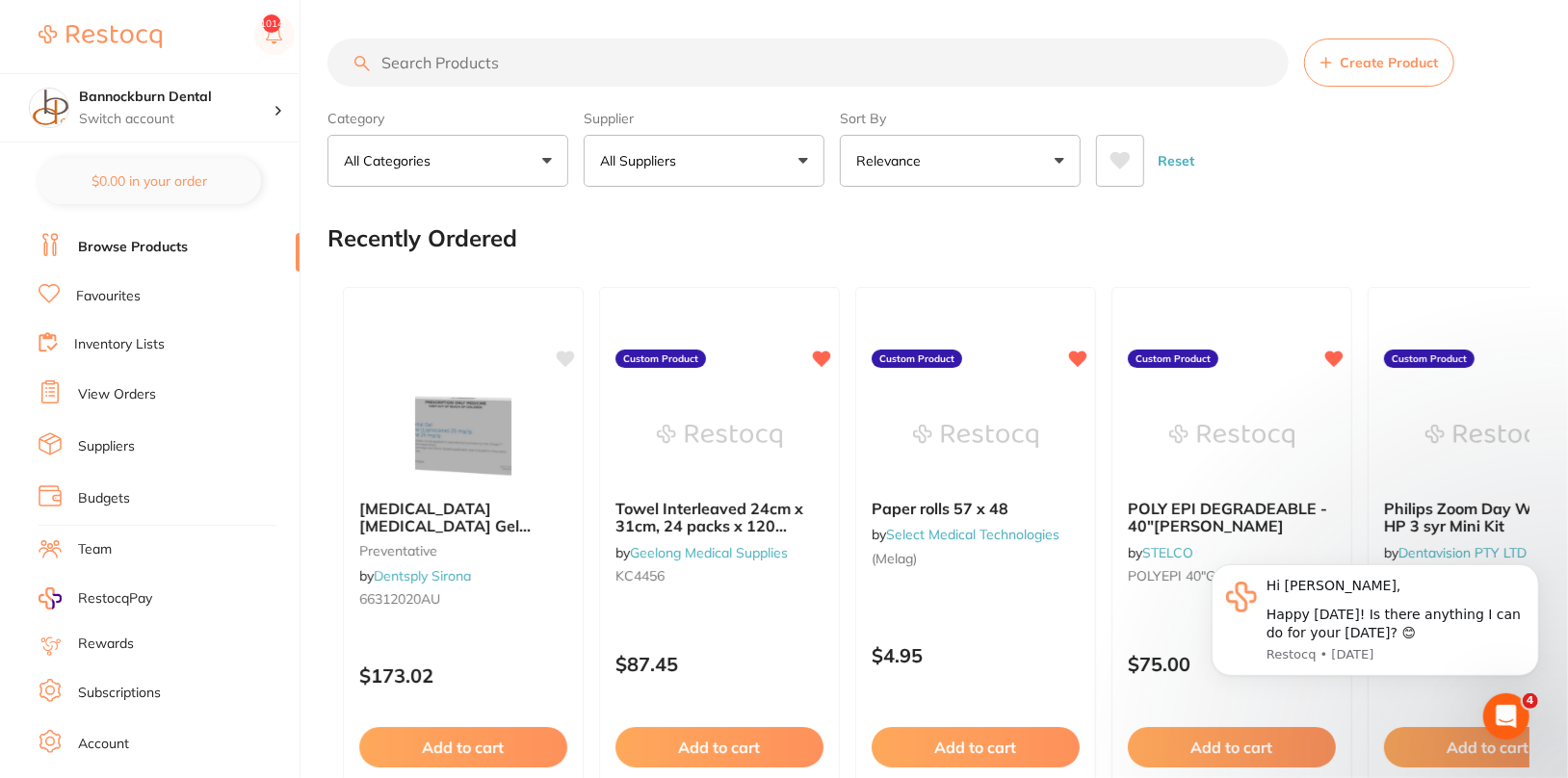
scroll to position [46, 0]
click at [133, 274] on ul "Dashboard Browse Products Favourites Inventory Lists View Orders Suppliers Budg…" at bounding box center [168, 513] width 261 height 665
click at [140, 289] on link "Favourites" at bounding box center [109, 297] width 65 height 20
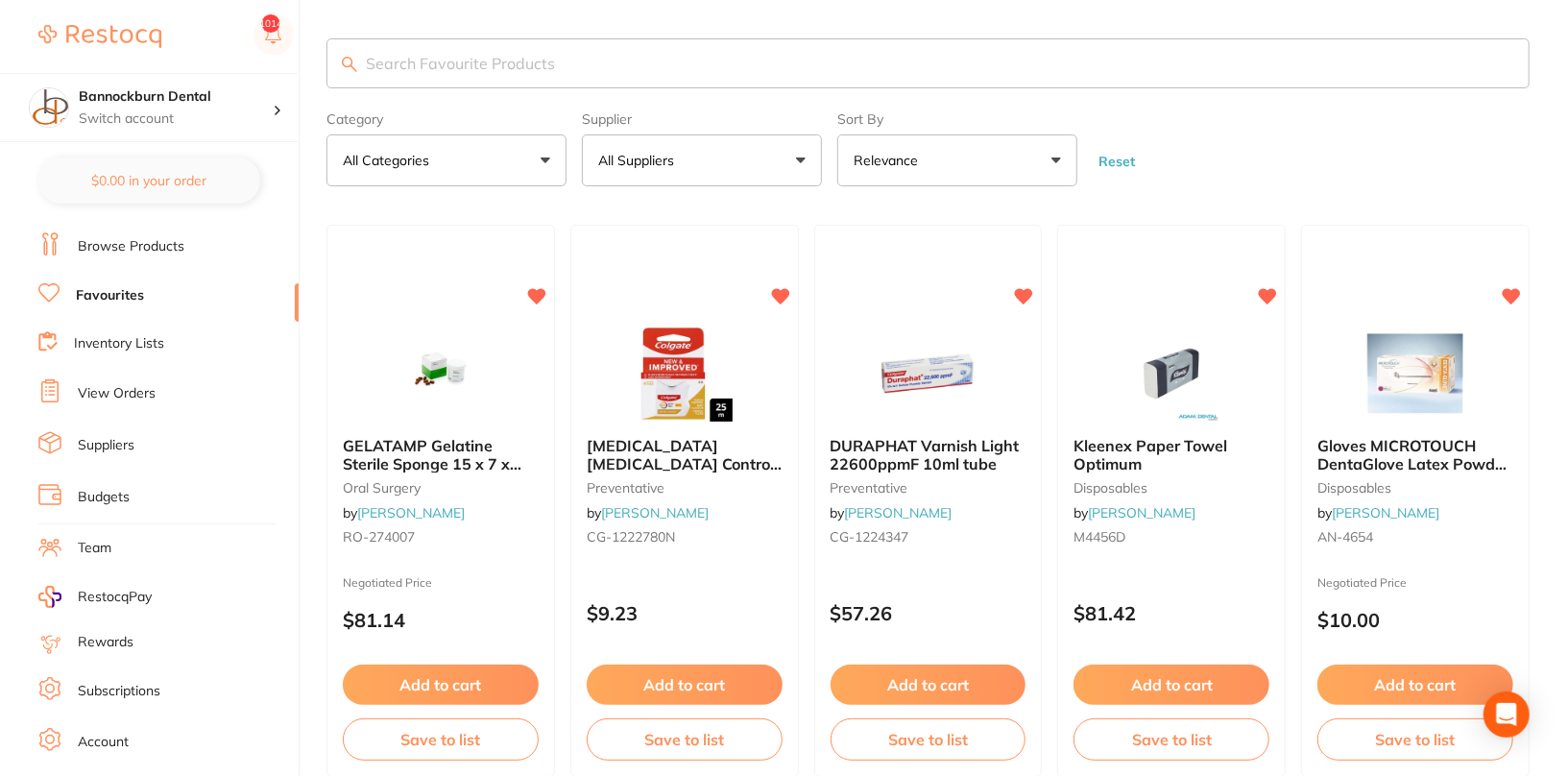
click at [747, 160] on button "All Suppliers" at bounding box center [702, 160] width 240 height 52
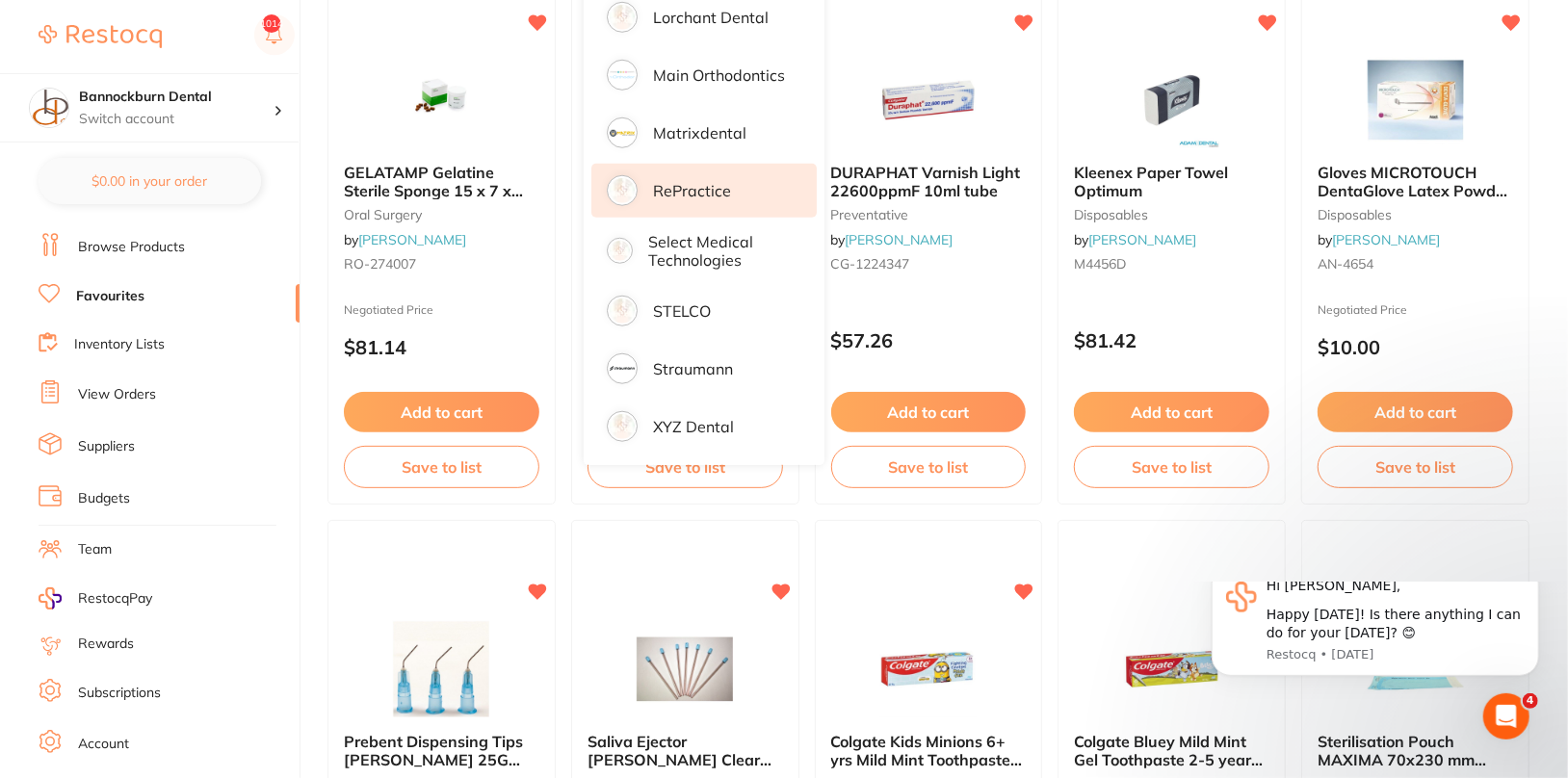
click at [748, 194] on li "RePractice" at bounding box center [704, 190] width 226 height 54
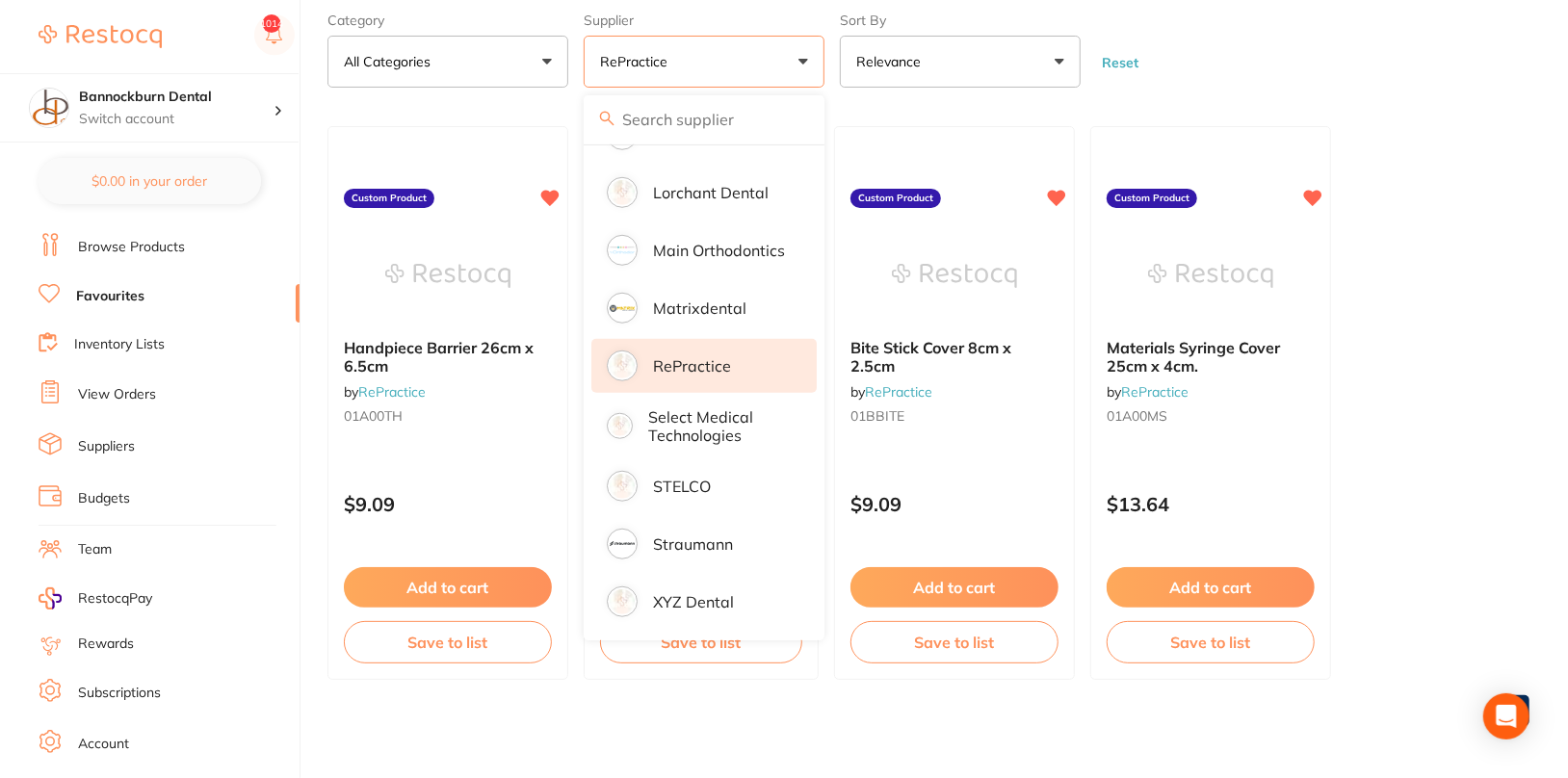
click at [1445, 393] on ul "Handpiece Barrier 26cm x 6.5cm by RePractice 01A00TH Custom Product $9.09 Add t…" at bounding box center [929, 403] width 1202 height 553
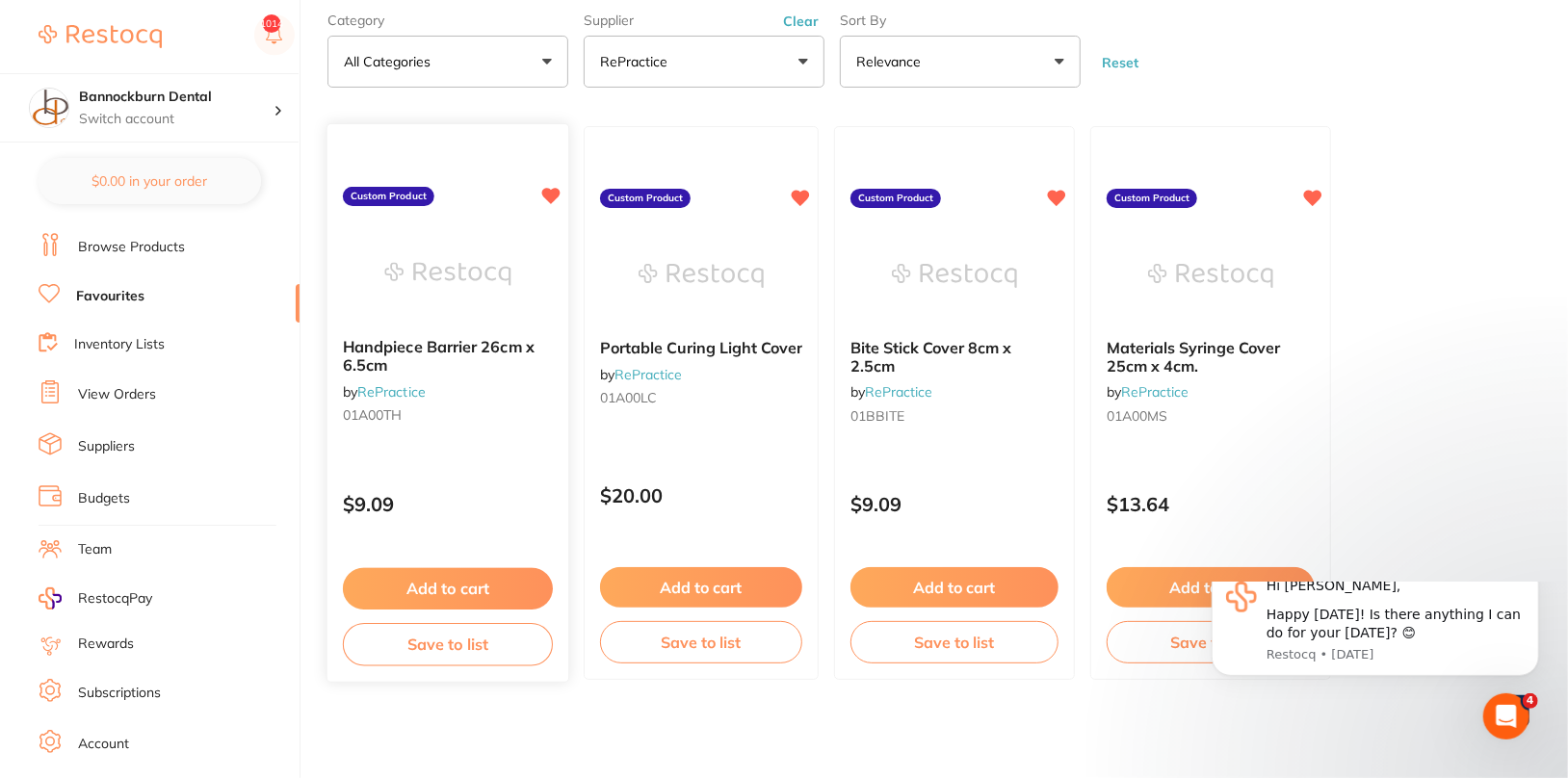
scroll to position [0, 0]
click at [119, 242] on link "Browse Products" at bounding box center [131, 247] width 107 height 20
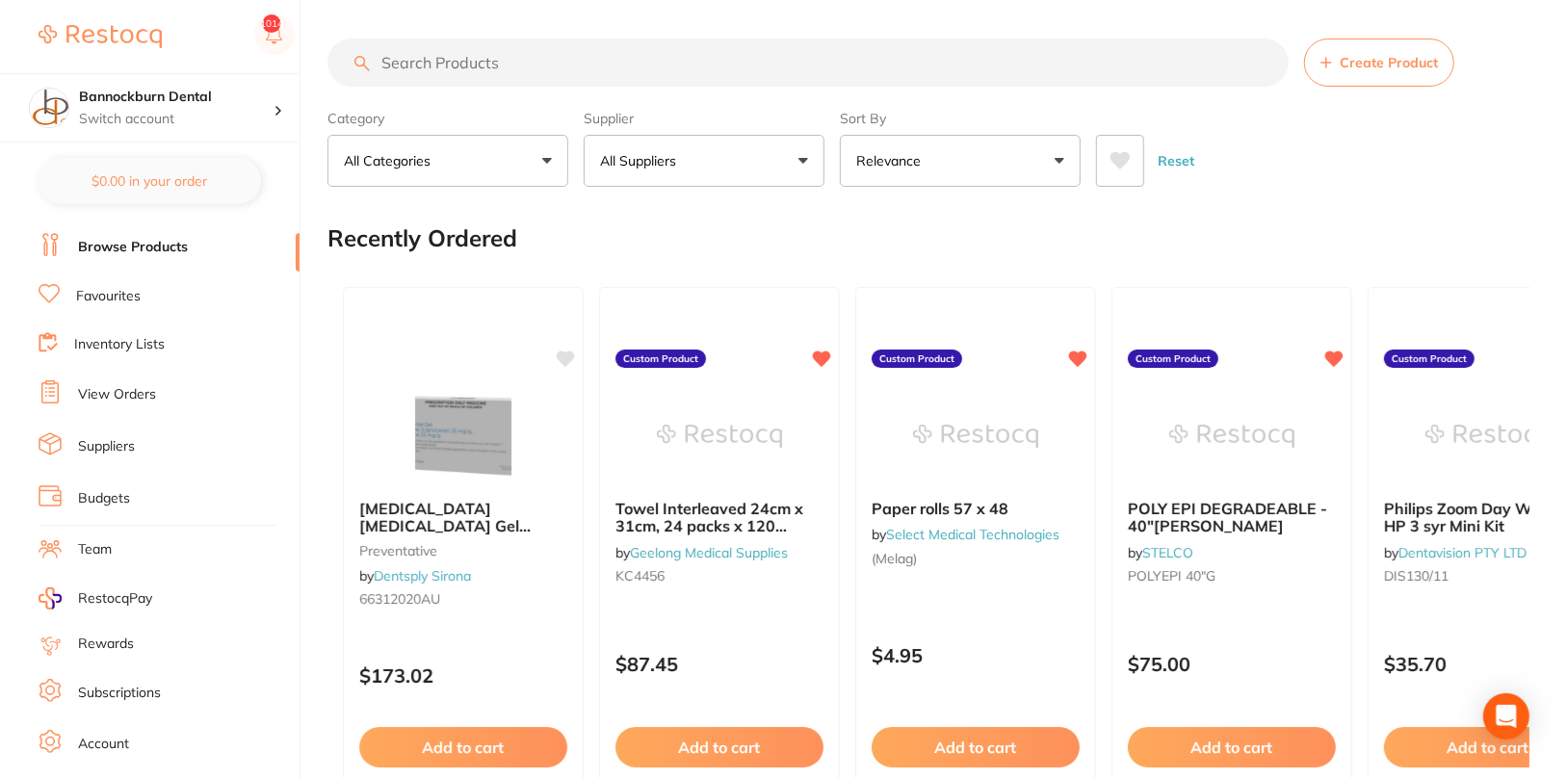
click at [743, 137] on button "All Suppliers" at bounding box center [704, 160] width 240 height 52
click at [749, 156] on button "All Suppliers" at bounding box center [704, 160] width 240 height 52
click at [716, 141] on button "All Suppliers" at bounding box center [704, 160] width 240 height 52
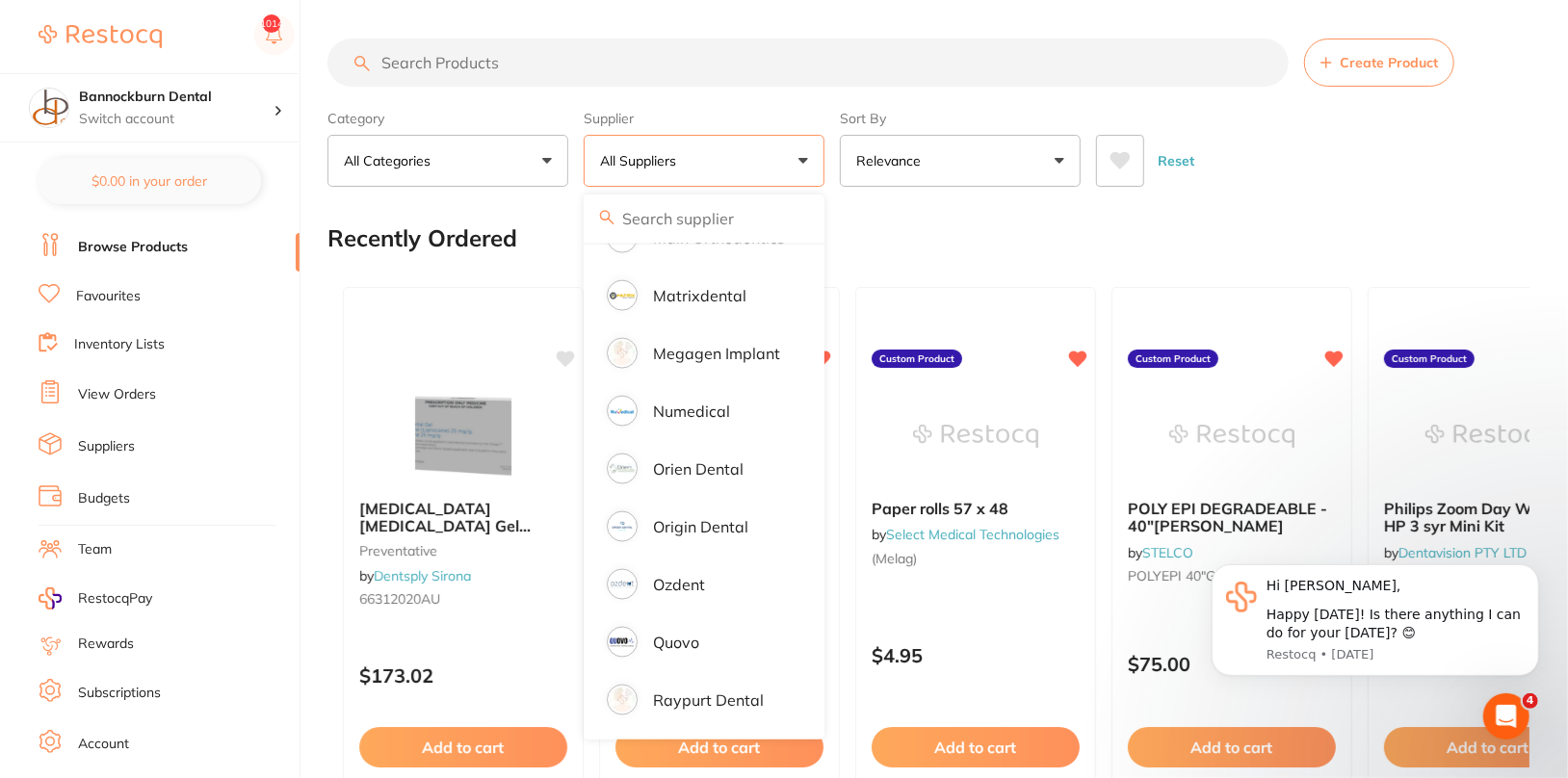
scroll to position [1919, 0]
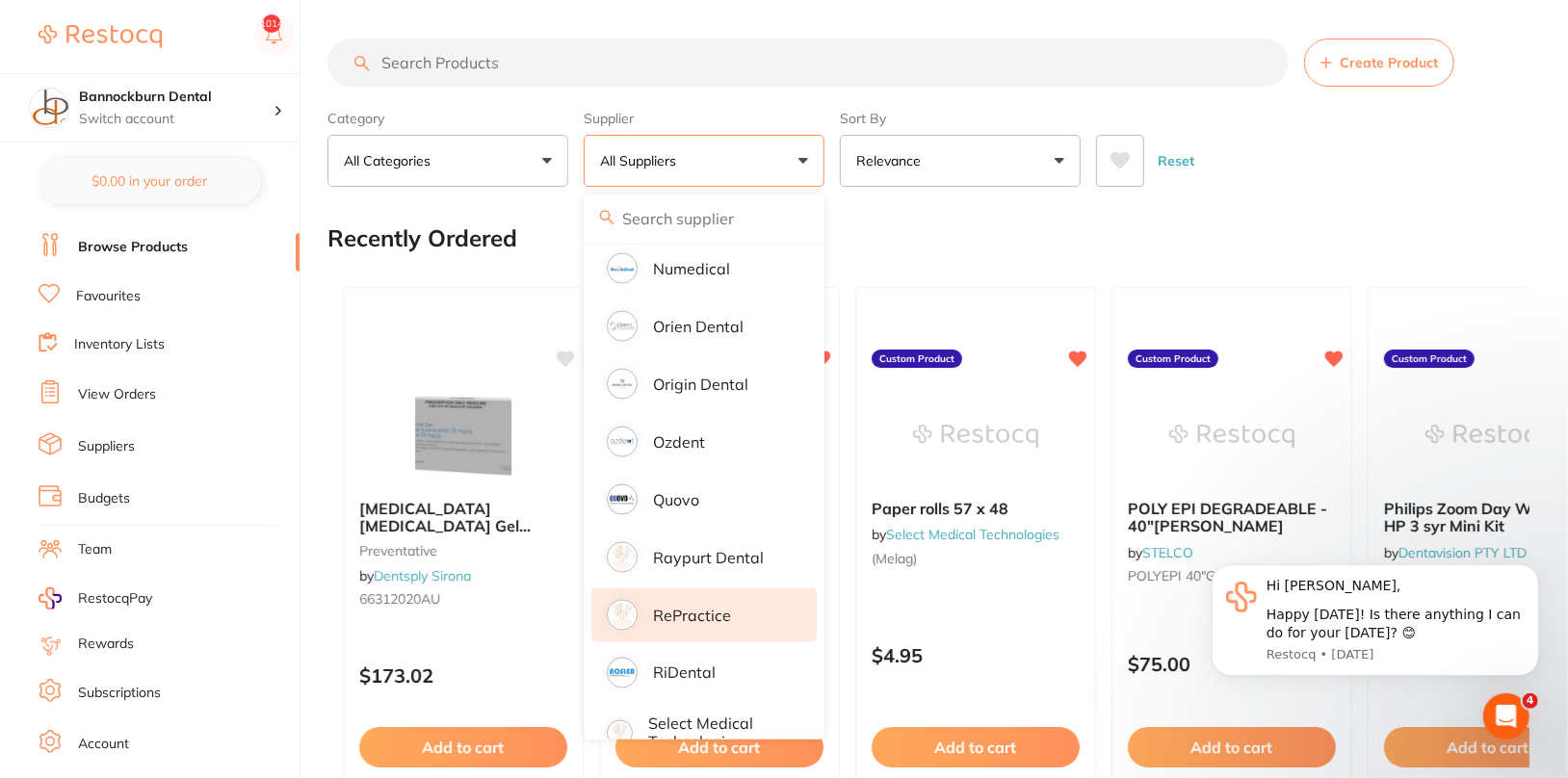
click at [725, 606] on li "RePractice" at bounding box center [704, 615] width 226 height 54
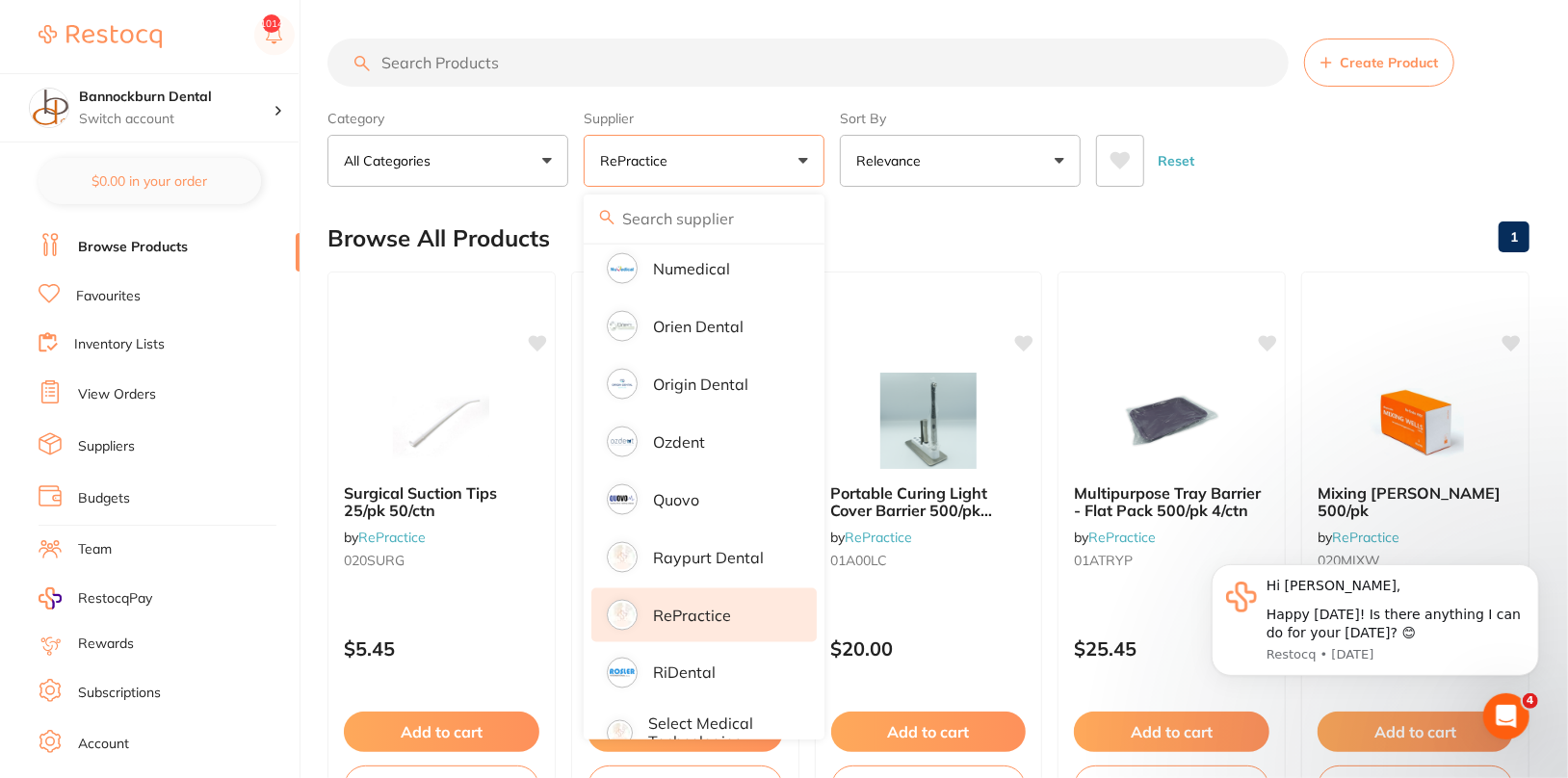
click at [1409, 165] on div "Reset" at bounding box center [1305, 152] width 418 height 67
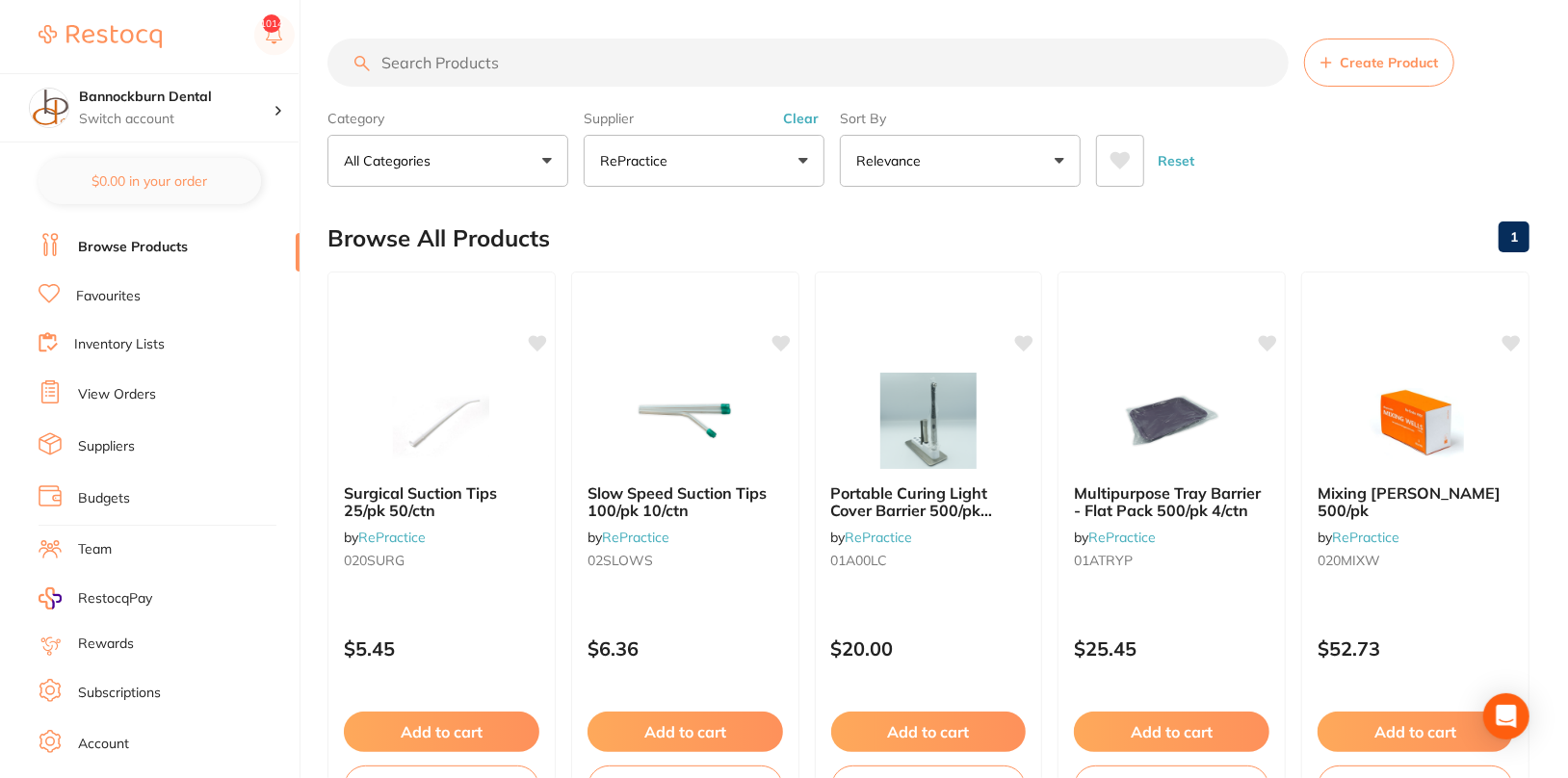
click at [1032, 80] on input "search" at bounding box center [807, 62] width 961 height 48
paste input "01A00LC"
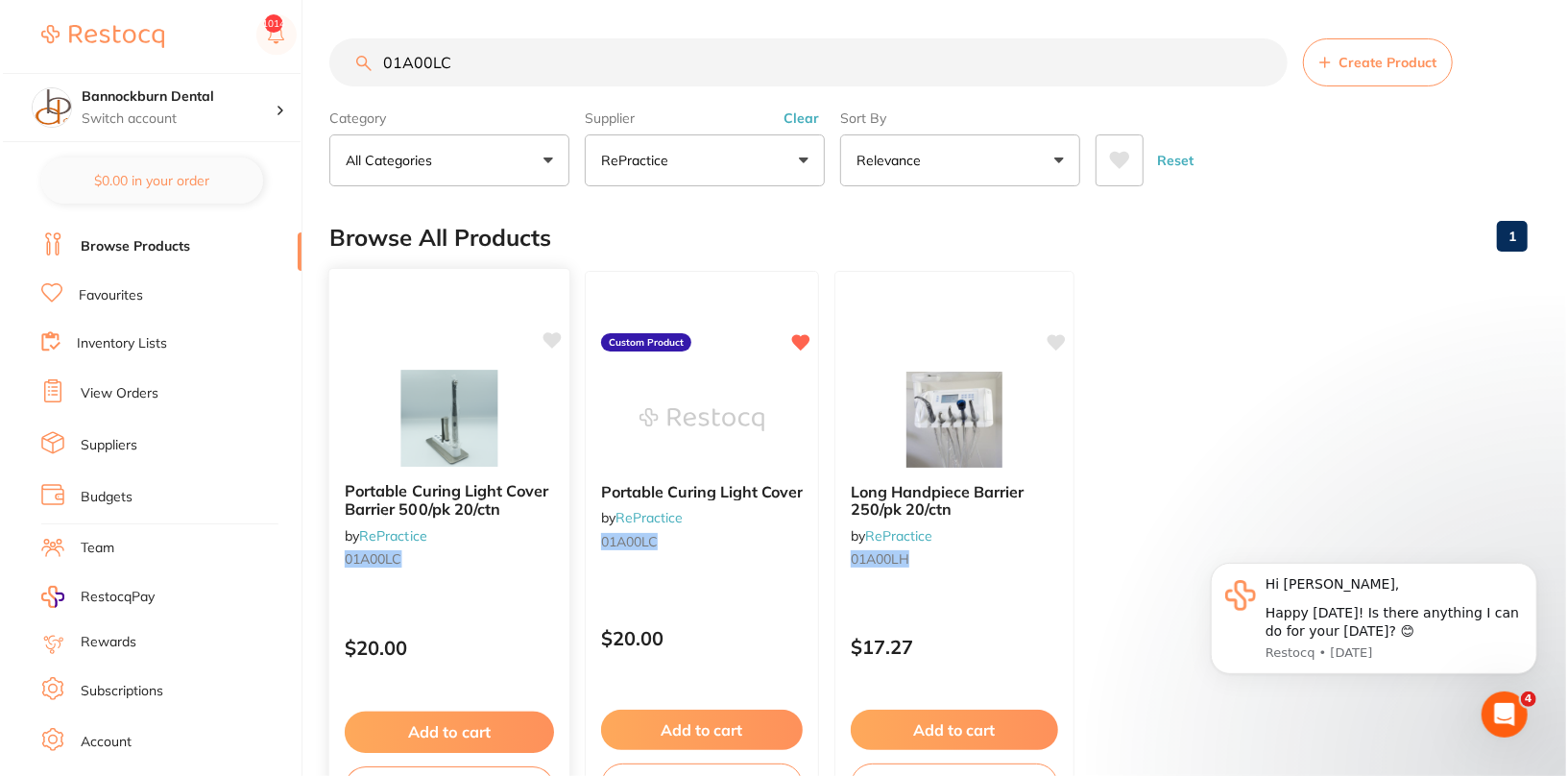
scroll to position [0, 0]
click at [550, 339] on icon at bounding box center [550, 340] width 19 height 17
click at [1311, 335] on ul "Portable Curing Light Cover Barrier 500/pk 20/ctn by RePractice 01A00LC $20.00 …" at bounding box center [926, 547] width 1199 height 552
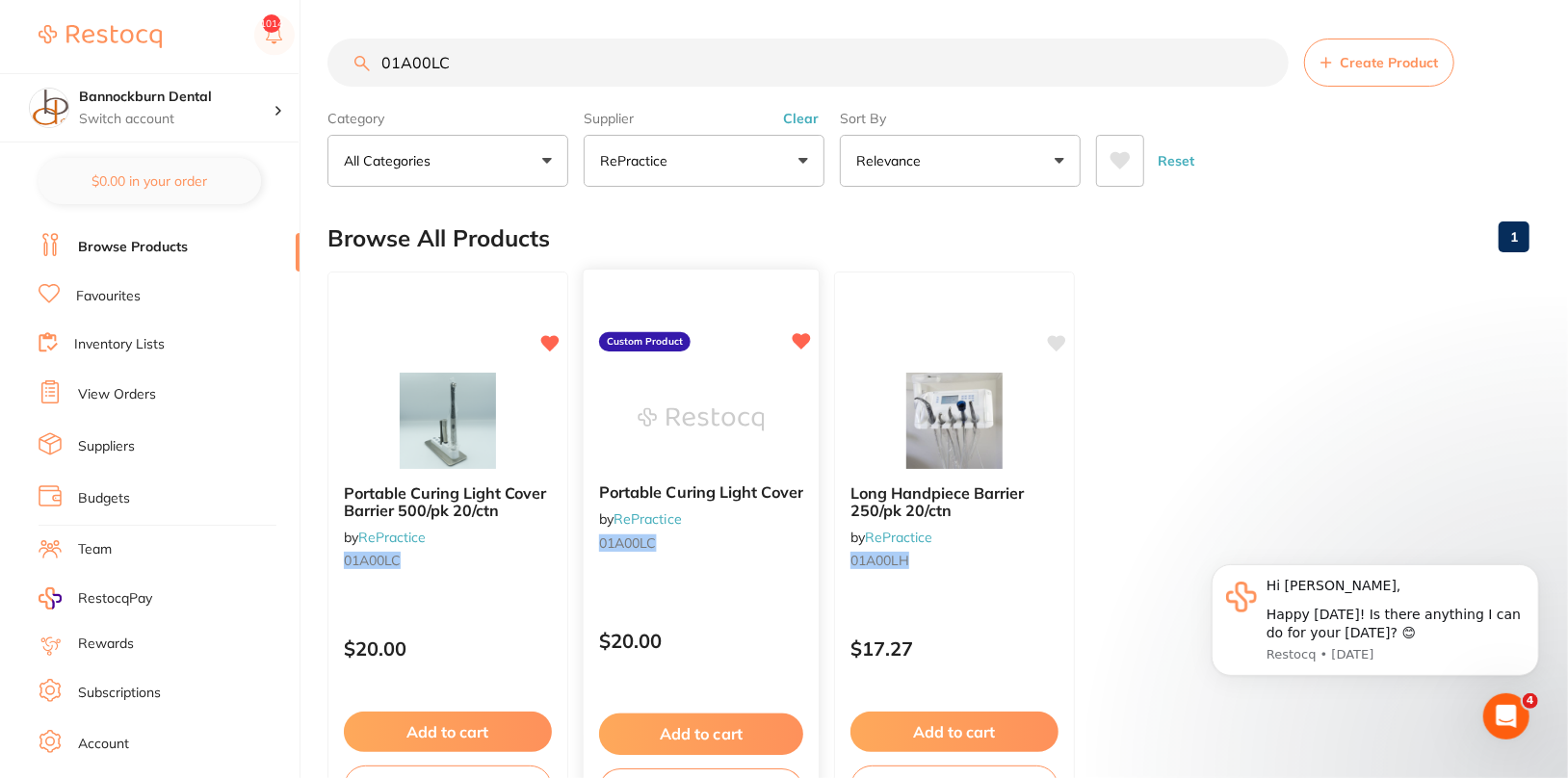
click at [801, 339] on icon at bounding box center [802, 341] width 19 height 17
click at [1408, 412] on ul "Portable Curing Light Cover Barrier 500/pk 20/ctn by RePractice 01A00LC $20.00 …" at bounding box center [929, 548] width 1202 height 553
click at [749, 427] on img at bounding box center [700, 419] width 126 height 98
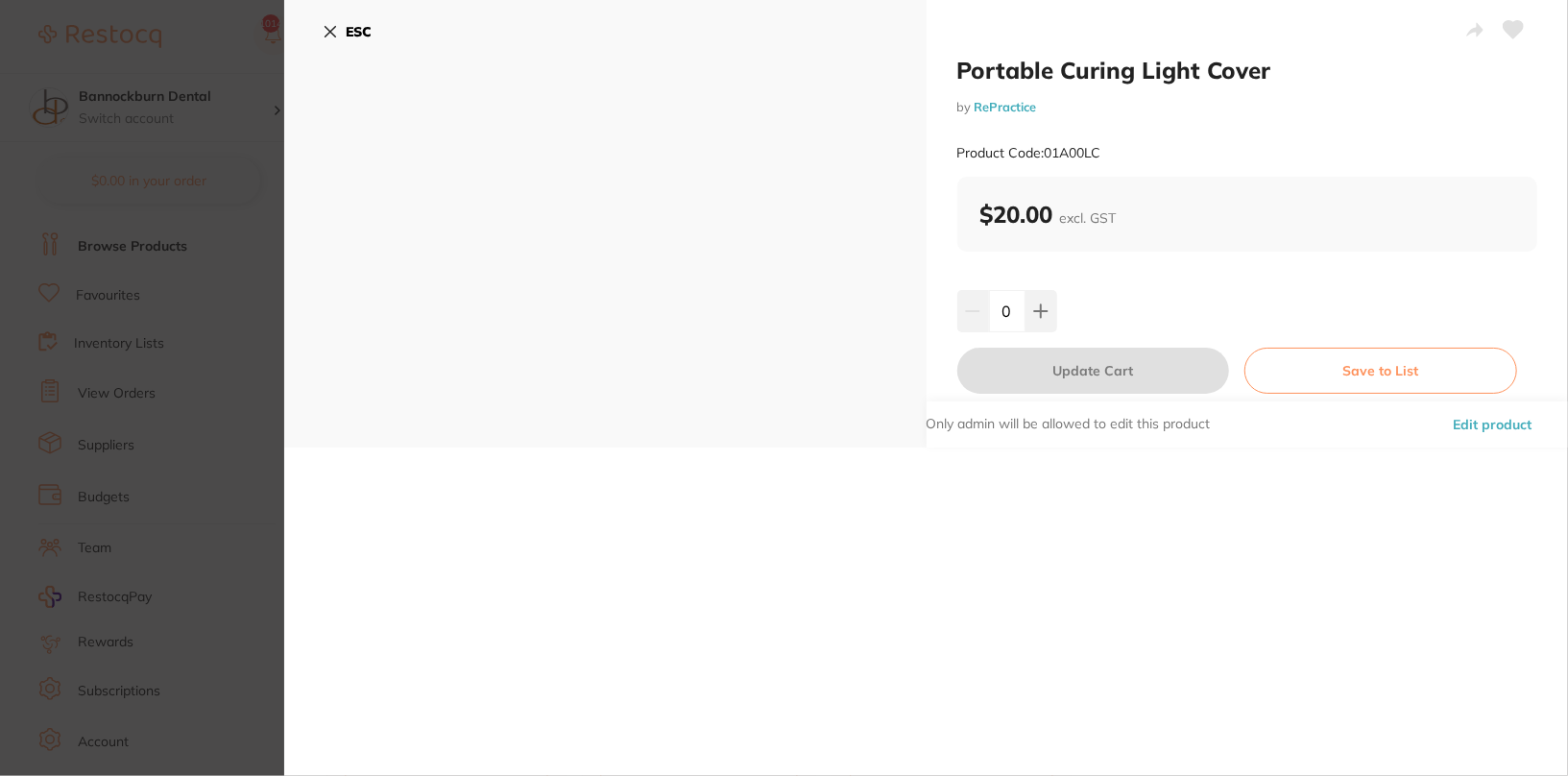
click at [1497, 422] on button "Edit product" at bounding box center [1492, 424] width 91 height 46
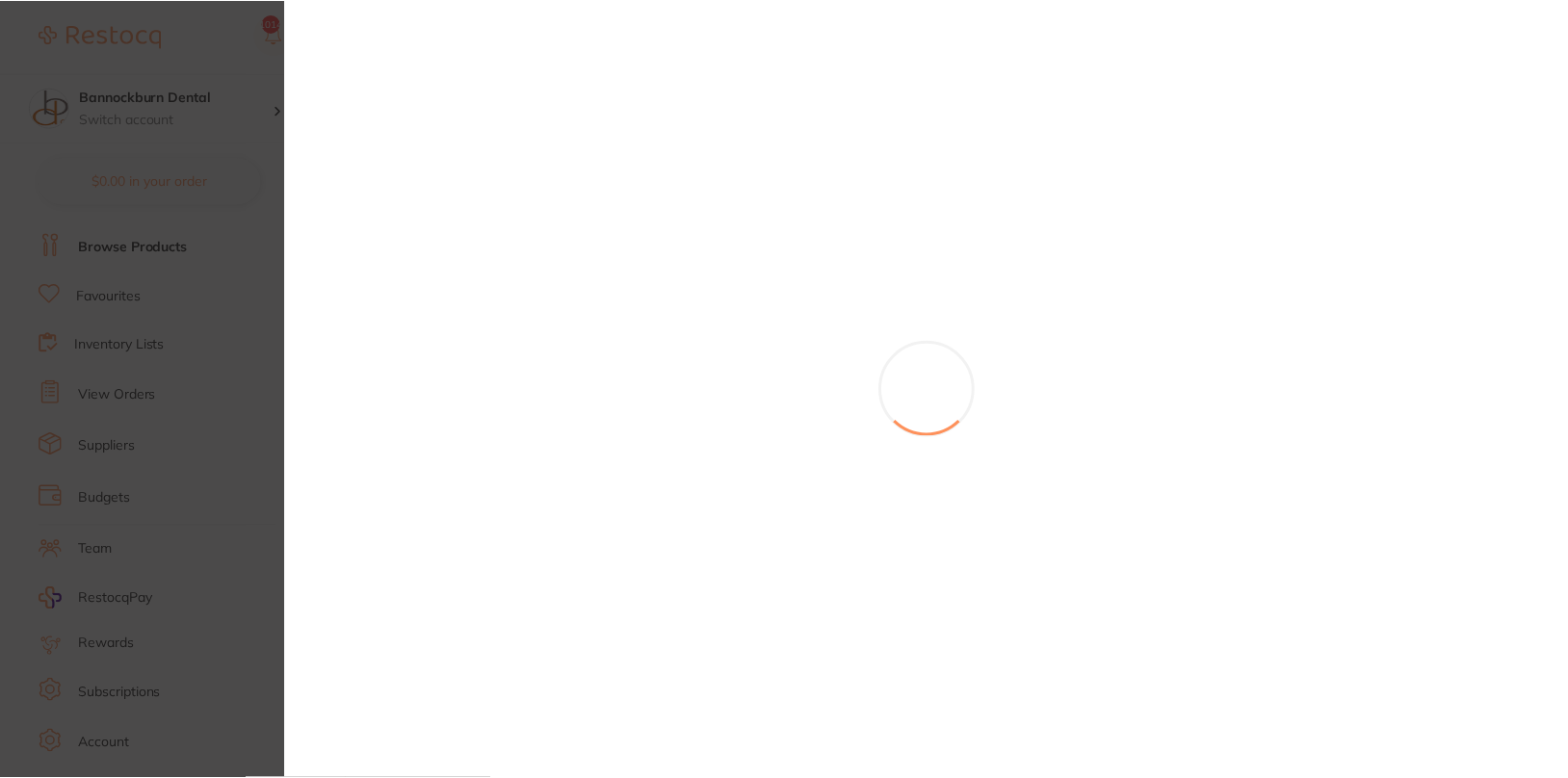
scroll to position [99, 0]
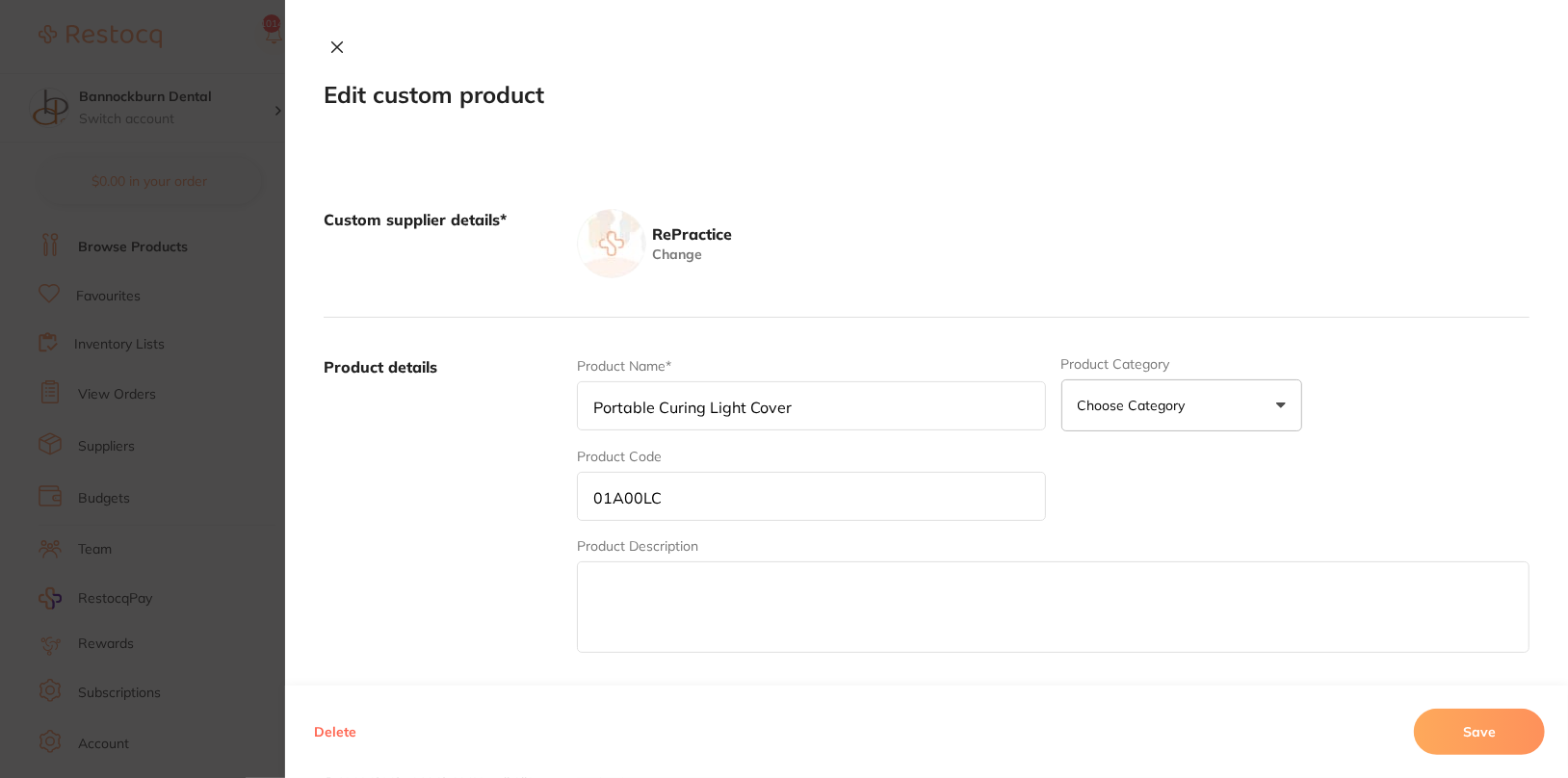
click at [317, 736] on button "Delete" at bounding box center [334, 731] width 54 height 46
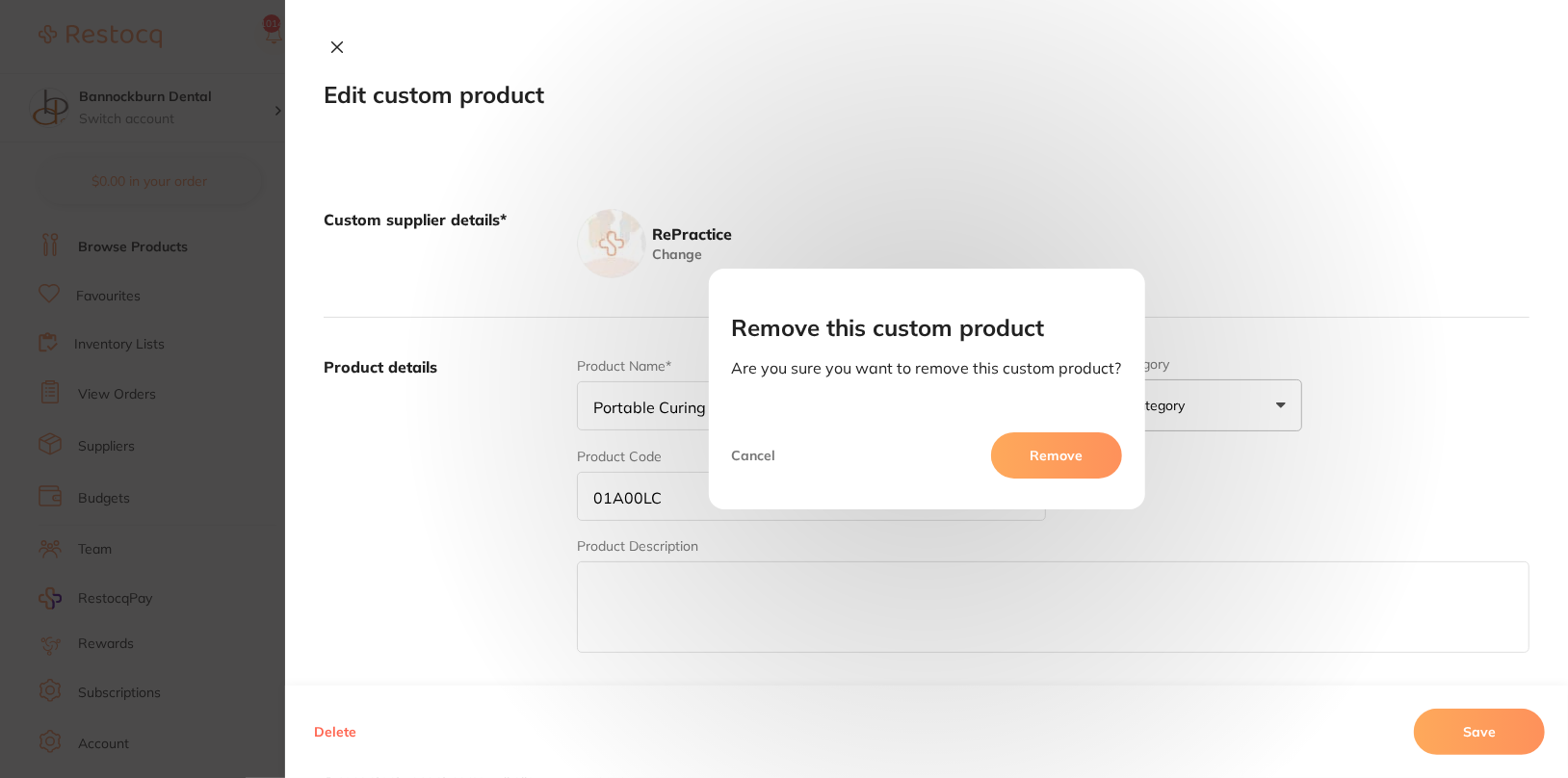
click at [1024, 475] on button "Remove" at bounding box center [1057, 454] width 131 height 46
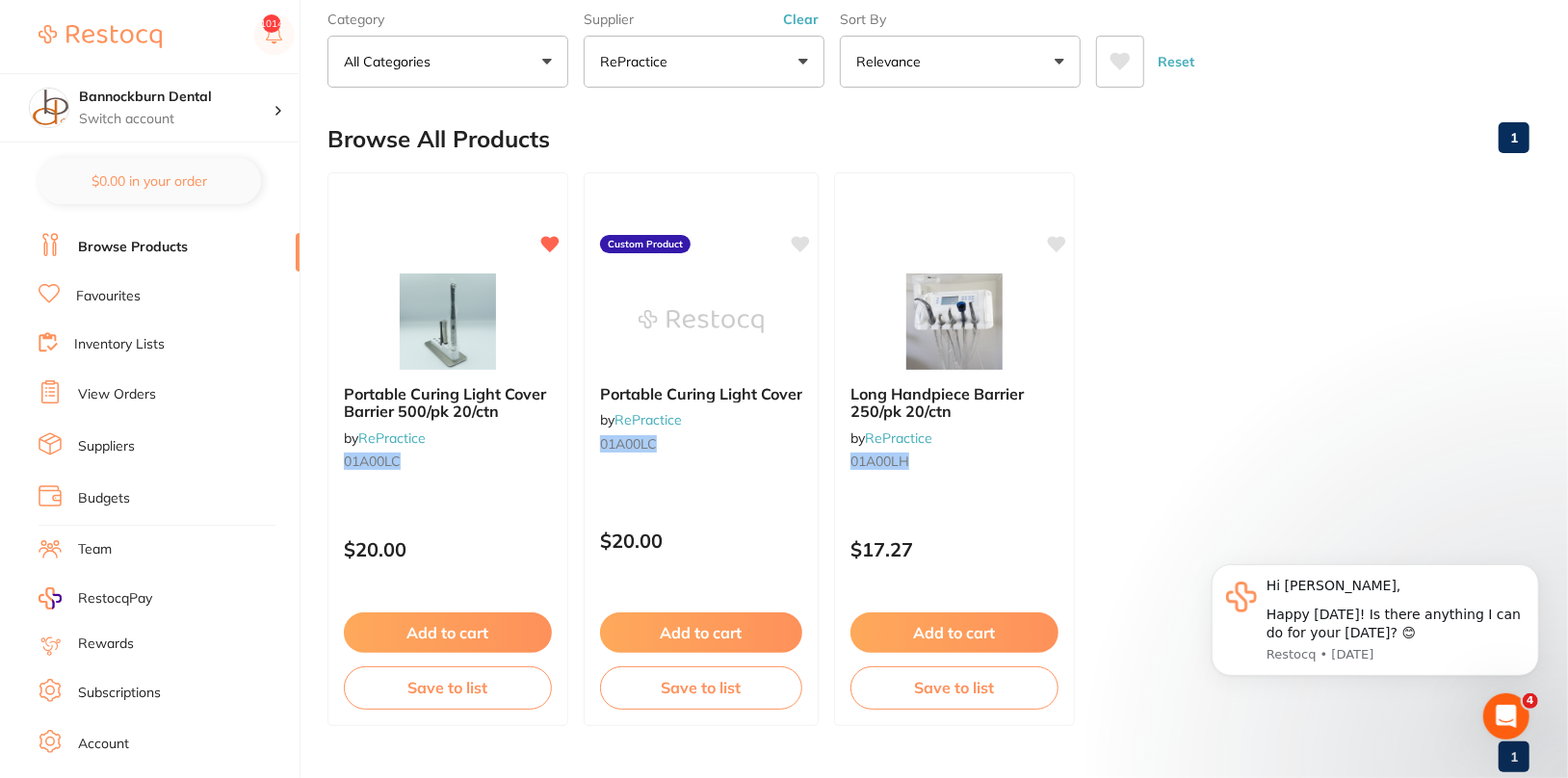
scroll to position [0, 0]
click at [751, 464] on div "Portable Curing Light Cover by RePractice 01A00LC" at bounding box center [701, 421] width 235 height 106
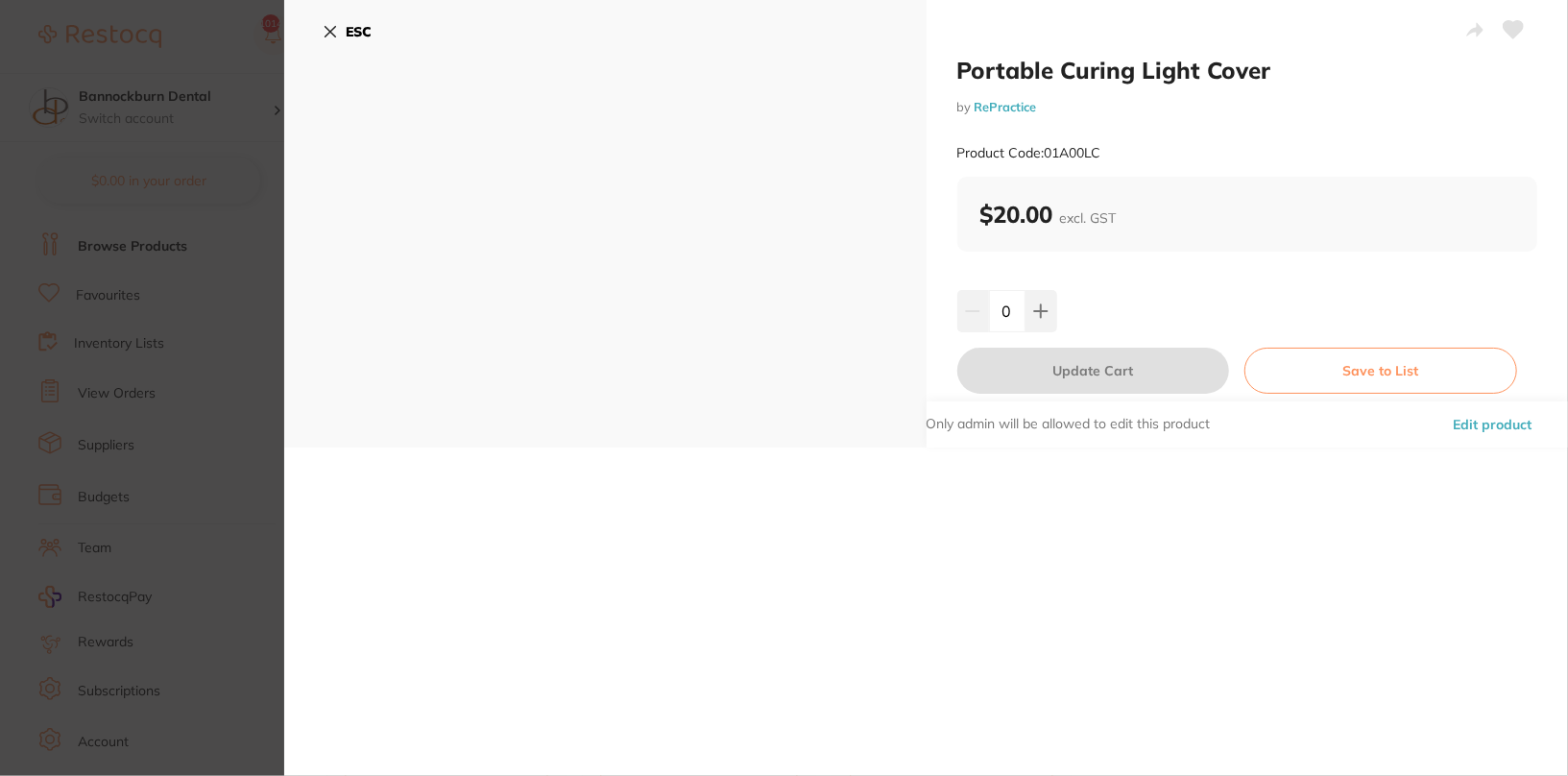
click at [1484, 427] on button "Edit product" at bounding box center [1492, 424] width 91 height 46
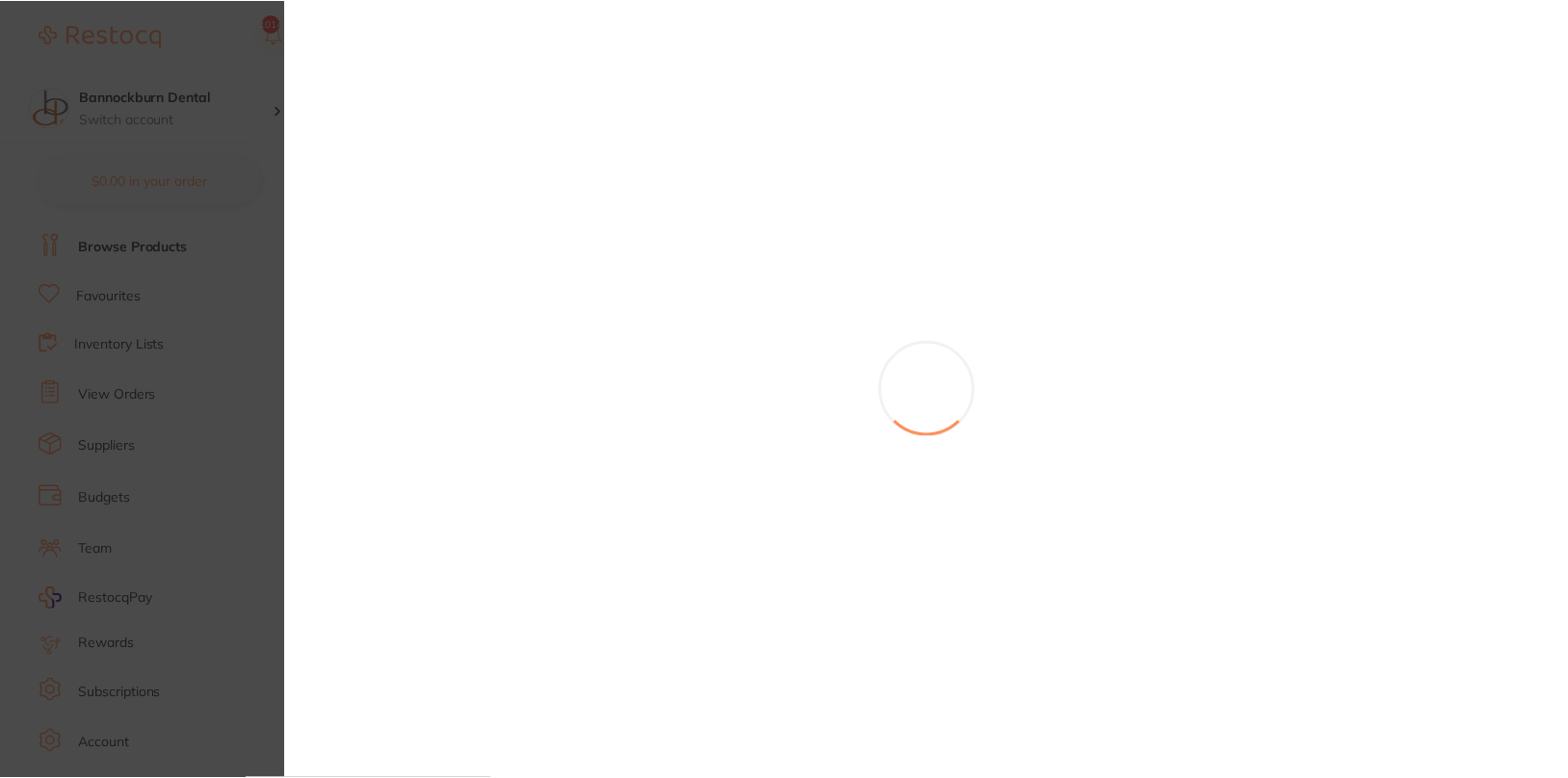
scroll to position [99, 0]
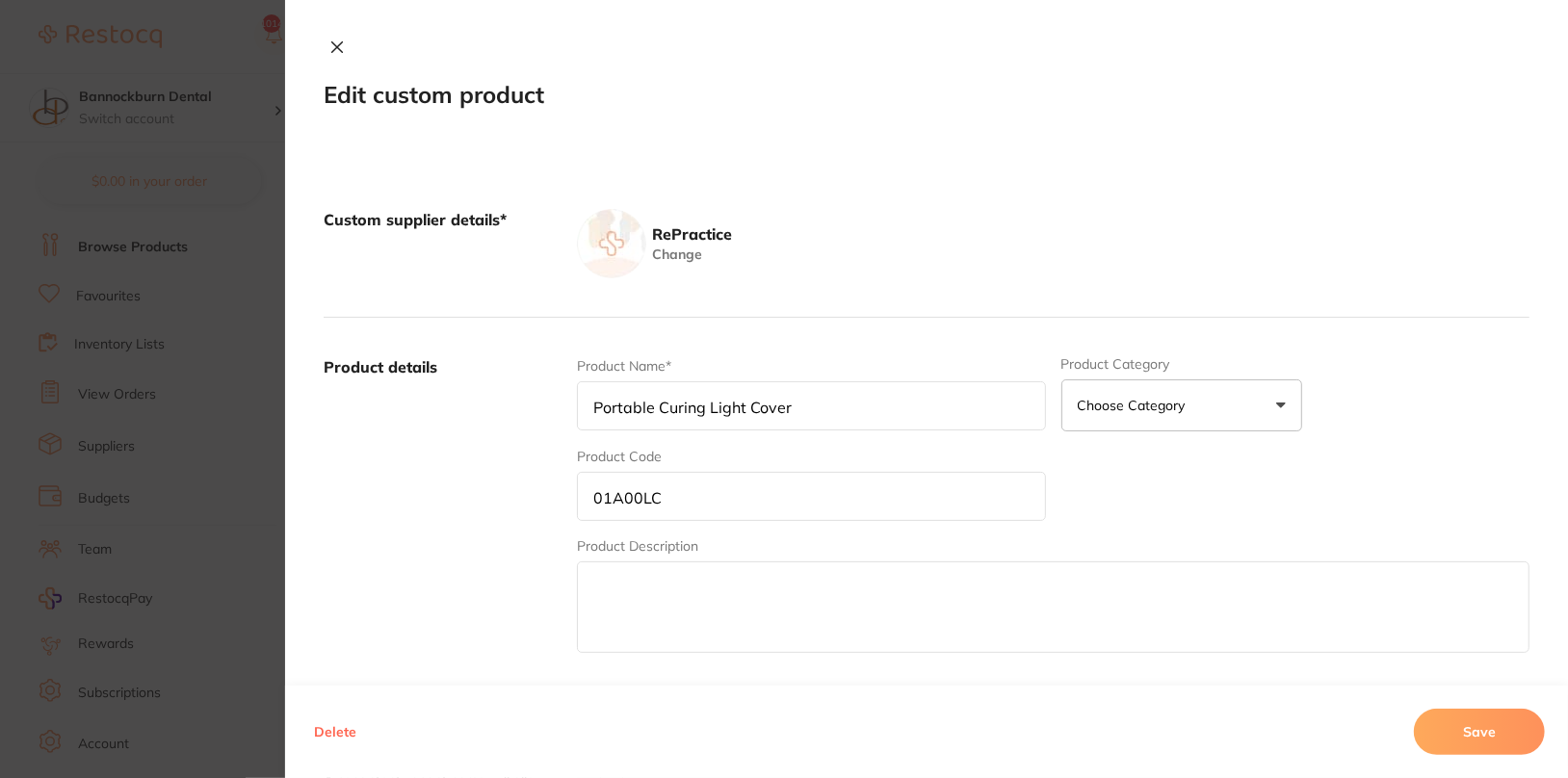
click at [343, 728] on button "Delete" at bounding box center [334, 731] width 54 height 46
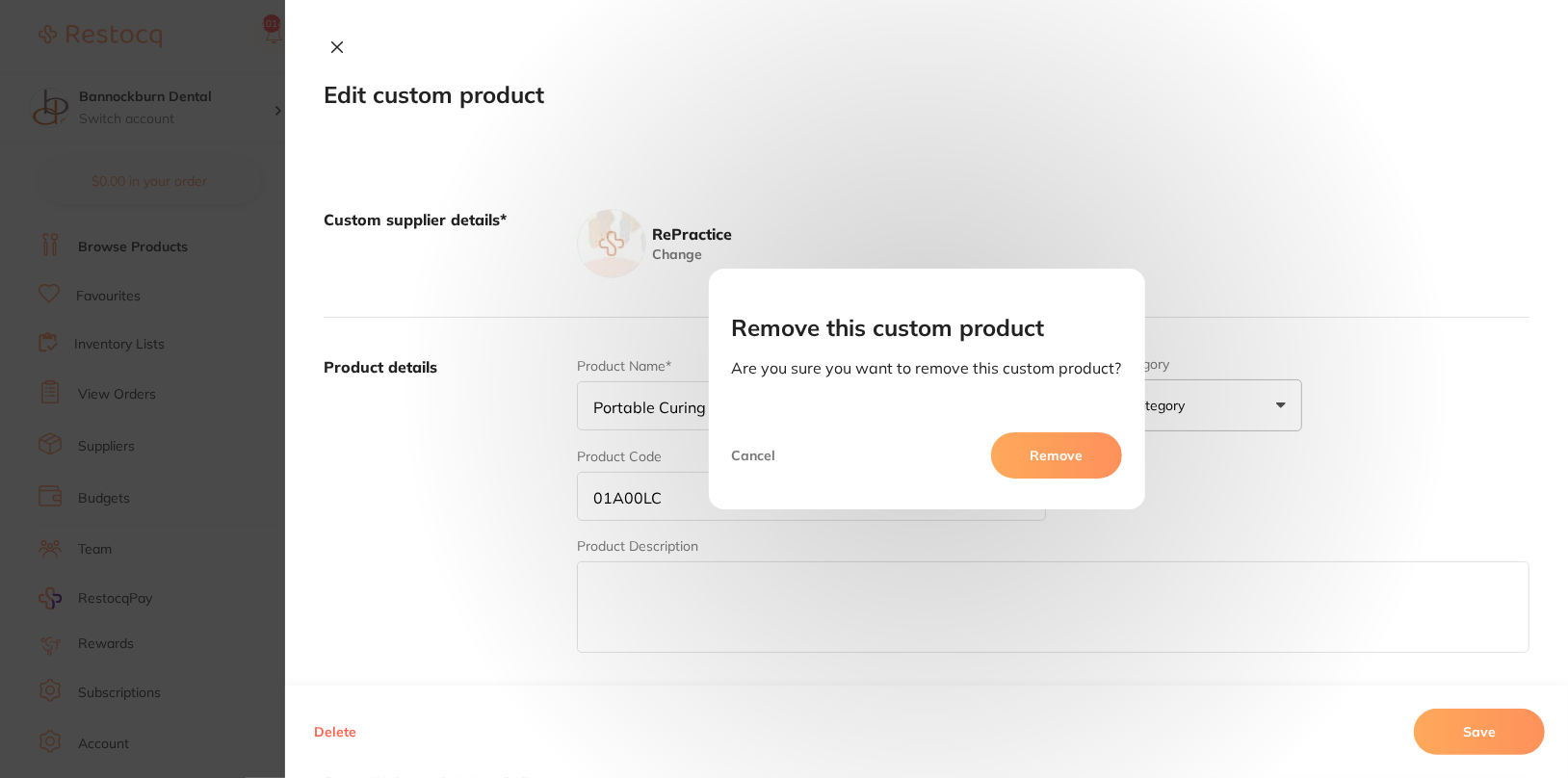
click at [1042, 458] on button "Remove" at bounding box center [1057, 454] width 131 height 46
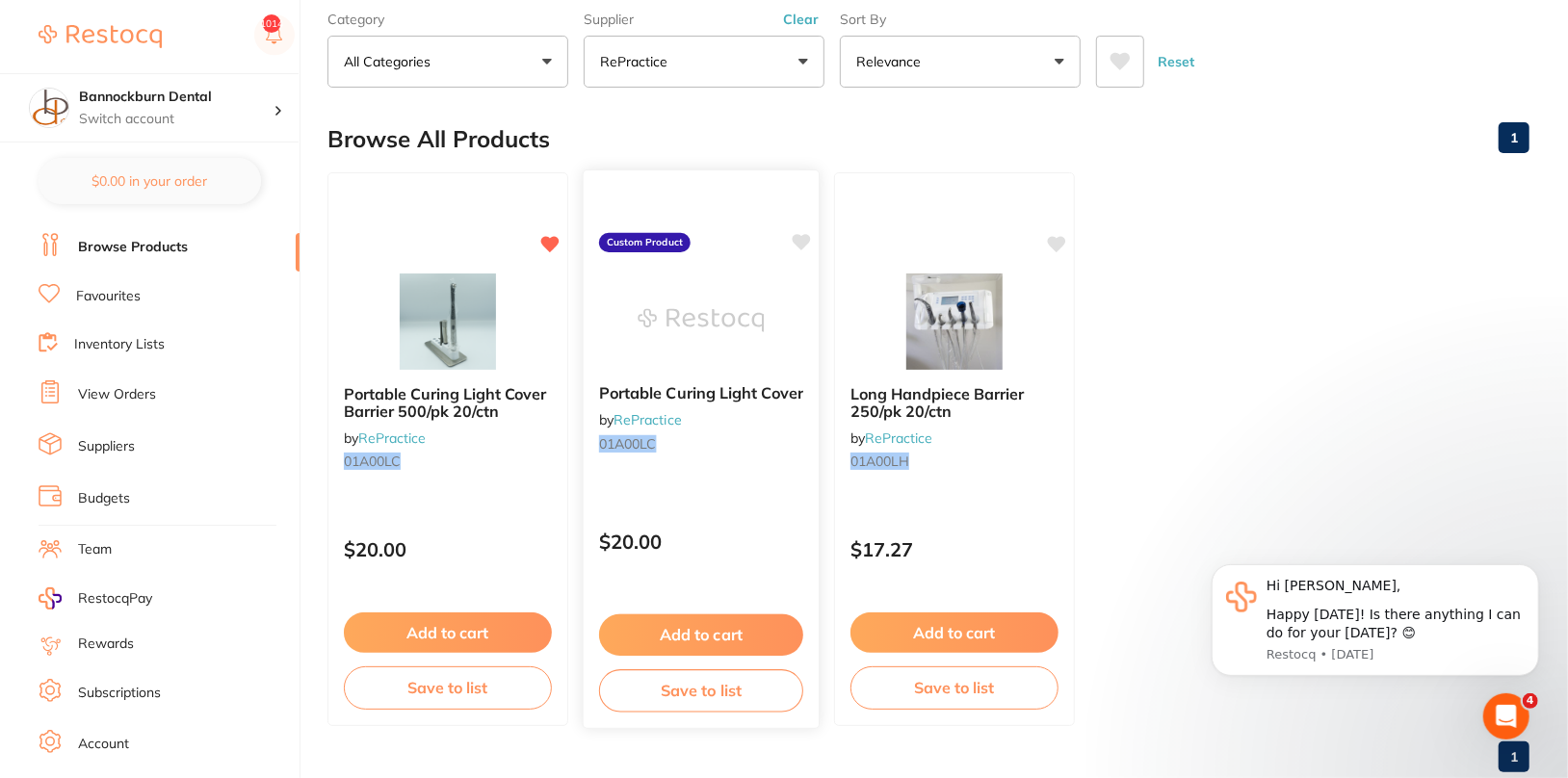
scroll to position [0, 0]
click at [736, 454] on div "Portable Curing Light Cover by RePractice 01A00LC" at bounding box center [701, 421] width 235 height 106
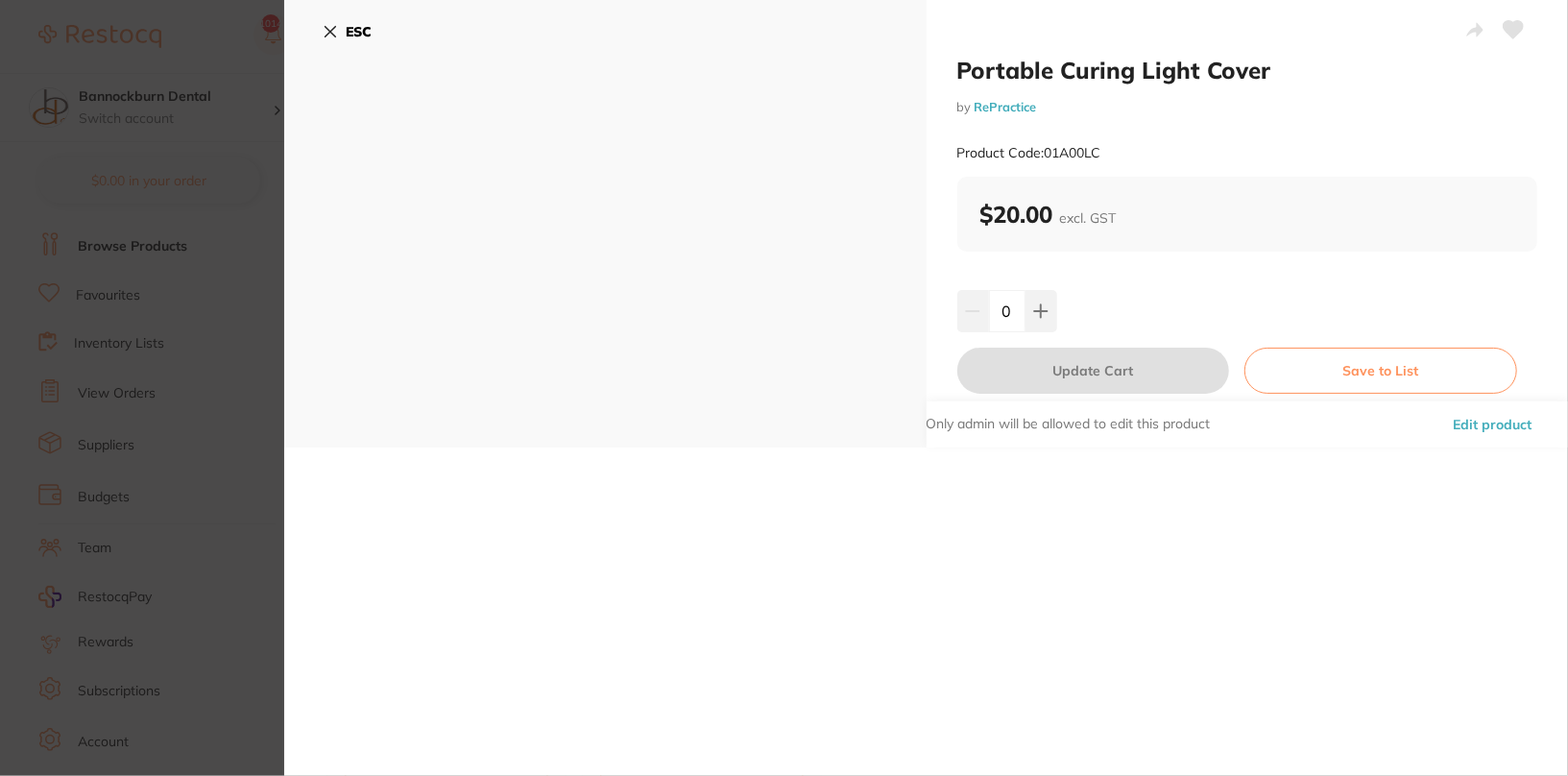
click at [1509, 428] on button "Edit product" at bounding box center [1492, 424] width 91 height 46
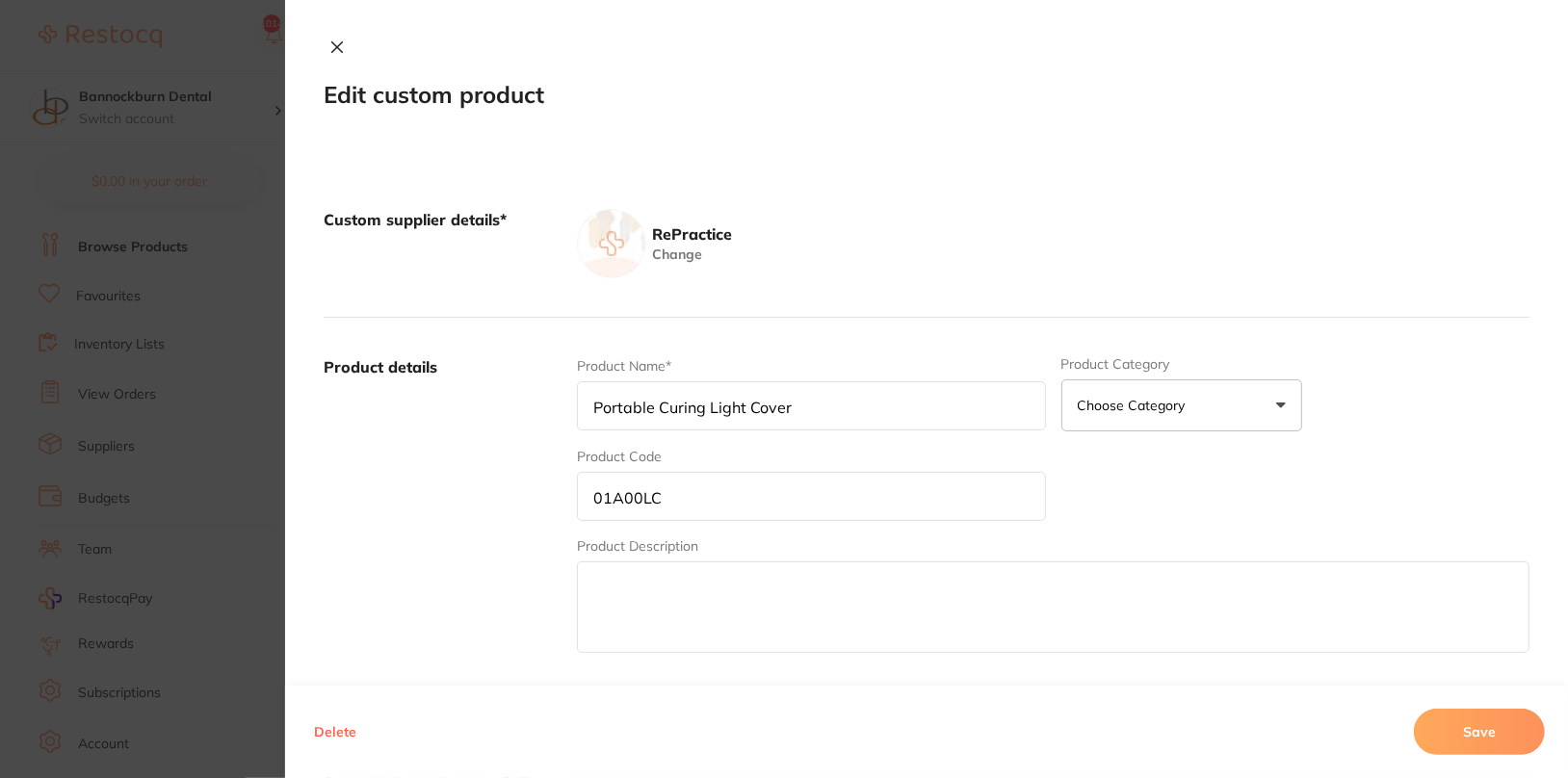
click at [325, 734] on button "Delete" at bounding box center [334, 731] width 54 height 46
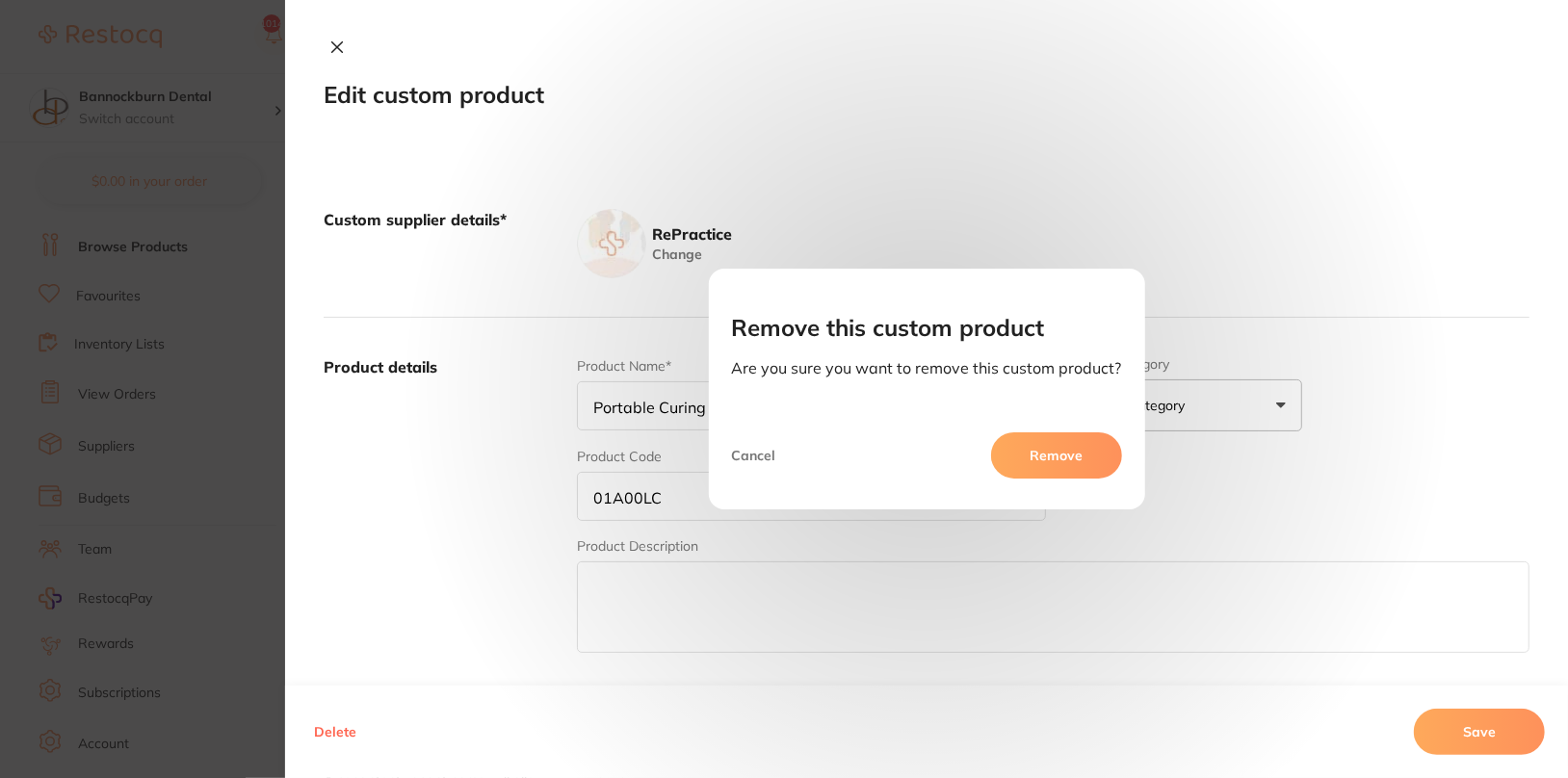
click at [1043, 448] on button "Remove" at bounding box center [1057, 454] width 131 height 46
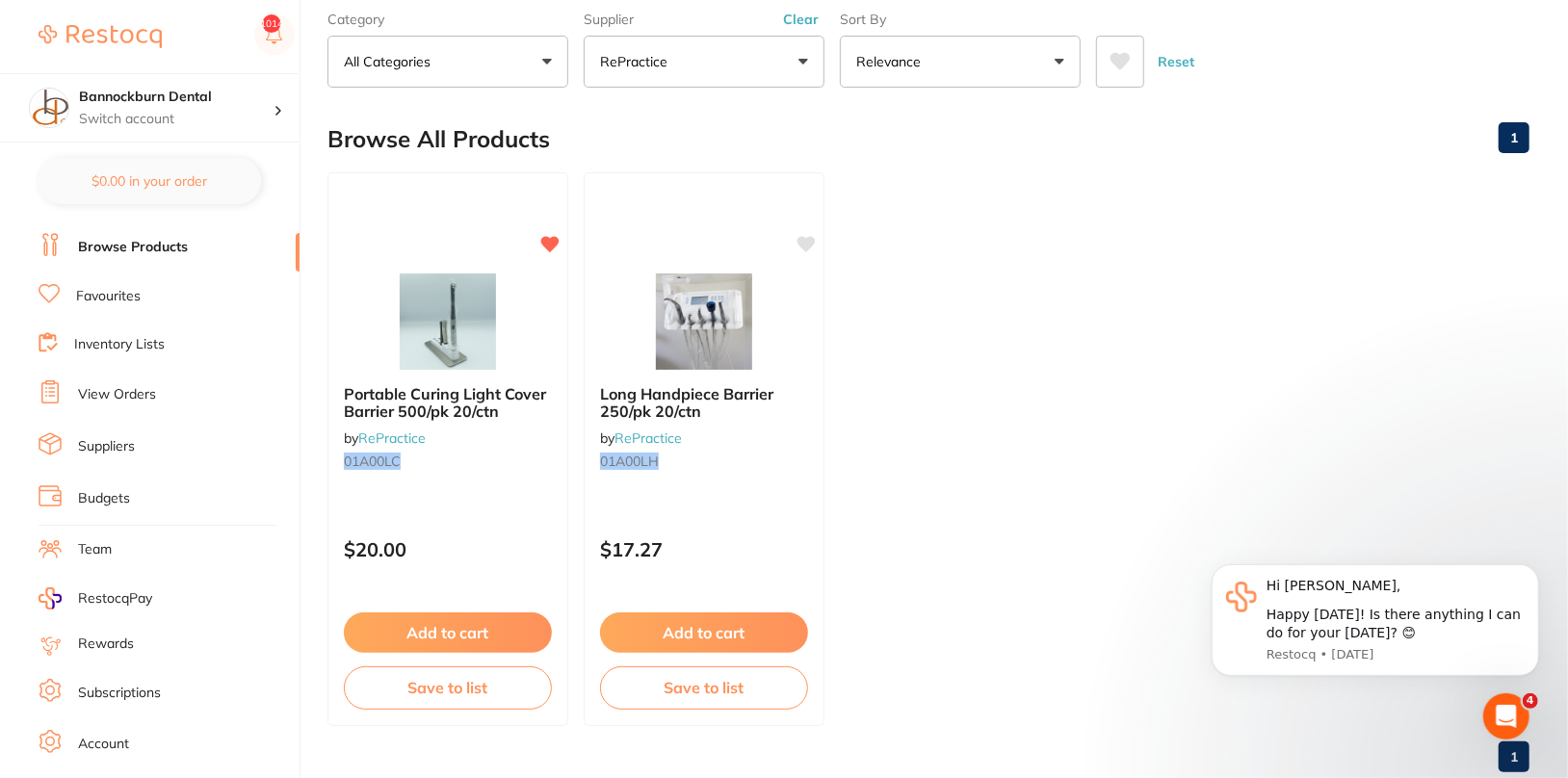
scroll to position [0, 0]
drag, startPoint x: 1033, startPoint y: 434, endPoint x: 1029, endPoint y: 509, distance: 75.1
click at [1033, 438] on ul "Portable Curing Light Cover Barrier 500/pk 20/ctn by RePractice 01A00LC $20.00 …" at bounding box center [929, 449] width 1202 height 553
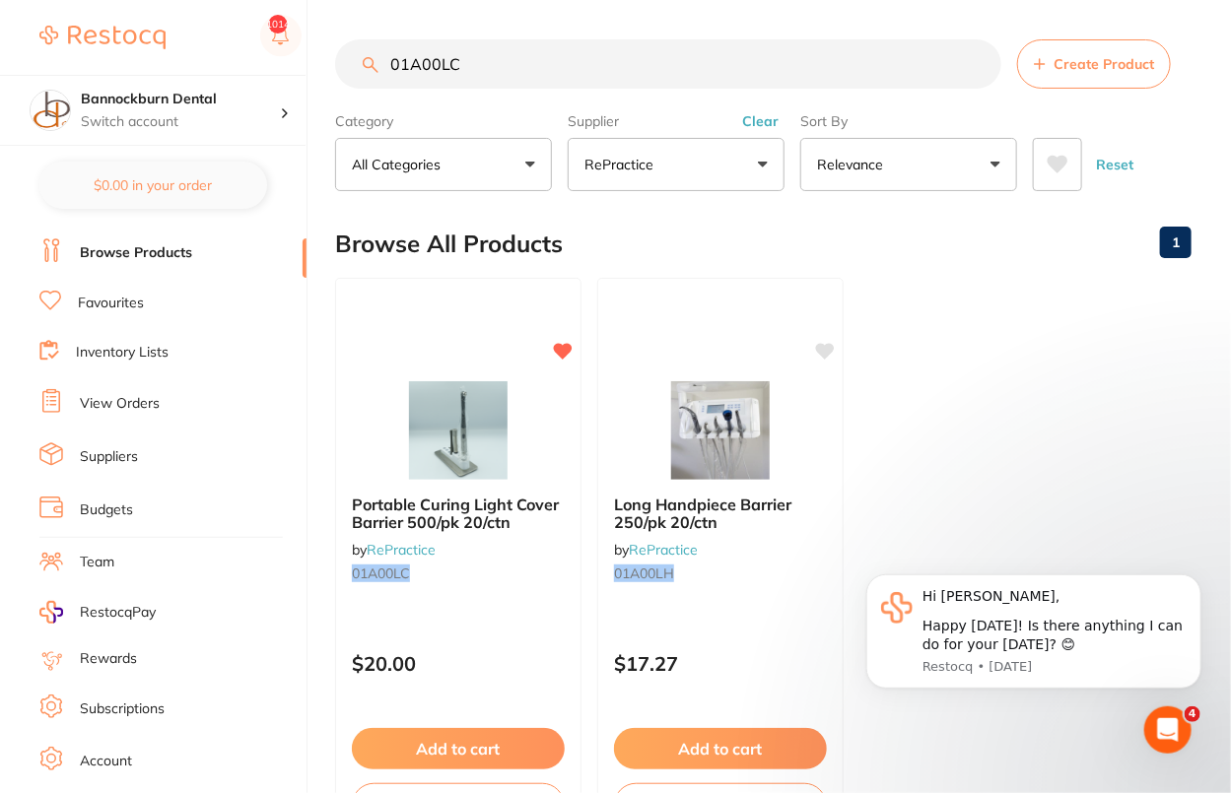
click at [558, 72] on input "01A00LC" at bounding box center [668, 63] width 666 height 49
paste input "TH"
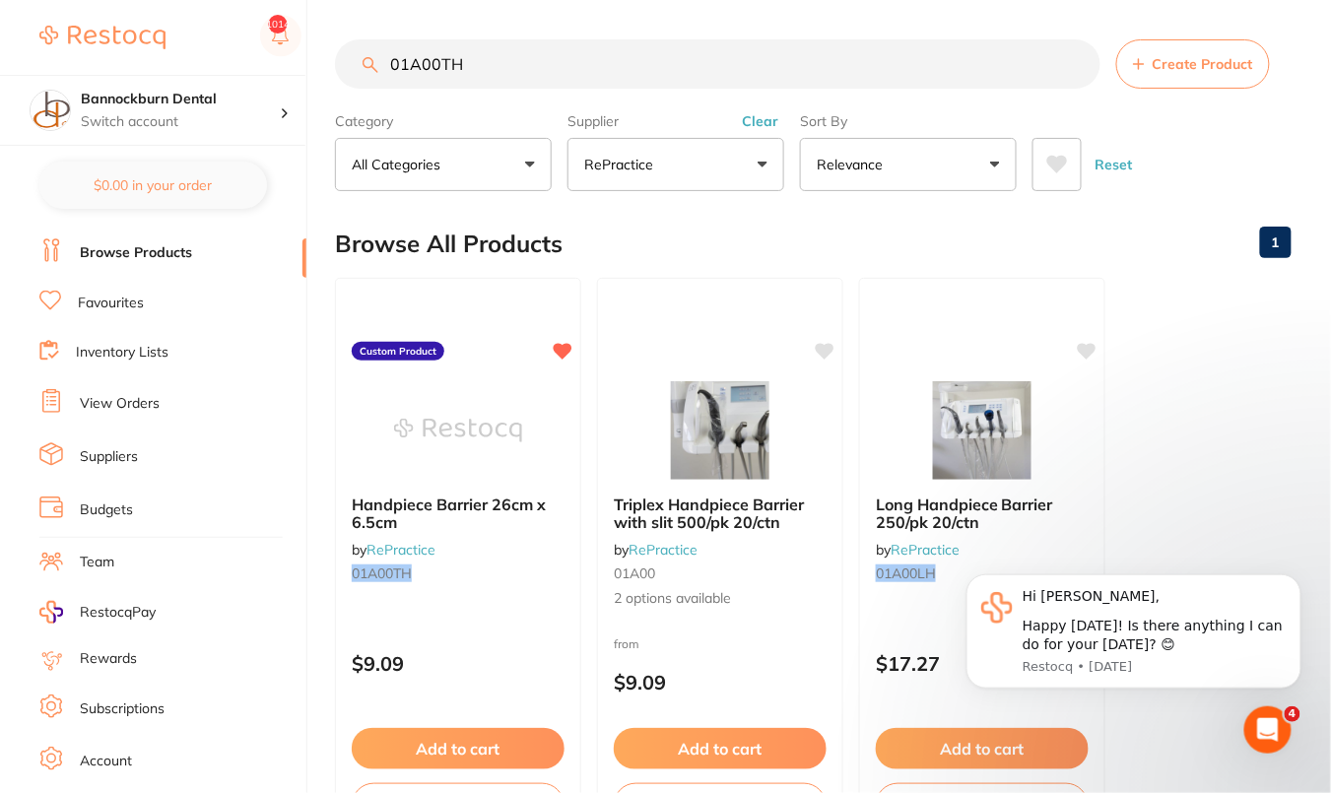
type input "01A00TH"
click at [1186, 388] on ul "Handpiece Barrier 26cm x 6.5cm by RePractice 01A00TH Custom Product $9.09 Add t…" at bounding box center [813, 561] width 957 height 566
click at [1294, 574] on icon "Dismiss notification" at bounding box center [1295, 579] width 11 height 11
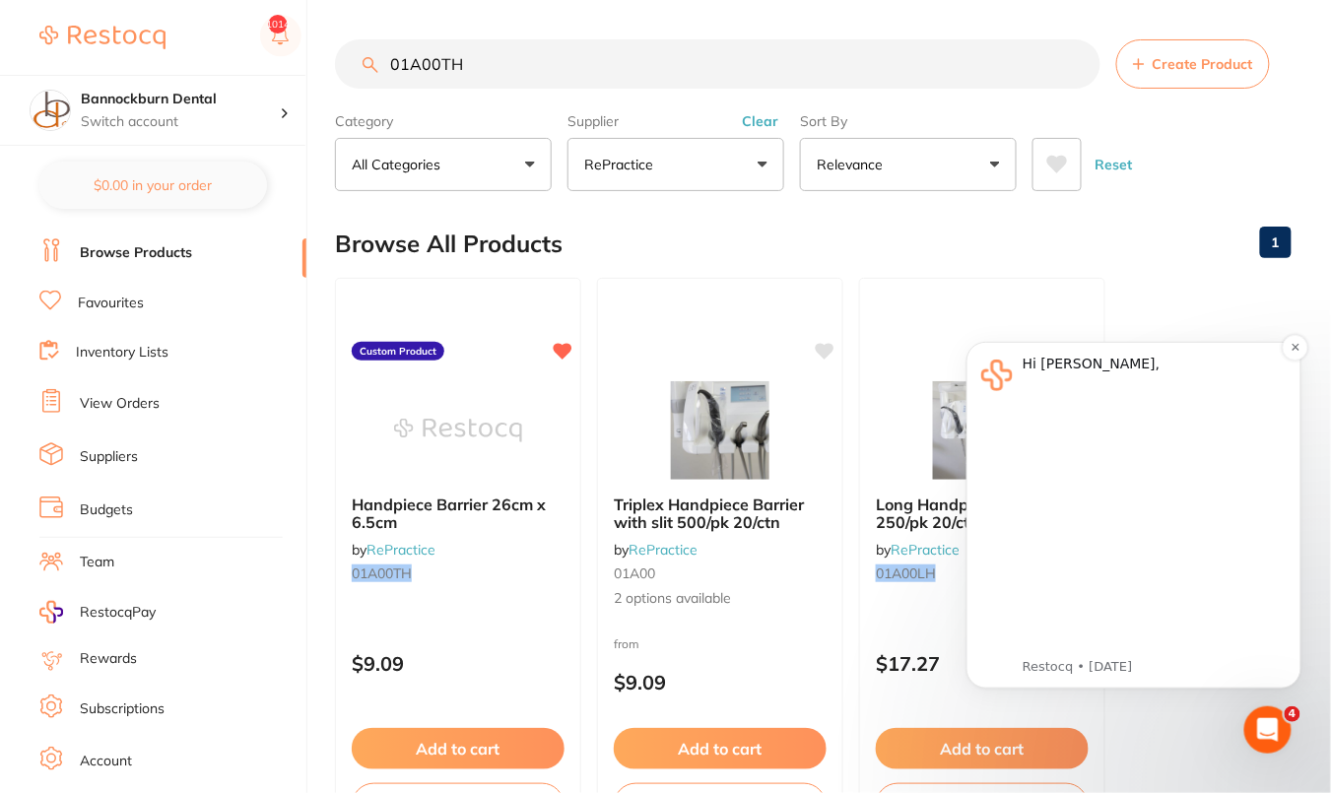
click at [1261, 415] on div "Message content" at bounding box center [1154, 514] width 264 height 264
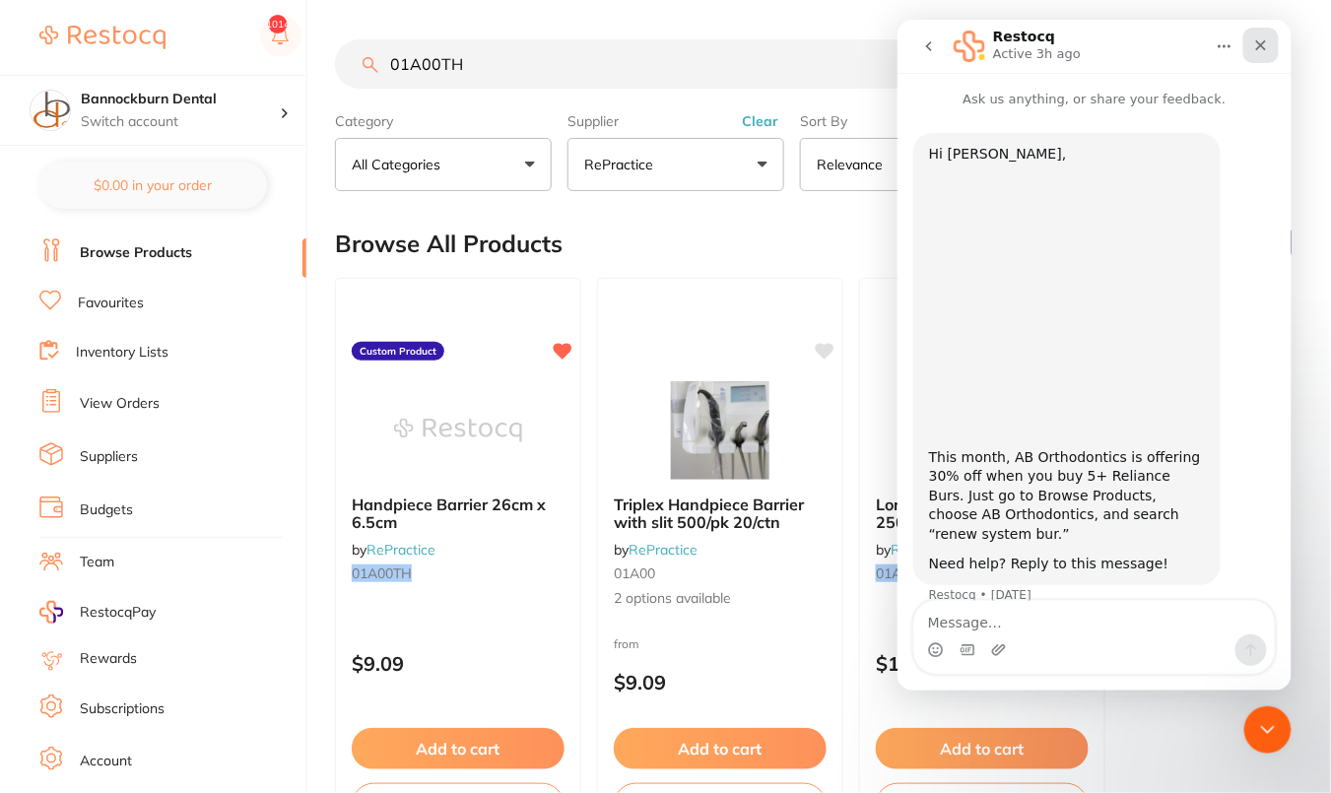
scroll to position [24, 0]
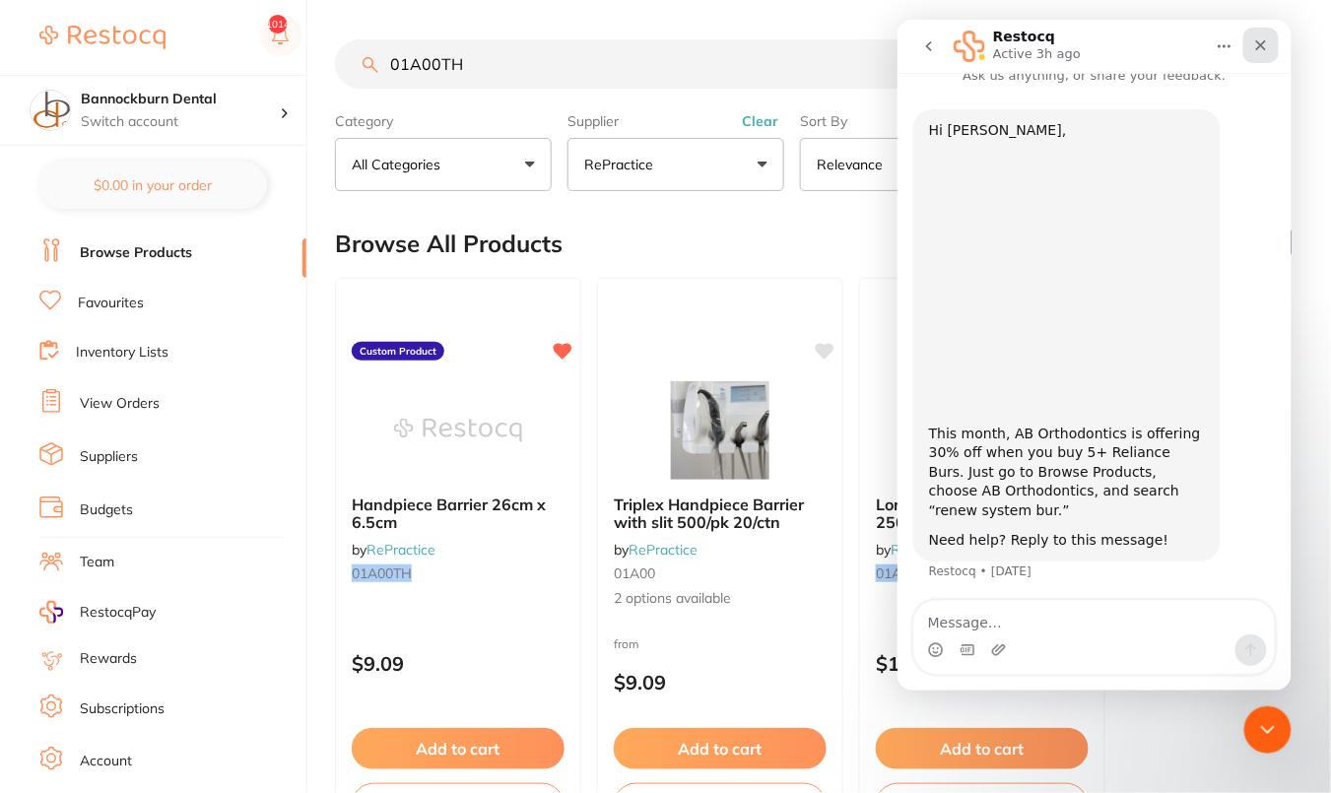
click at [1270, 42] on div "Close" at bounding box center [1259, 44] width 35 height 35
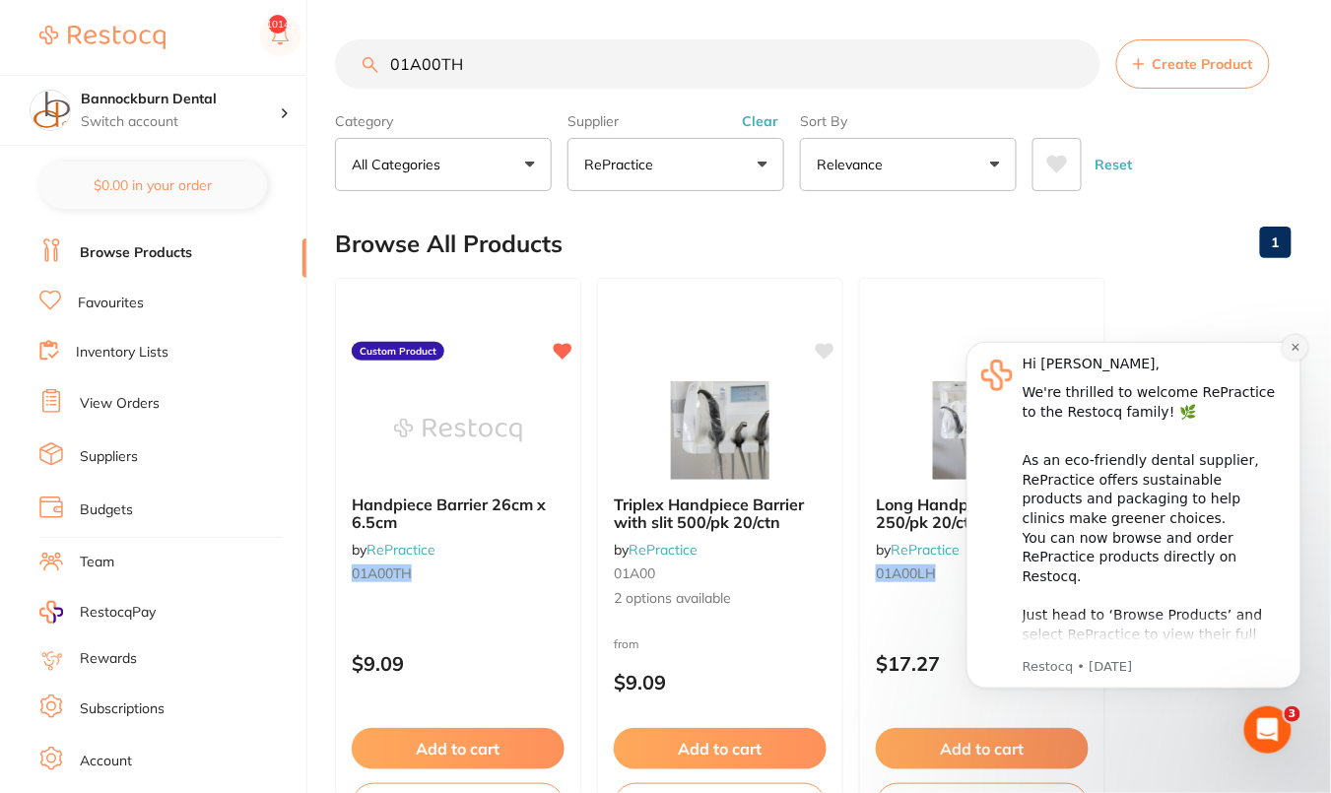
drag, startPoint x: 1299, startPoint y: 352, endPoint x: 2114, endPoint y: 595, distance: 850.3
click at [1299, 352] on icon "Dismiss notification" at bounding box center [1295, 346] width 11 height 11
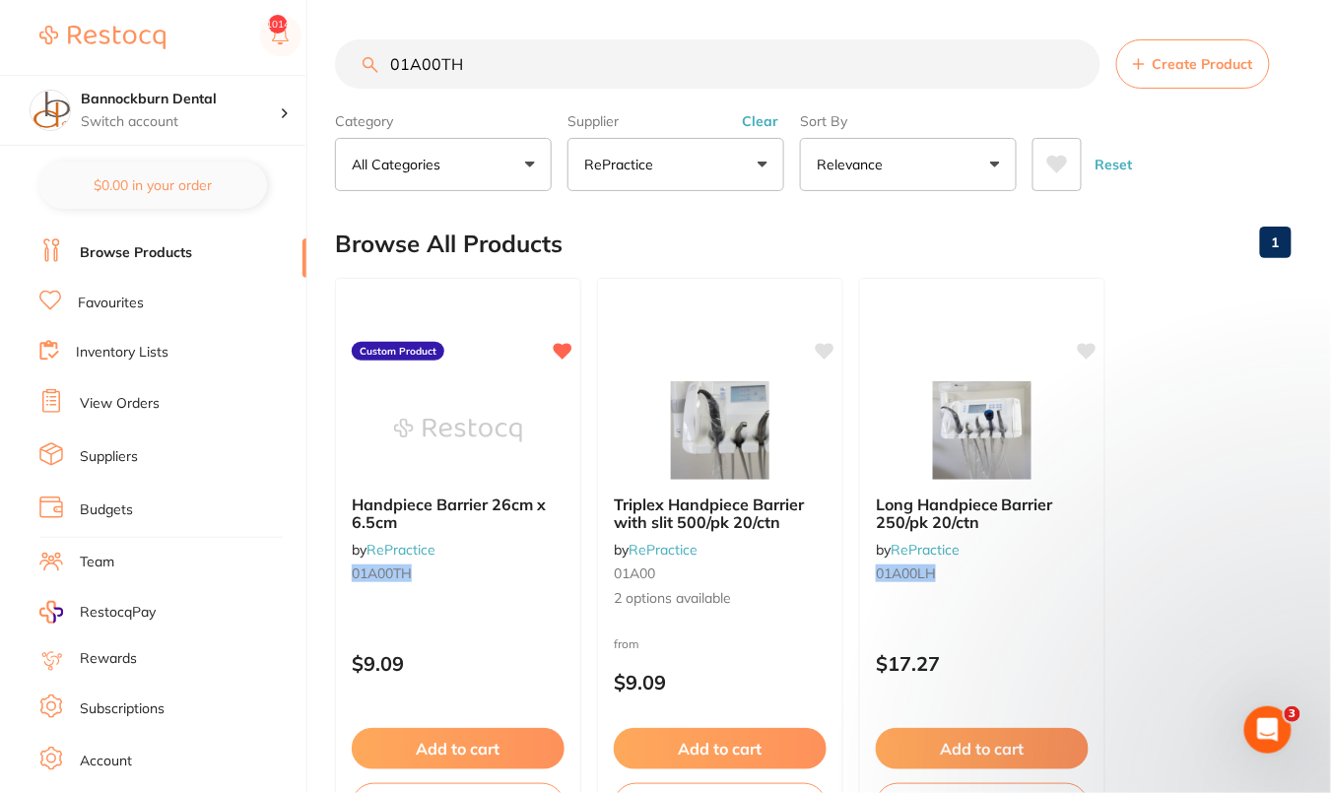
click at [1178, 282] on ul "Handpiece Barrier 26cm x 6.5cm by RePractice 01A00TH Custom Product $9.09 Add t…" at bounding box center [813, 561] width 957 height 566
click at [697, 430] on img at bounding box center [719, 429] width 129 height 100
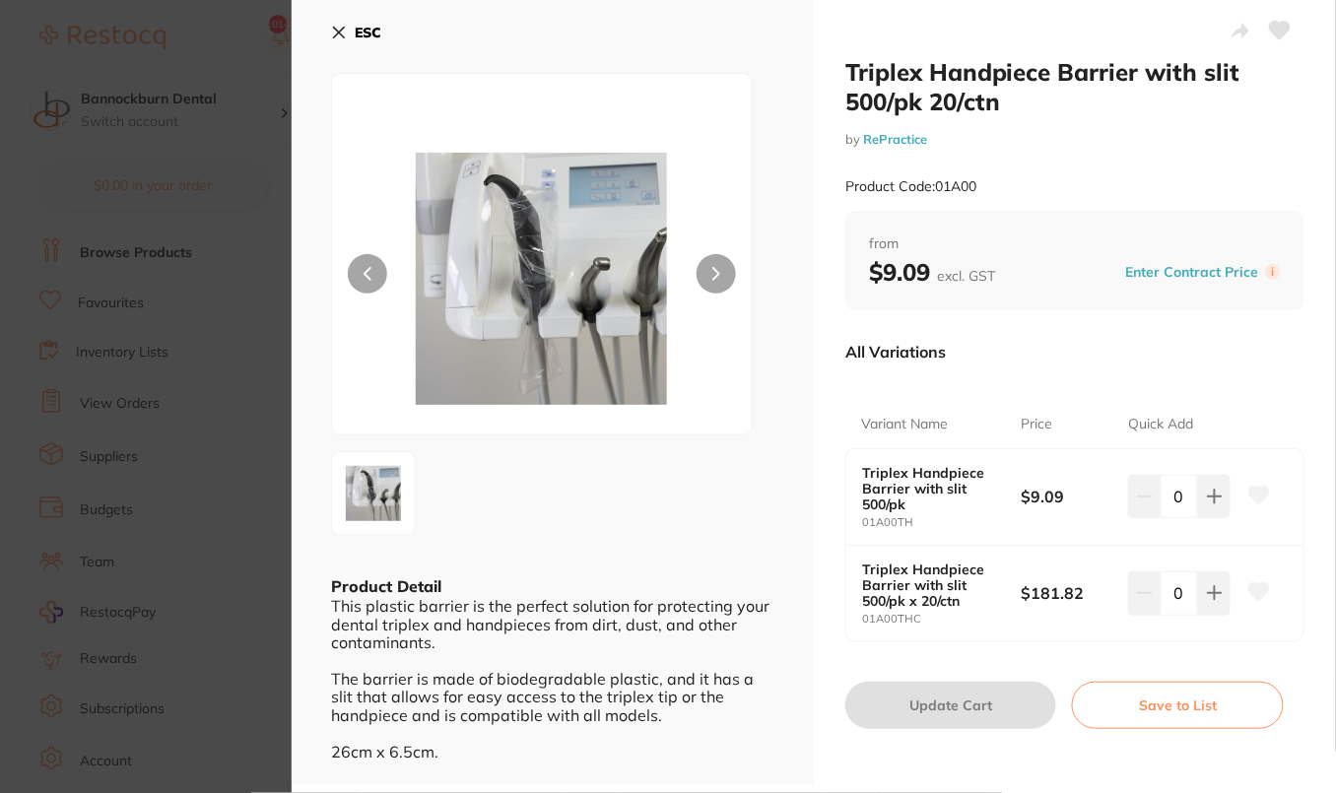
click at [1260, 492] on icon at bounding box center [1259, 495] width 21 height 18
click at [345, 32] on icon at bounding box center [339, 33] width 16 height 16
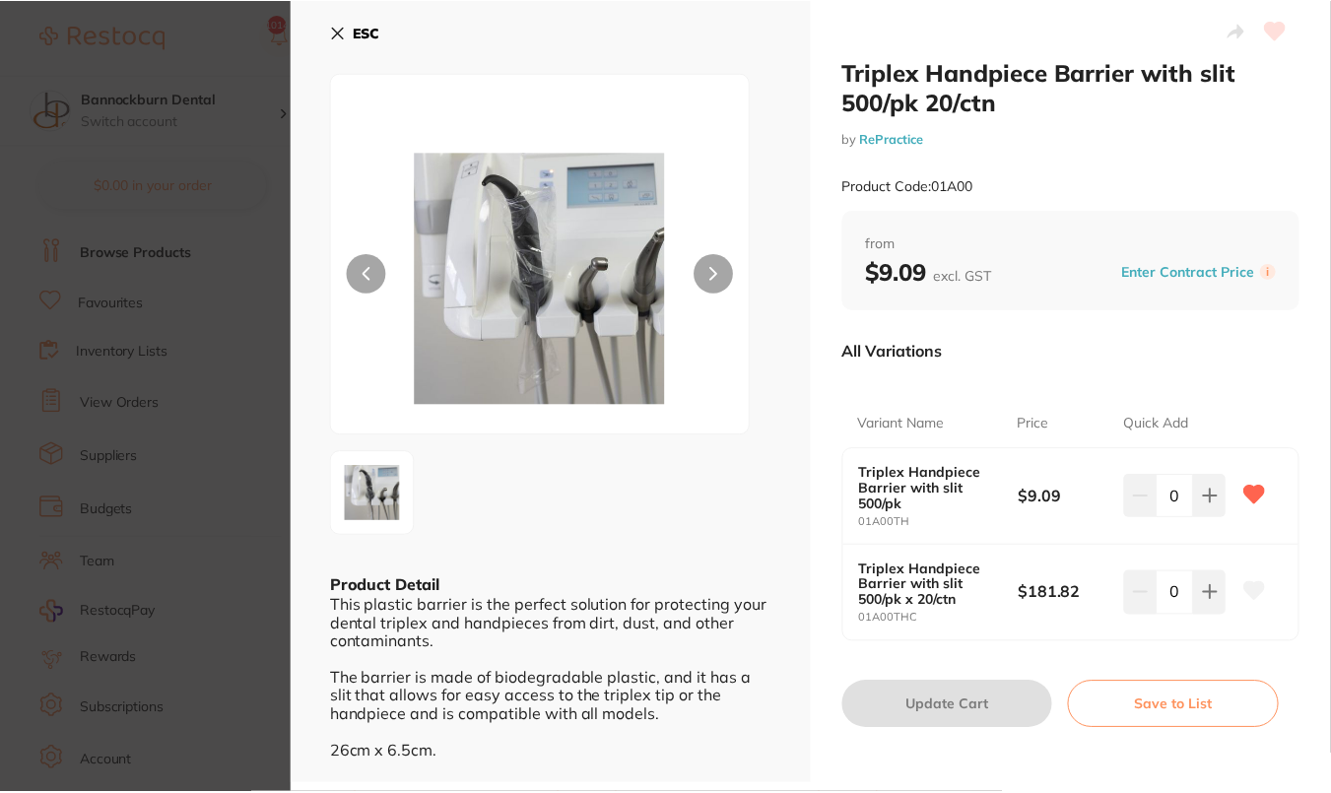
scroll to position [2, 0]
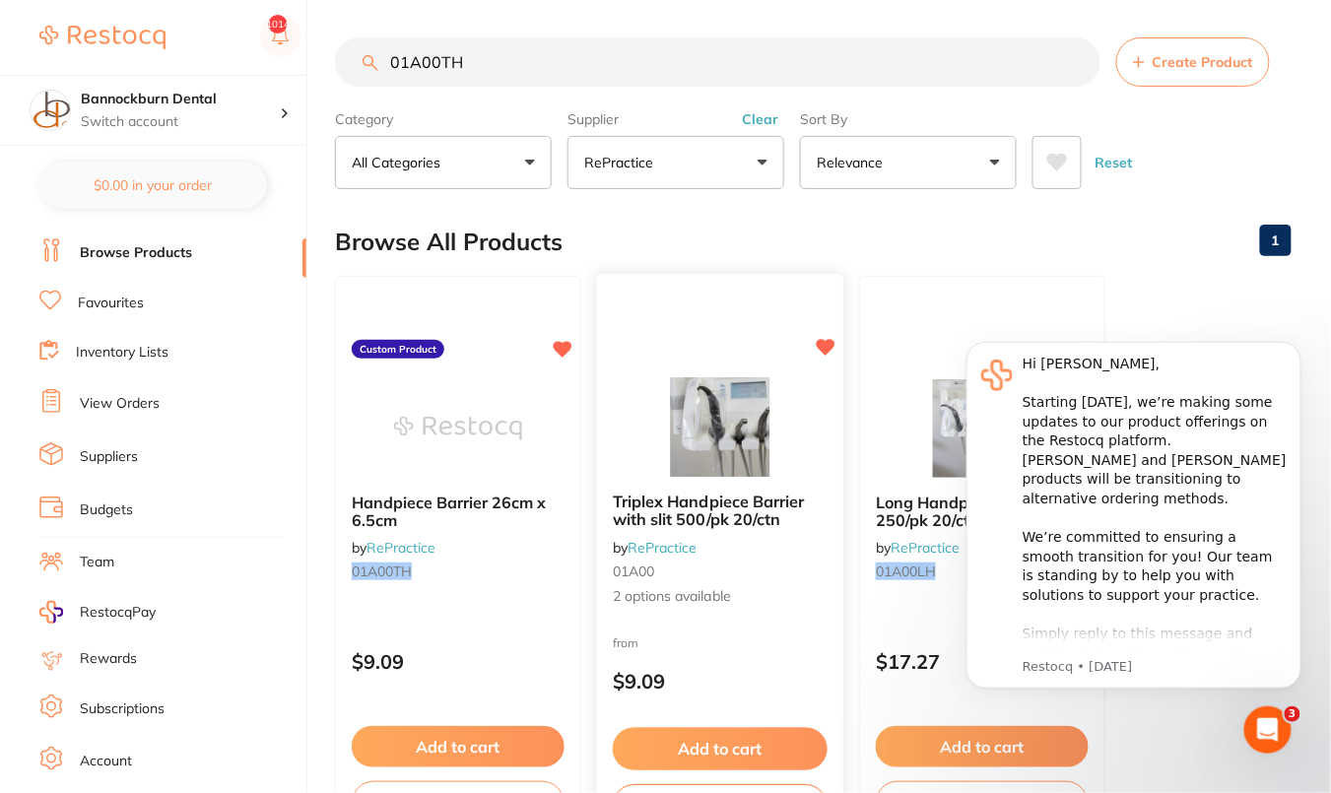
click at [665, 401] on img at bounding box center [719, 427] width 129 height 100
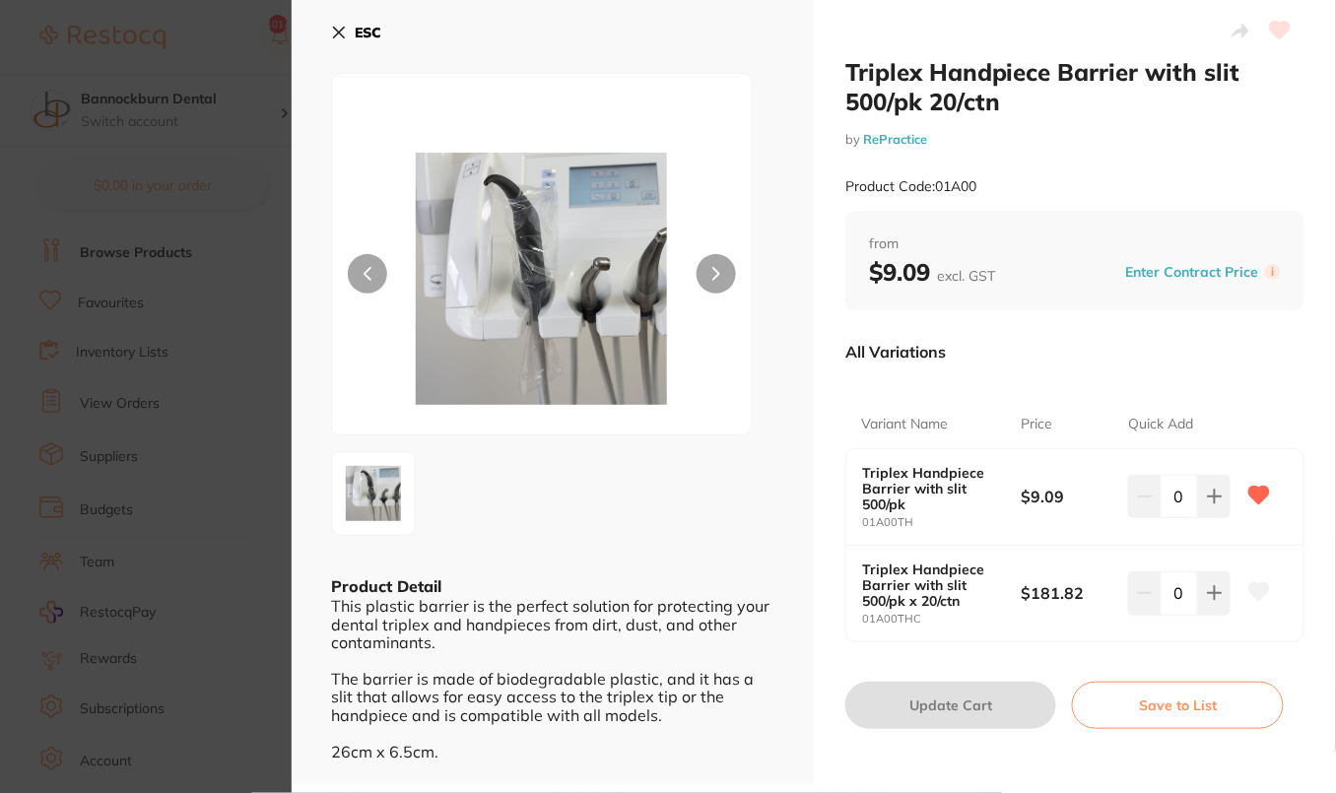
click at [358, 33] on b "ESC" at bounding box center [368, 33] width 27 height 18
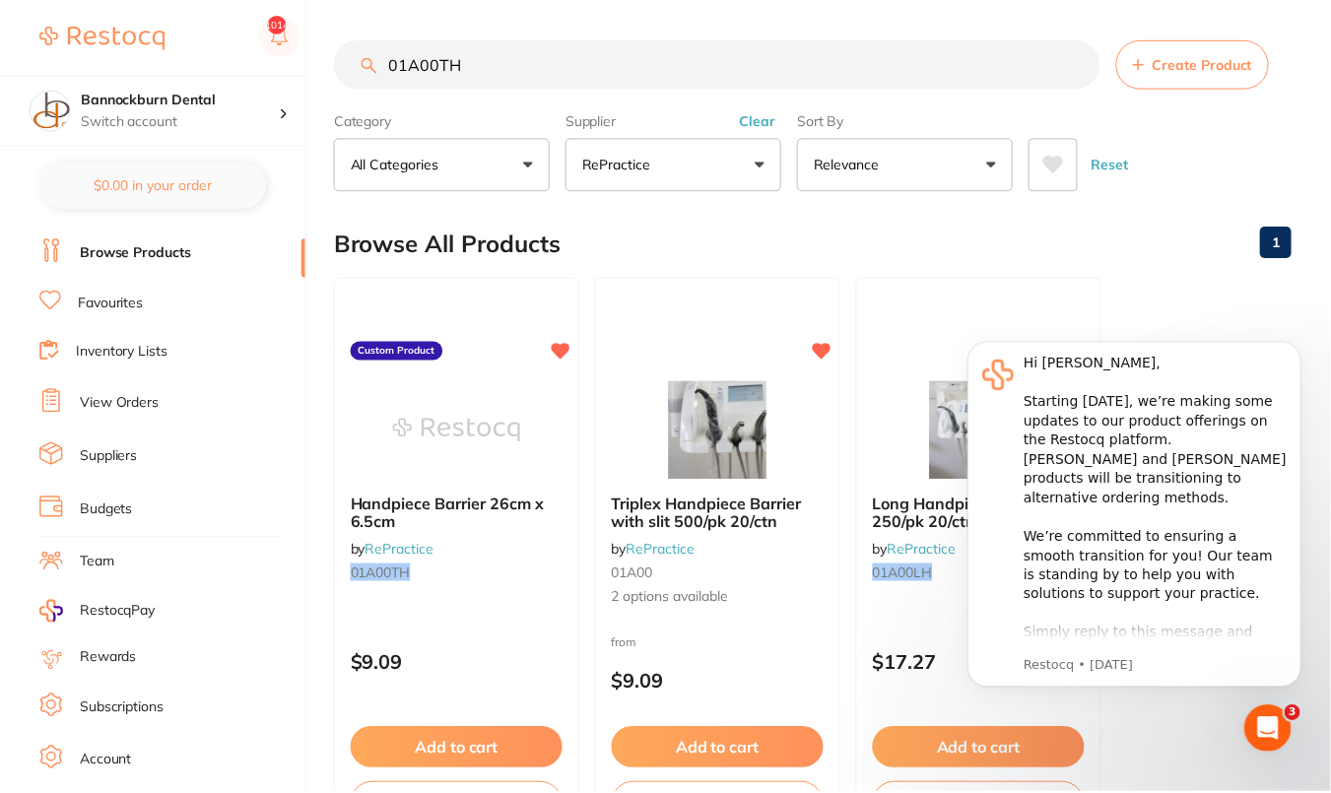
scroll to position [2, 0]
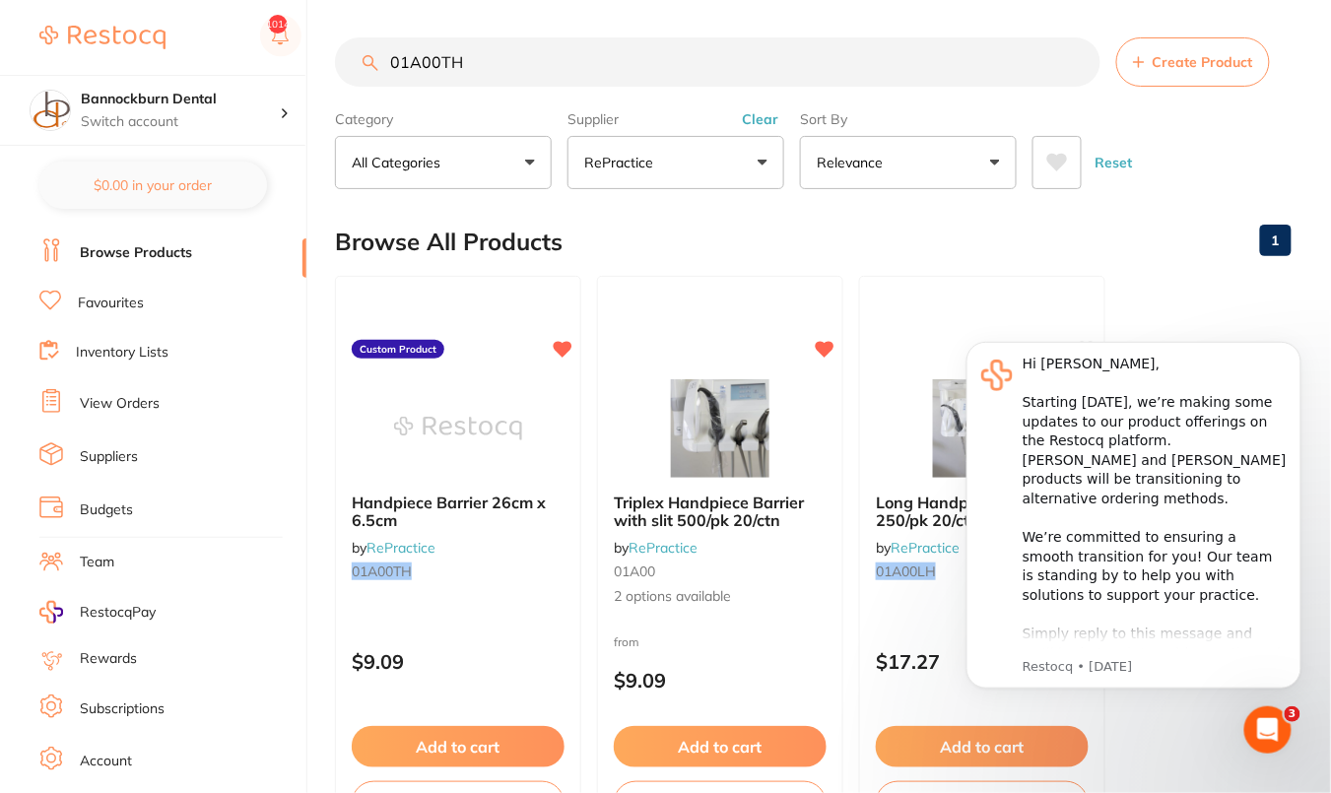
click at [1196, 137] on div "Reset" at bounding box center [1153, 154] width 243 height 69
click at [1291, 344] on icon "Dismiss notification" at bounding box center [1295, 346] width 11 height 11
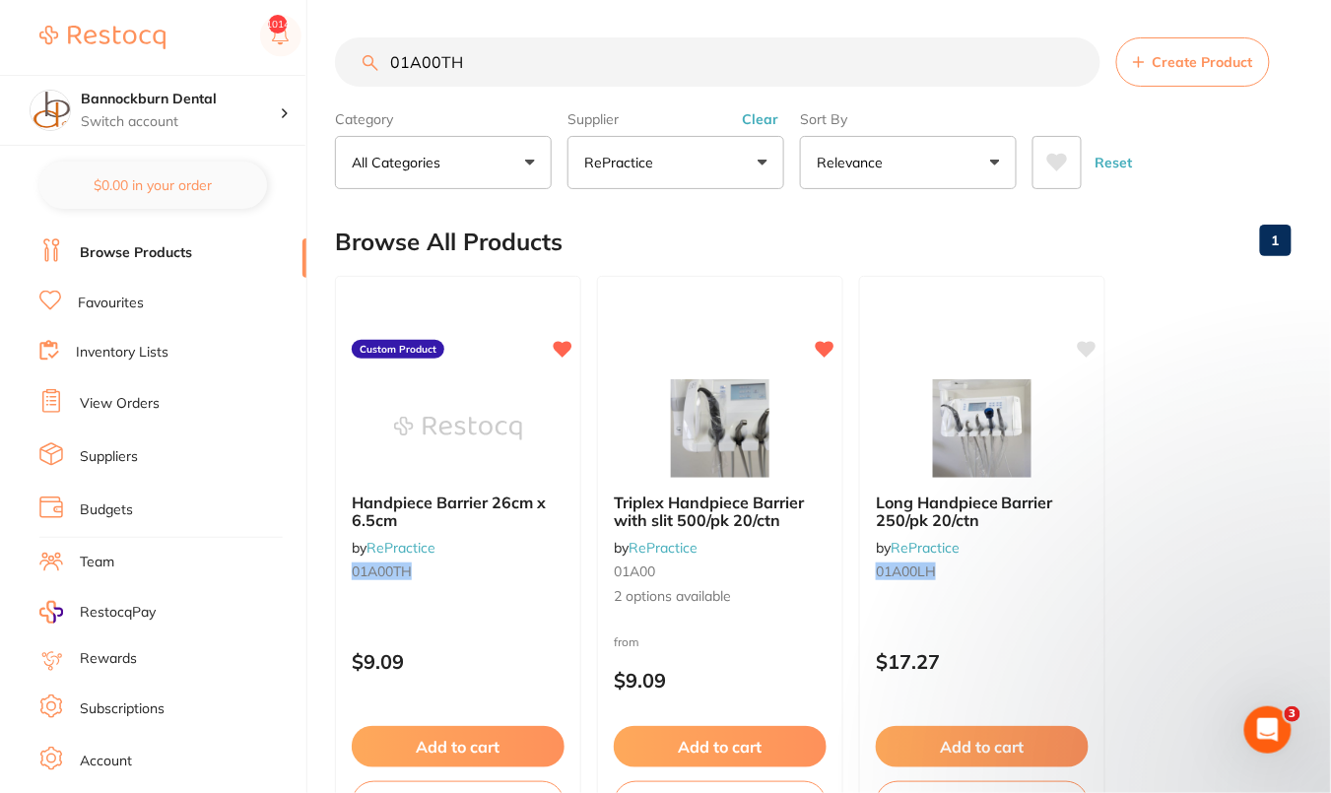
click at [1098, 242] on div "Browse All Products 1" at bounding box center [813, 242] width 957 height 66
click at [773, 419] on img at bounding box center [719, 427] width 129 height 100
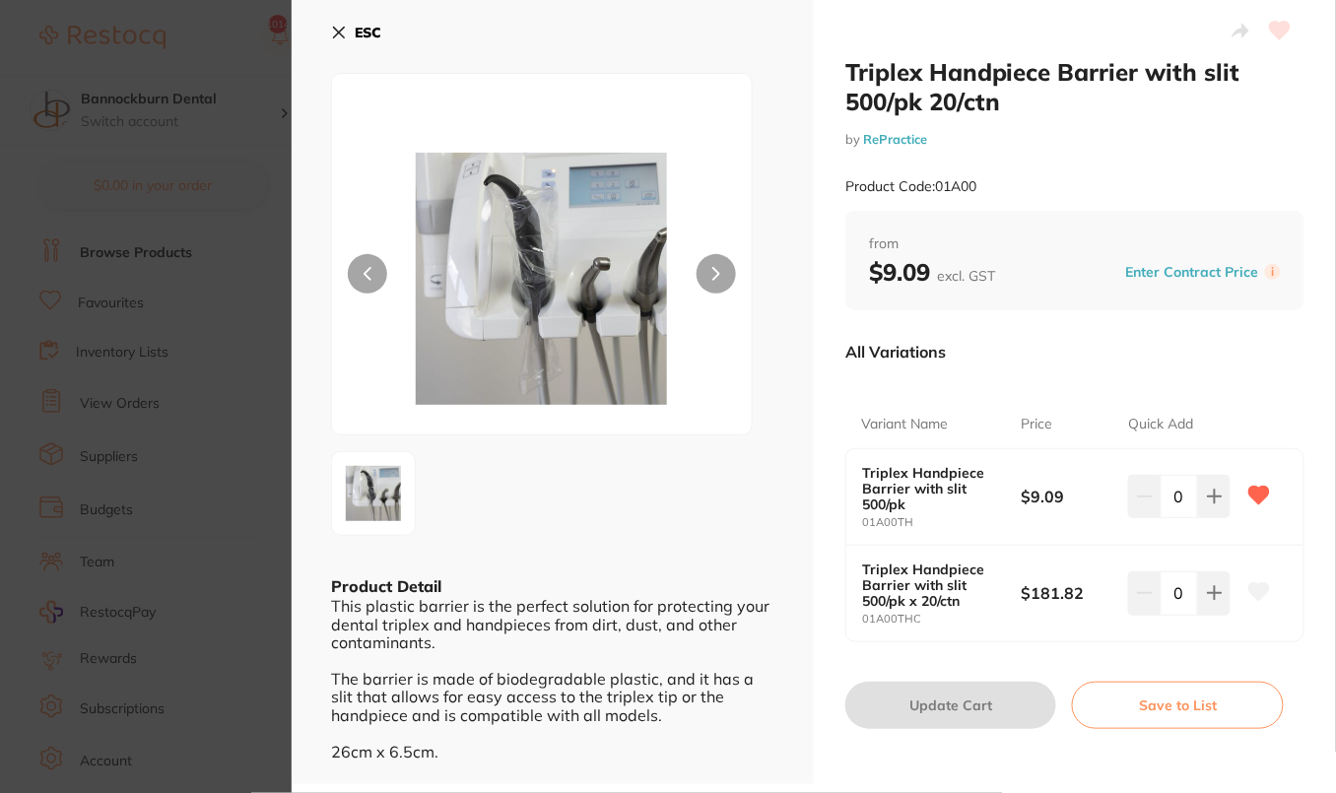
click at [370, 33] on b "ESC" at bounding box center [368, 33] width 27 height 18
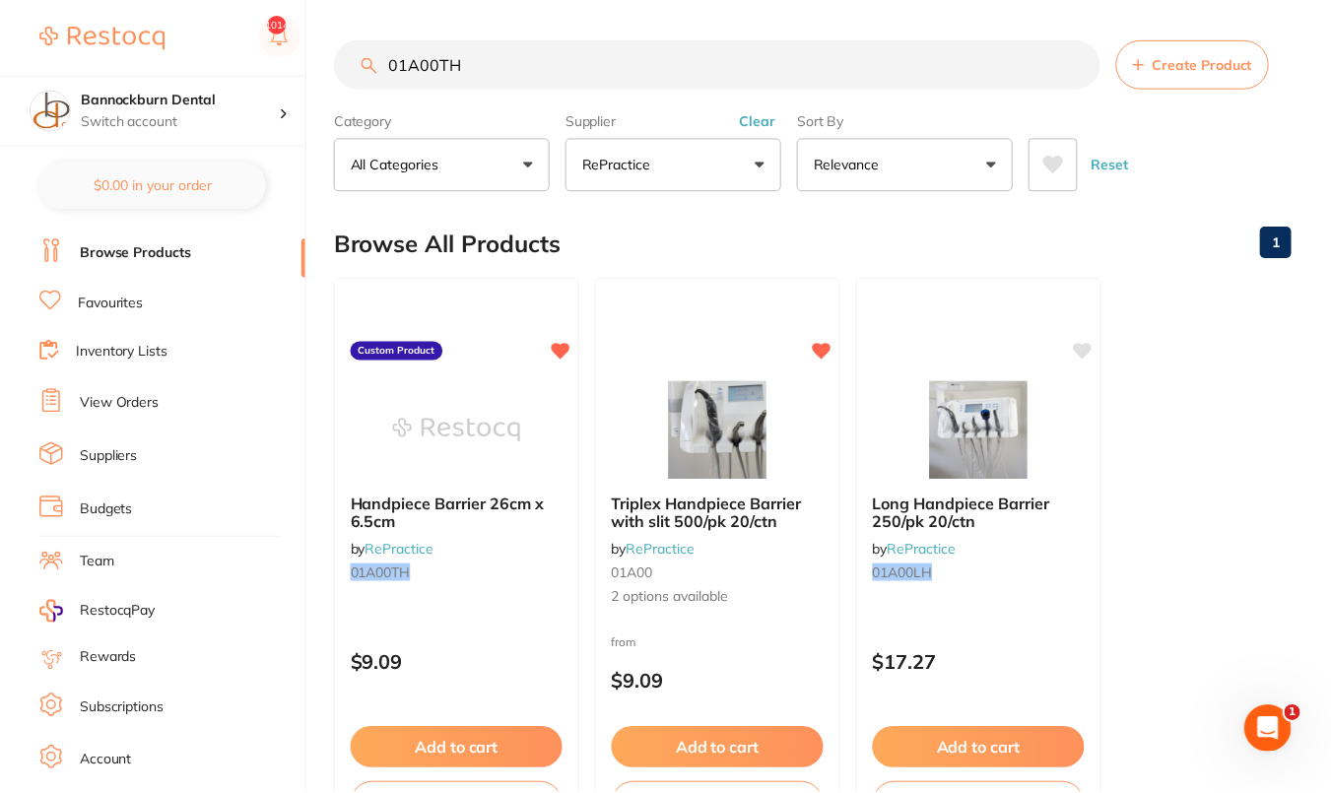
scroll to position [2, 0]
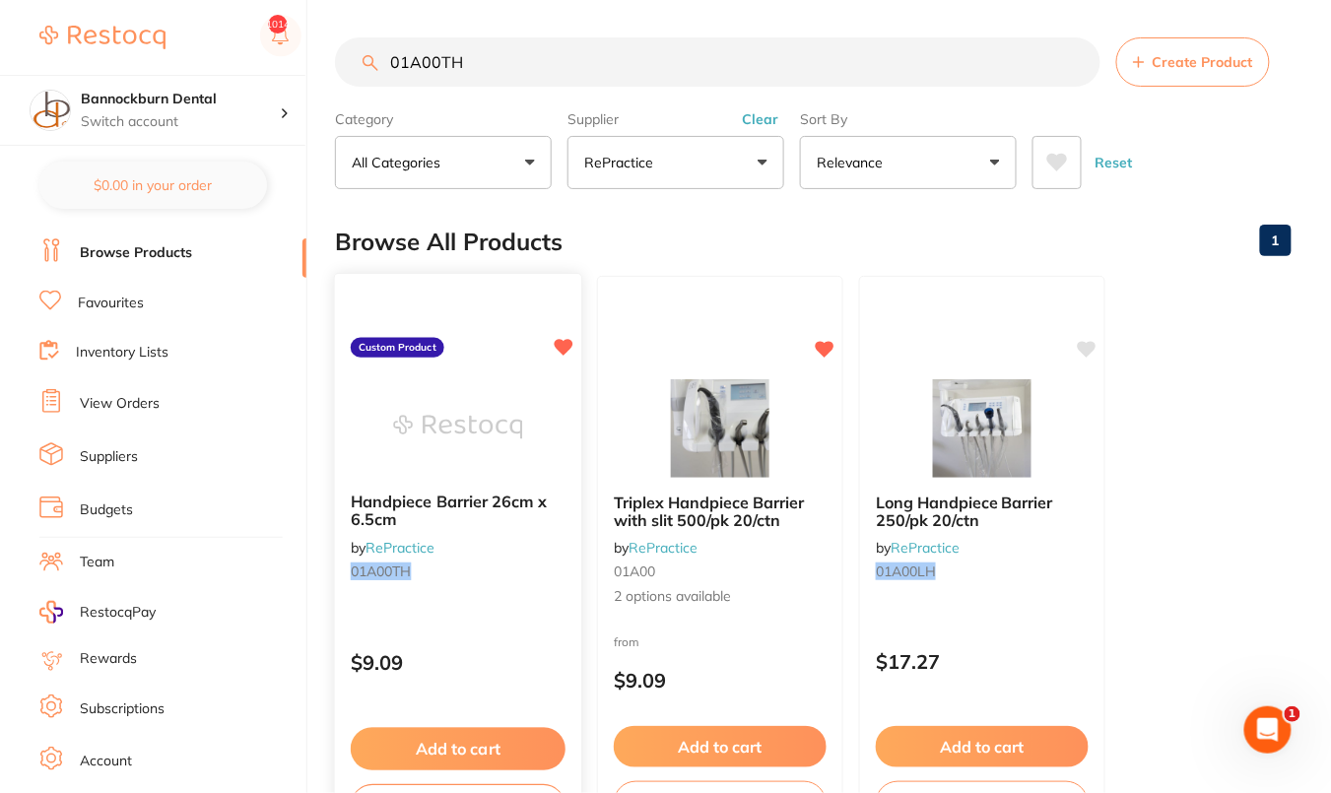
click at [445, 373] on div "Handpiece Barrier 26cm x 6.5cm by RePractice 01A00TH Custom Product $9.09 Add t…" at bounding box center [458, 559] width 249 height 572
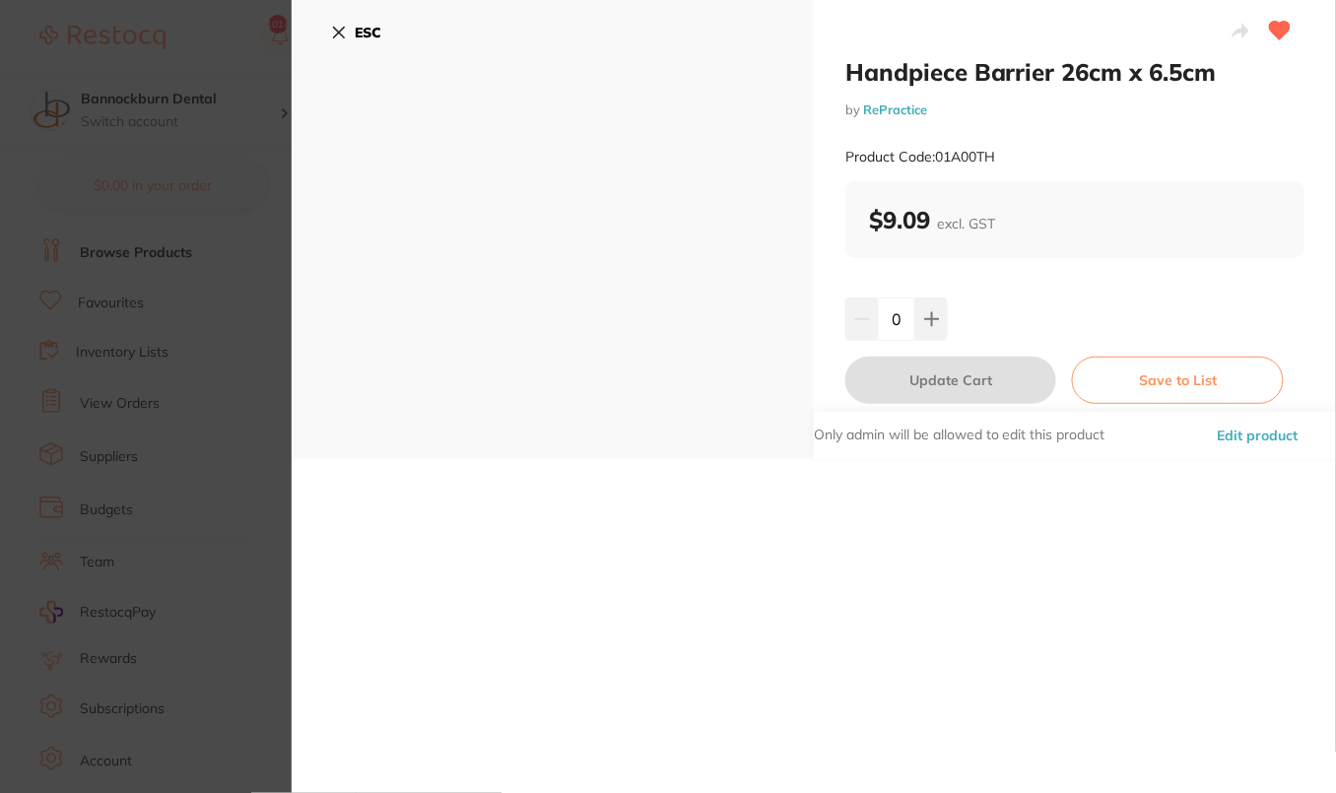
click at [1280, 437] on button "Edit product" at bounding box center [1258, 435] width 93 height 47
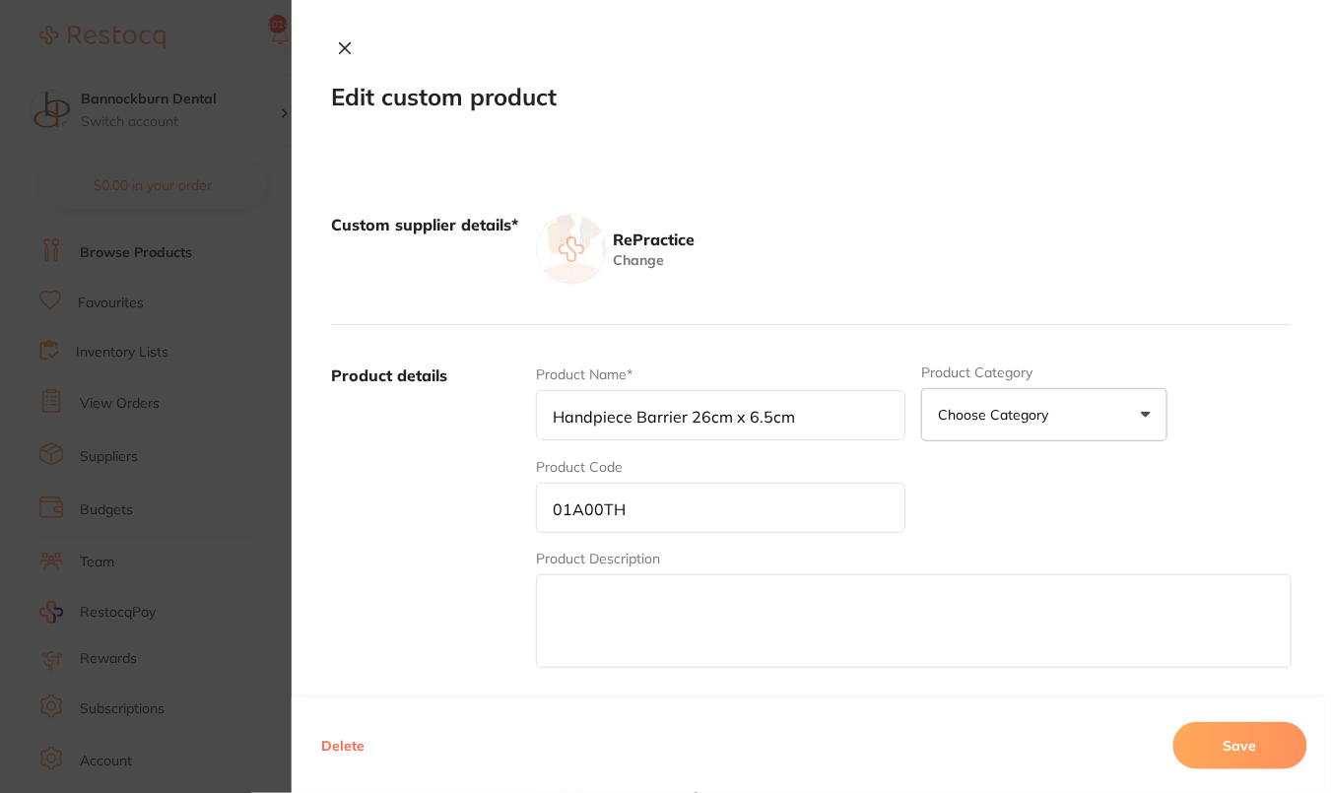
click at [315, 744] on button "Delete" at bounding box center [342, 745] width 55 height 47
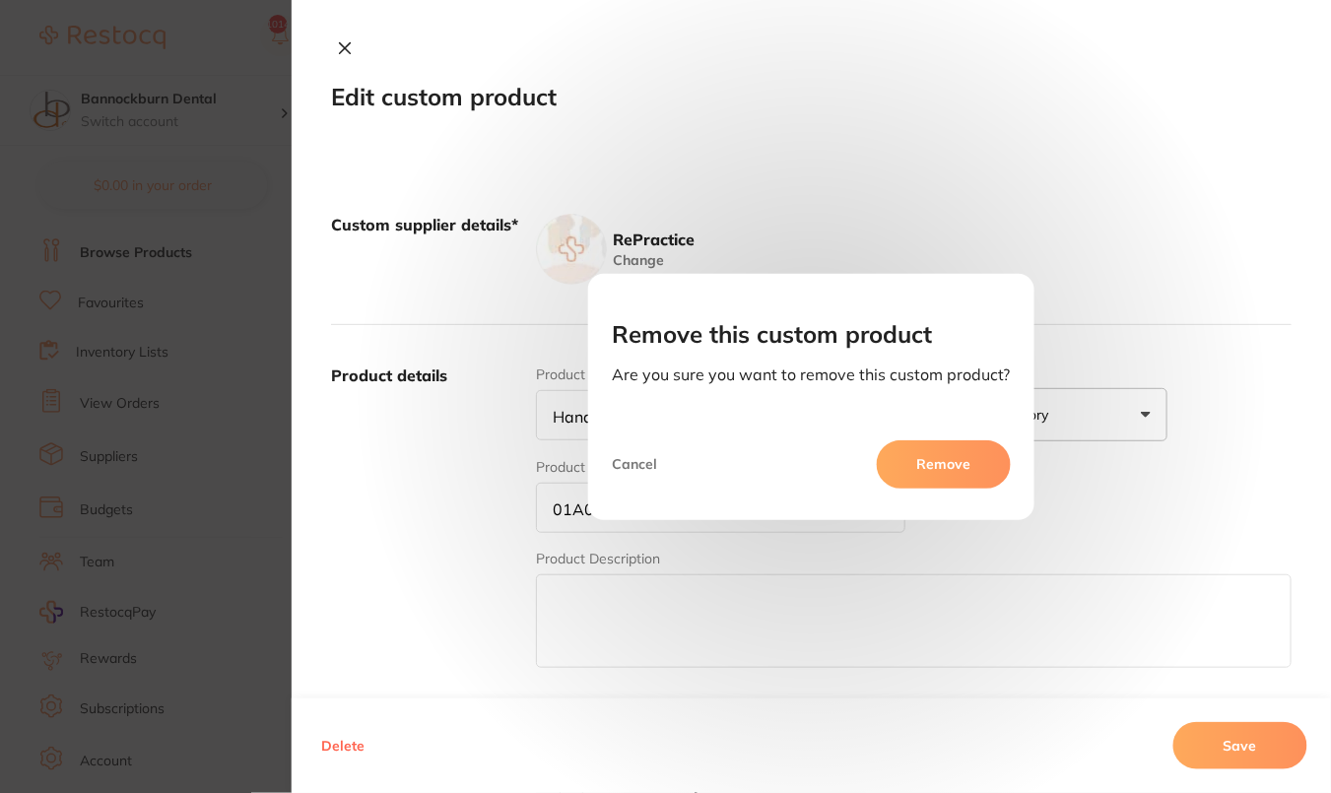
click at [939, 492] on aside "Remove" at bounding box center [939, 471] width 144 height 63
click at [934, 474] on button "Remove" at bounding box center [944, 463] width 134 height 47
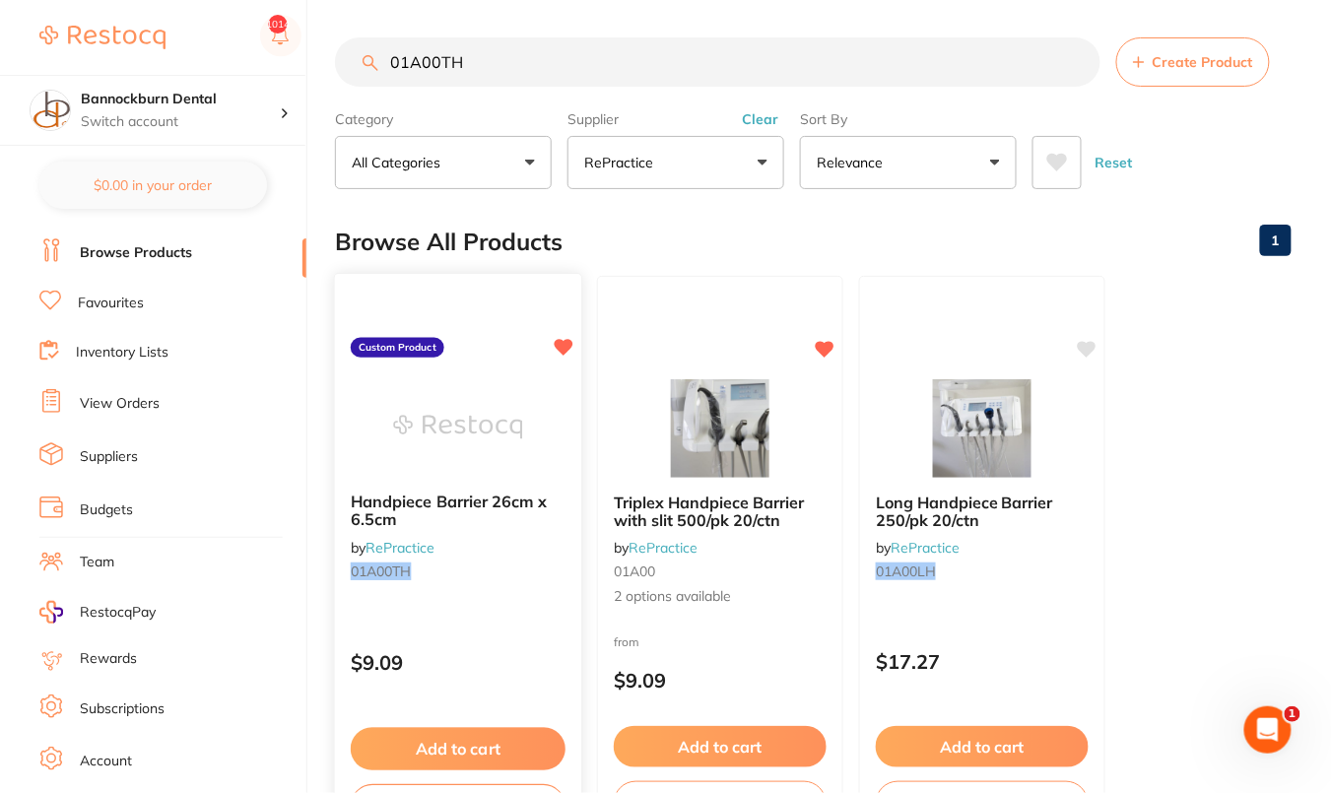
click at [424, 431] on img at bounding box center [457, 427] width 129 height 100
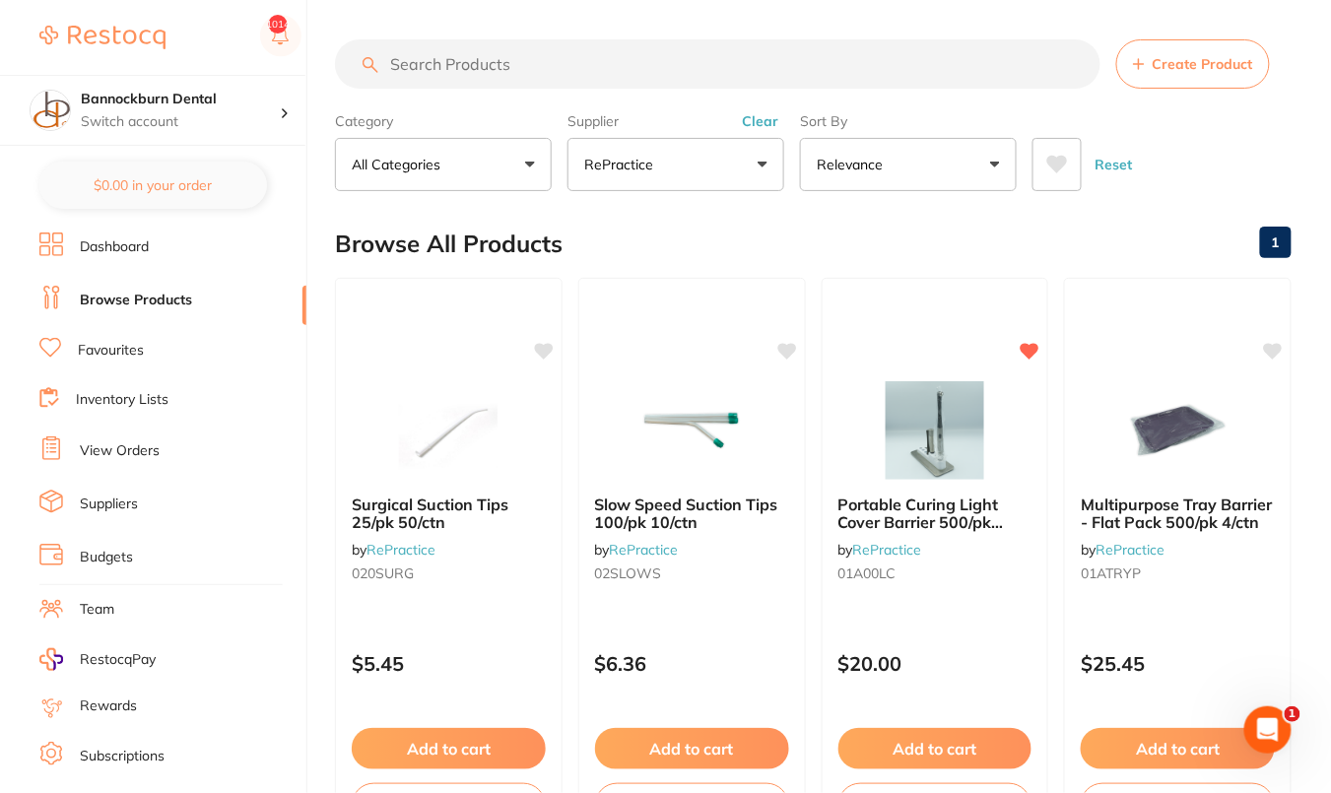
scroll to position [47, 0]
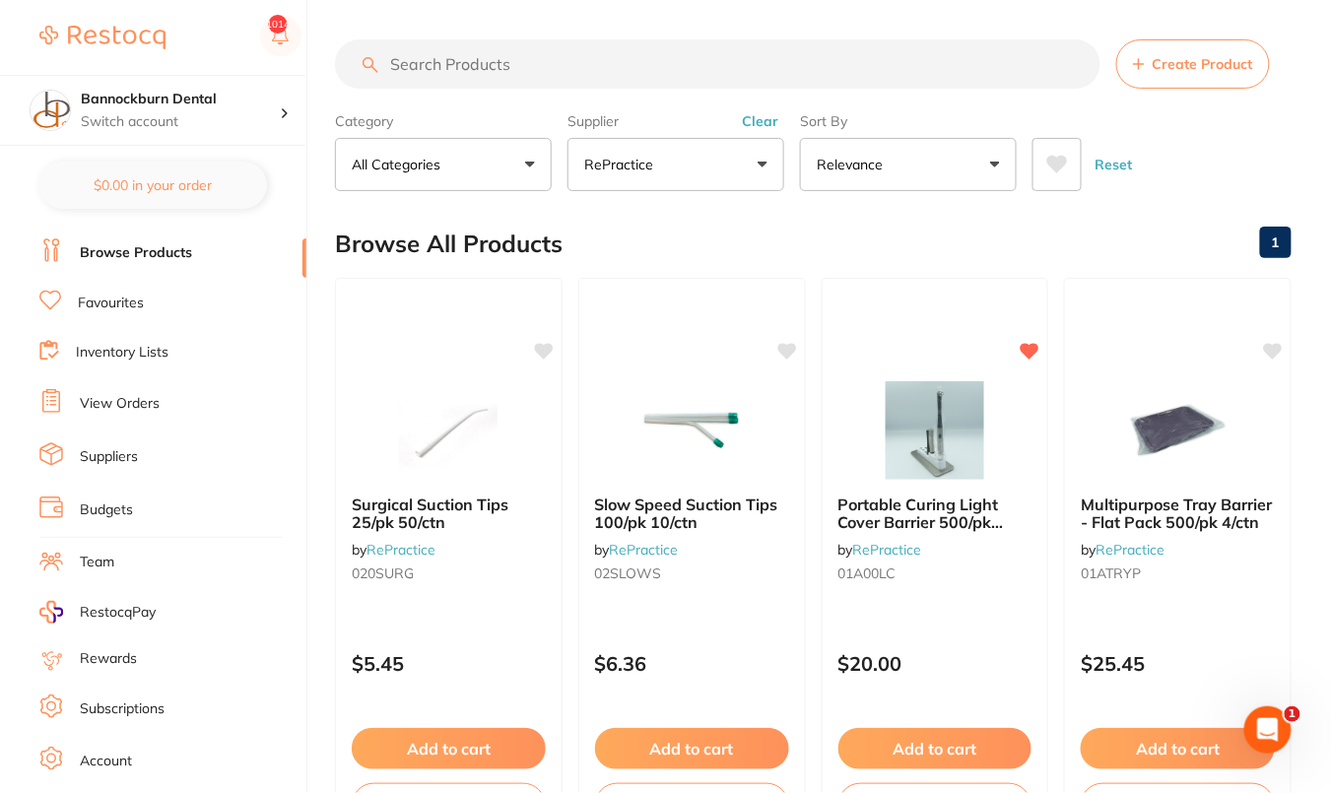
click at [564, 61] on input "search" at bounding box center [718, 63] width 766 height 49
paste input "01A00MS"
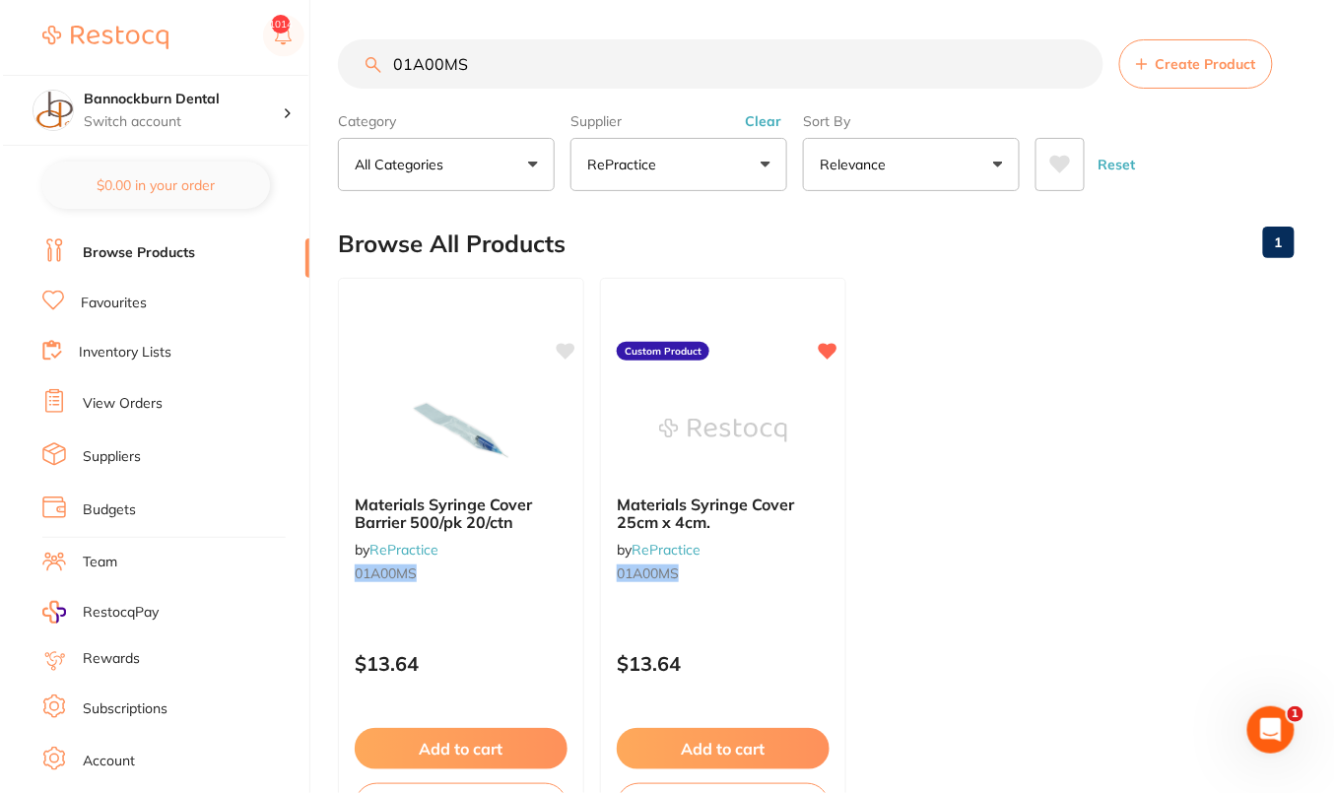
scroll to position [0, 0]
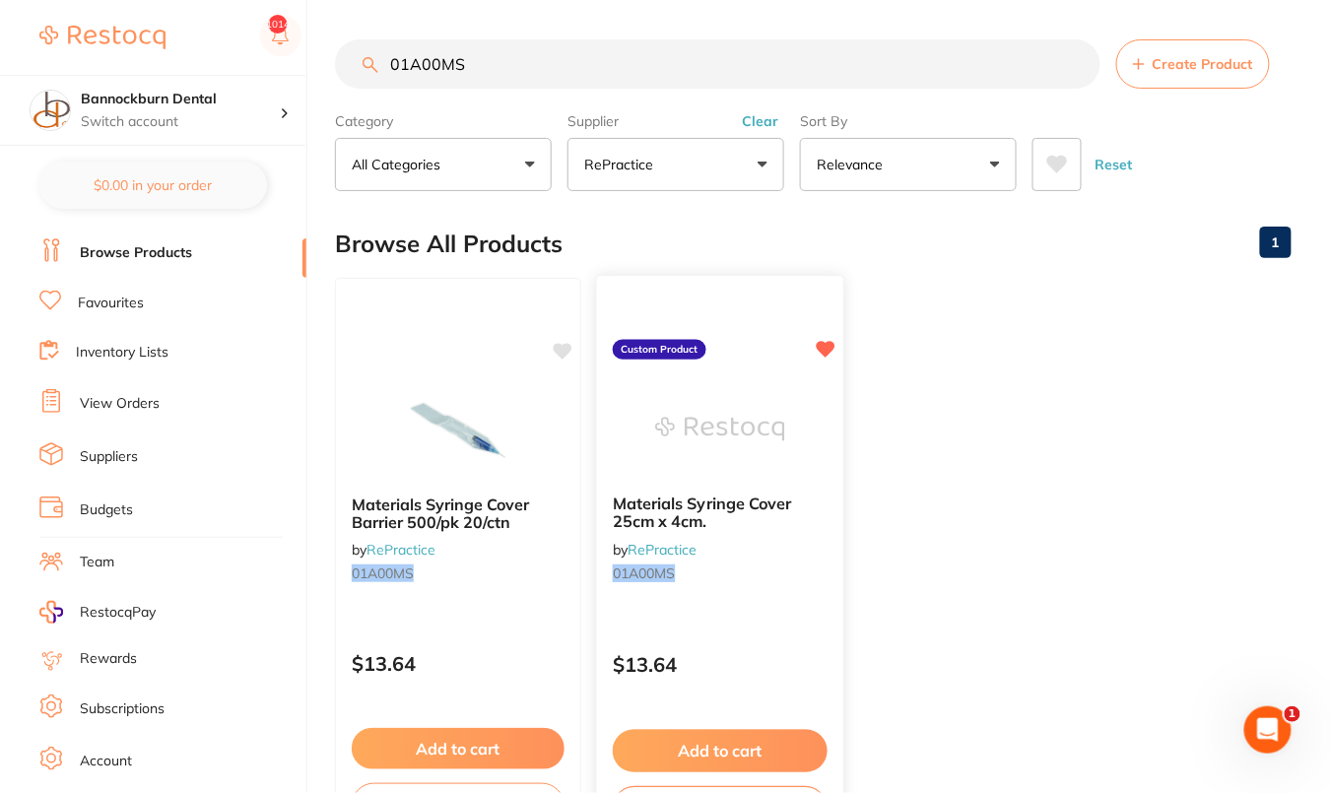
type input "01A00MS"
click at [823, 345] on icon at bounding box center [826, 349] width 19 height 17
click at [1076, 388] on ul "Materials Syringe Cover Barrier 500/pk 20/ctn by RePractice 01A00MS $13.64 Add …" at bounding box center [813, 561] width 957 height 566
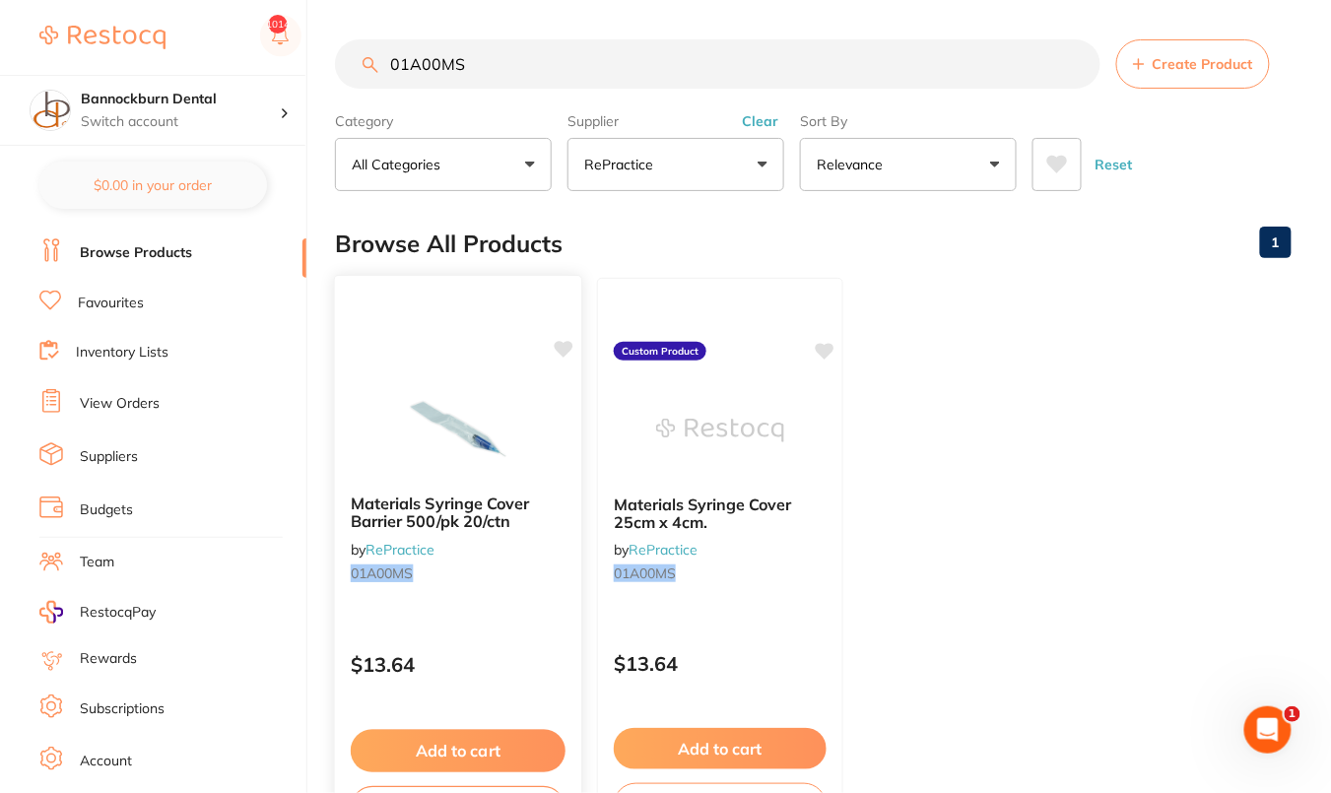
click at [567, 346] on icon at bounding box center [564, 349] width 19 height 17
click at [1071, 379] on ul "Materials Syringe Cover Barrier 500/pk 20/ctn by RePractice 01A00MS $13.64 Add …" at bounding box center [813, 561] width 957 height 566
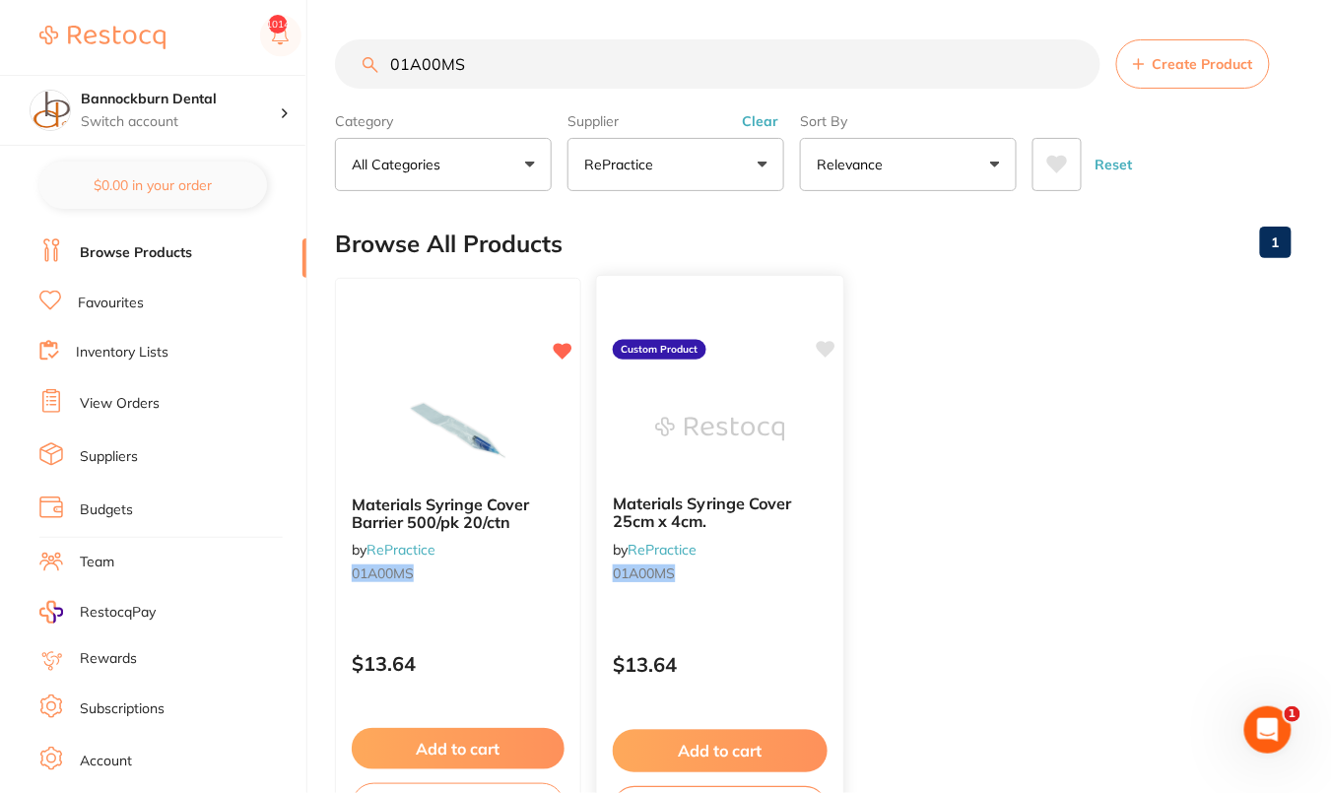
click at [745, 440] on img at bounding box center [719, 429] width 129 height 100
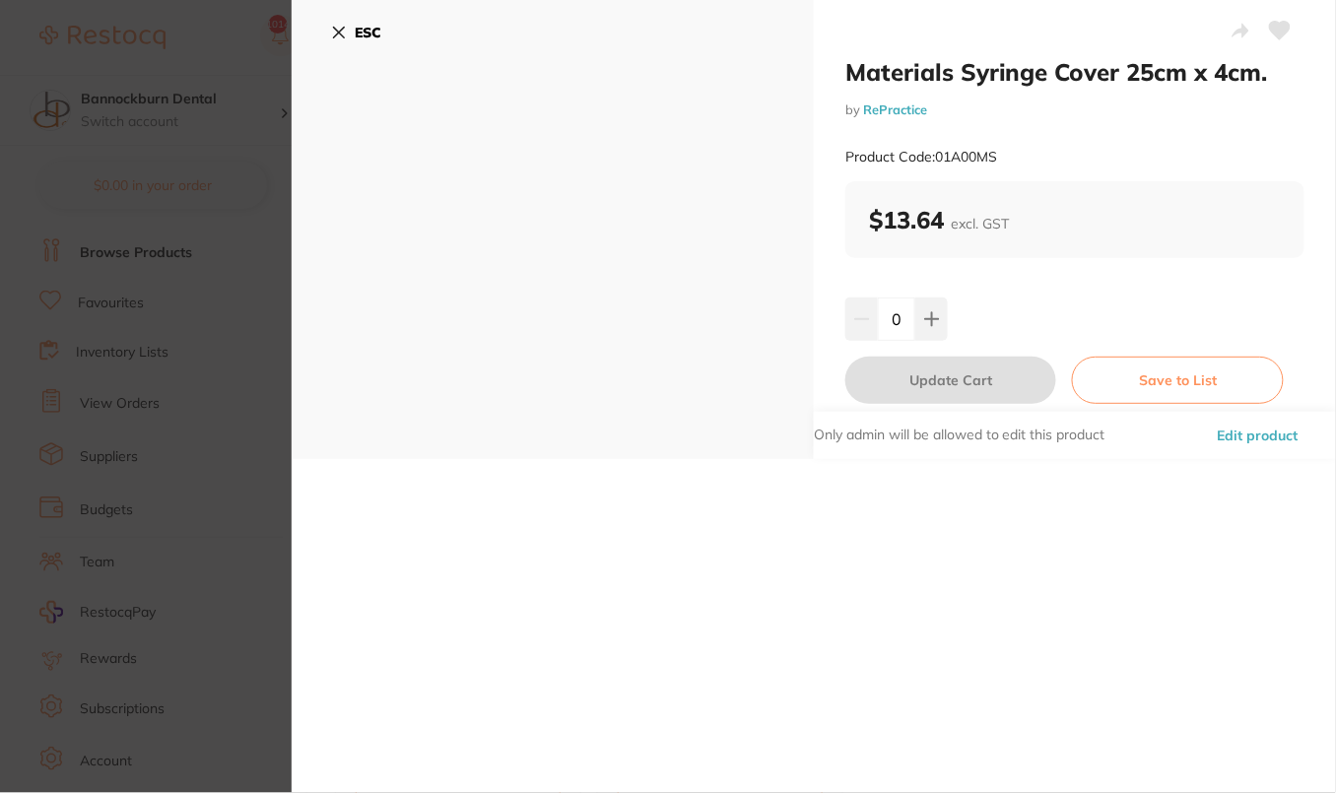
click at [1278, 430] on button "Edit product" at bounding box center [1258, 435] width 93 height 47
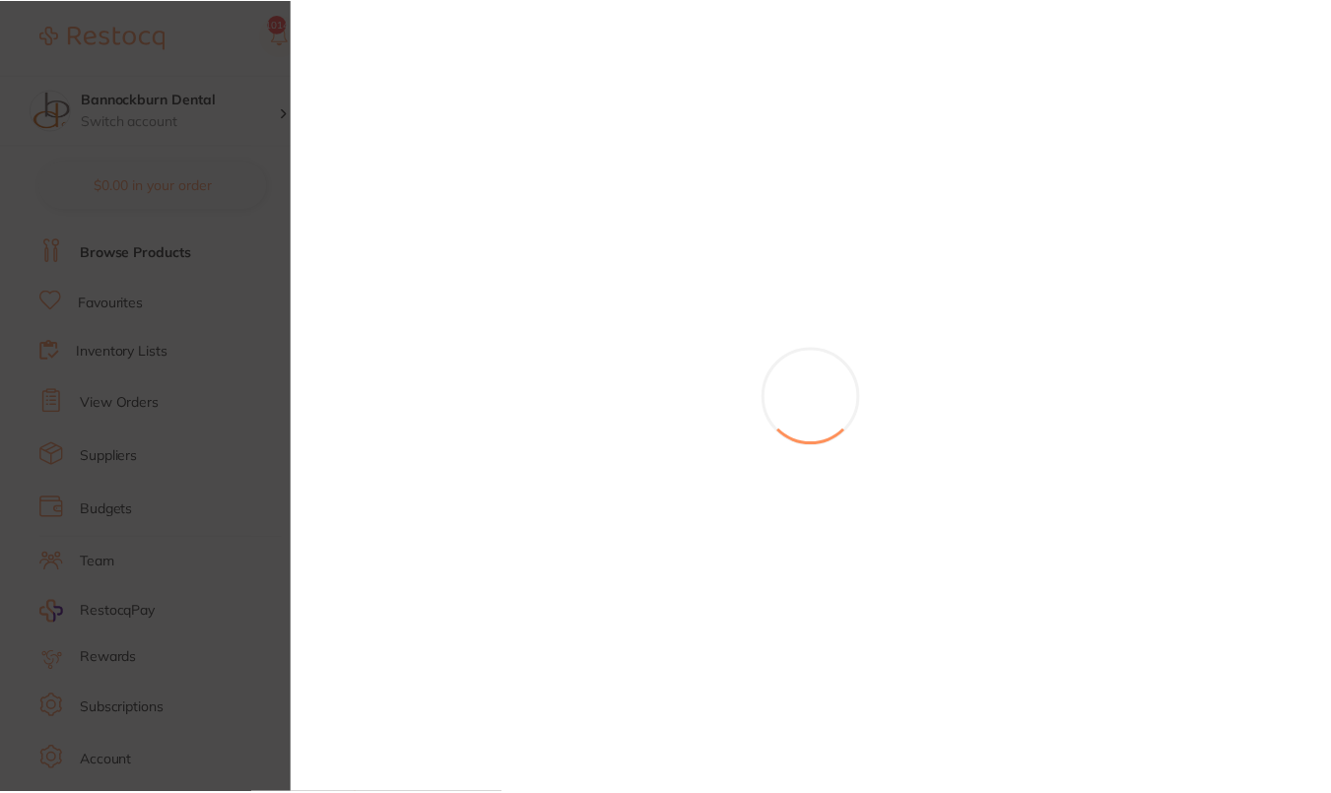
scroll to position [2, 0]
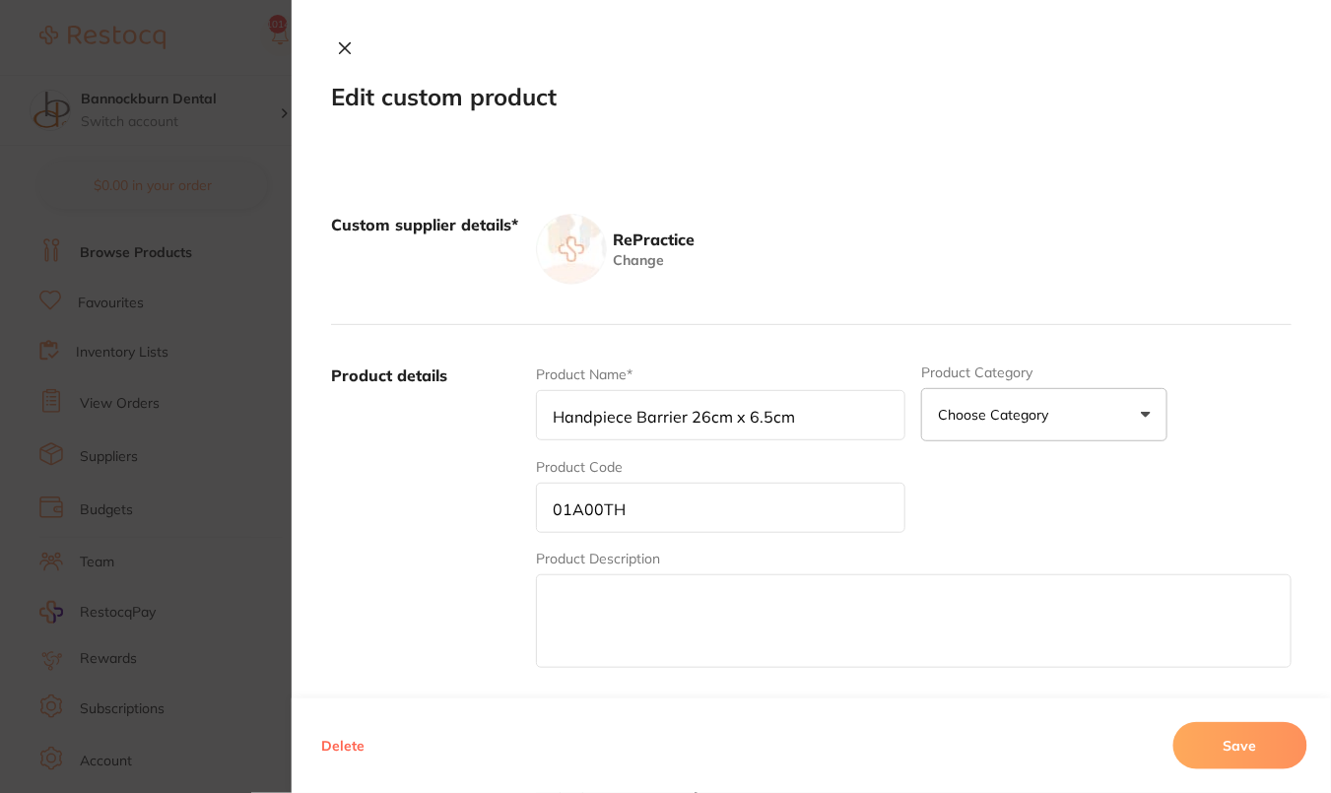
type input "Materials Syringe Cover 25cm x 4cm."
type input "01A00MS"
type input "13.64"
click at [345, 739] on button "Delete" at bounding box center [342, 745] width 55 height 47
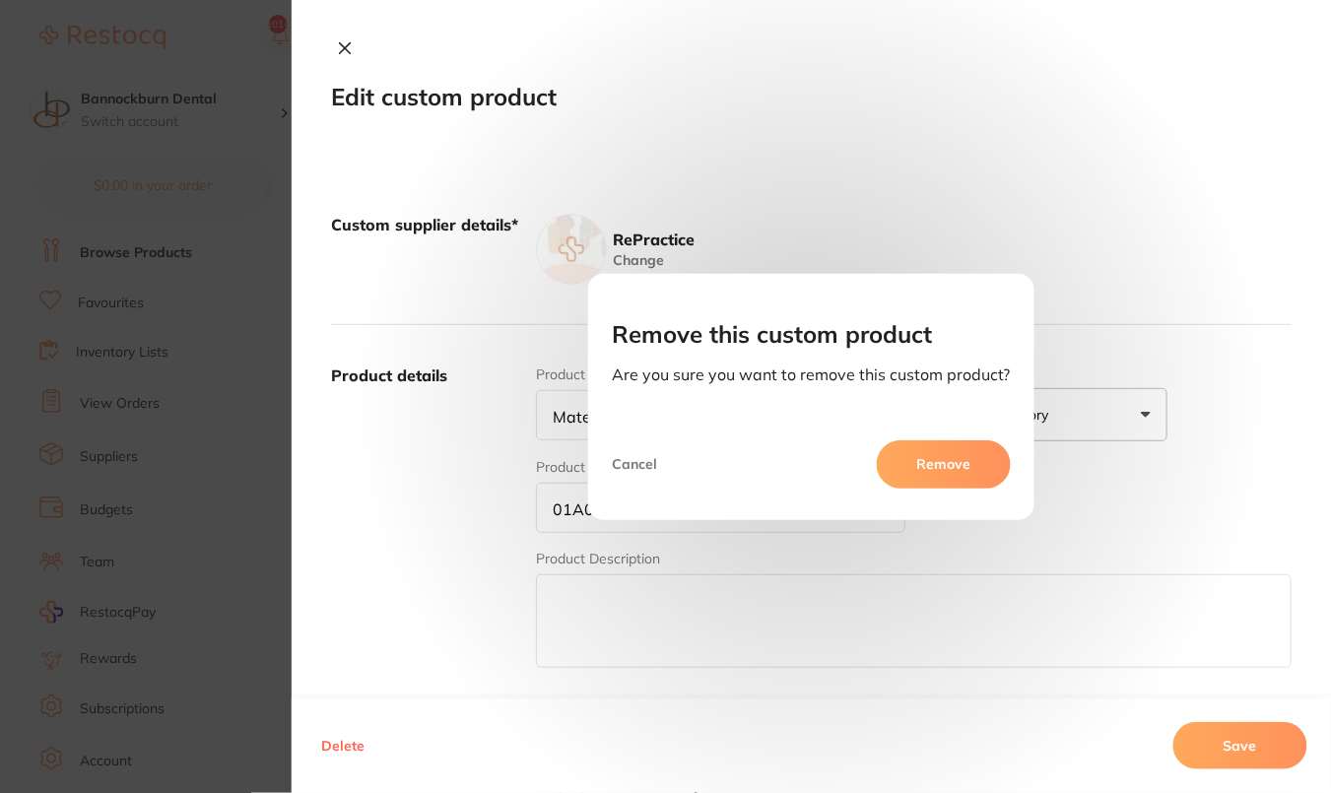
click at [956, 451] on button "Remove" at bounding box center [944, 463] width 134 height 47
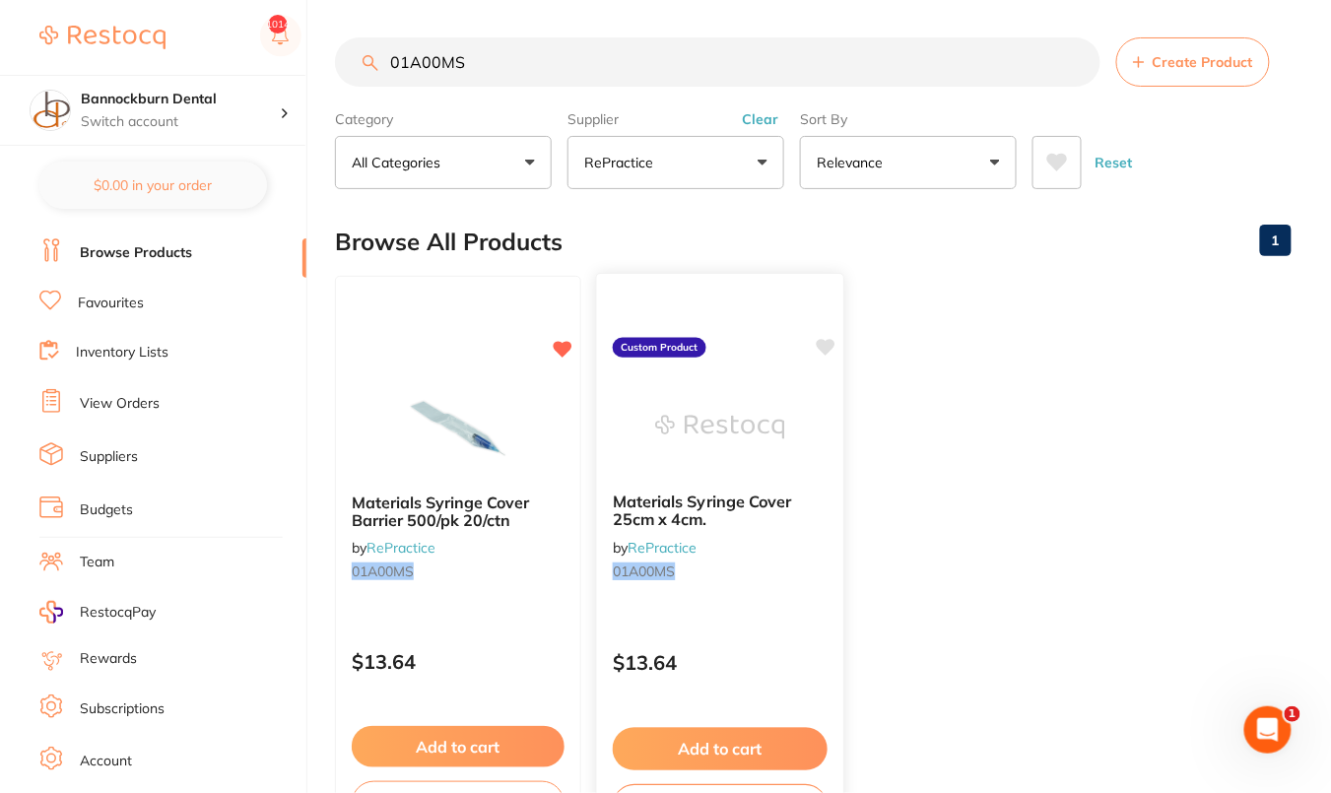
click at [707, 481] on div "Materials Syringe Cover 25cm x 4cm. by RePractice 01A00MS" at bounding box center [720, 540] width 246 height 127
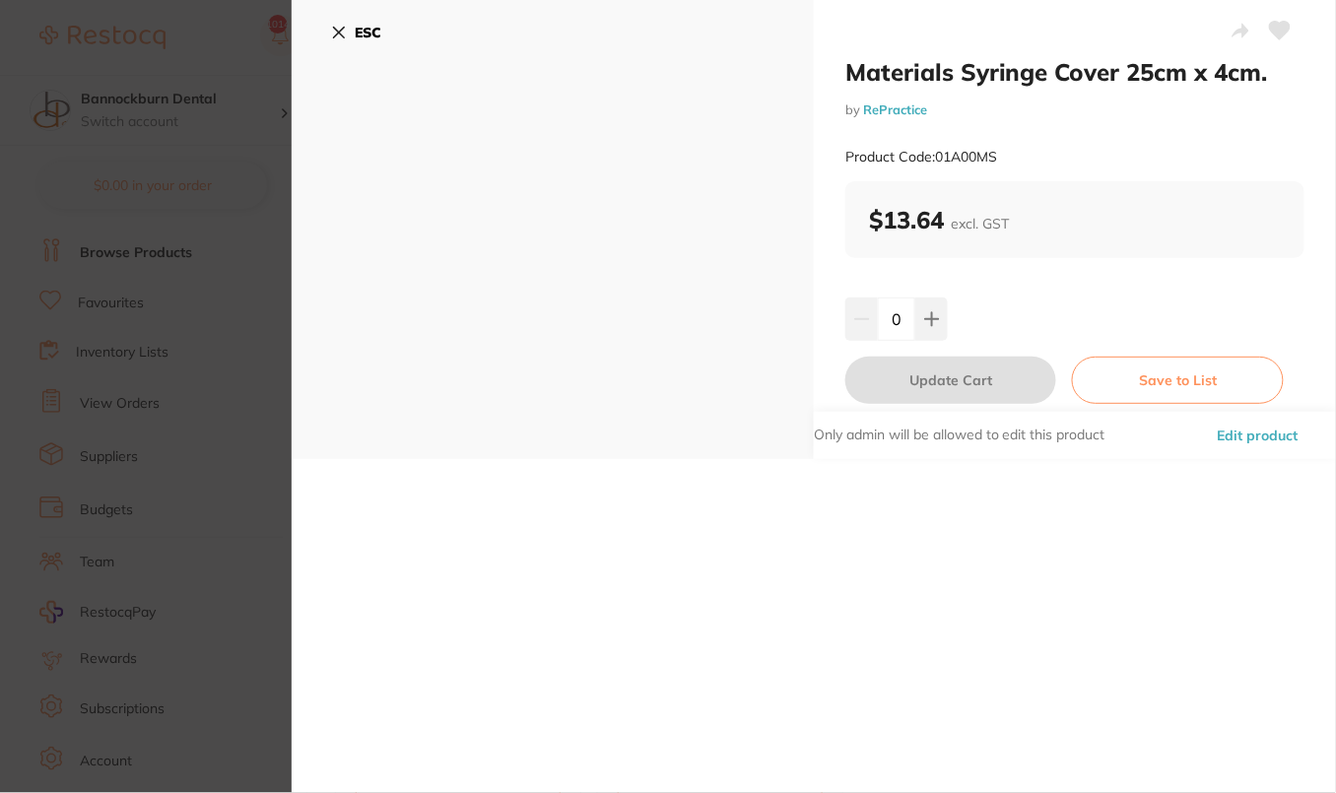
click at [1272, 422] on button "Edit product" at bounding box center [1258, 435] width 93 height 47
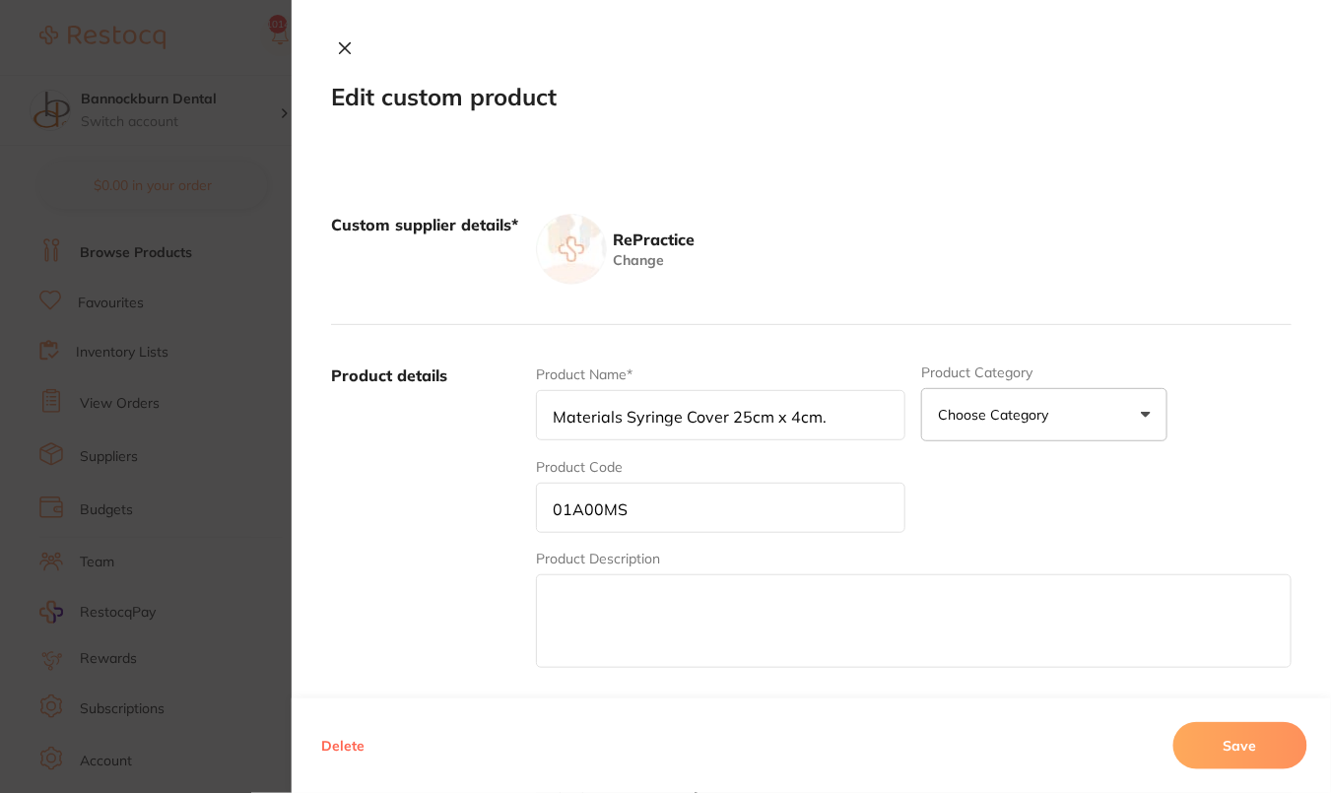
click at [317, 754] on button "Delete" at bounding box center [342, 745] width 55 height 47
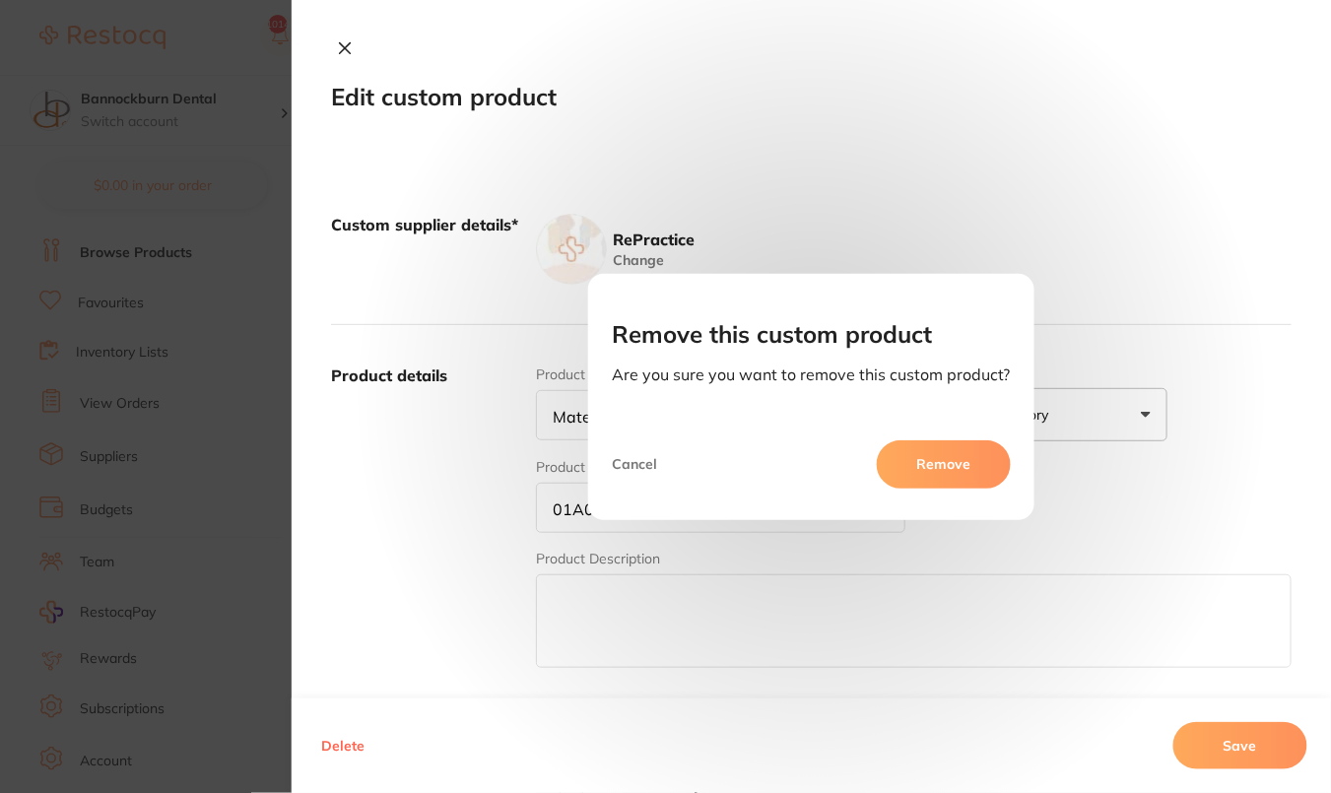
click at [937, 475] on button "Remove" at bounding box center [944, 463] width 134 height 47
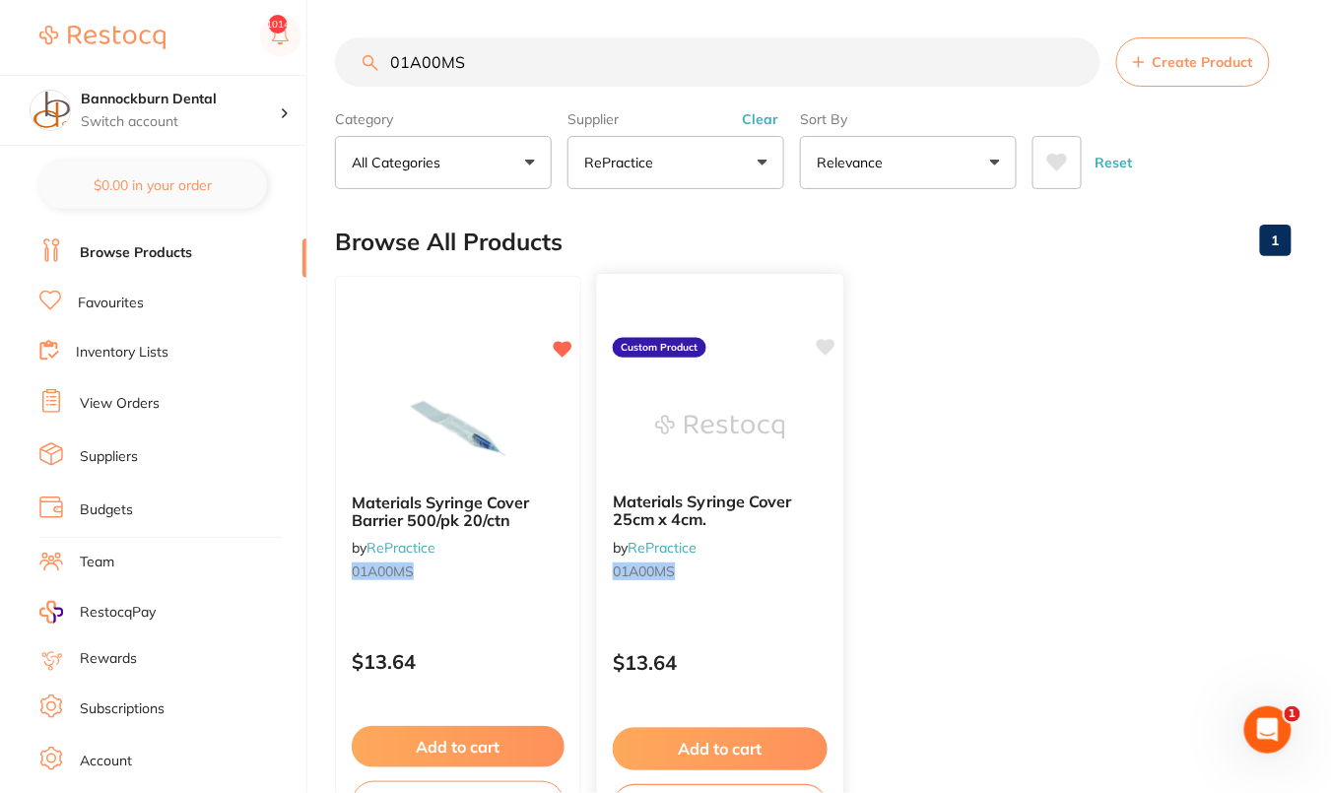
click at [783, 479] on div "Materials Syringe Cover 25cm x 4cm. by RePractice 01A00MS" at bounding box center [720, 540] width 246 height 127
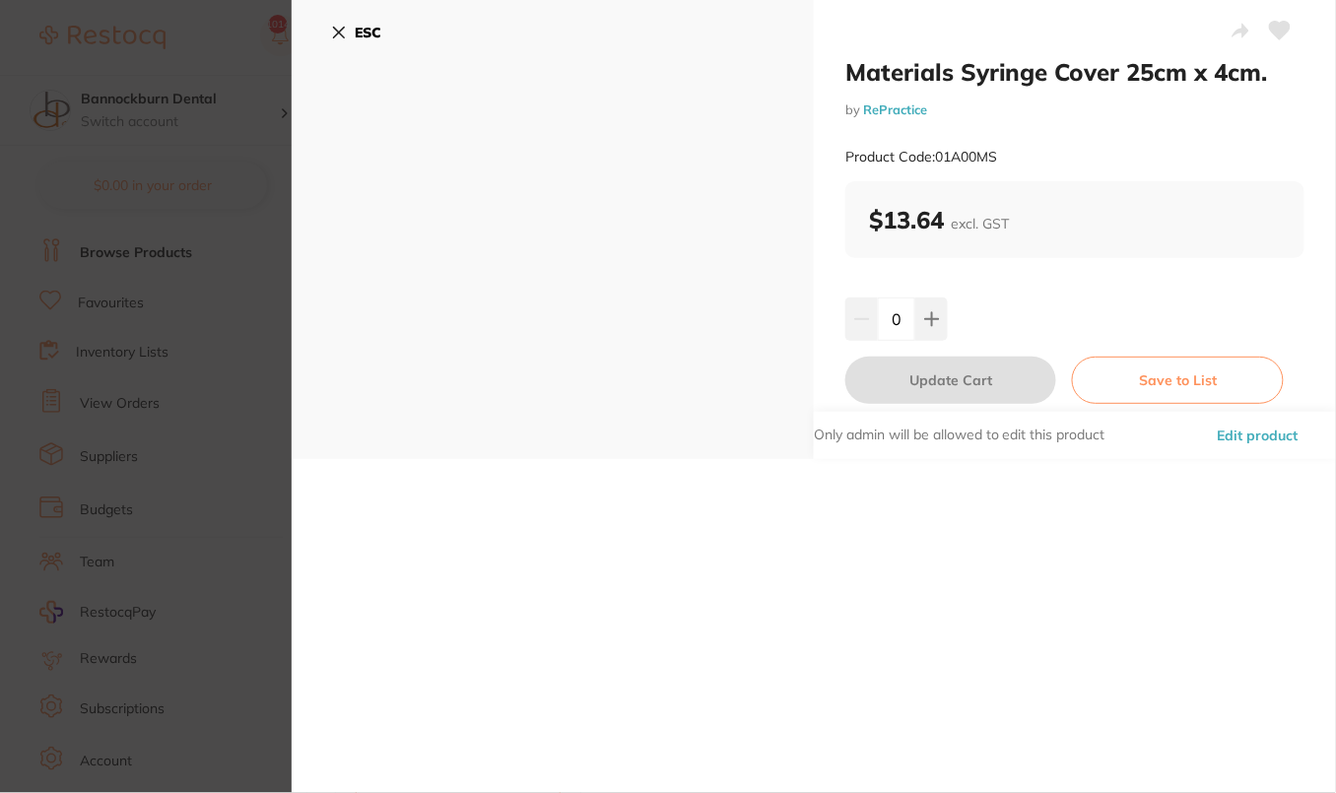
click at [1233, 433] on button "Edit product" at bounding box center [1258, 435] width 93 height 47
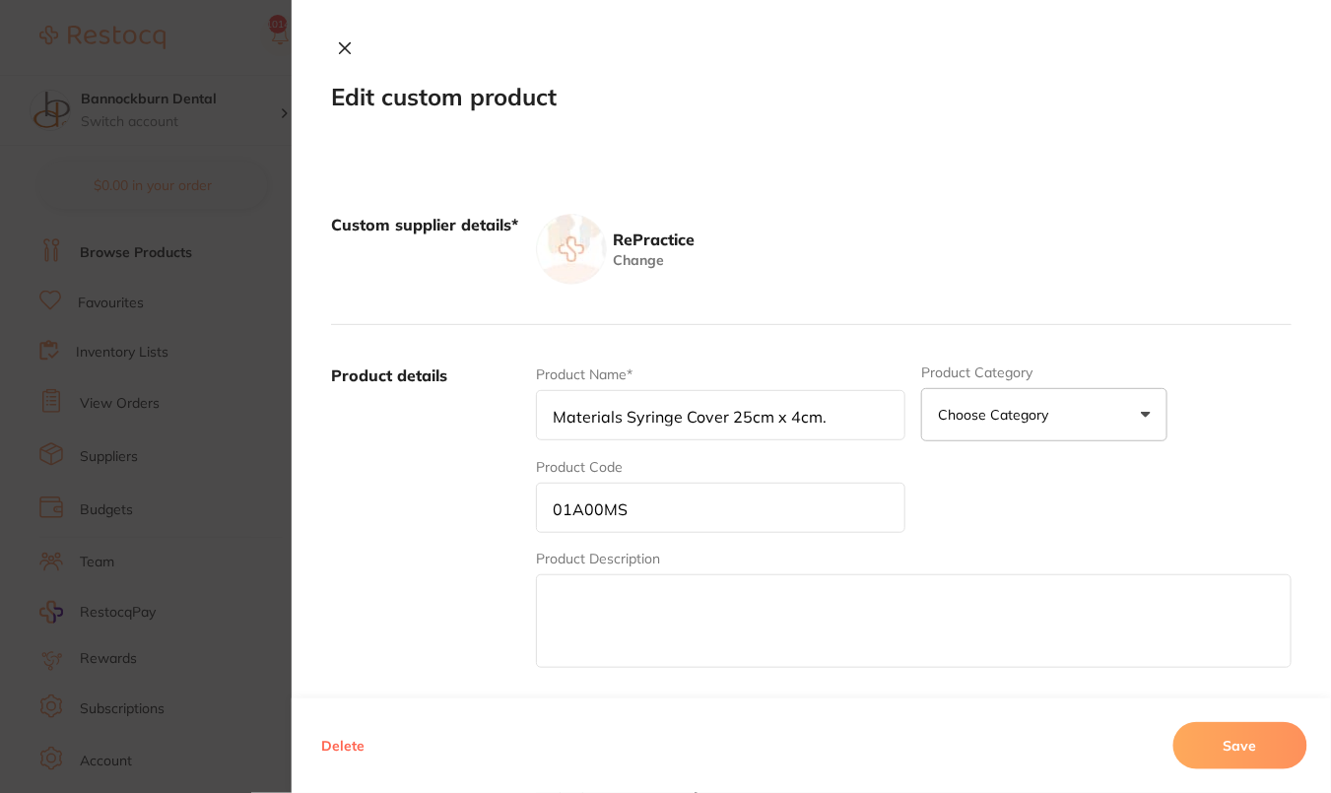
click at [331, 743] on button "Delete" at bounding box center [342, 745] width 55 height 47
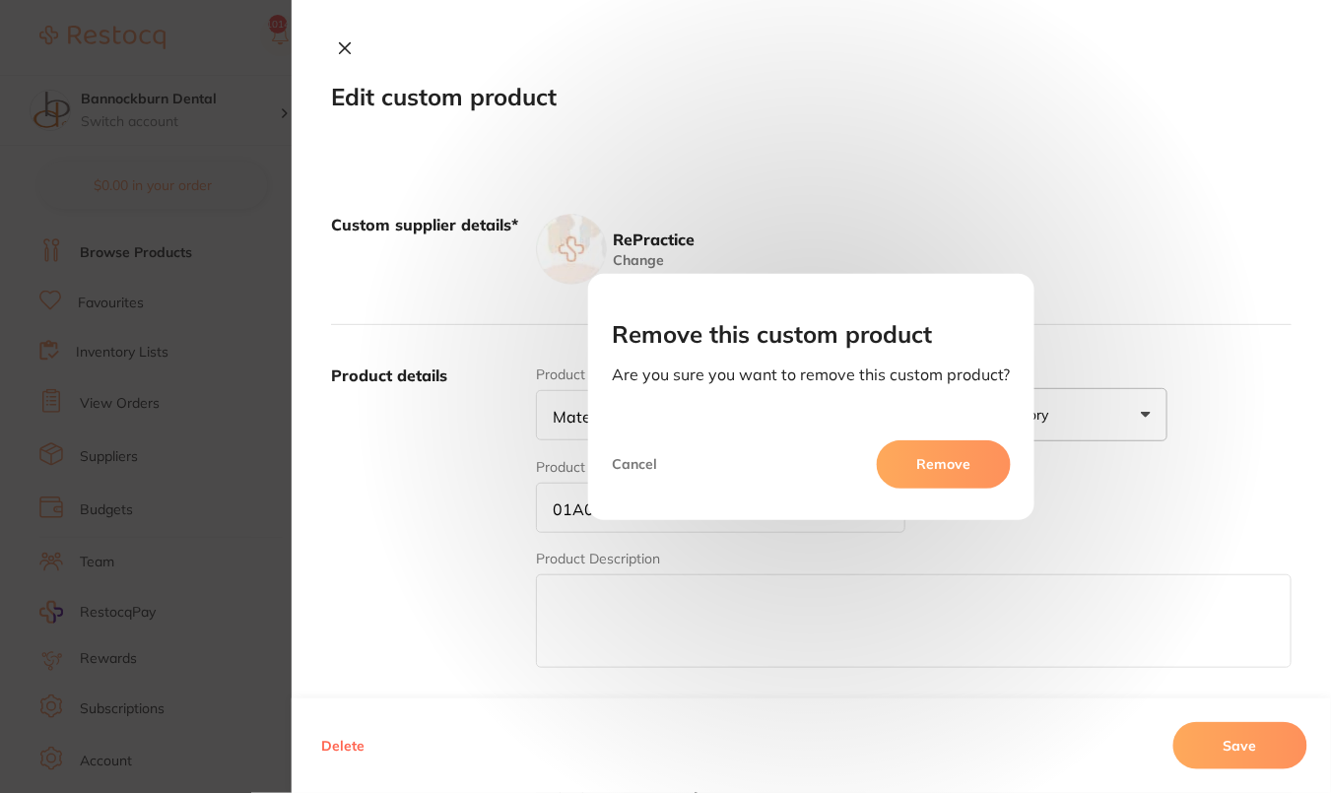
click at [916, 455] on button "Remove" at bounding box center [944, 463] width 134 height 47
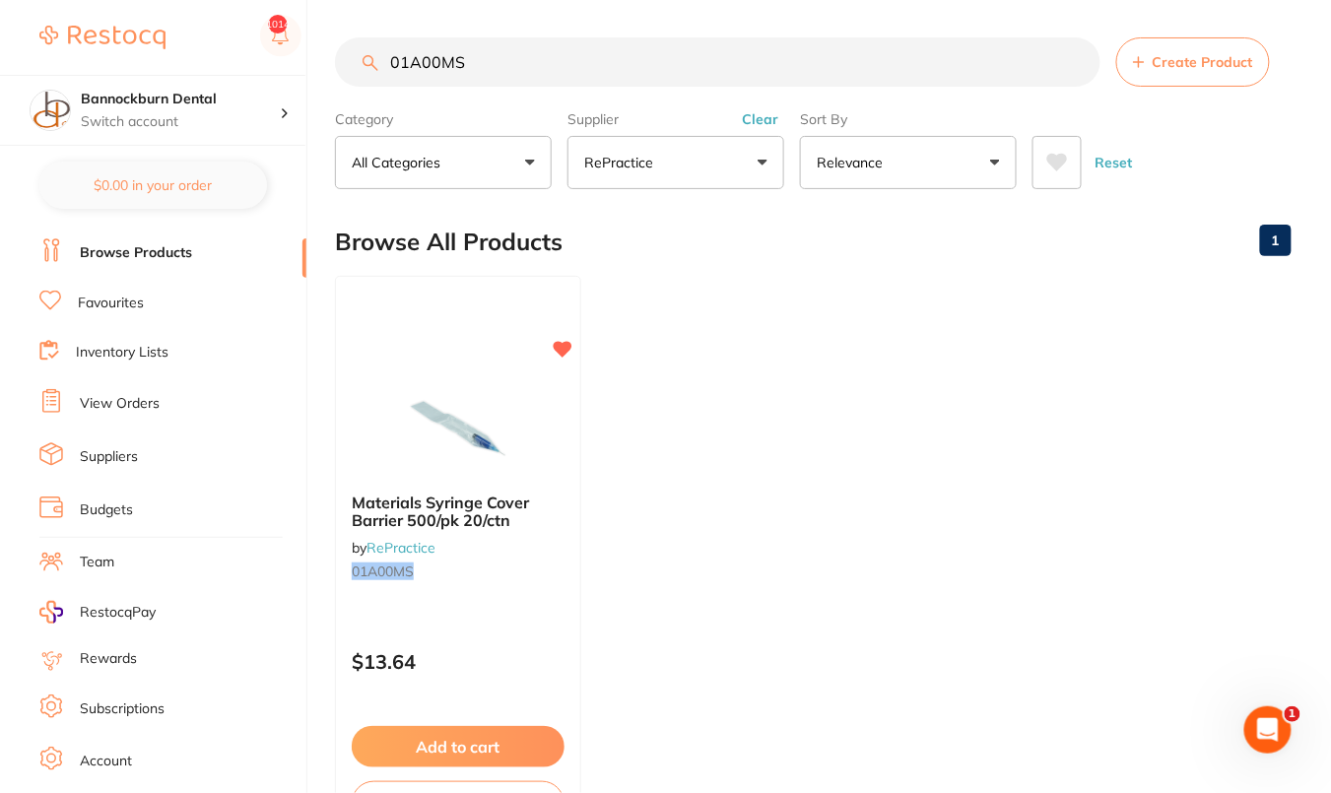
click at [787, 396] on ul "Materials Syringe Cover Barrier 500/pk 20/ctn by RePractice 01A00MS $13.64 Add …" at bounding box center [813, 559] width 957 height 566
click at [1018, 366] on ul "Materials Syringe Cover Barrier 500/pk 20/ctn by RePractice 01A00MS $13.64 Add …" at bounding box center [813, 559] width 957 height 566
click at [1077, 62] on input "01A00MS" at bounding box center [718, 61] width 766 height 49
click at [928, 345] on ul "Materials Syringe Cover Barrier 500/pk 20/ctn by RePractice 01A00MS $13.64 Add …" at bounding box center [813, 559] width 957 height 566
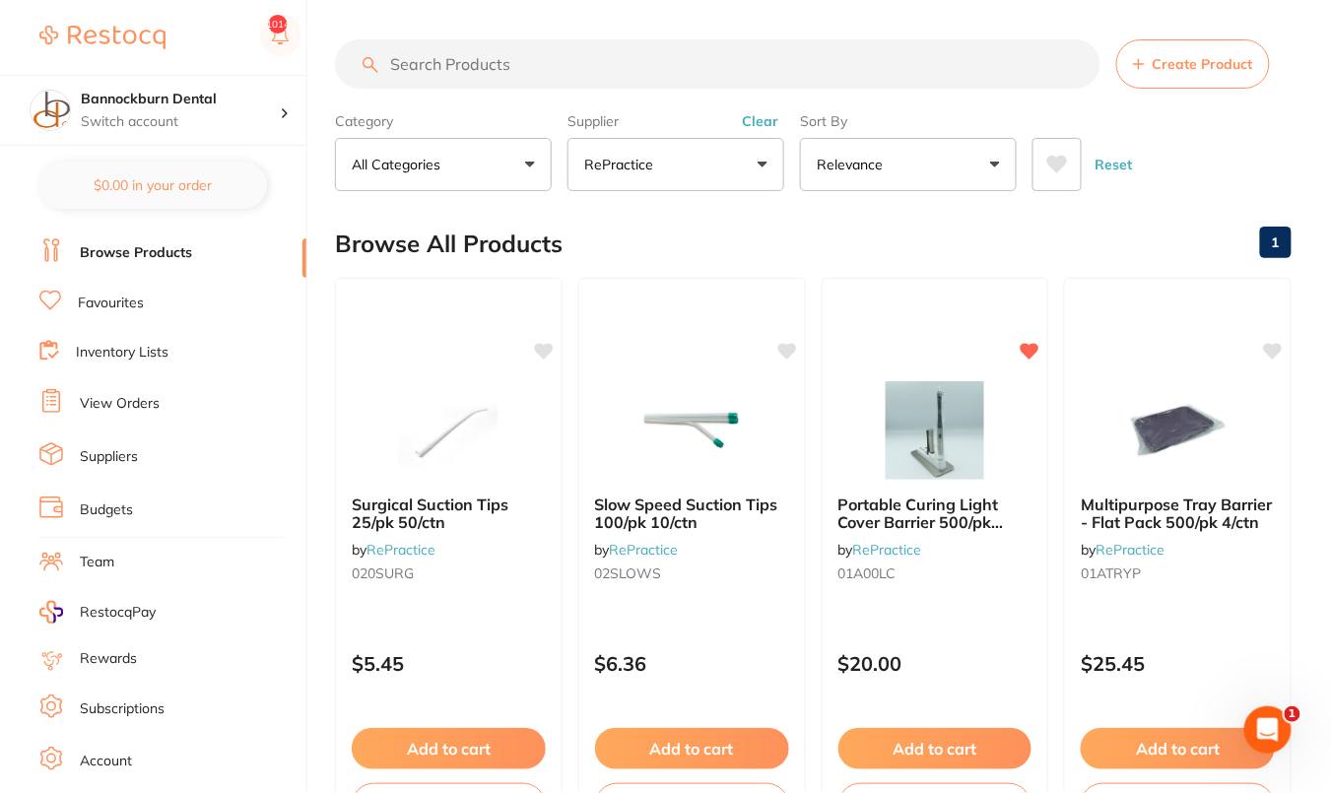
click at [765, 124] on button "Clear" at bounding box center [760, 121] width 48 height 18
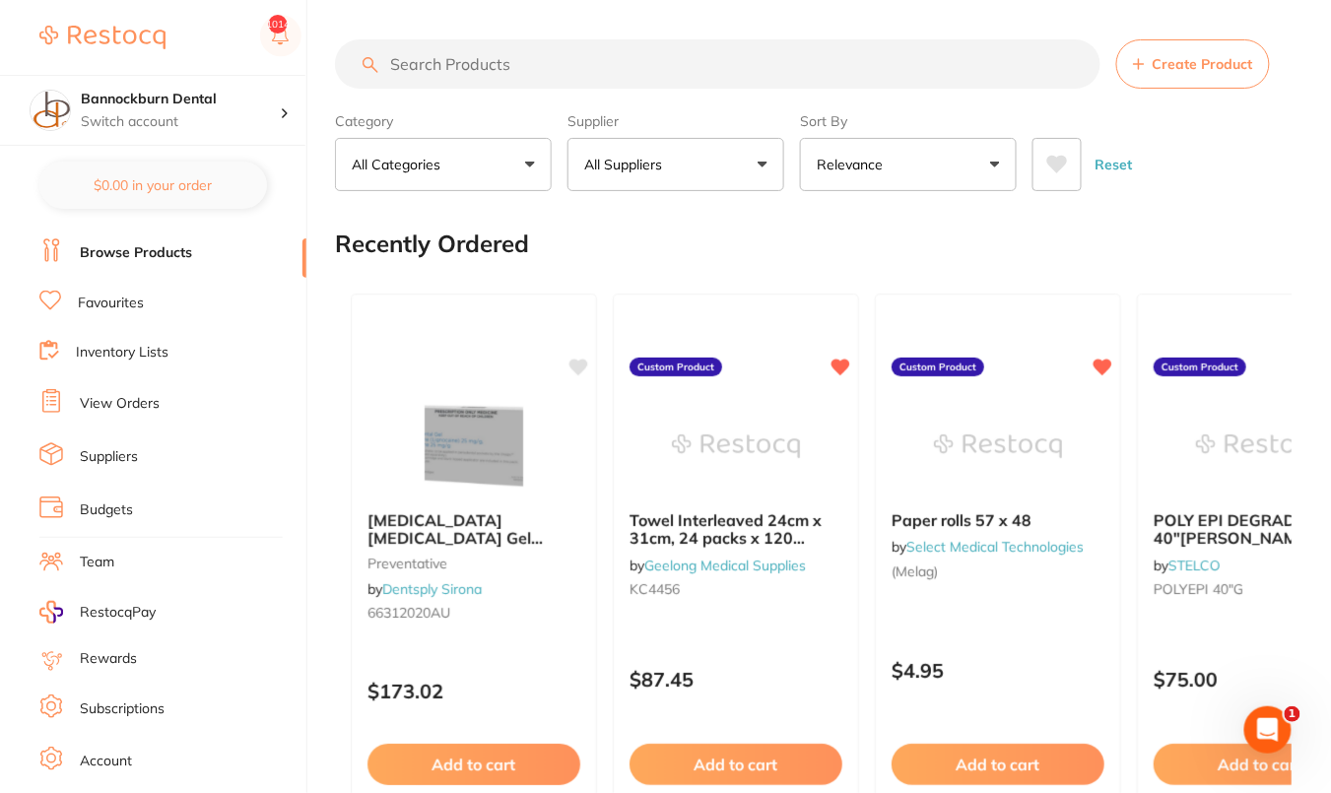
click at [112, 299] on link "Favourites" at bounding box center [111, 304] width 66 height 20
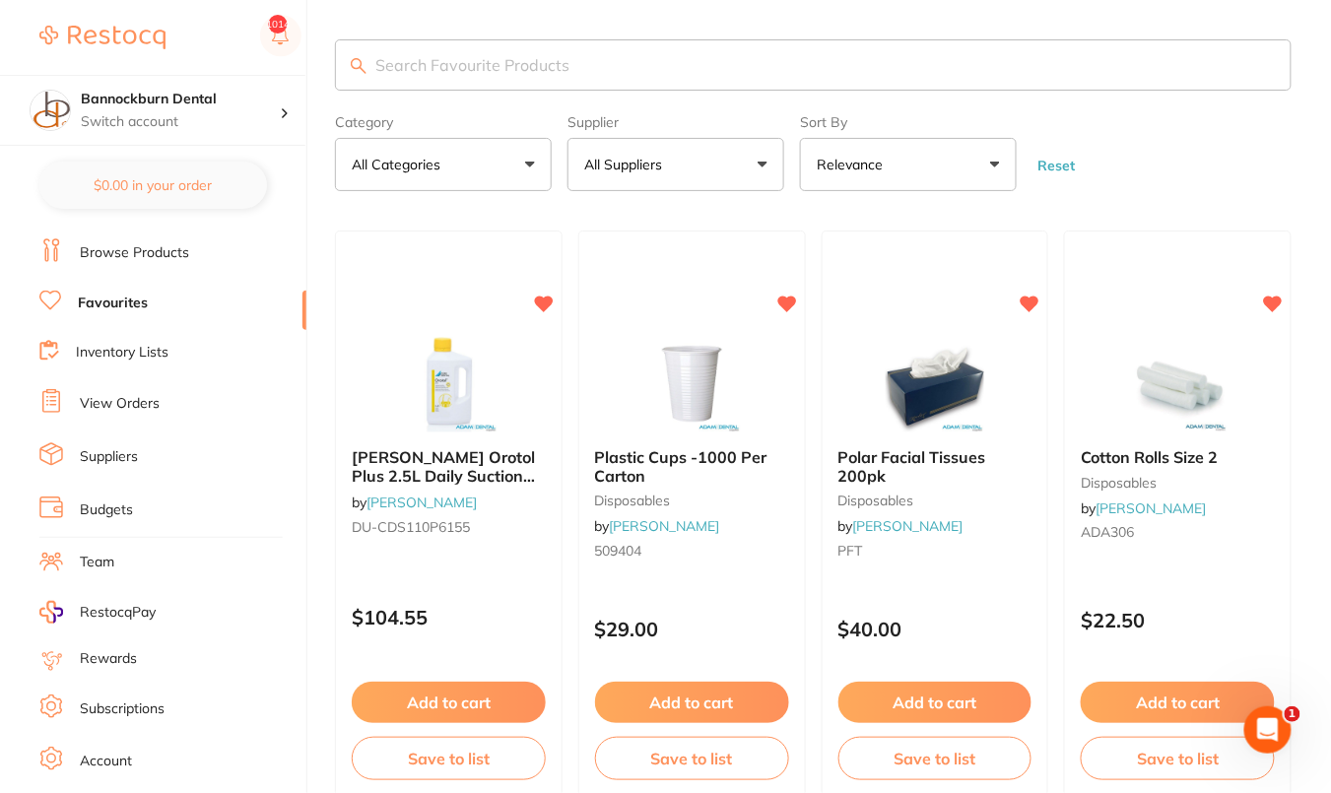
drag, startPoint x: 1232, startPoint y: 143, endPoint x: 1155, endPoint y: 145, distance: 76.9
click at [1232, 143] on form "Category All Categories All Categories anaesthetic articulating burs CAD/CAM cr…" at bounding box center [813, 148] width 957 height 85
click at [696, 165] on button "All Suppliers" at bounding box center [675, 164] width 217 height 53
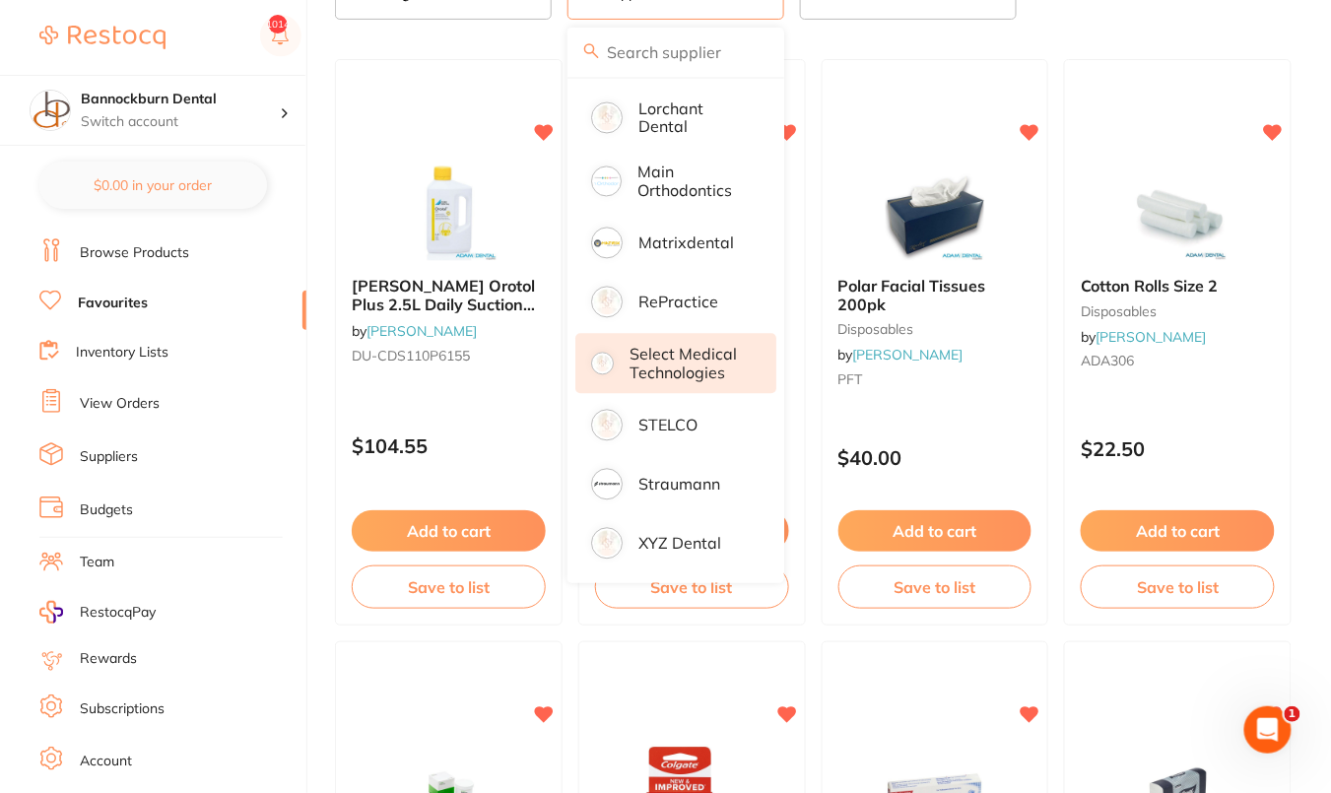
scroll to position [210, 0]
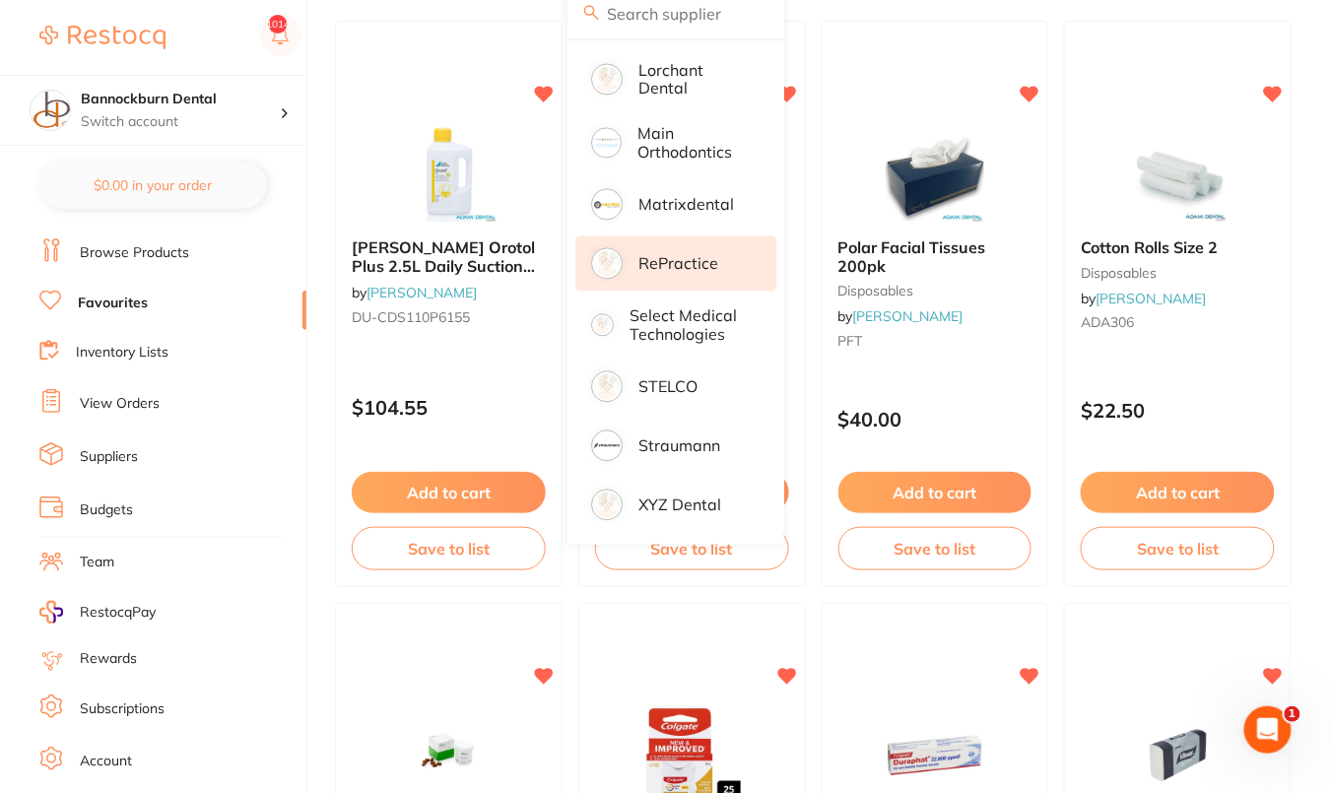
click at [689, 255] on p "RePractice" at bounding box center [678, 264] width 80 height 18
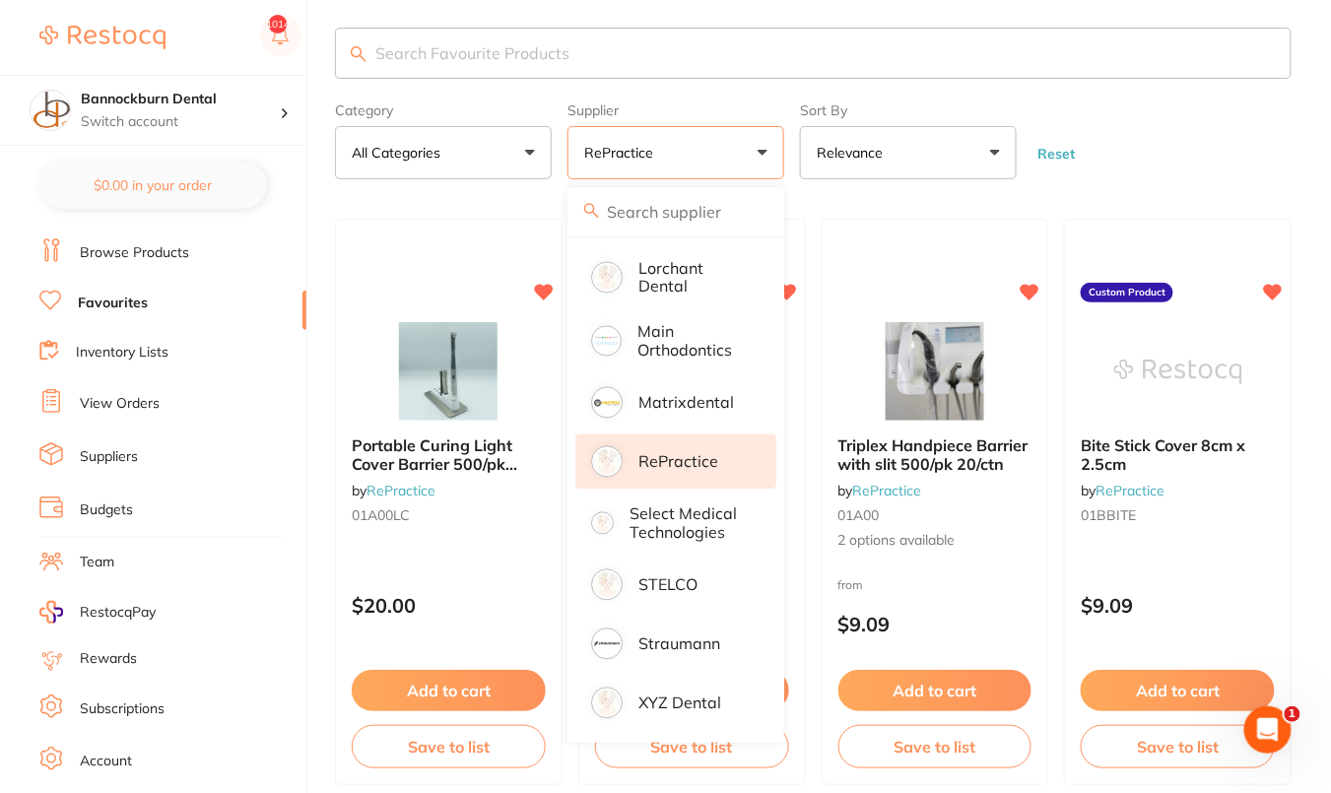
scroll to position [0, 0]
click at [649, 453] on p "RePractice" at bounding box center [678, 462] width 80 height 18
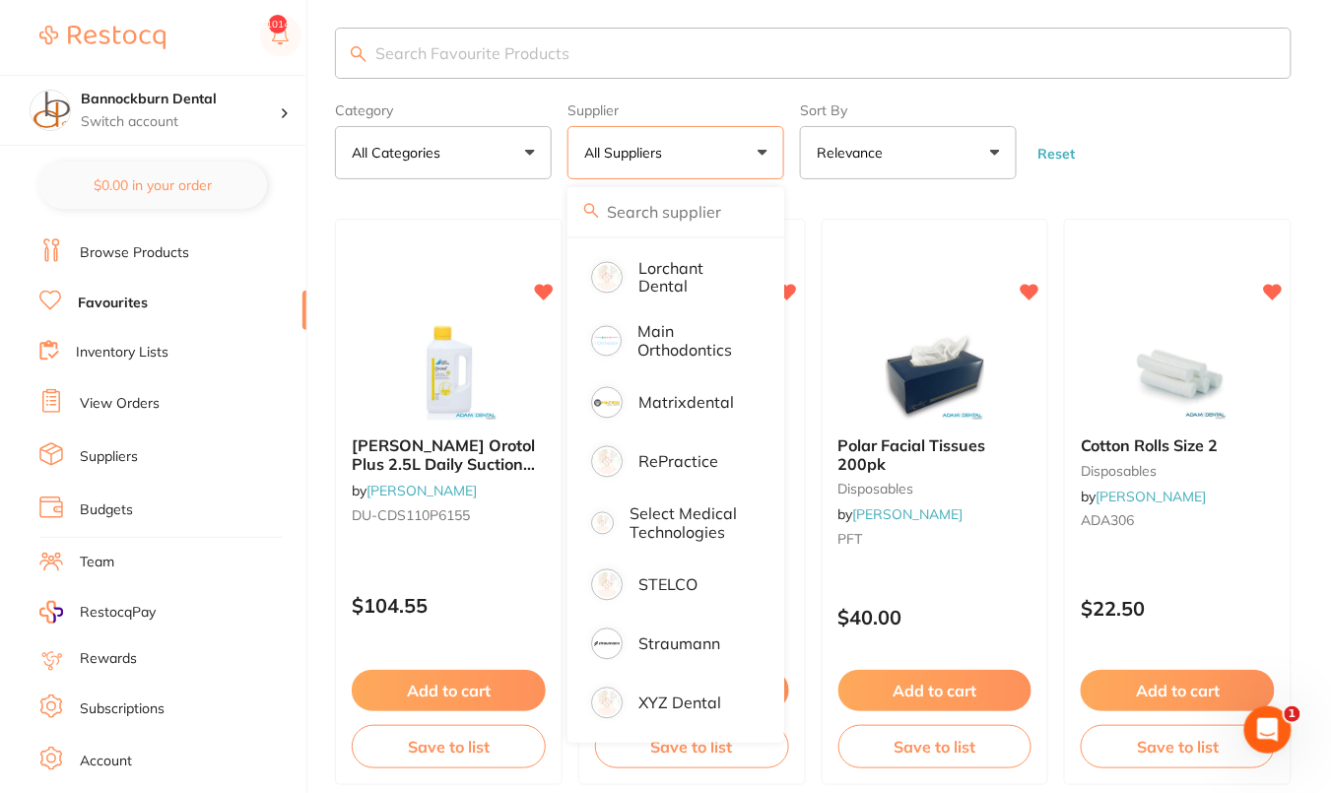
click at [1187, 155] on form "Category All Categories All Categories anaesthetic articulating burs CAD/CAM cr…" at bounding box center [813, 137] width 957 height 85
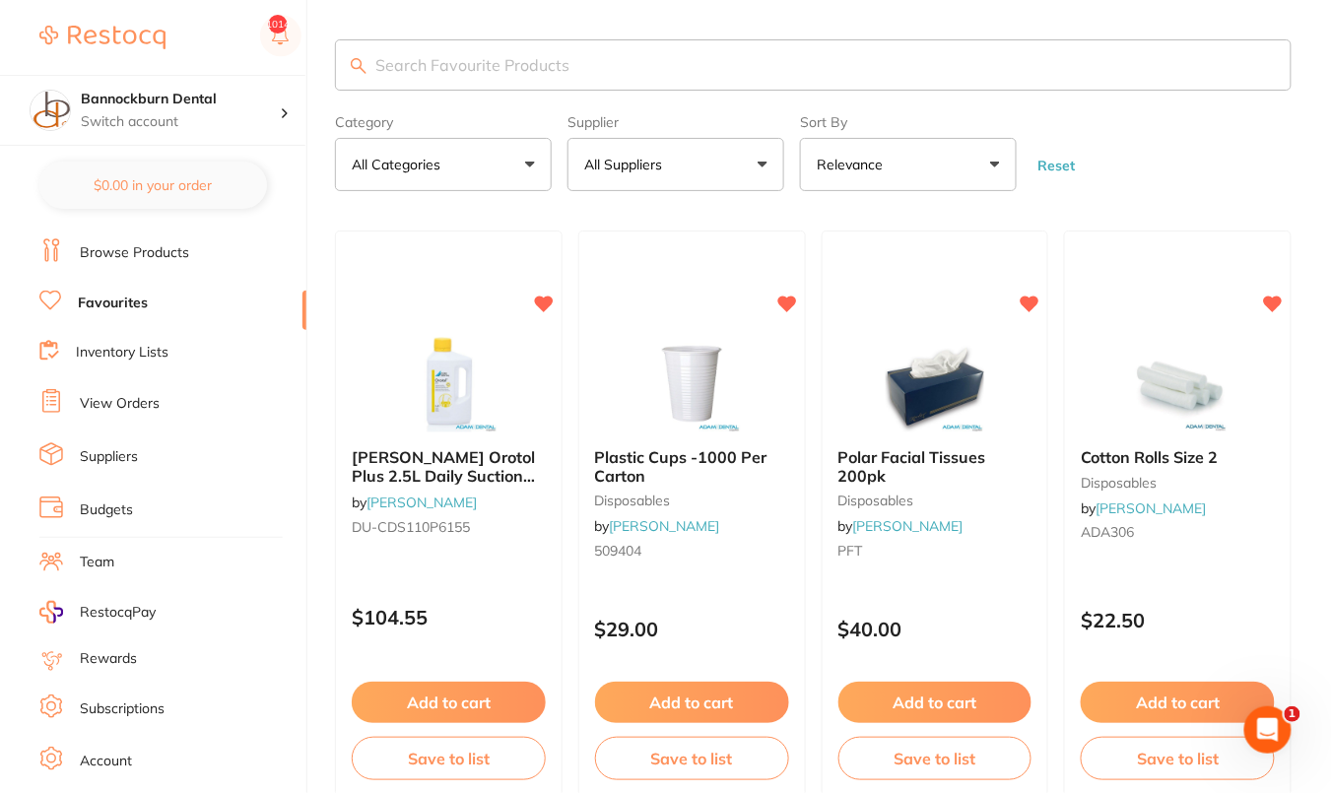
click at [718, 156] on button "All Suppliers" at bounding box center [675, 164] width 217 height 53
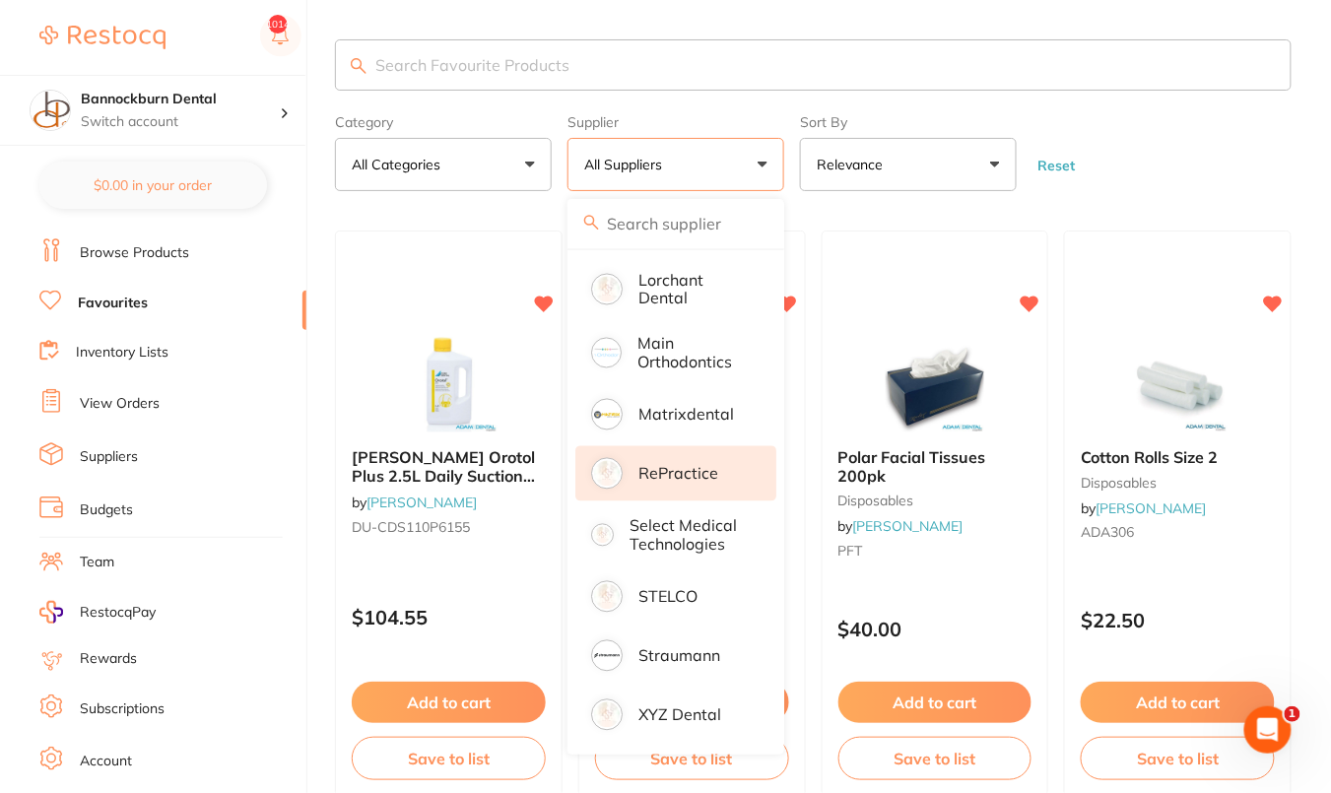
click at [686, 474] on p "RePractice" at bounding box center [678, 474] width 80 height 18
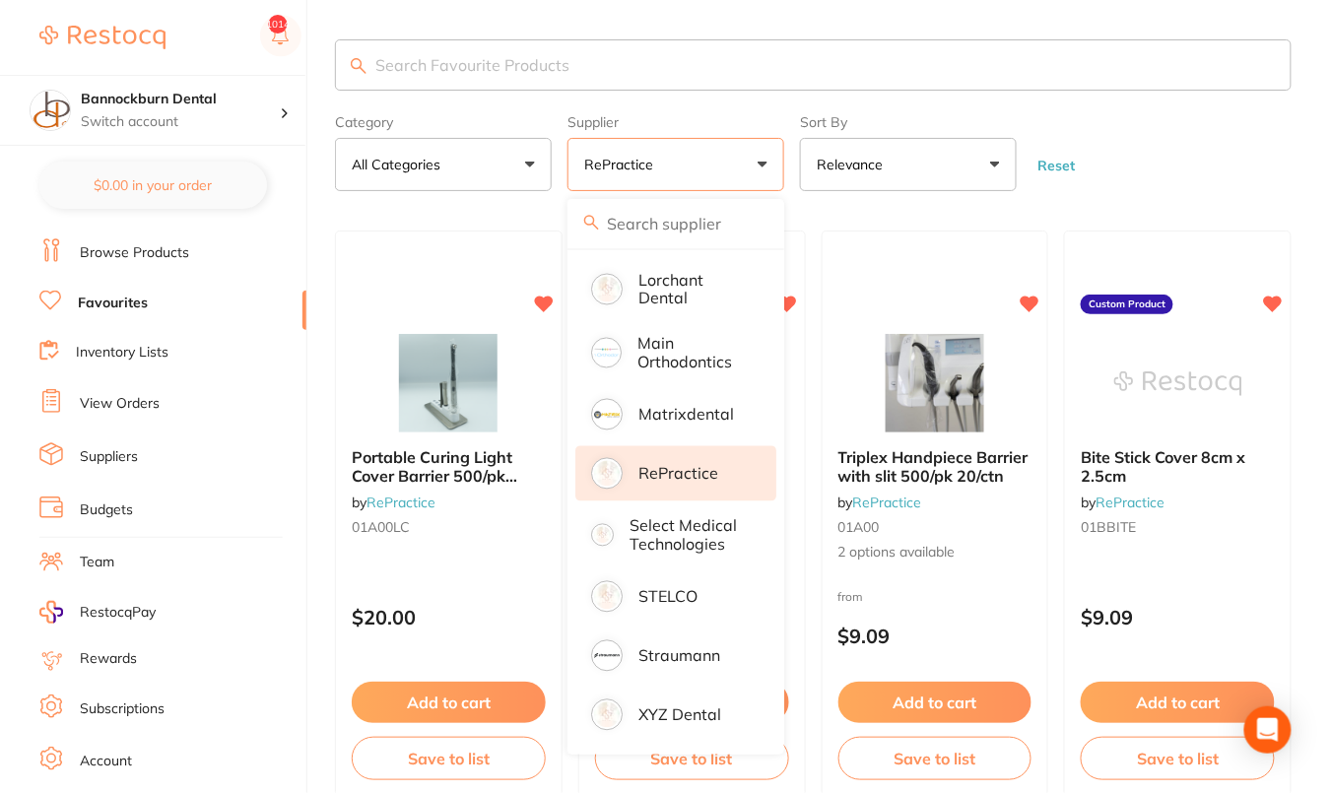
click at [1277, 124] on form "Category All Categories All Categories No categories found Clear Category false…" at bounding box center [813, 148] width 957 height 85
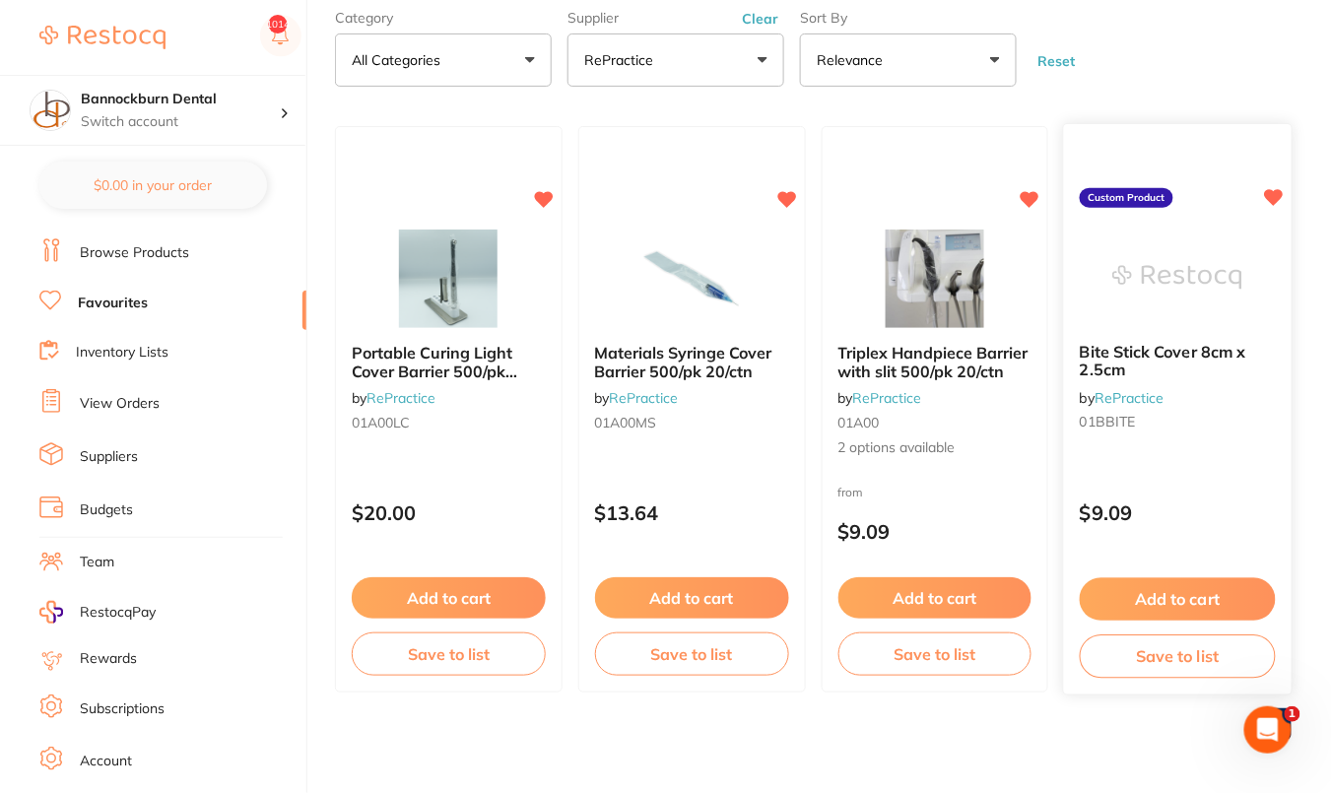
click at [1233, 447] on div "Bite Stick Cover 8cm x 2.5cm by RePractice 01BBITE" at bounding box center [1178, 391] width 228 height 127
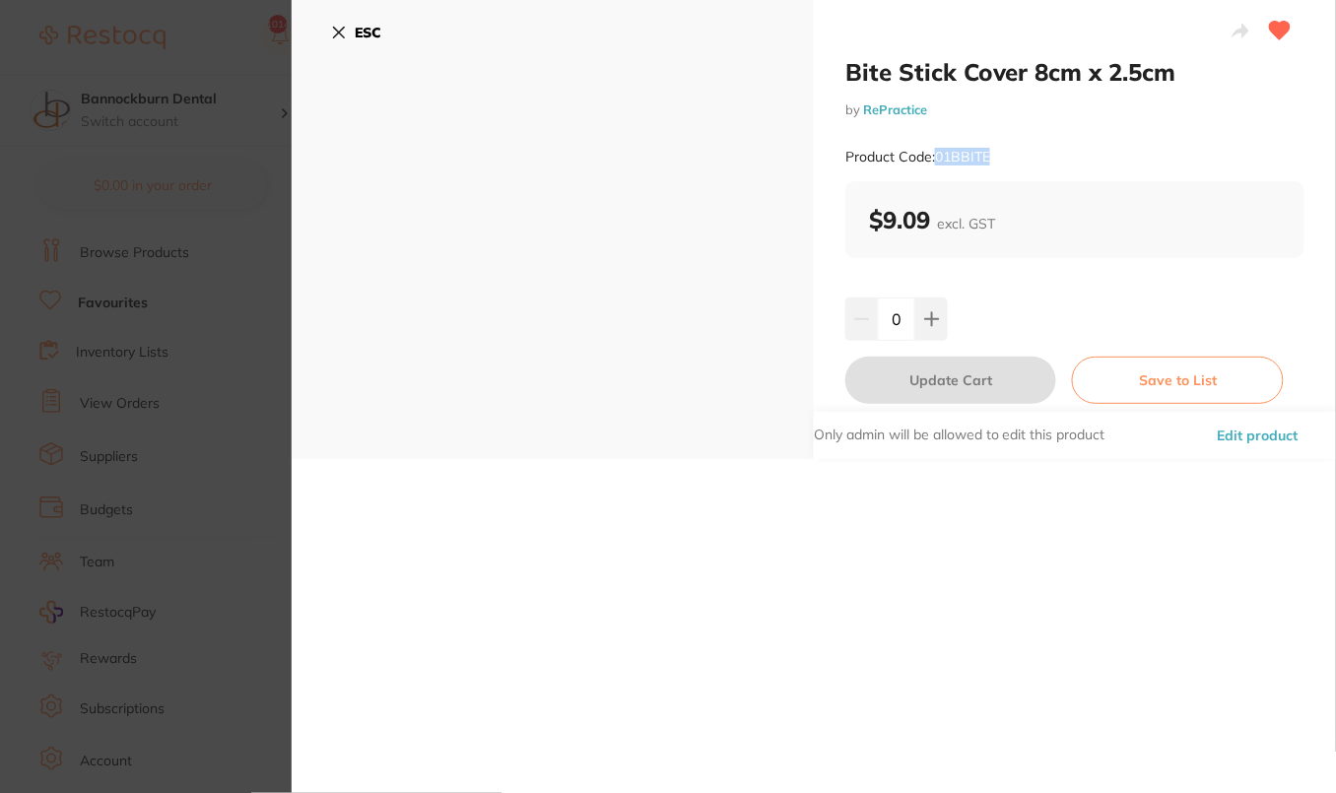
drag, startPoint x: 935, startPoint y: 160, endPoint x: 1005, endPoint y: 162, distance: 70.0
click at [1005, 162] on div "Product Code: 01BBITE" at bounding box center [1074, 157] width 459 height 48
copy small "01BBITE"
click at [358, 24] on b "ESC" at bounding box center [368, 33] width 27 height 18
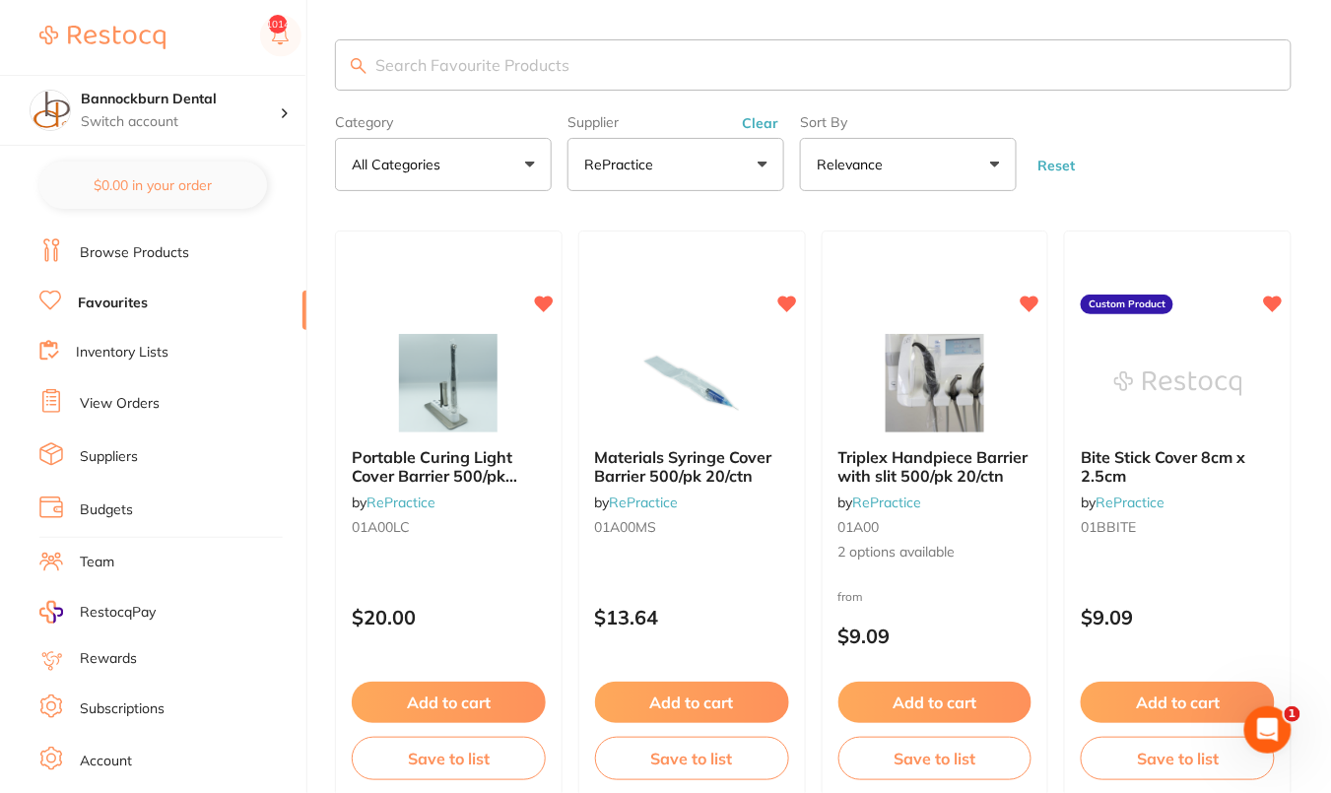
click at [132, 252] on link "Browse Products" at bounding box center [134, 253] width 109 height 20
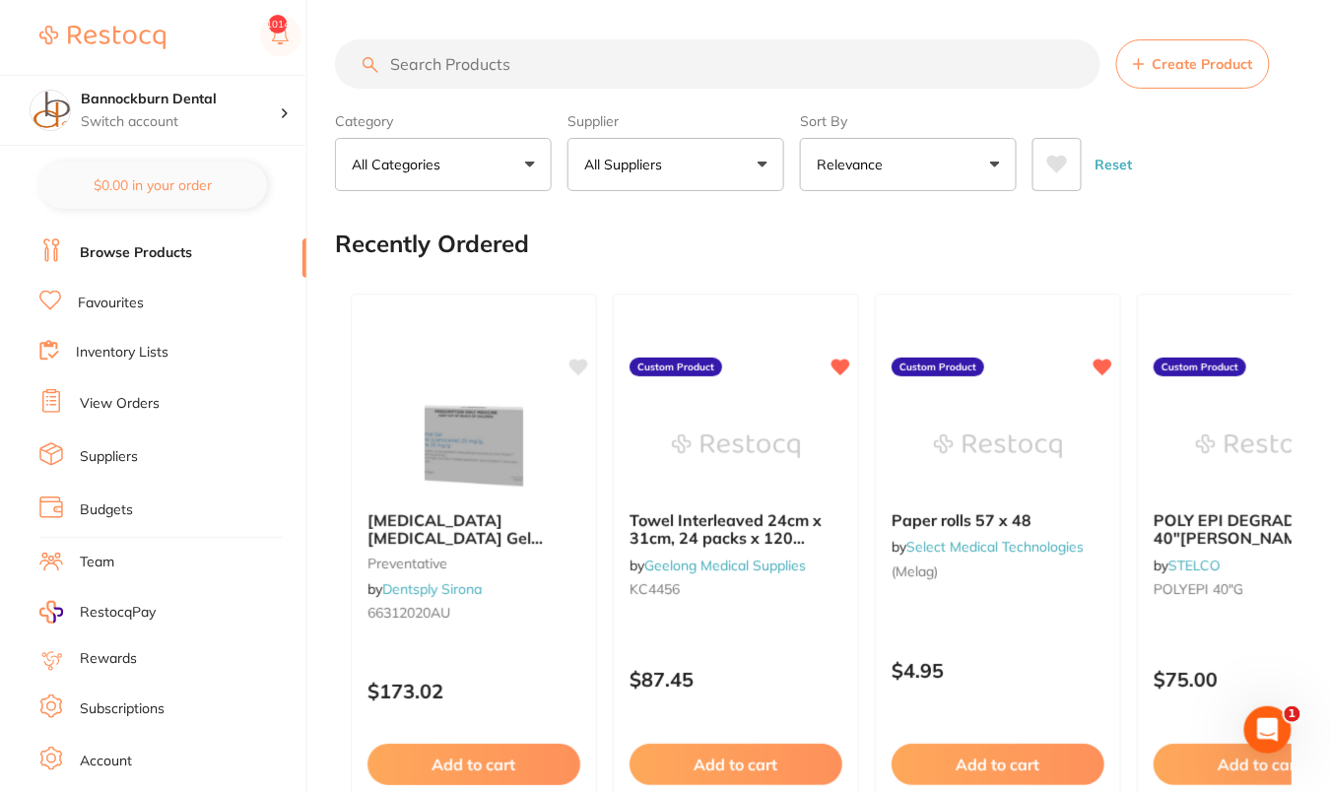
click at [699, 181] on button "All Suppliers" at bounding box center [675, 164] width 217 height 53
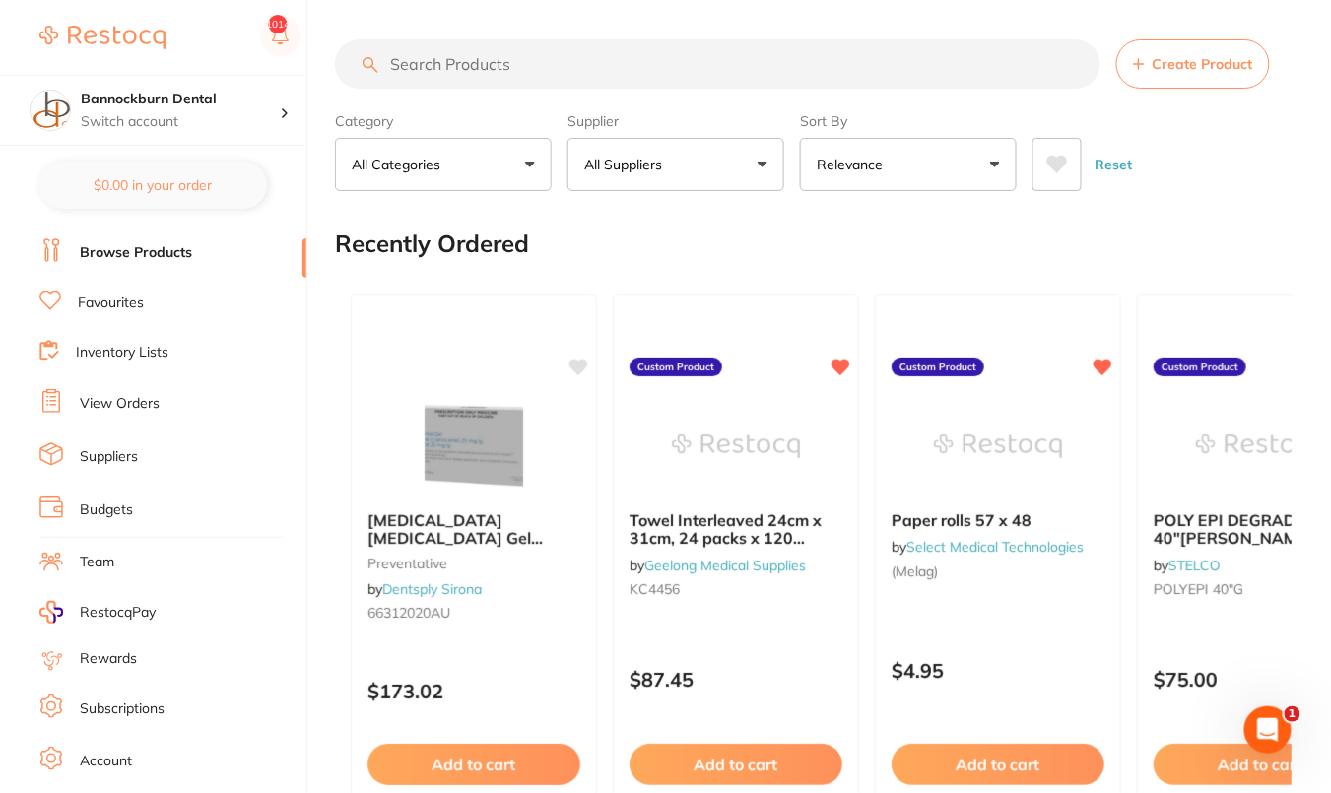
click at [685, 179] on button "All Suppliers" at bounding box center [675, 164] width 217 height 53
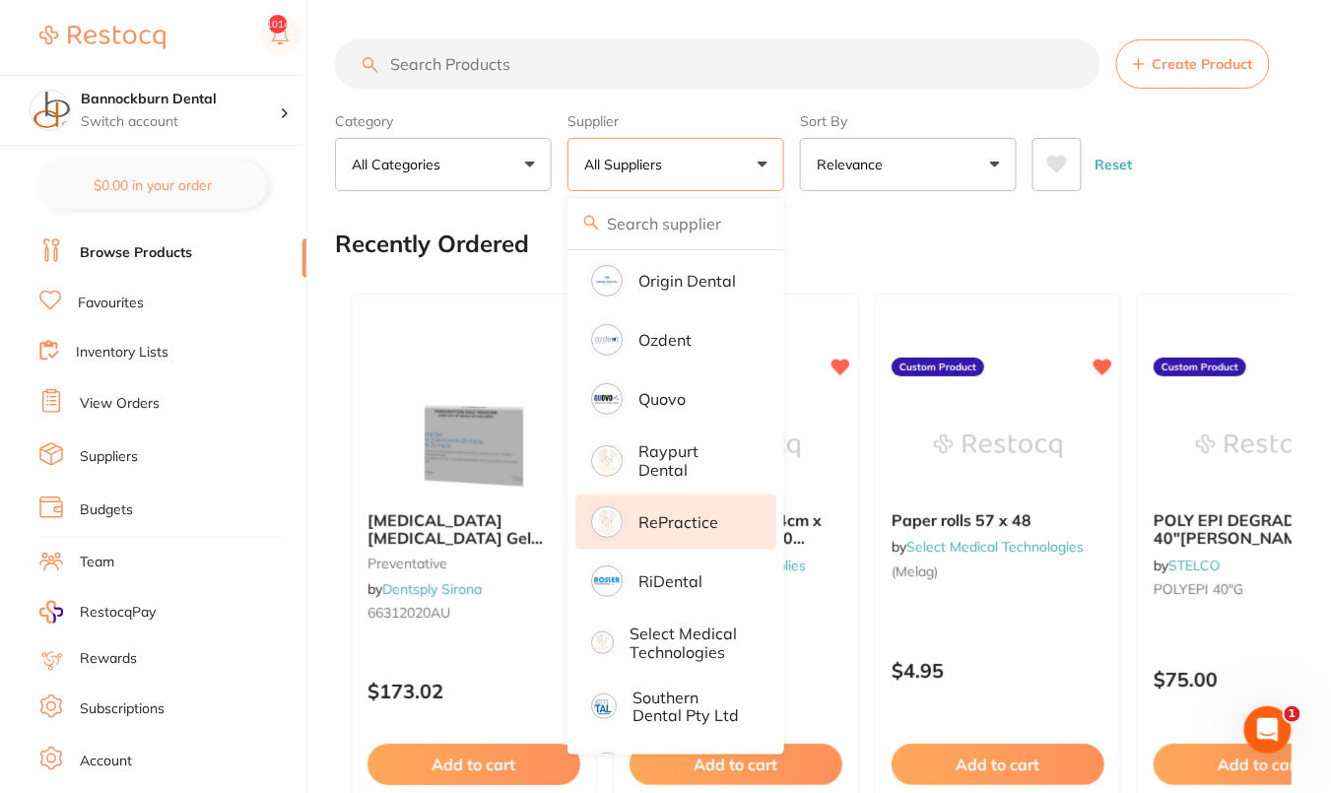
click at [691, 531] on p "RePractice" at bounding box center [678, 522] width 80 height 18
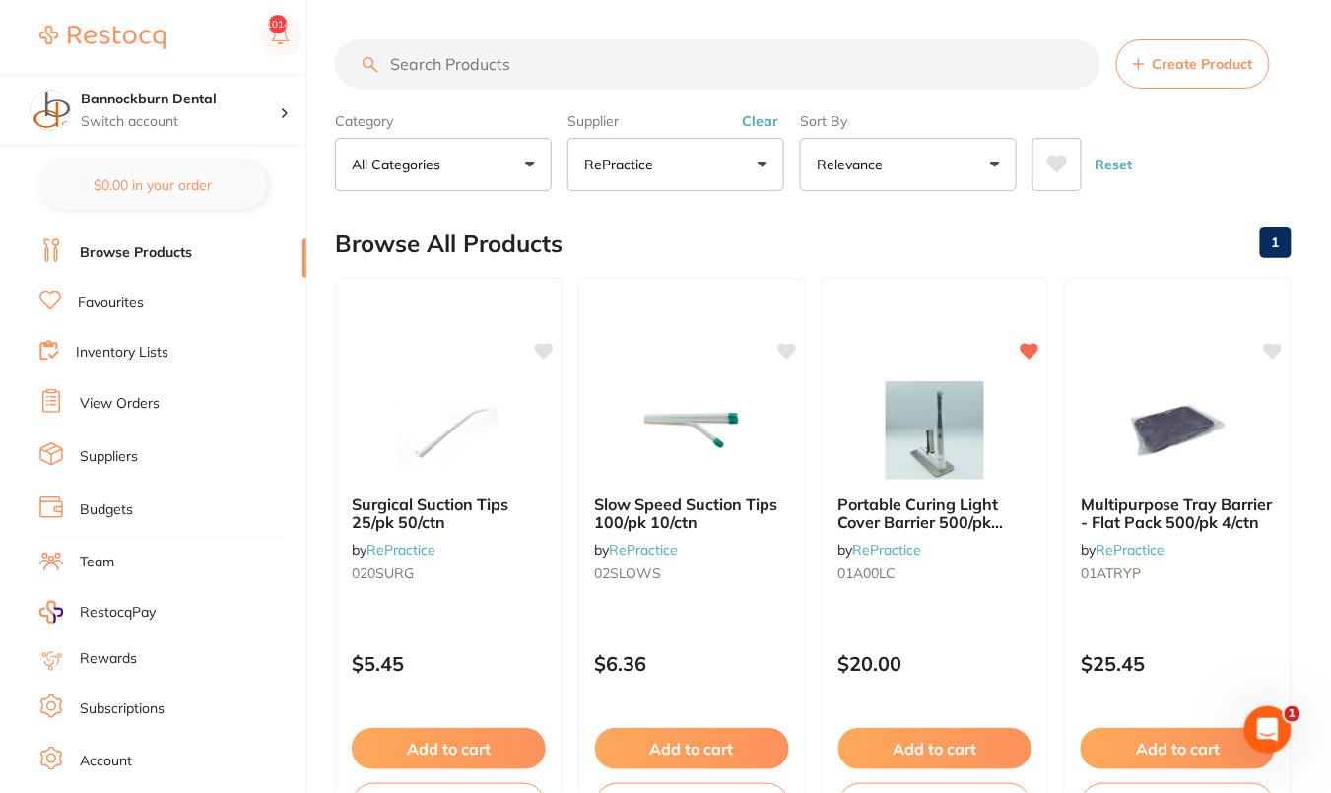
click at [627, 49] on input "search" at bounding box center [718, 63] width 766 height 49
paste input "01BBITE"
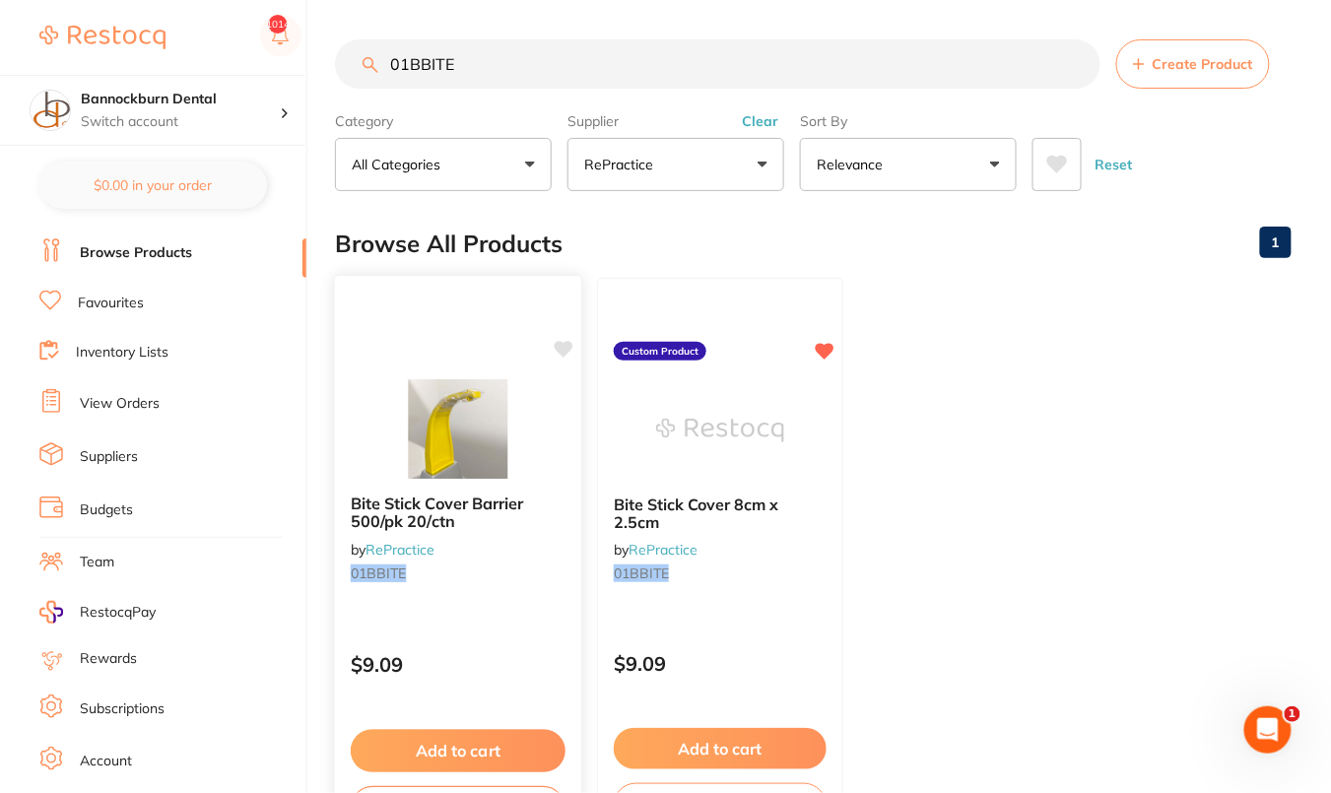
type input "01BBITE"
click at [561, 343] on icon at bounding box center [564, 349] width 19 height 17
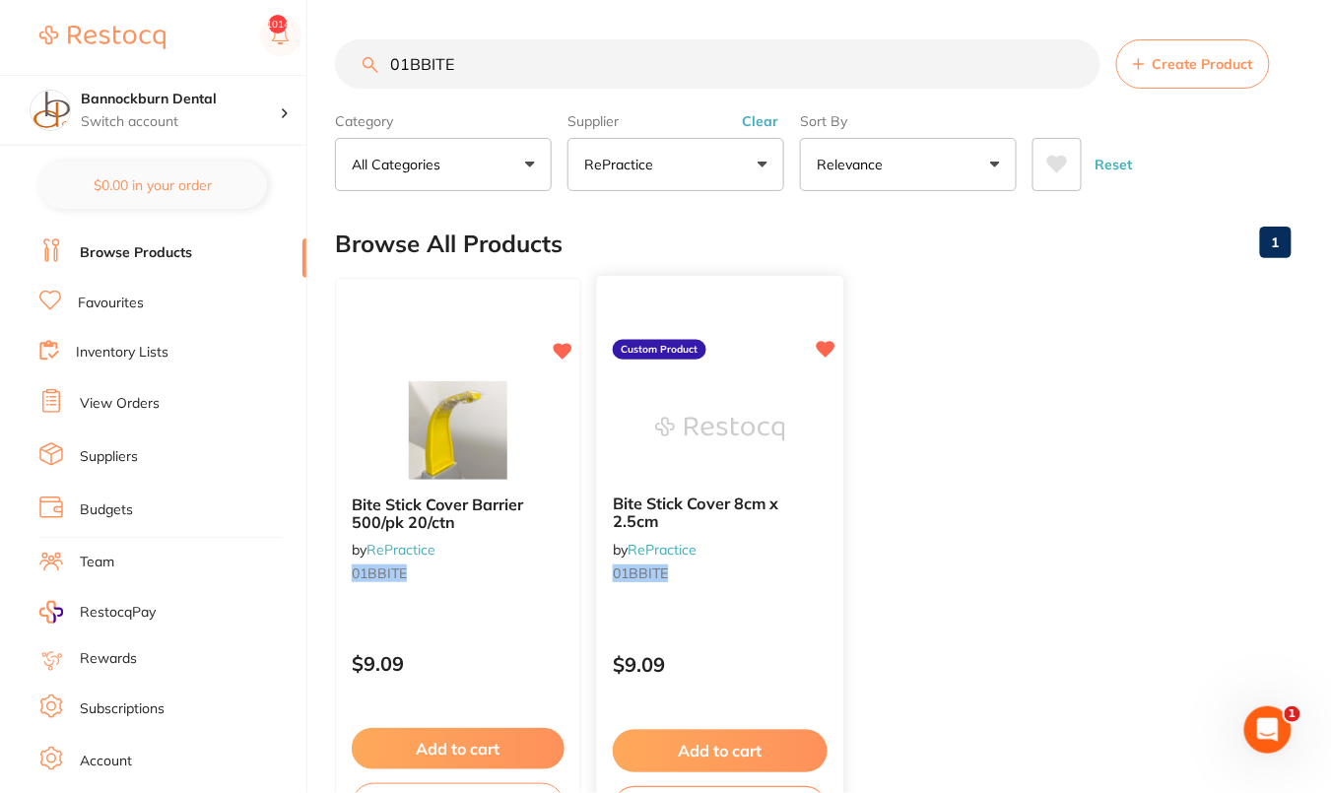
click at [820, 346] on icon at bounding box center [826, 349] width 19 height 17
click at [706, 401] on img at bounding box center [719, 429] width 129 height 100
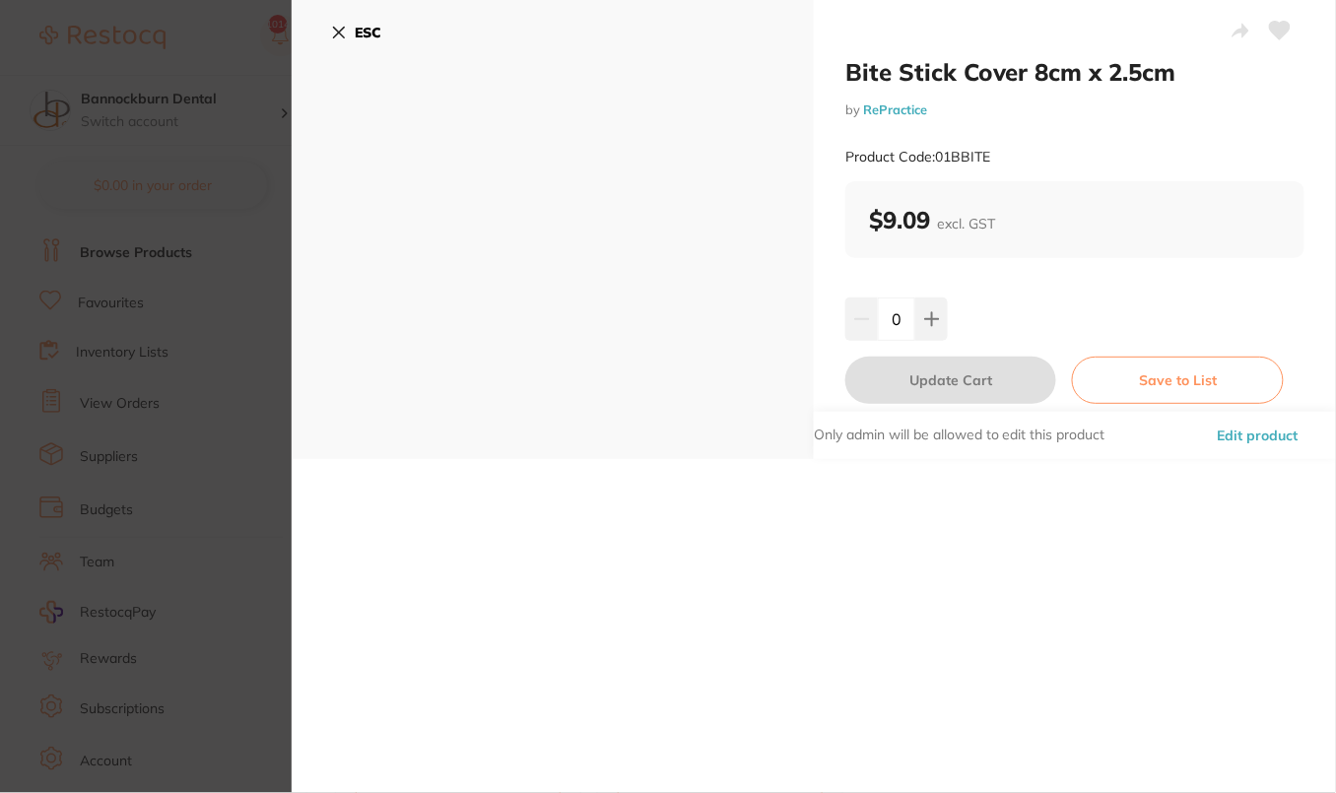
click at [1244, 435] on button "Edit product" at bounding box center [1258, 435] width 93 height 47
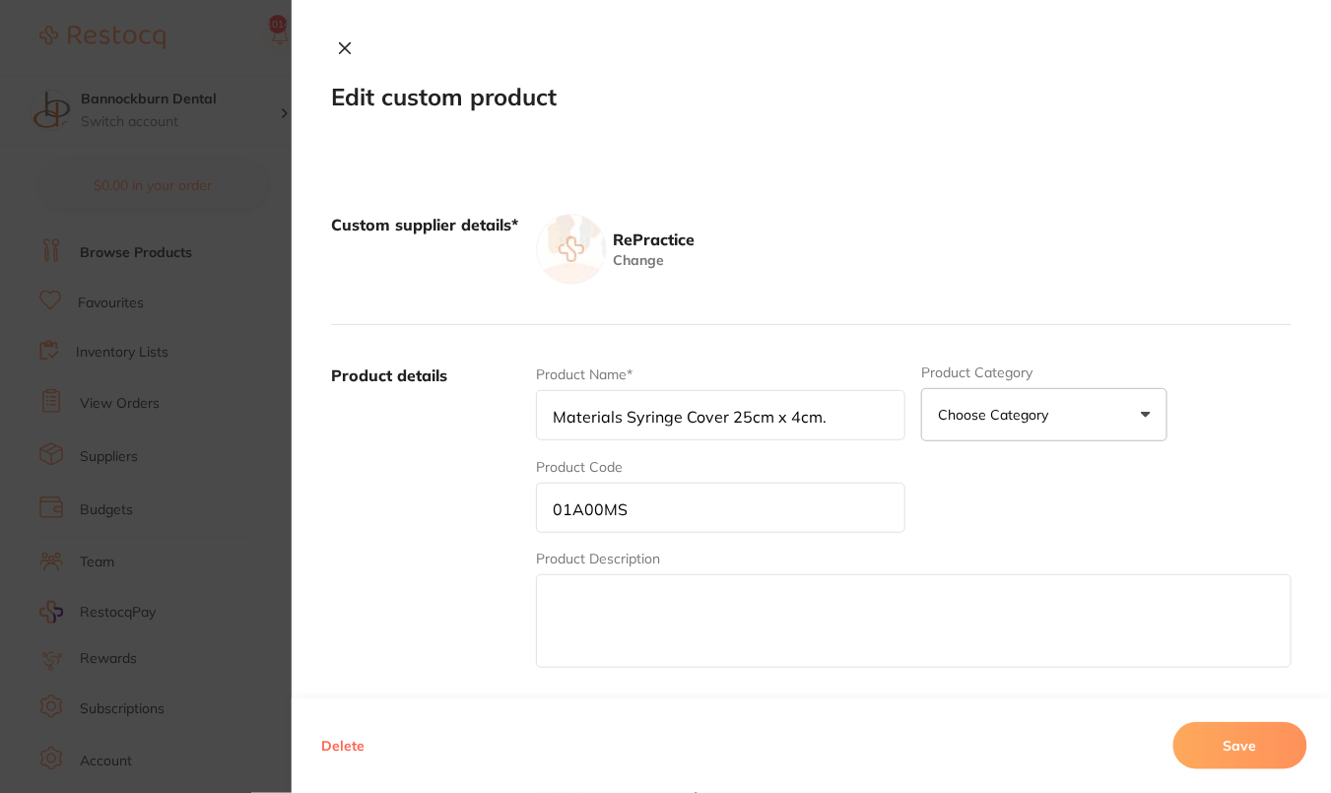
type input "Bite Stick Cover 8cm x 2.5cm"
type input "01BBITE"
type input "9.09"
click at [319, 729] on button "Delete" at bounding box center [342, 745] width 55 height 47
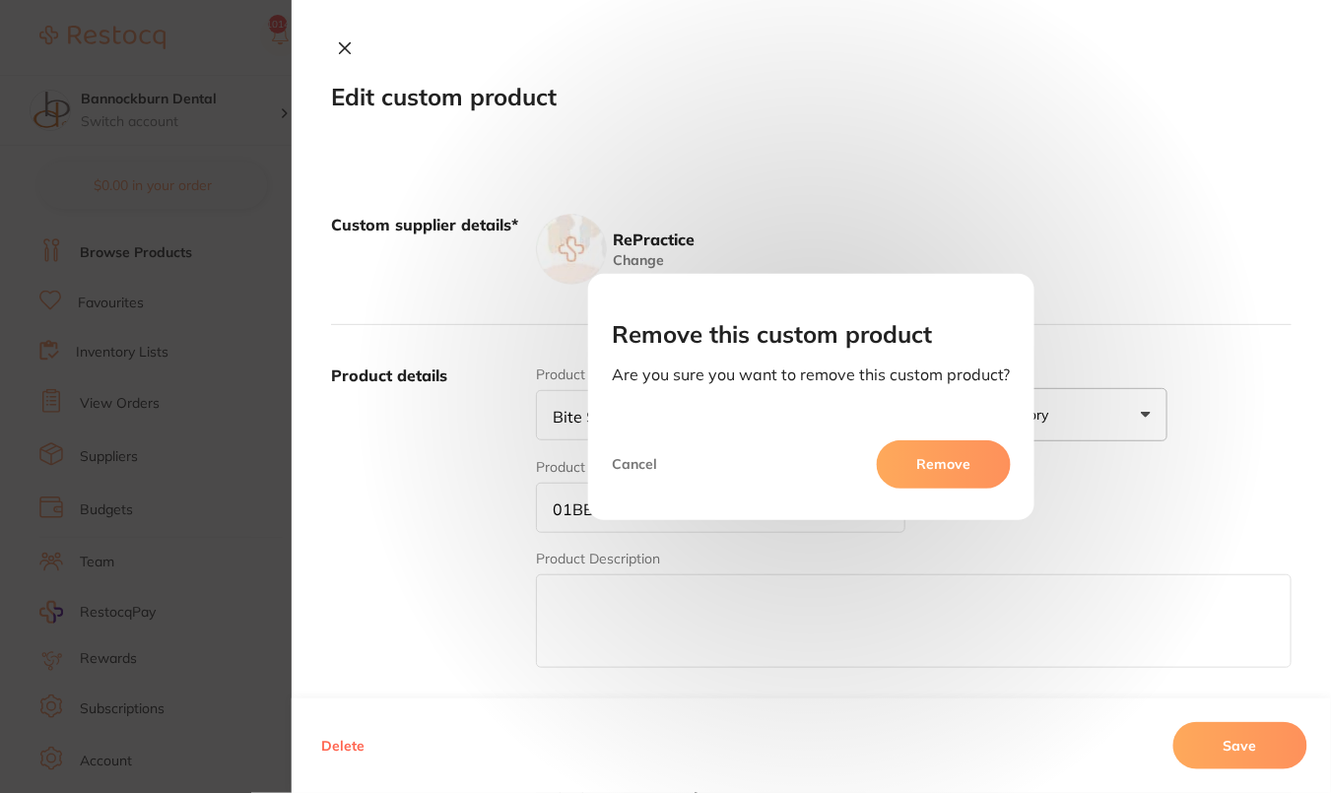
click at [921, 486] on button "Remove" at bounding box center [944, 463] width 134 height 47
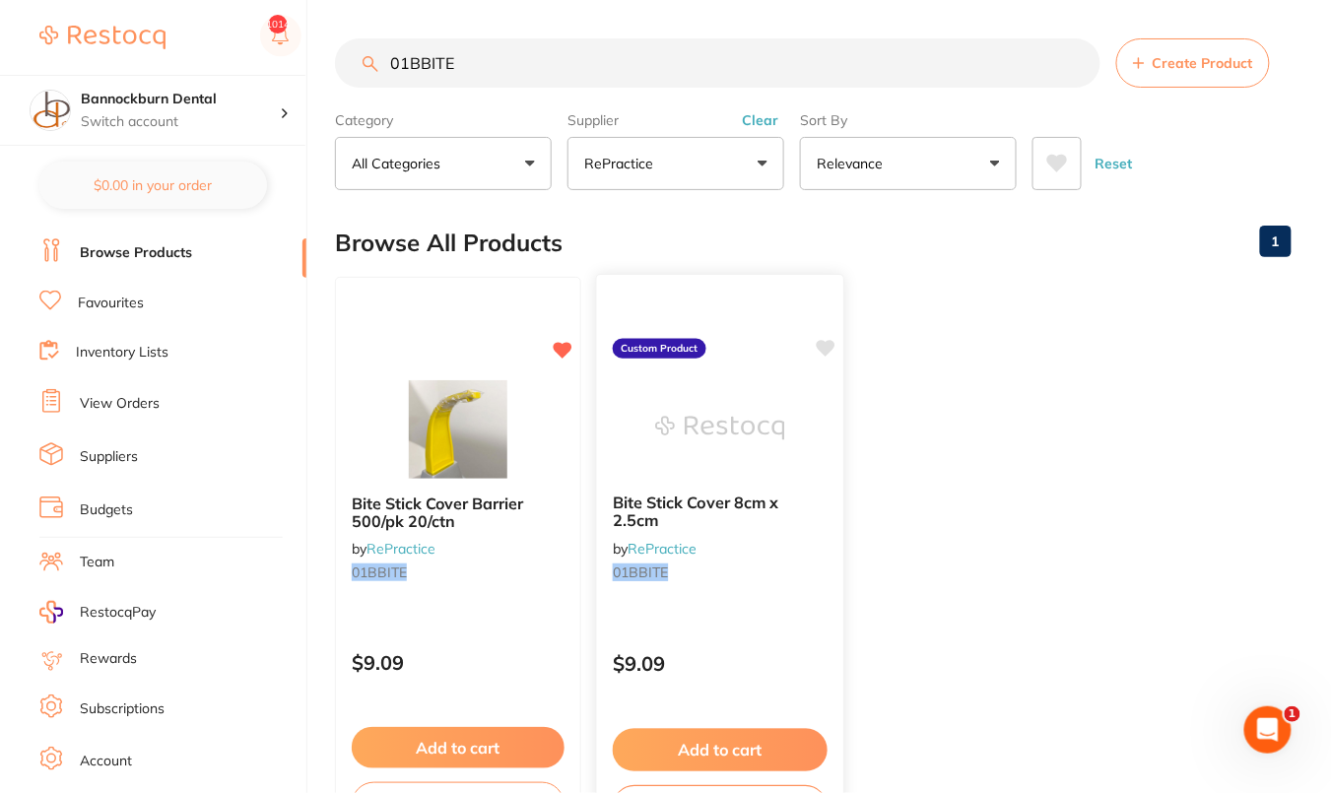
click at [788, 433] on div at bounding box center [720, 428] width 246 height 100
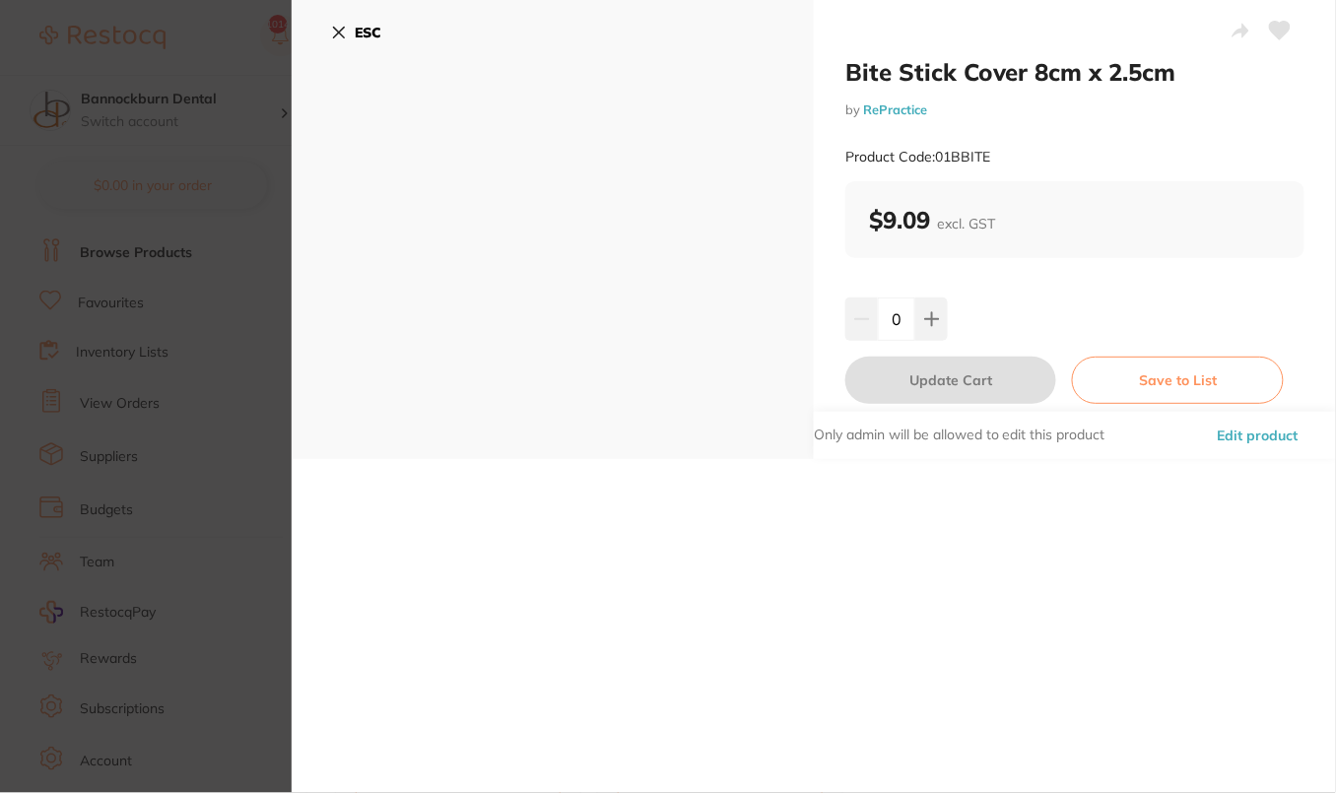
click at [1244, 428] on button "Edit product" at bounding box center [1258, 435] width 93 height 47
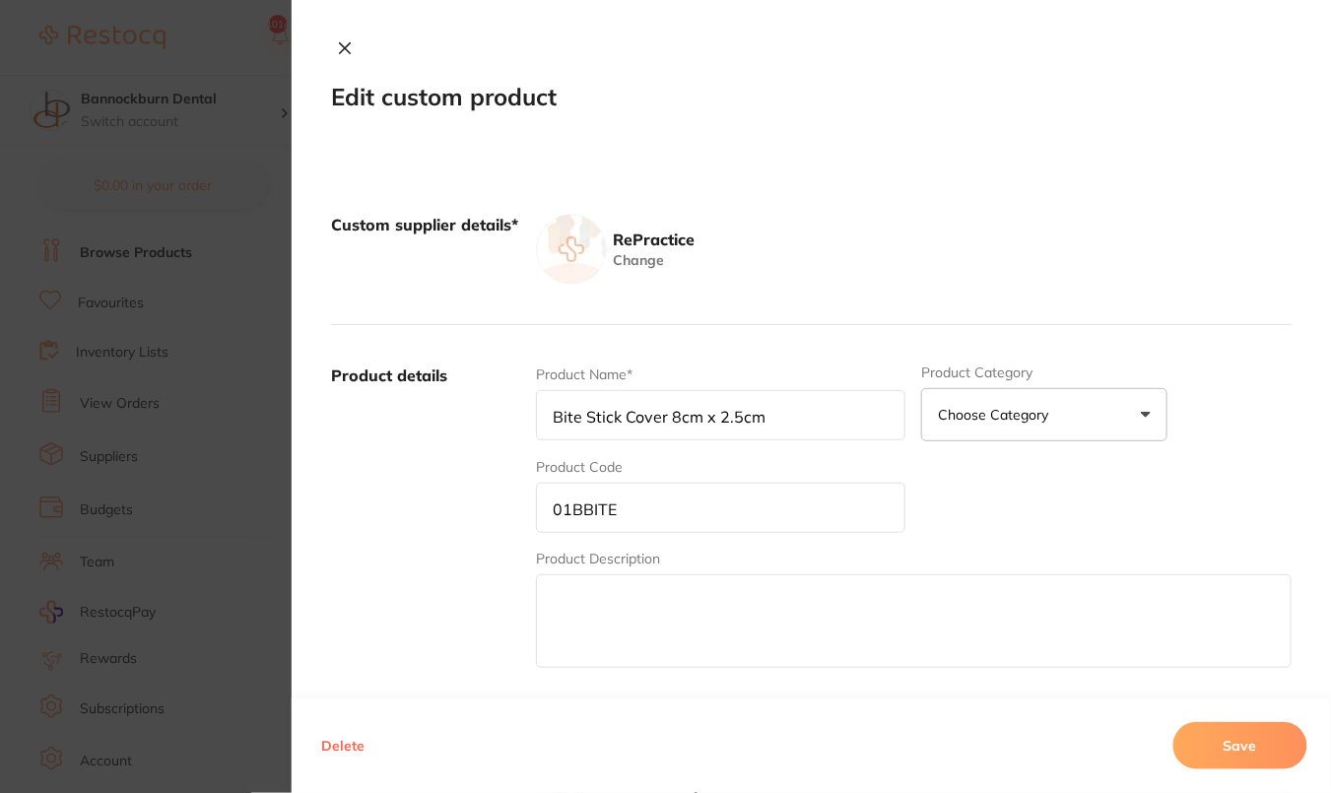
drag, startPoint x: 318, startPoint y: 762, endPoint x: 333, endPoint y: 746, distance: 21.6
click at [318, 761] on button "Delete" at bounding box center [342, 745] width 55 height 47
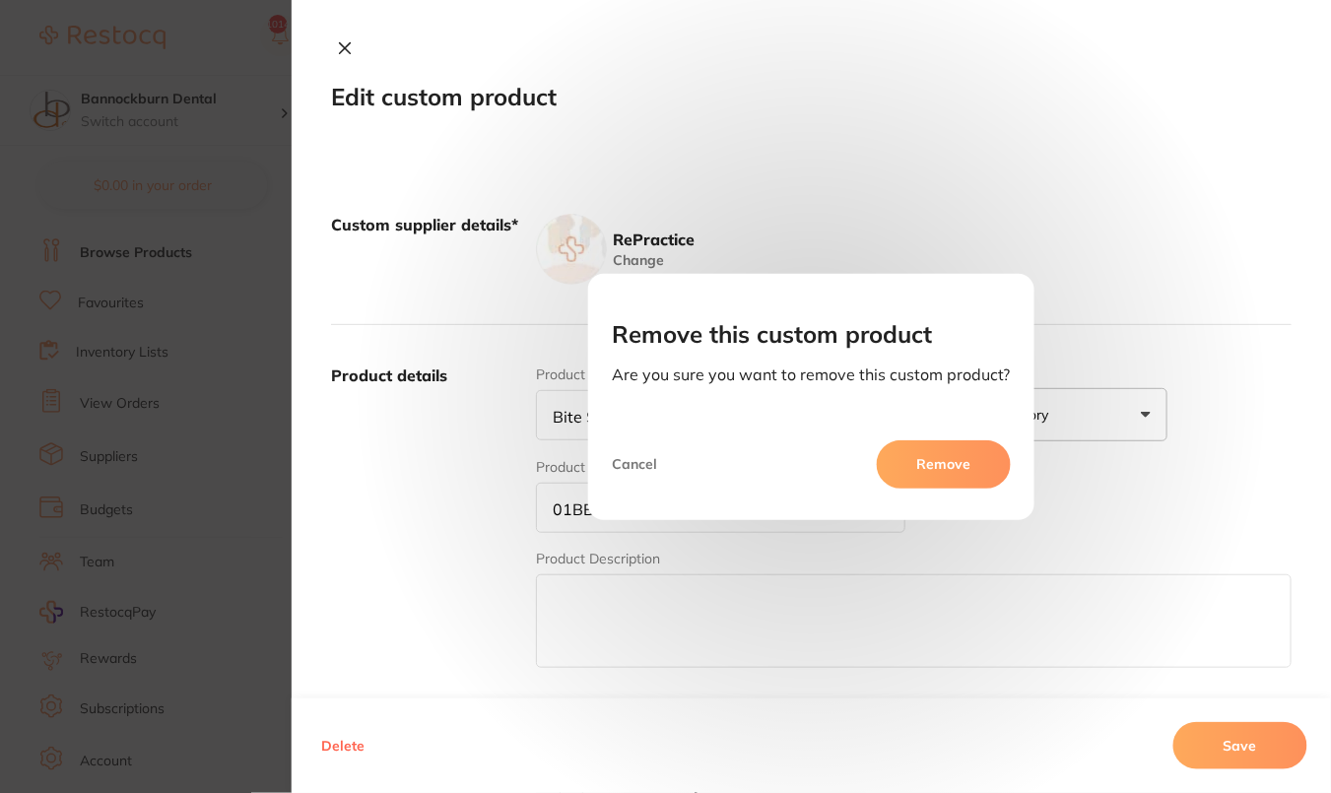
click at [907, 456] on button "Remove" at bounding box center [944, 463] width 134 height 47
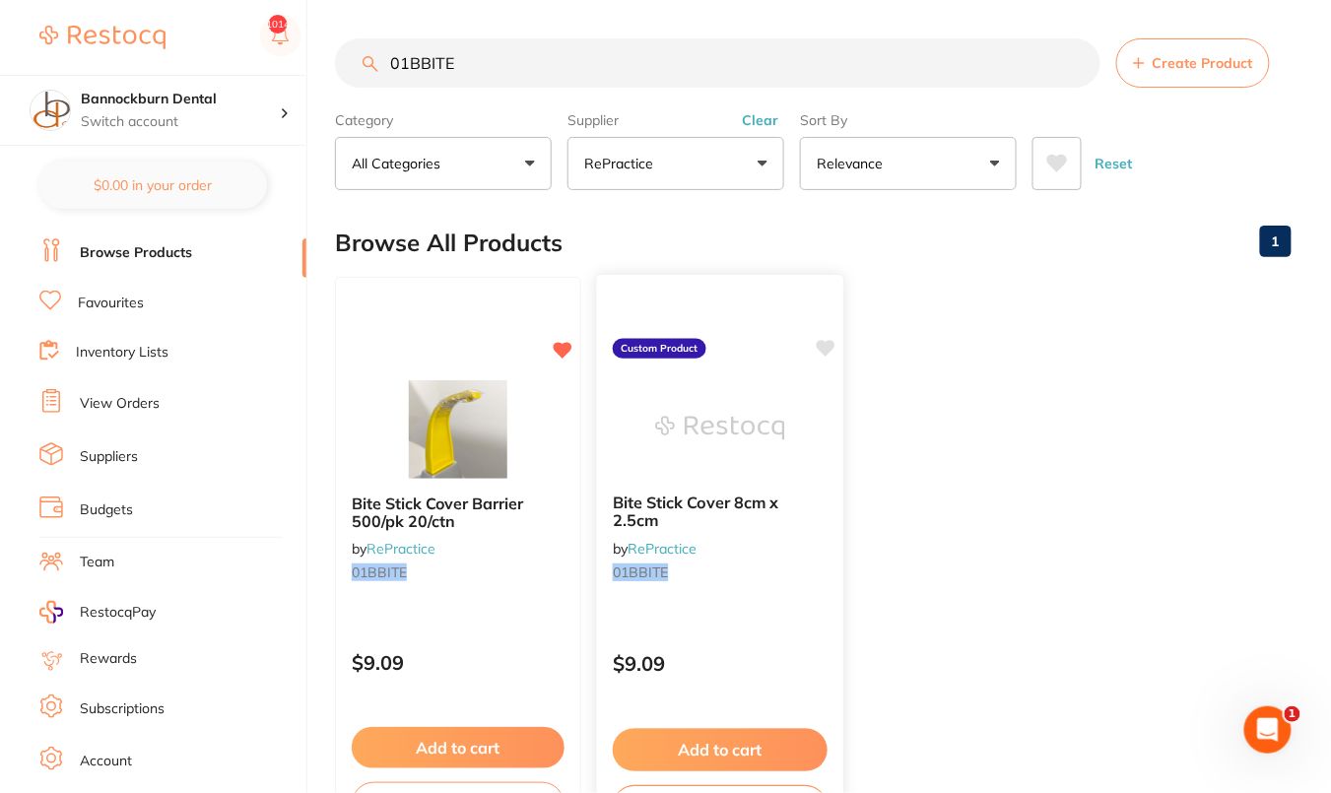
click at [780, 404] on img at bounding box center [719, 428] width 129 height 100
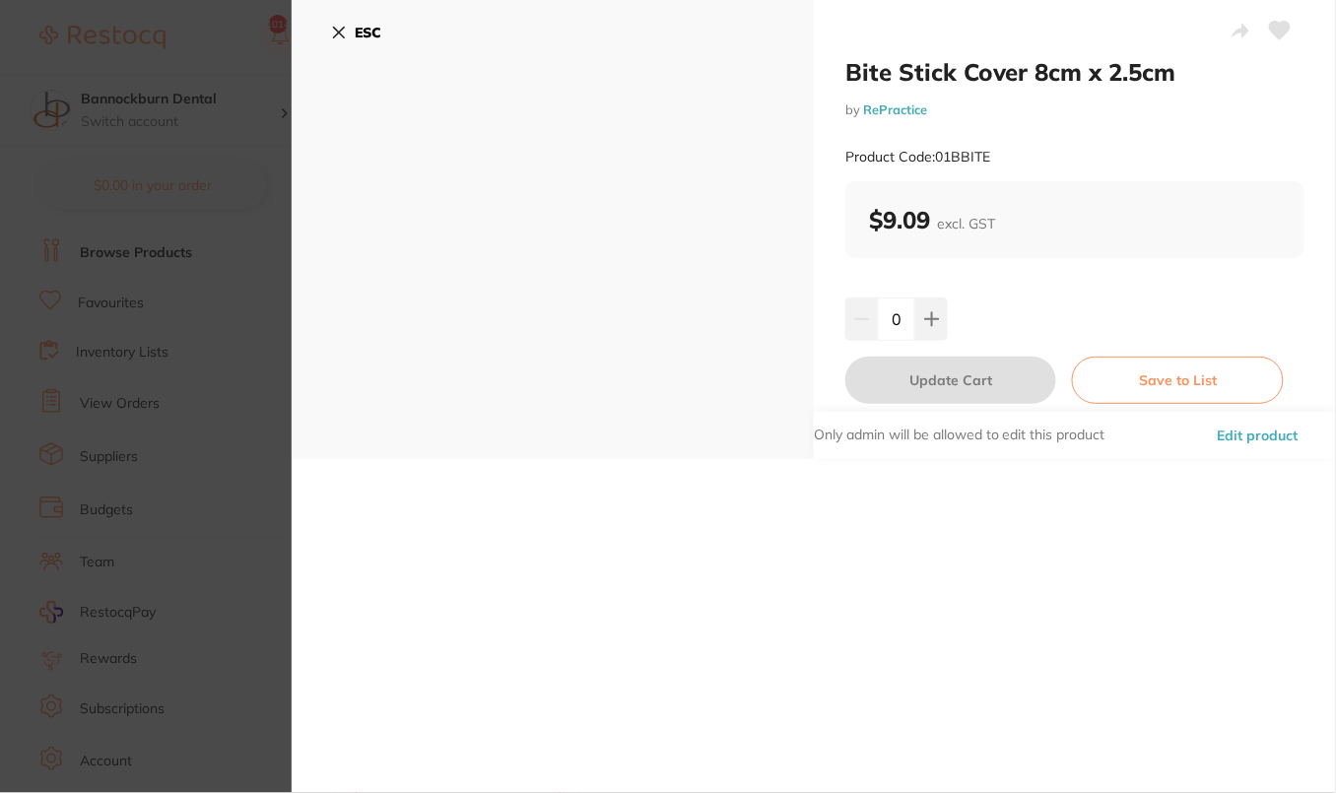
click at [1278, 418] on button "Edit product" at bounding box center [1258, 435] width 93 height 47
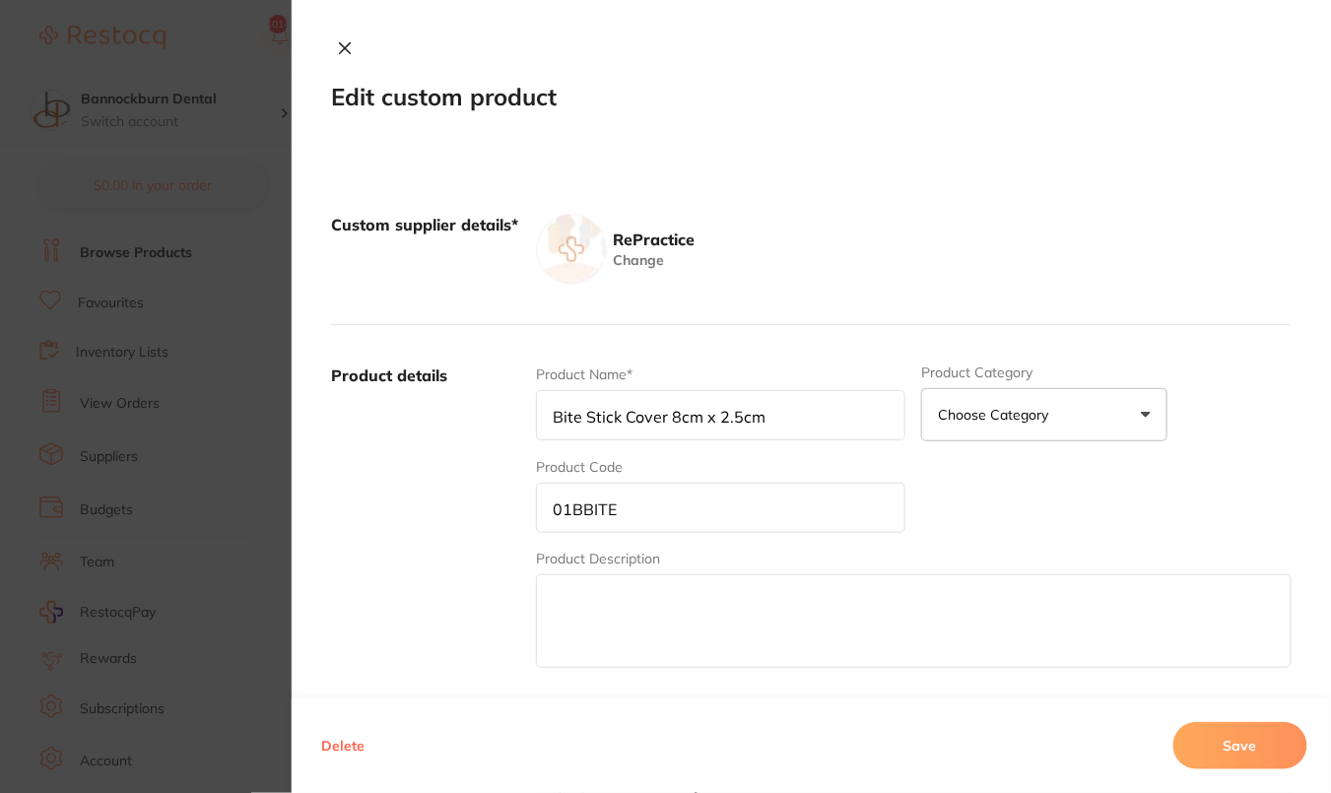
click at [325, 748] on button "Delete" at bounding box center [342, 745] width 55 height 47
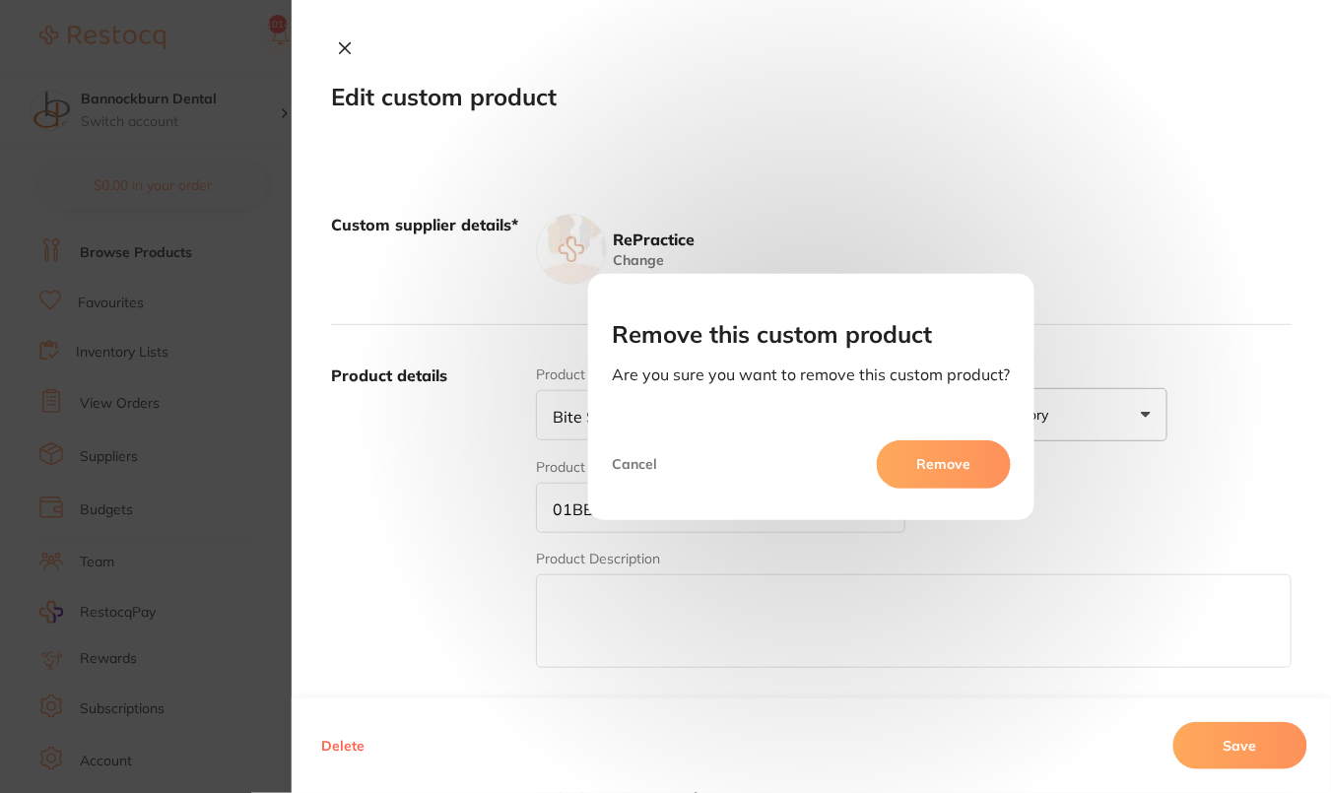
click at [931, 462] on button "Remove" at bounding box center [944, 463] width 134 height 47
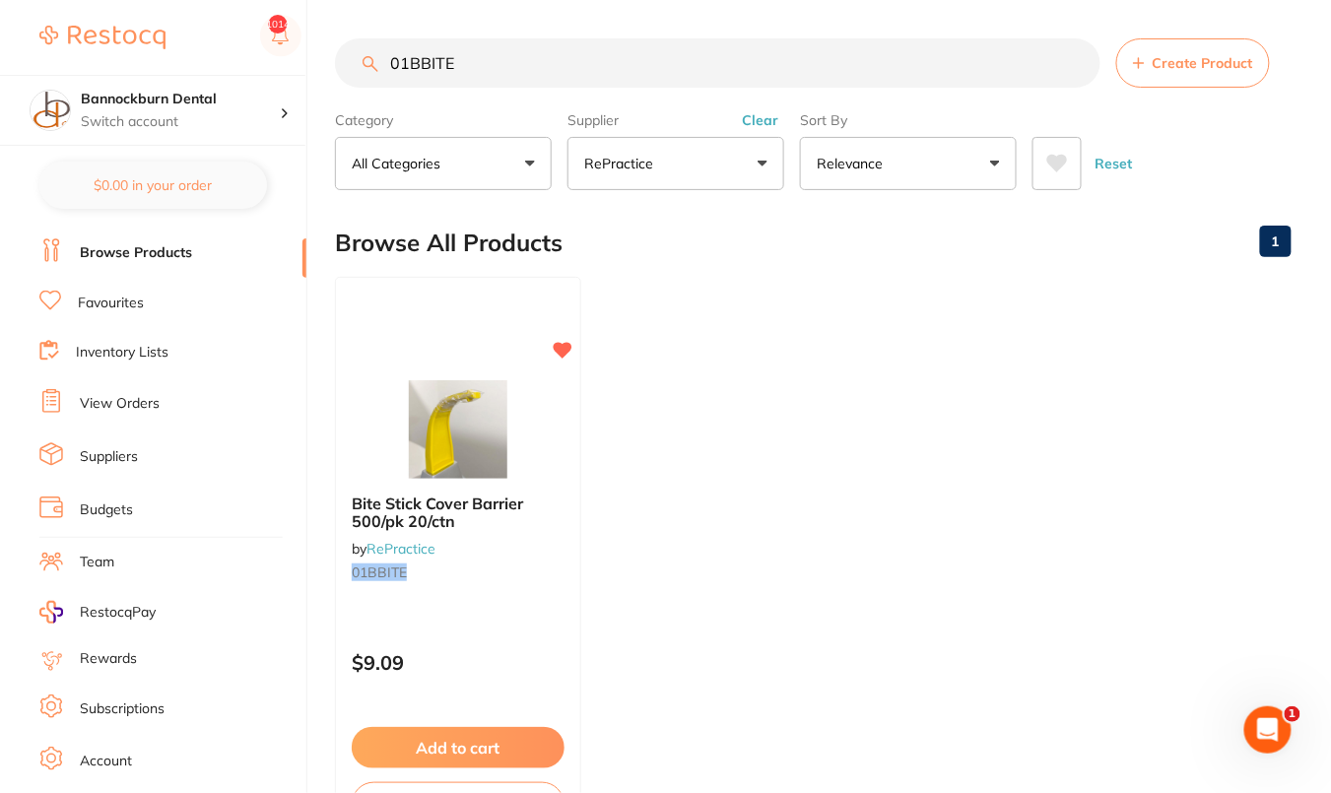
click at [868, 444] on ul "Bite Stick Cover Barrier 500/pk 20/ctn by RePractice 01BBITE $9.09 Add to cart …" at bounding box center [813, 560] width 957 height 566
click at [1079, 65] on input "01BBITE" at bounding box center [718, 62] width 766 height 49
click at [1208, 143] on div "Reset" at bounding box center [1153, 155] width 243 height 69
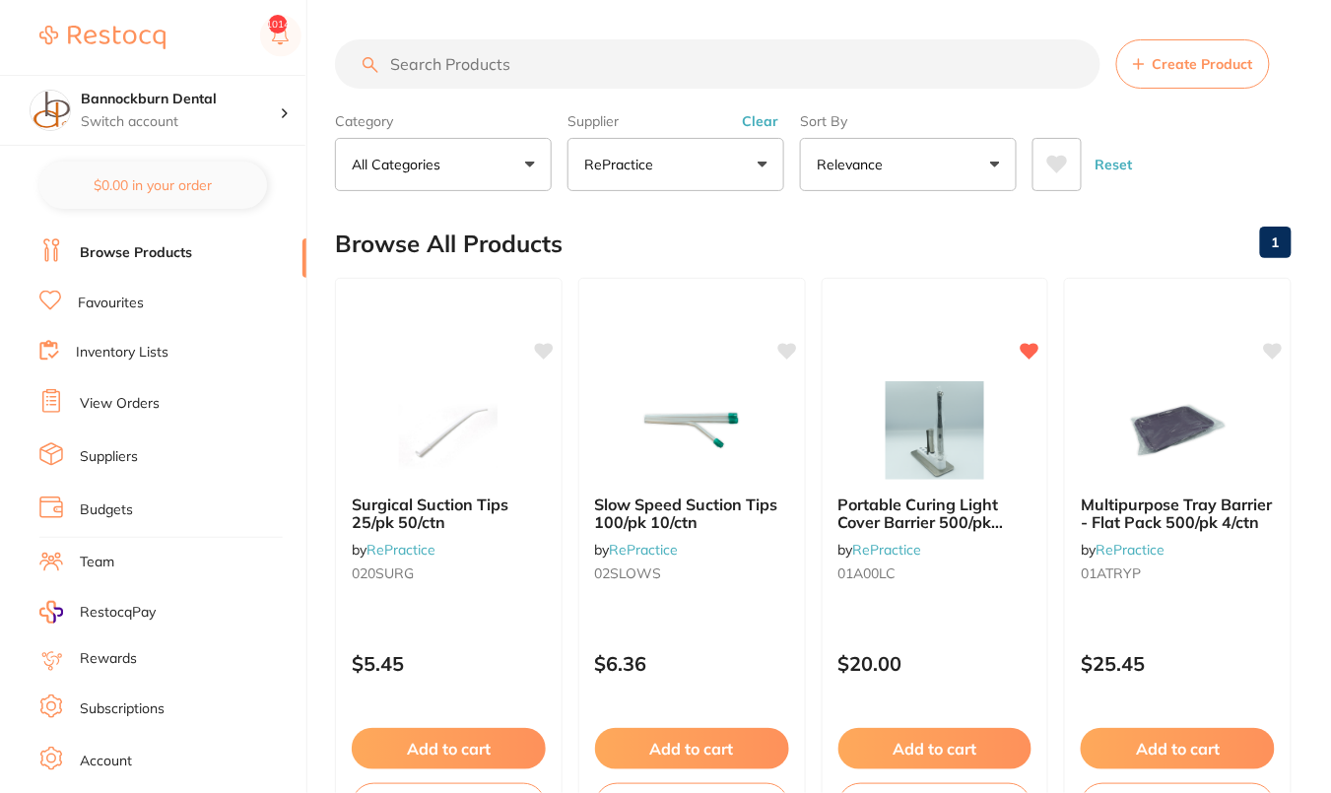
click at [118, 258] on link "Browse Products" at bounding box center [136, 253] width 112 height 20
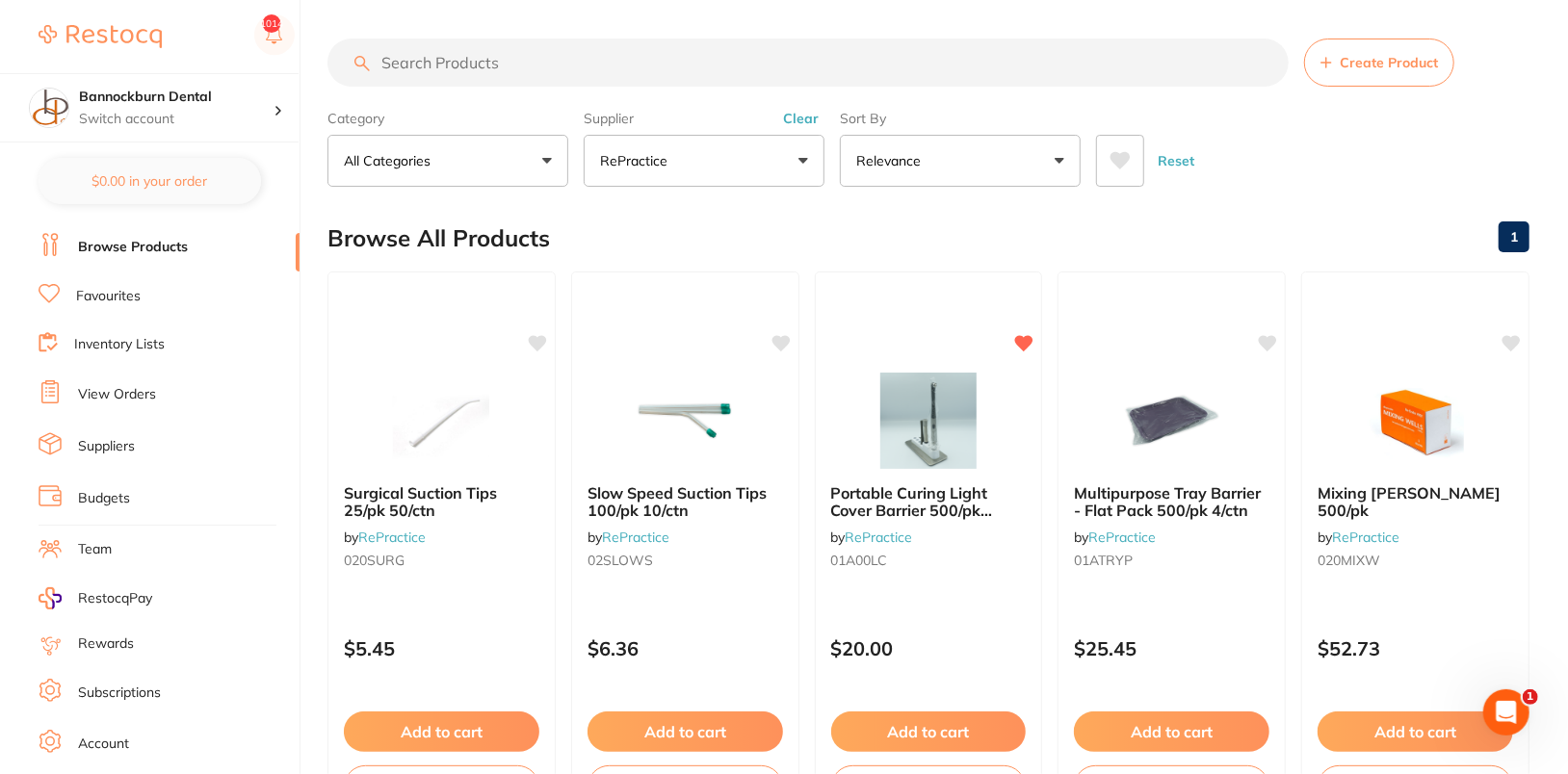
click at [107, 451] on li "Suppliers" at bounding box center [168, 447] width 261 height 29
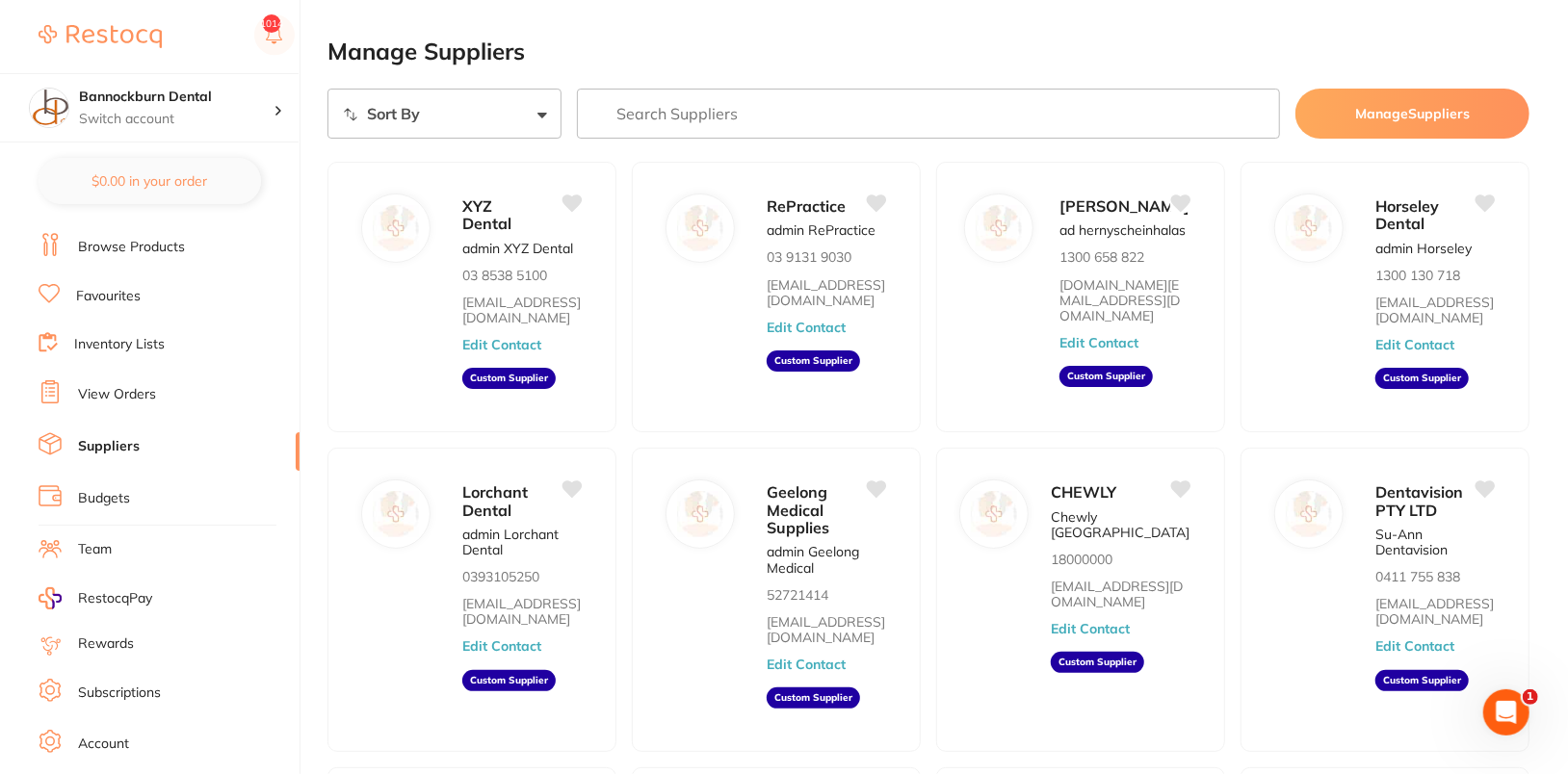
click at [1043, 32] on main "Manage Suppliers Sort By A-Z Z-A Manage Suppliers XYZ Dental admin XYZ Dental 0…" at bounding box center [947, 643] width 1241 height 1286
click at [1300, 98] on button "Manage Suppliers" at bounding box center [1412, 113] width 234 height 50
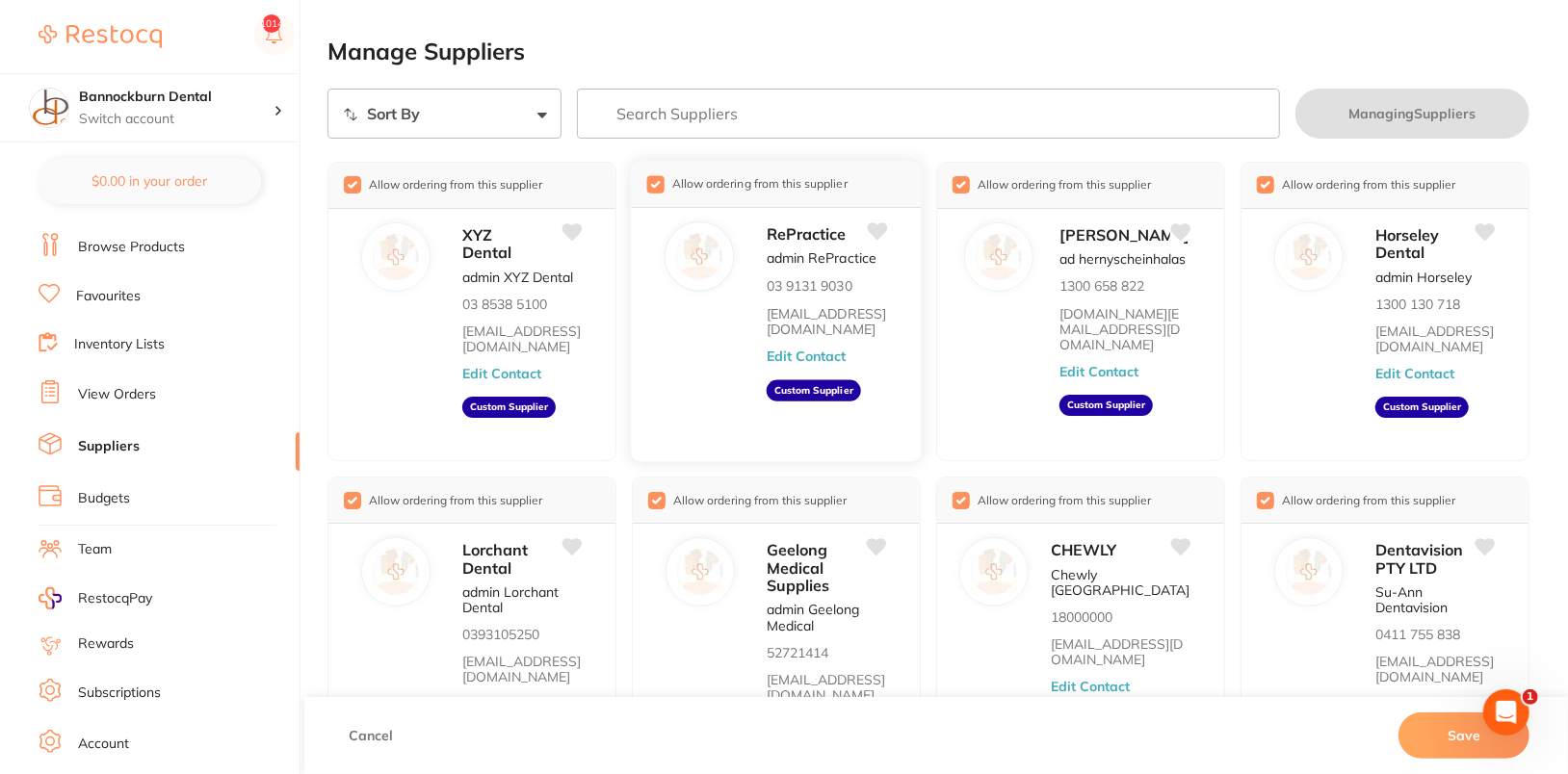
click at [659, 187] on input "checkbox" at bounding box center [656, 184] width 18 height 18
click at [1300, 743] on button "Save" at bounding box center [1464, 735] width 131 height 46
click at [1300, 737] on button "Save" at bounding box center [1464, 735] width 131 height 46
click at [1300, 736] on button "Save" at bounding box center [1464, 735] width 131 height 46
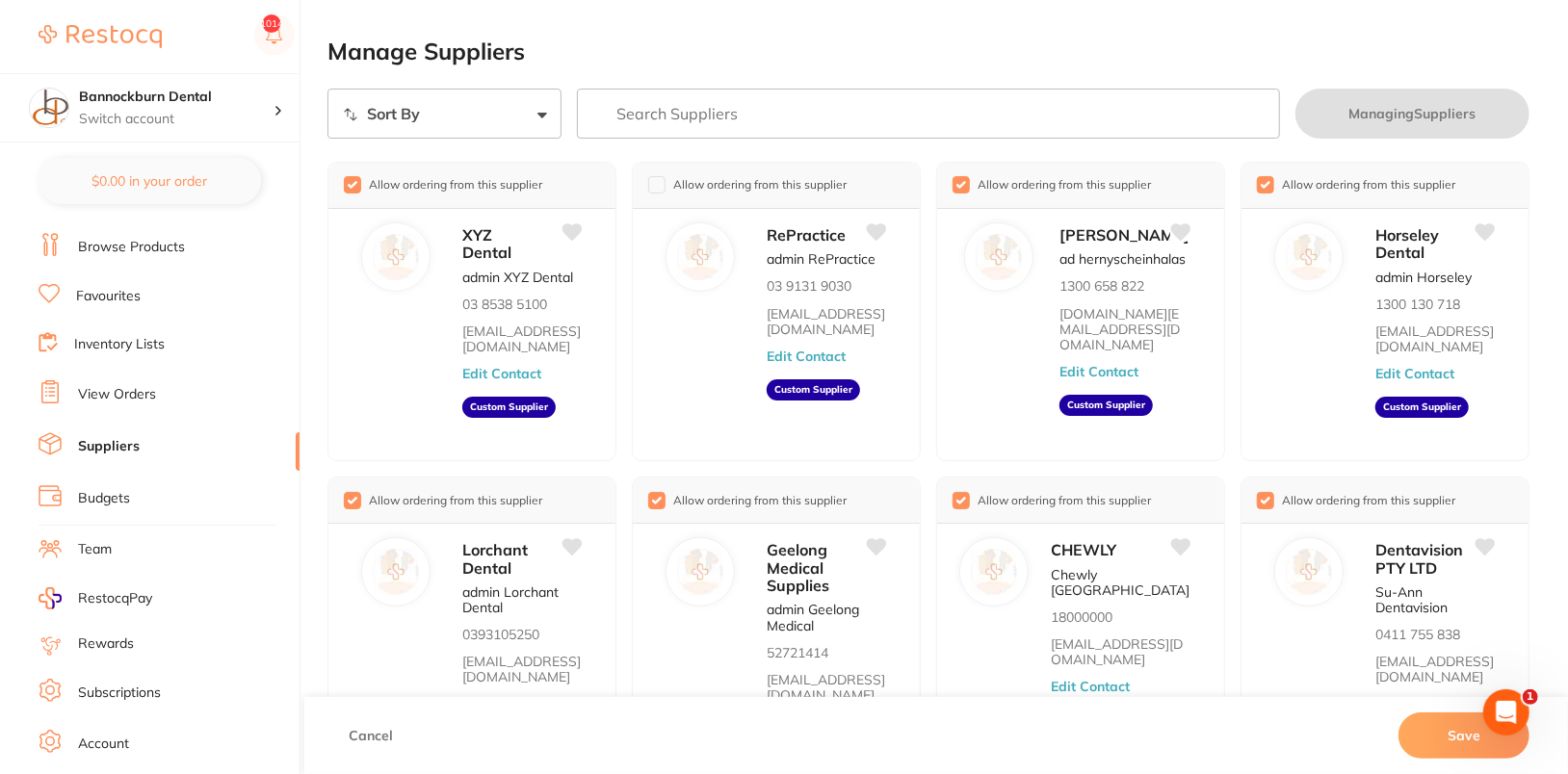
click at [1300, 740] on button "Save" at bounding box center [1464, 735] width 131 height 46
click at [148, 250] on link "Browse Products" at bounding box center [131, 247] width 107 height 20
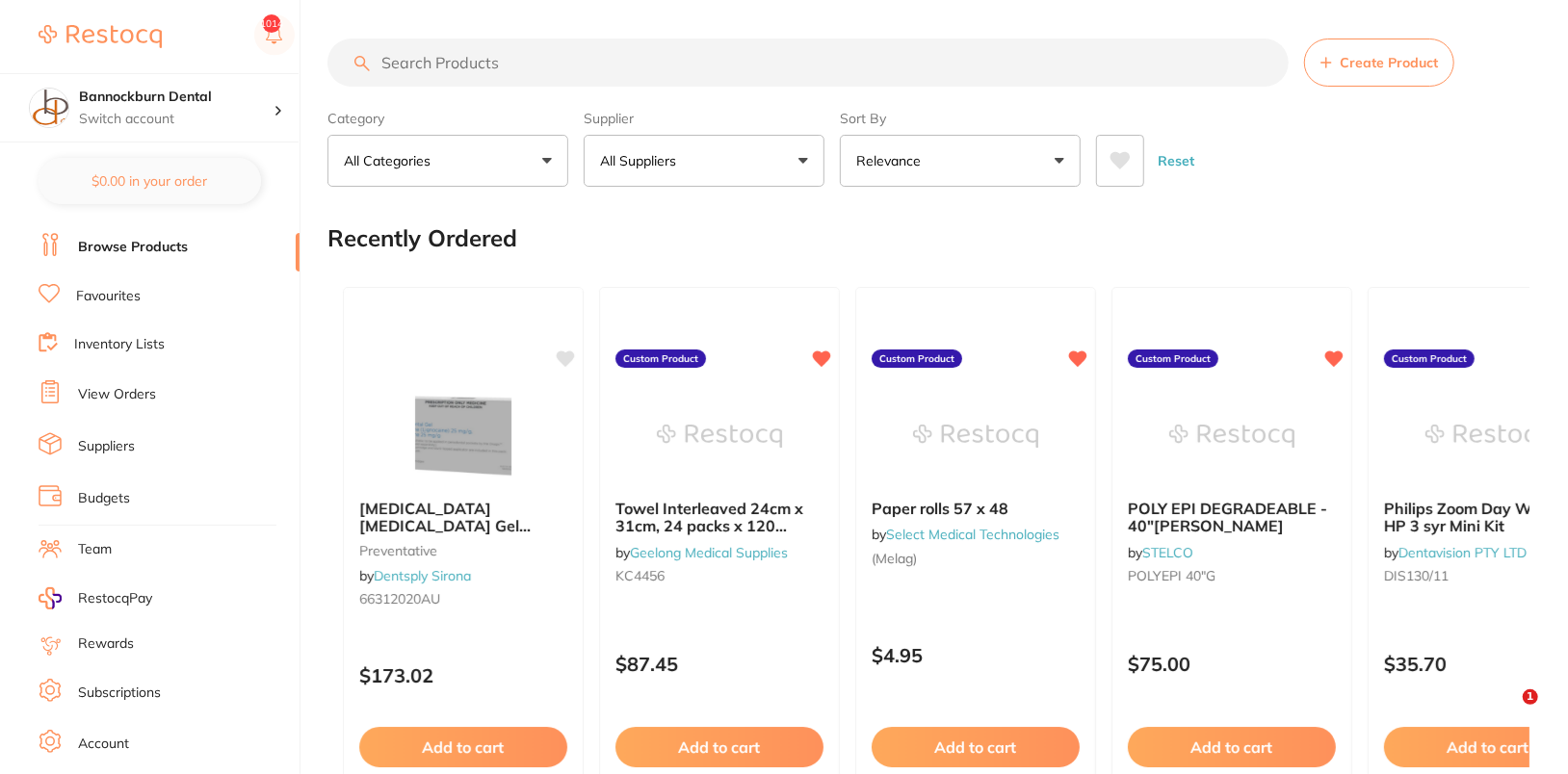
click at [133, 335] on link "Inventory Lists" at bounding box center [119, 345] width 91 height 20
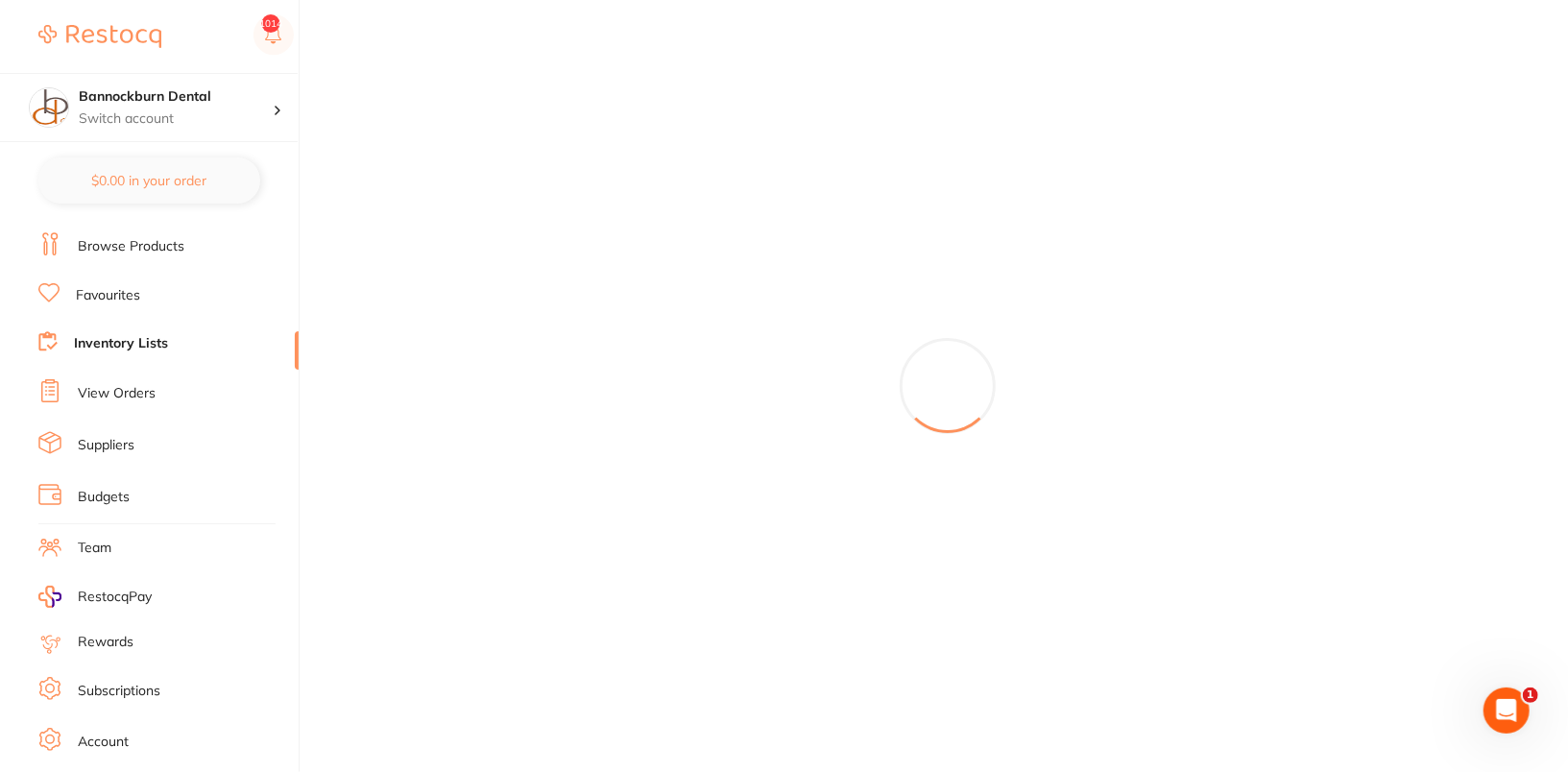
click at [113, 438] on link "Suppliers" at bounding box center [106, 445] width 57 height 19
